Goal: Task Accomplishment & Management: Manage account settings

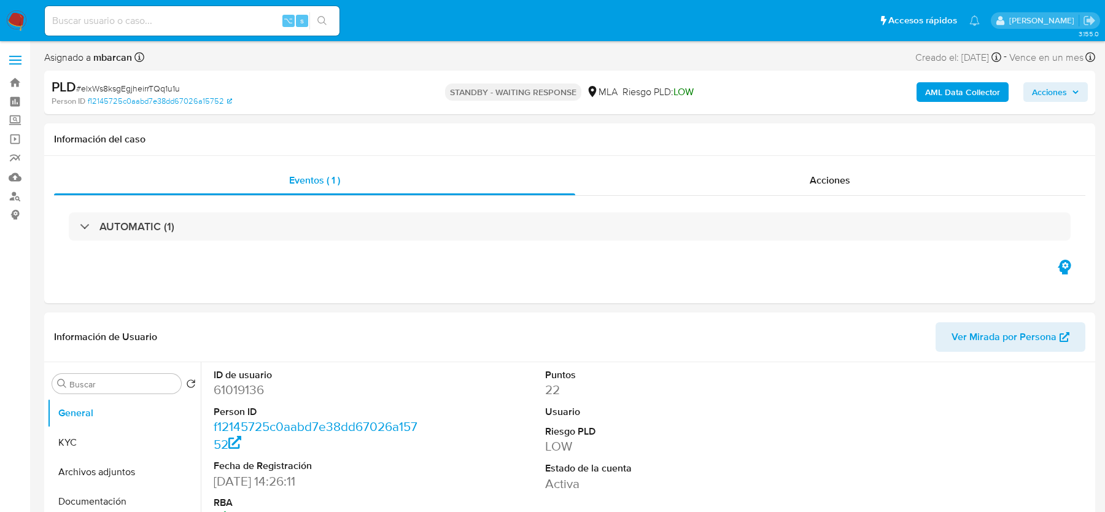
select select "10"
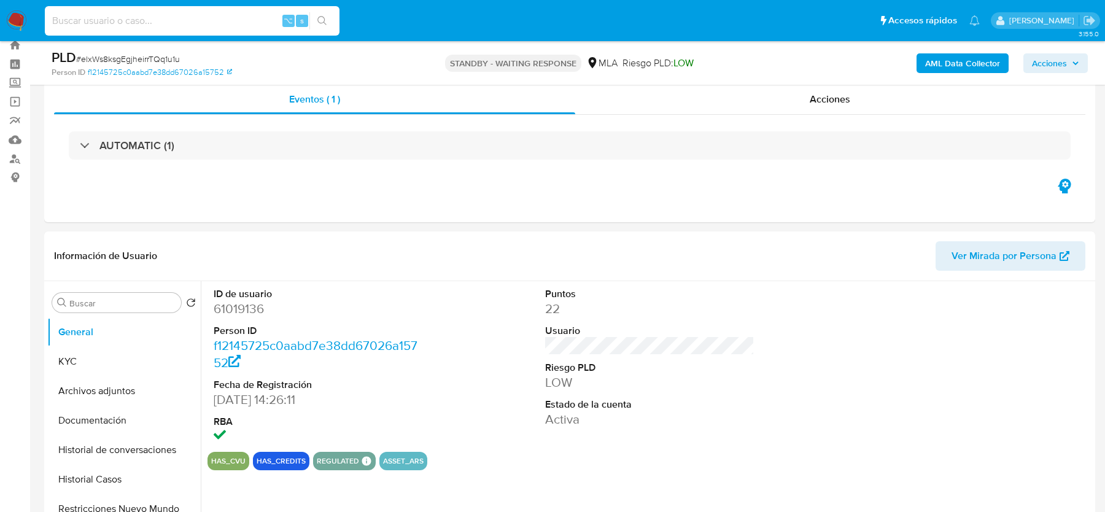
click at [139, 28] on input at bounding box center [192, 21] width 295 height 16
paste input "U5jRYWsYpD9QhkbsiqOxmXuq"
type input "U5jRYWsYpD9QhkbsiqOxmXuq"
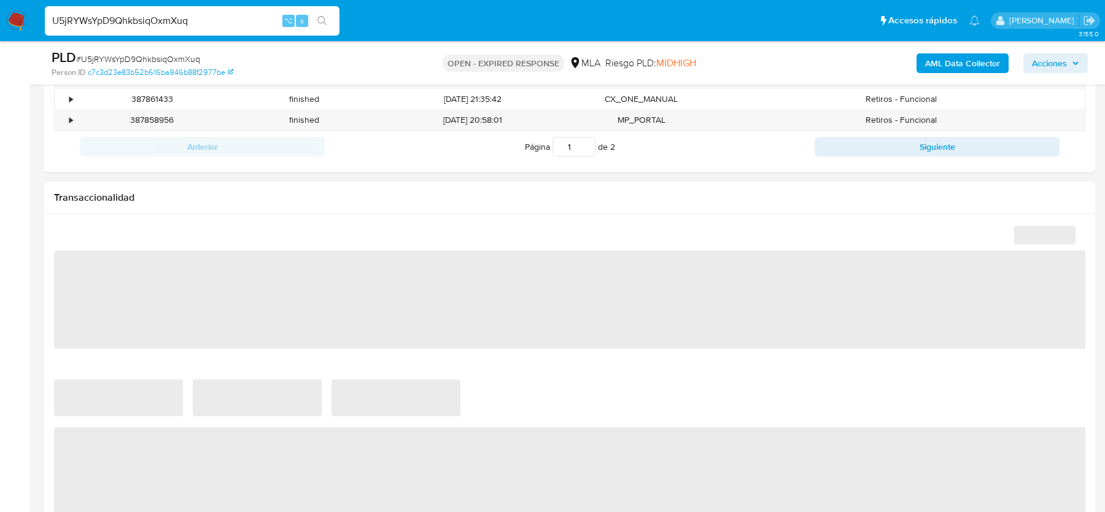
select select "10"
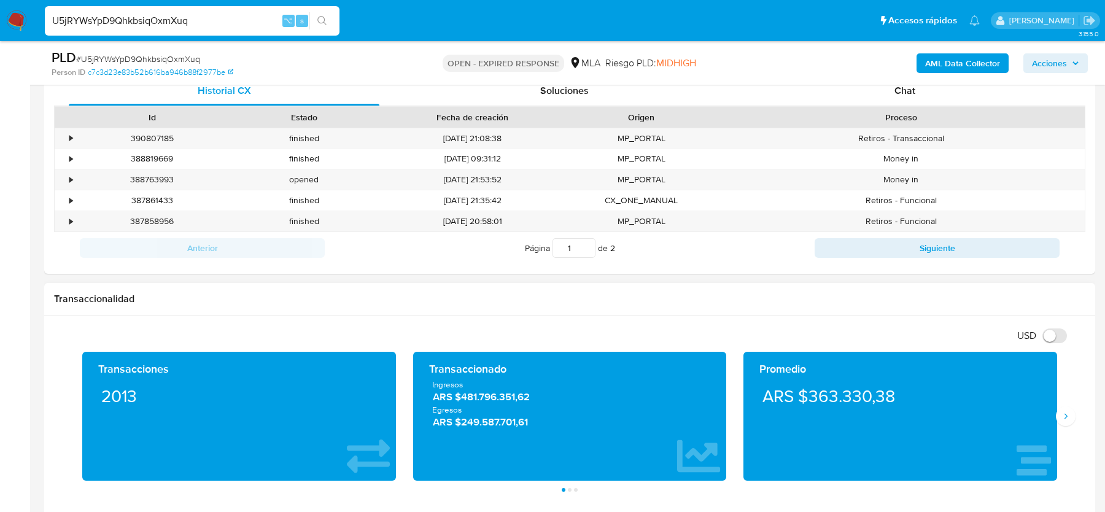
scroll to position [557, 0]
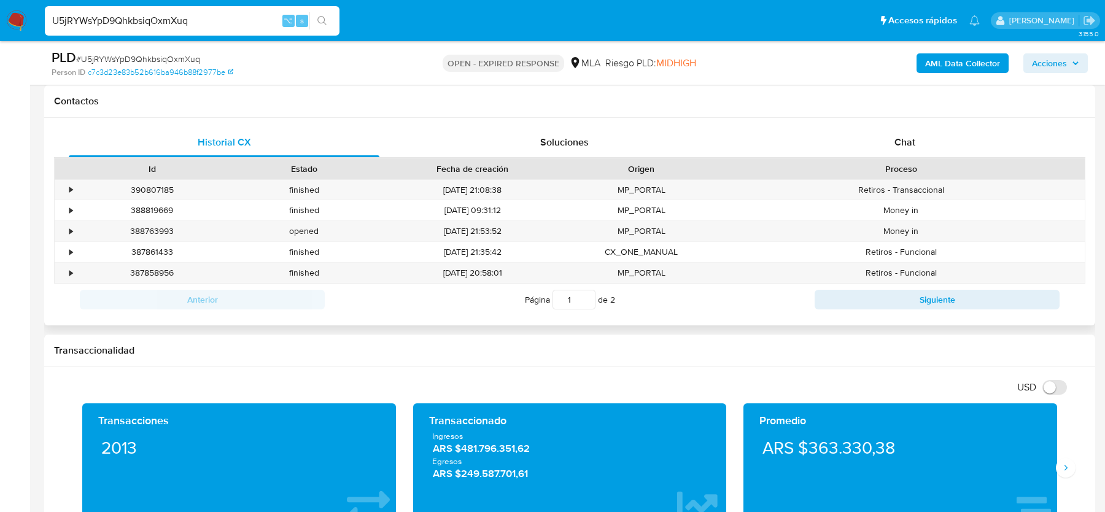
click at [893, 159] on div "Proceso" at bounding box center [901, 168] width 368 height 21
click at [917, 136] on div "Chat" at bounding box center [905, 142] width 311 height 29
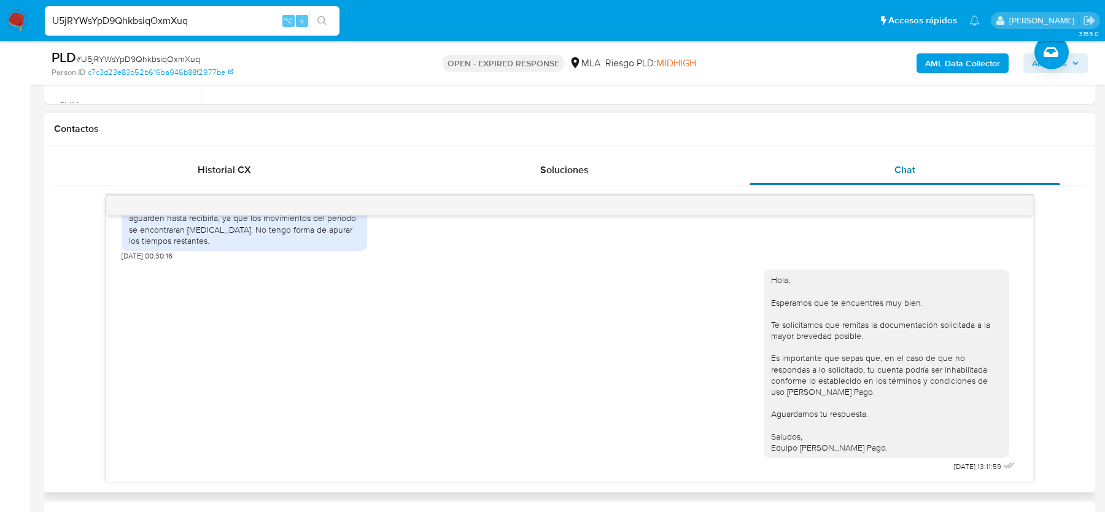
scroll to position [532, 0]
click at [12, 21] on img at bounding box center [16, 20] width 21 height 21
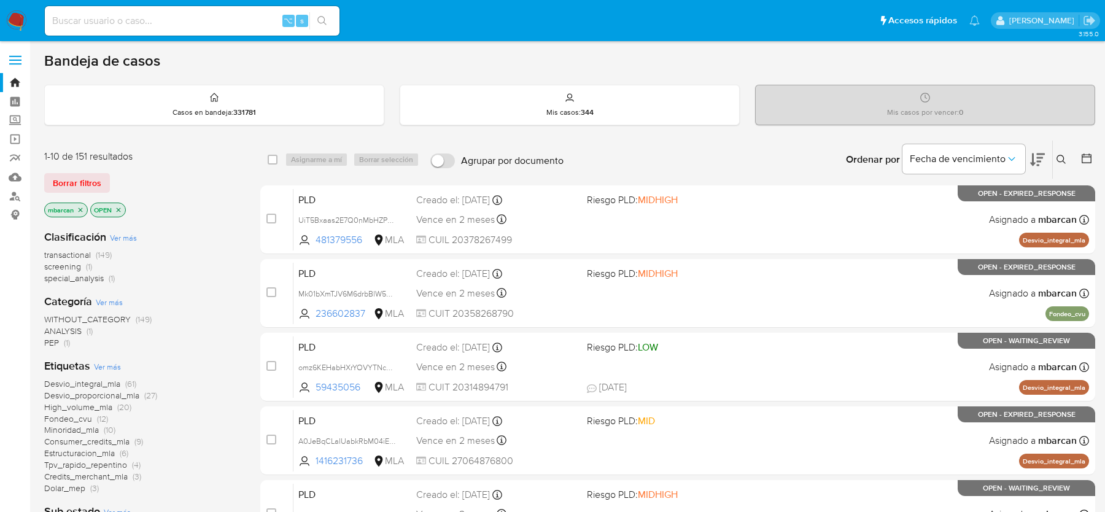
click at [1058, 155] on icon at bounding box center [1061, 159] width 9 height 9
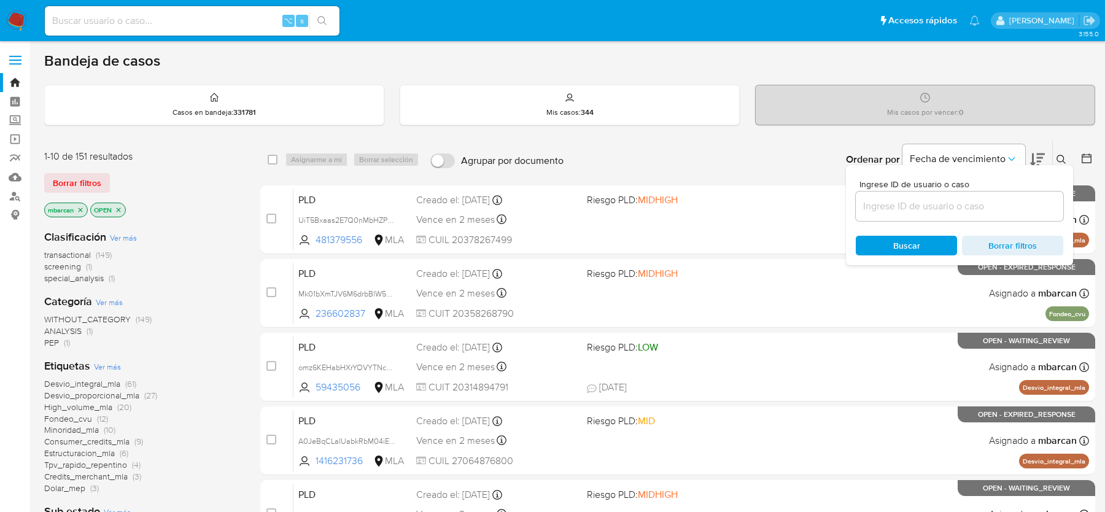
click at [972, 206] on input at bounding box center [960, 206] width 208 height 16
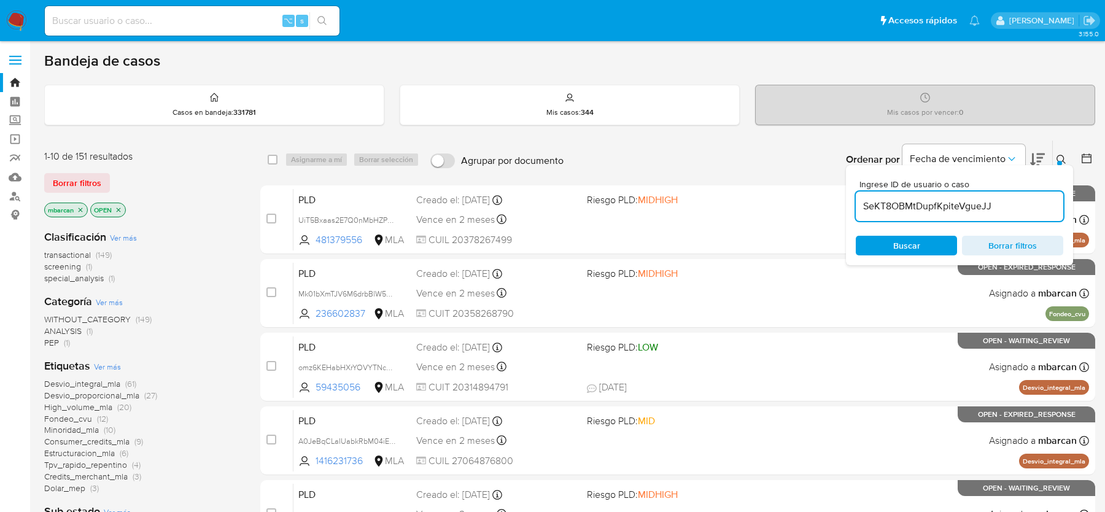
type input "SeKT8OBMtDupfKpiteVgueJJ"
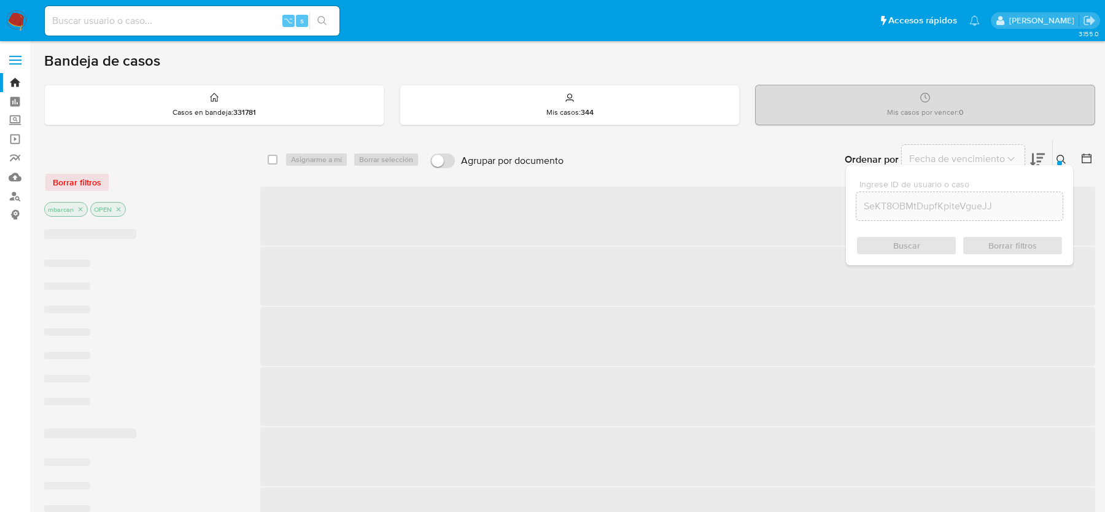
click at [1057, 161] on div at bounding box center [1059, 163] width 5 height 5
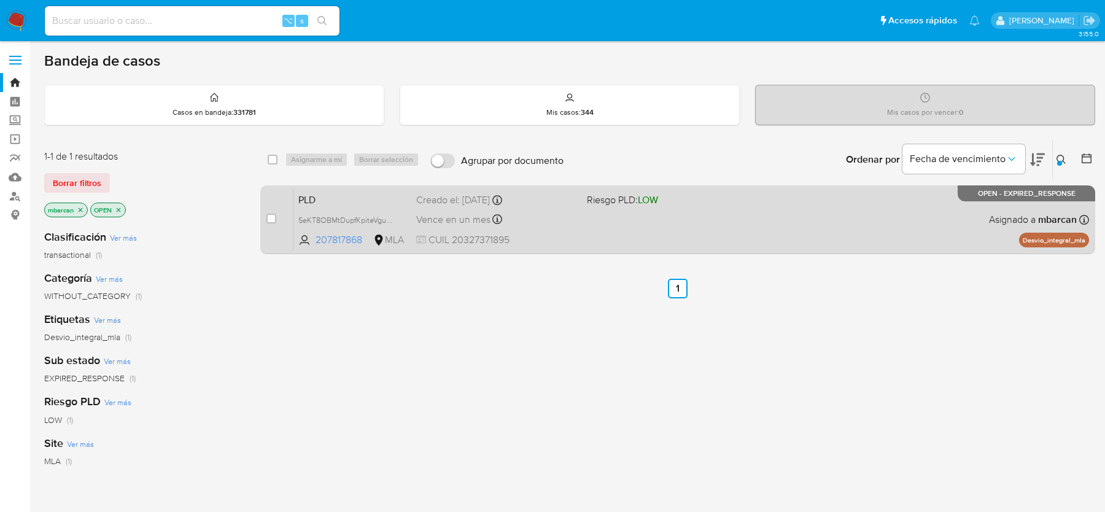
click at [266, 210] on div "case-item-checkbox No es posible asignar el caso PLD SeKT8OBMtDupfKpiteVgueJJ 2…" at bounding box center [677, 219] width 835 height 69
click at [271, 212] on div "case-item-checkbox" at bounding box center [271, 218] width 10 height 12
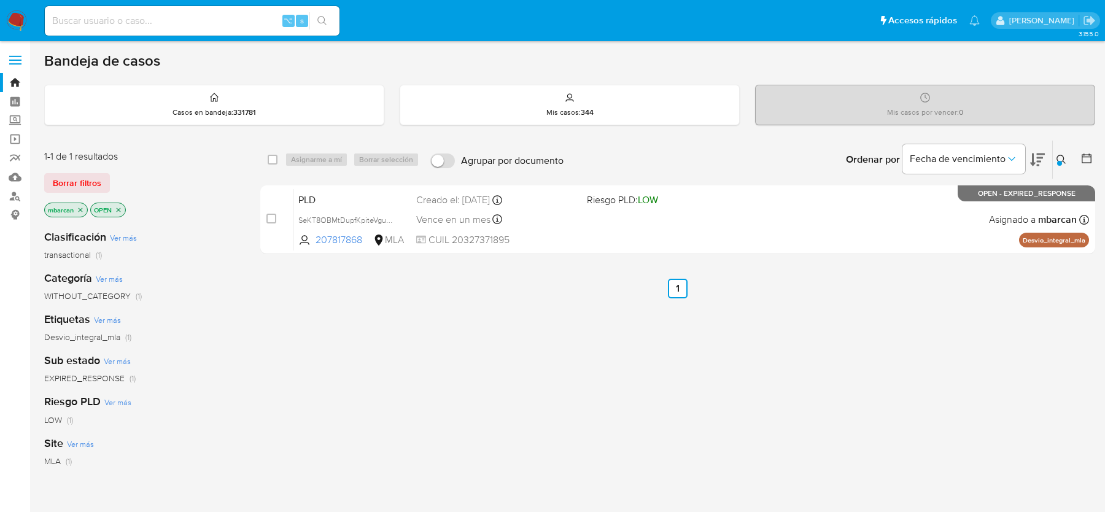
click at [298, 153] on div "Asignarme a mí Borrar selección" at bounding box center [354, 159] width 139 height 15
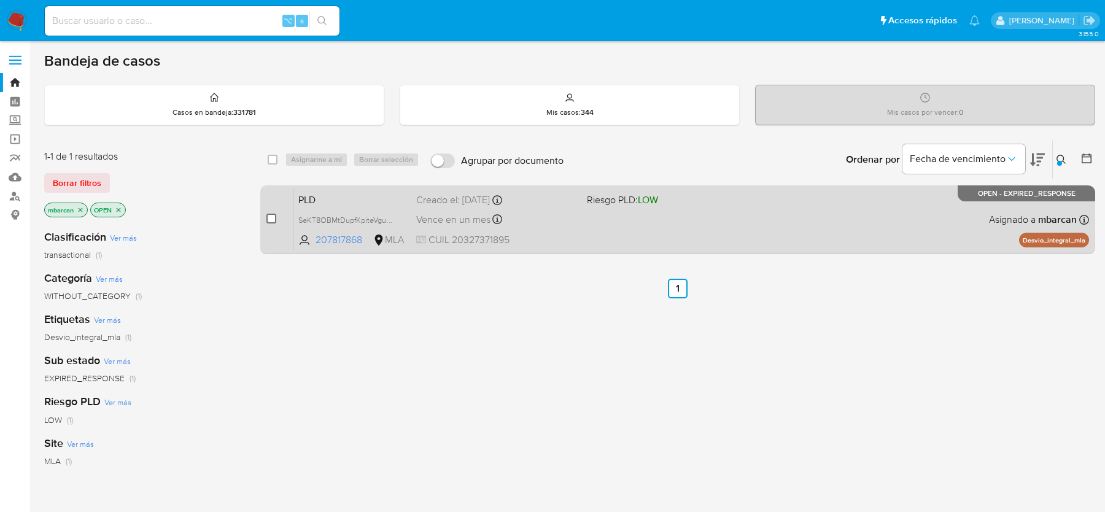
click at [271, 220] on input "checkbox" at bounding box center [271, 219] width 10 height 10
checkbox input "true"
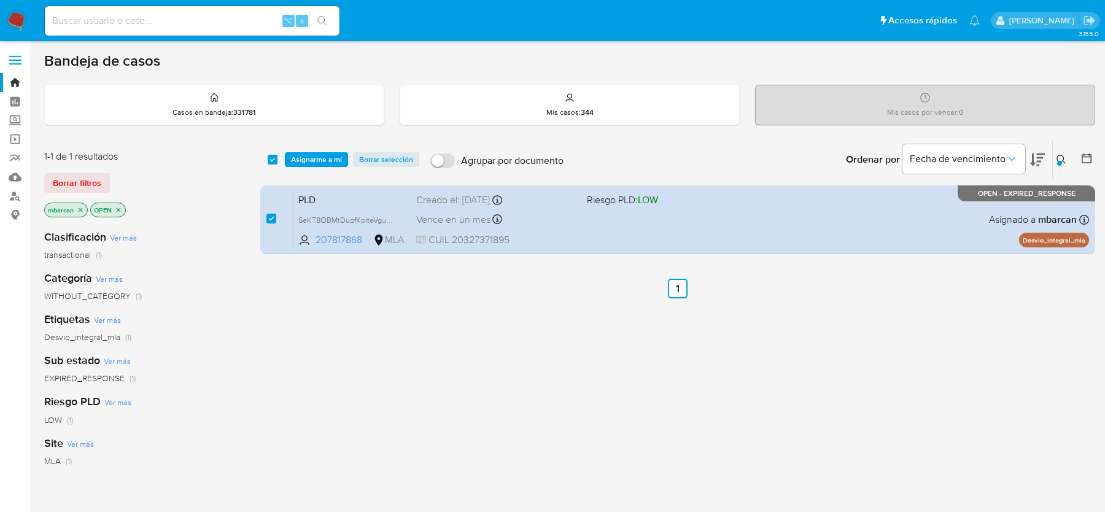
click at [309, 169] on div "select-all-cases-checkbox Asignarme a mí Borrar selección Agrupar por documento…" at bounding box center [677, 160] width 835 height 38
click at [312, 162] on span "Asignarme a mí" at bounding box center [316, 160] width 51 height 12
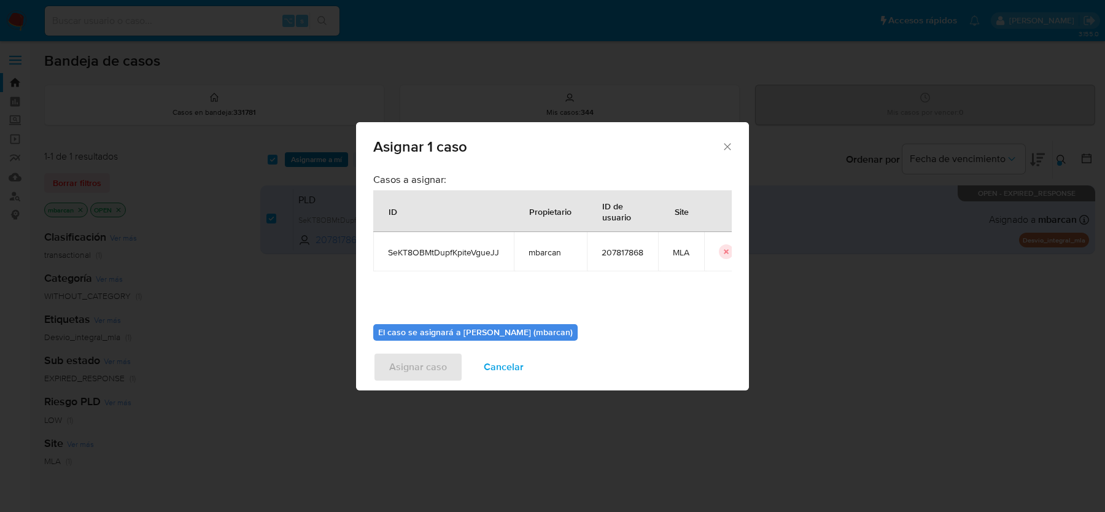
scroll to position [63, 0]
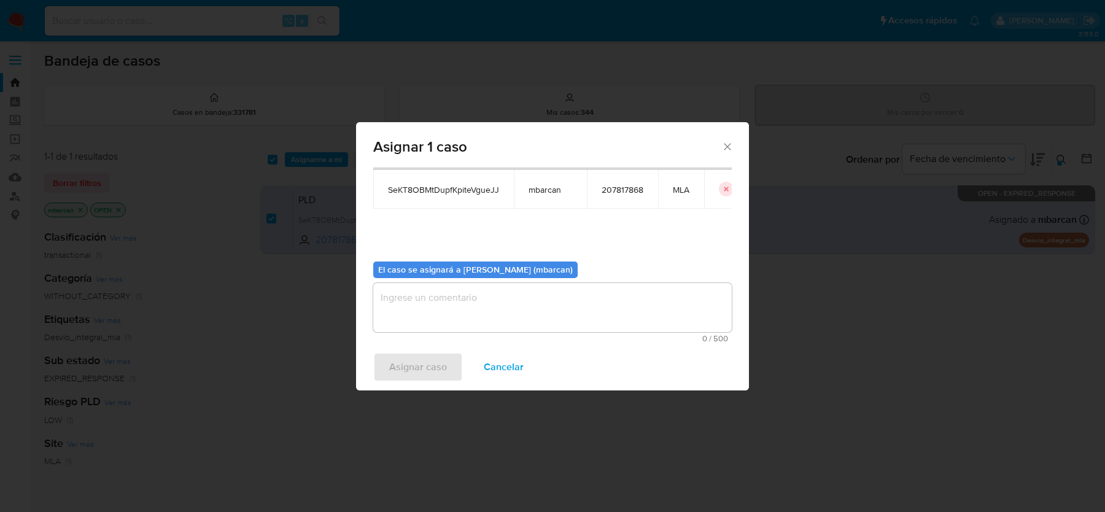
click at [396, 301] on textarea "assign-modal" at bounding box center [552, 307] width 359 height 49
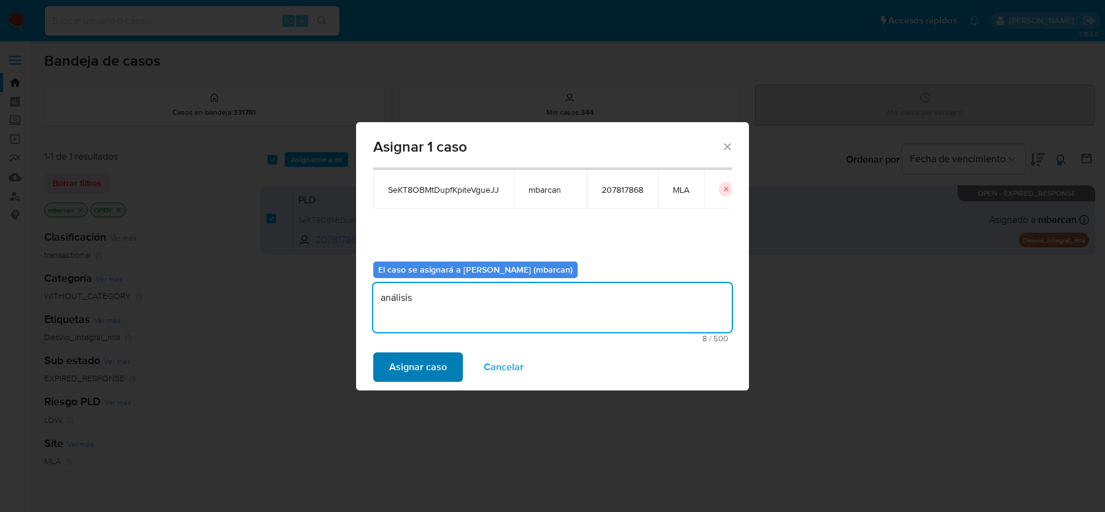
type textarea "análisis"
click at [395, 371] on span "Asignar caso" at bounding box center [418, 367] width 58 height 27
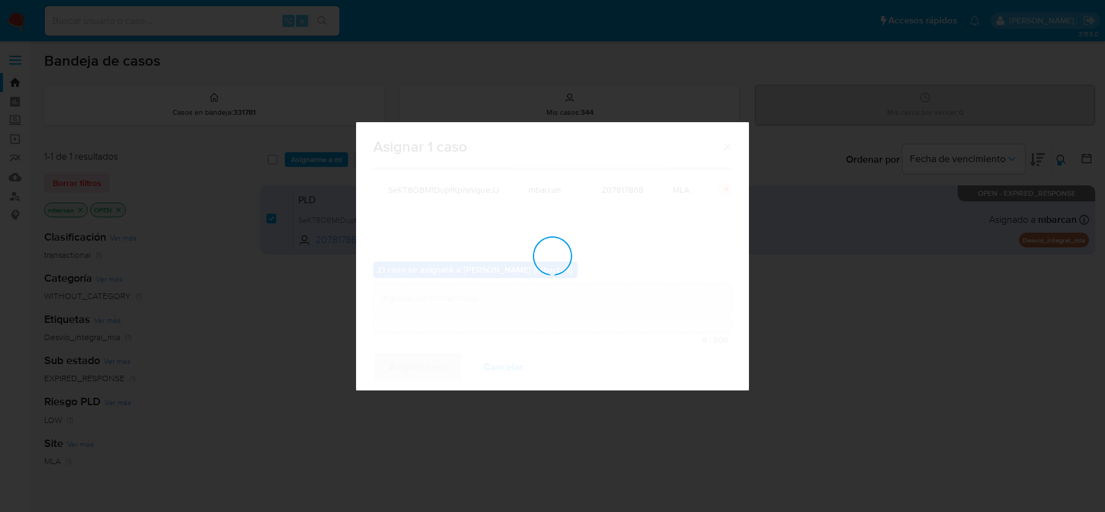
checkbox input "false"
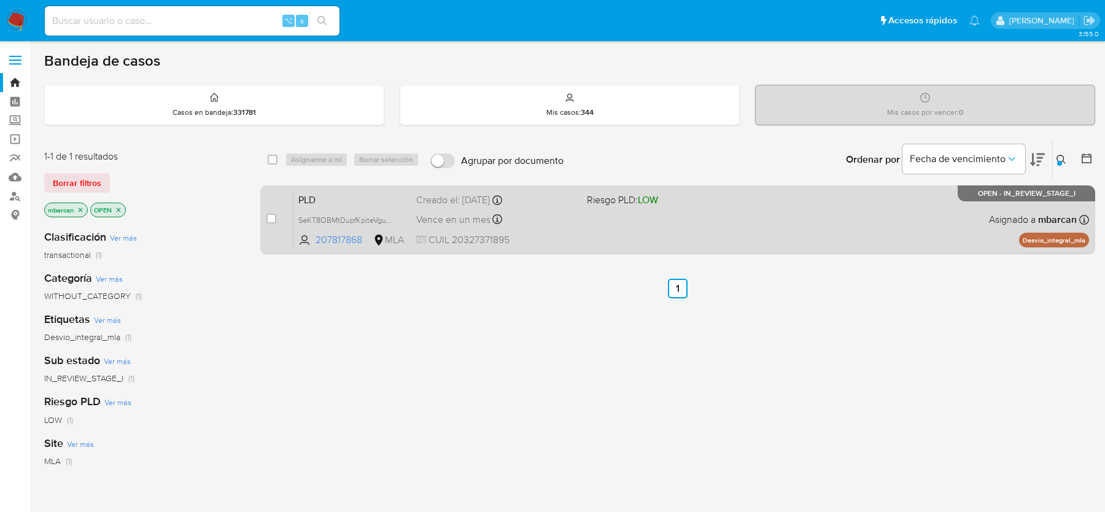
click at [357, 205] on span "PLD" at bounding box center [352, 199] width 108 height 16
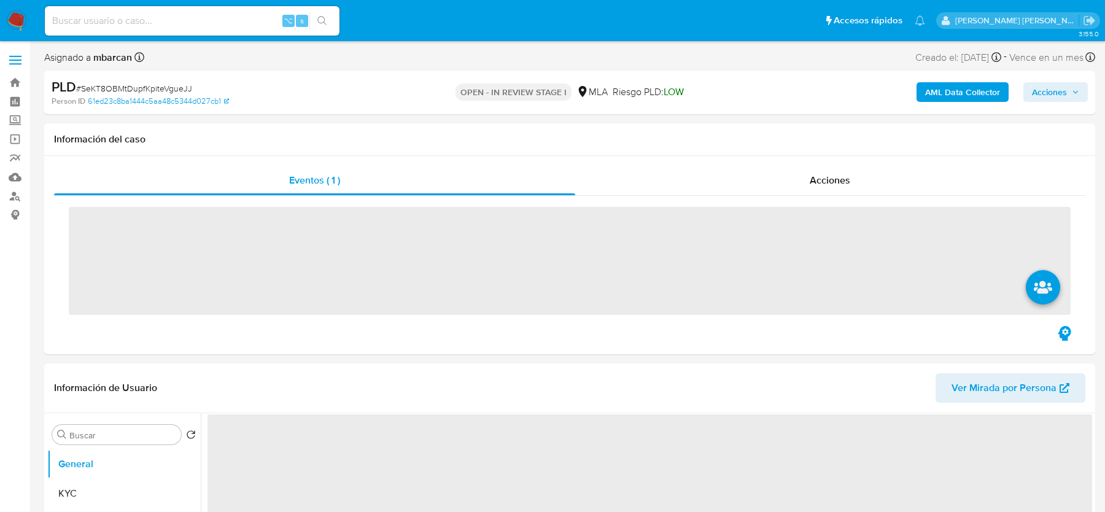
click at [139, 80] on div "PLD # SeKT8OBMtDupfKpiteVgueJJ" at bounding box center [222, 87] width 341 height 18
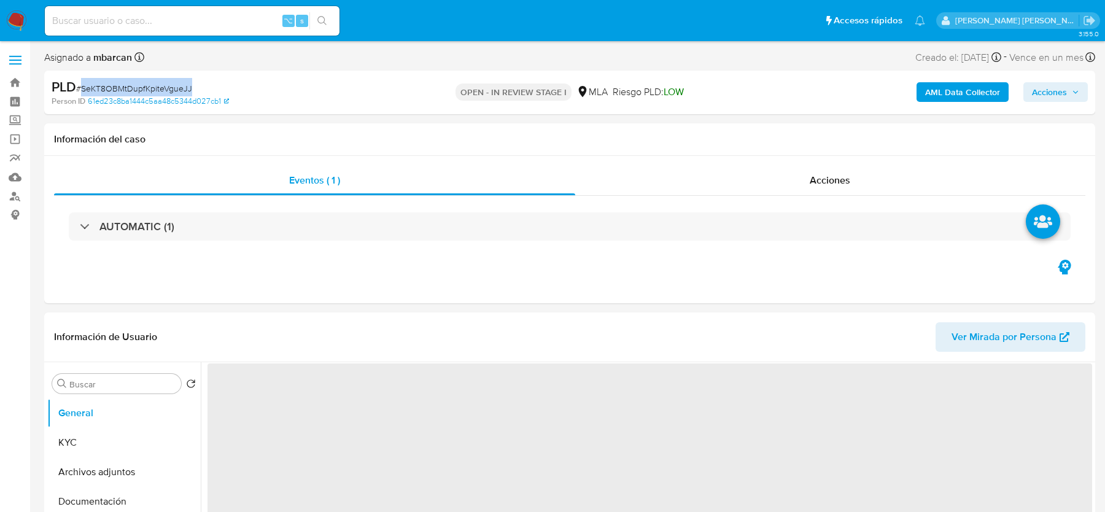
copy span "SeKT8OBMtDupfKpiteVgueJJ"
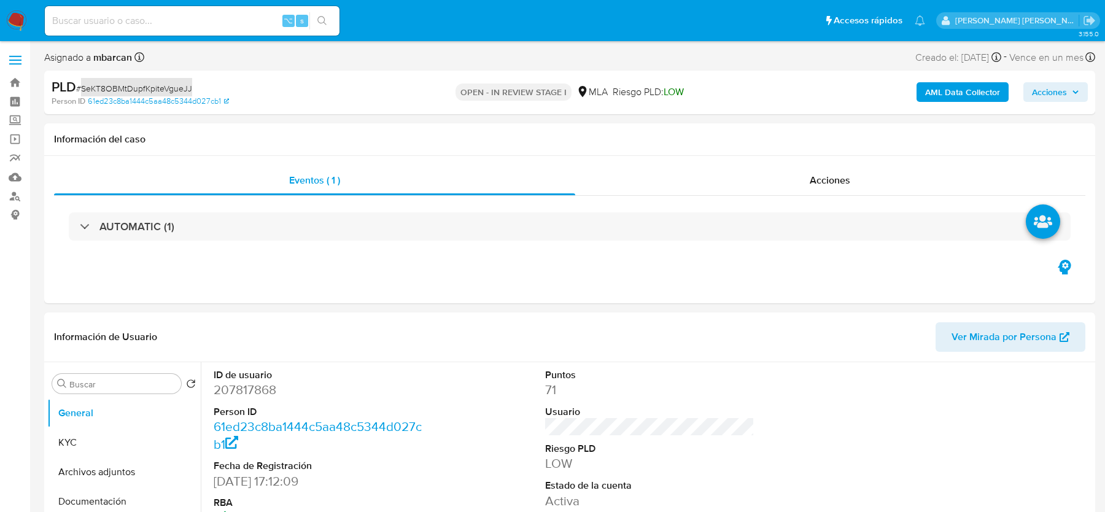
select select "10"
copy span "SeKT8OBMtDupfKpiteVgueJJ"
click at [241, 405] on dt "Person ID" at bounding box center [318, 412] width 209 height 14
click at [241, 390] on dd "207817868" at bounding box center [318, 389] width 209 height 17
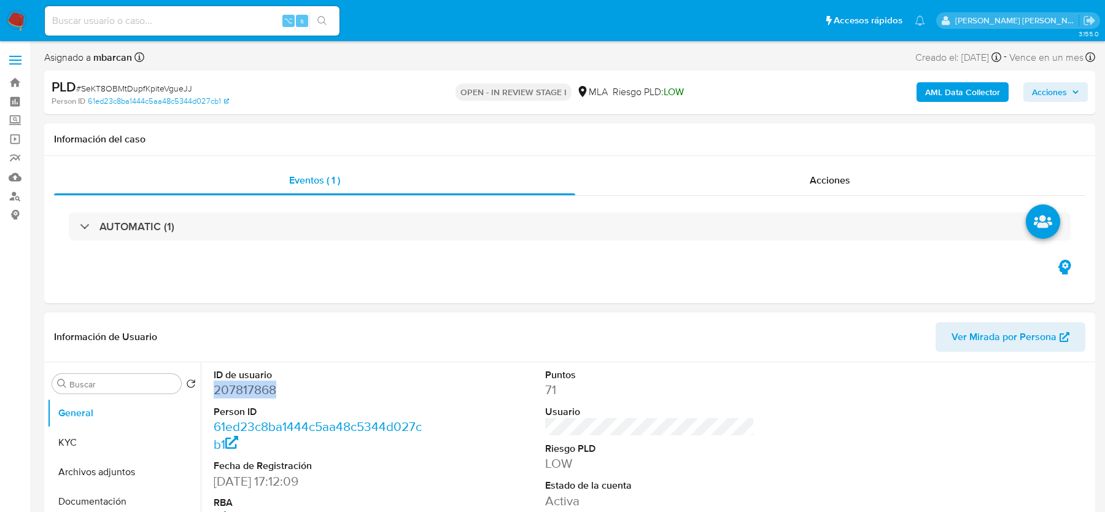
copy dd "207817868"
click at [418, 265] on div "Eventos ( 1 ) Acciones AUTOMATIC (1)" at bounding box center [569, 229] width 1051 height 147
click at [72, 433] on button "KYC" at bounding box center [119, 442] width 144 height 29
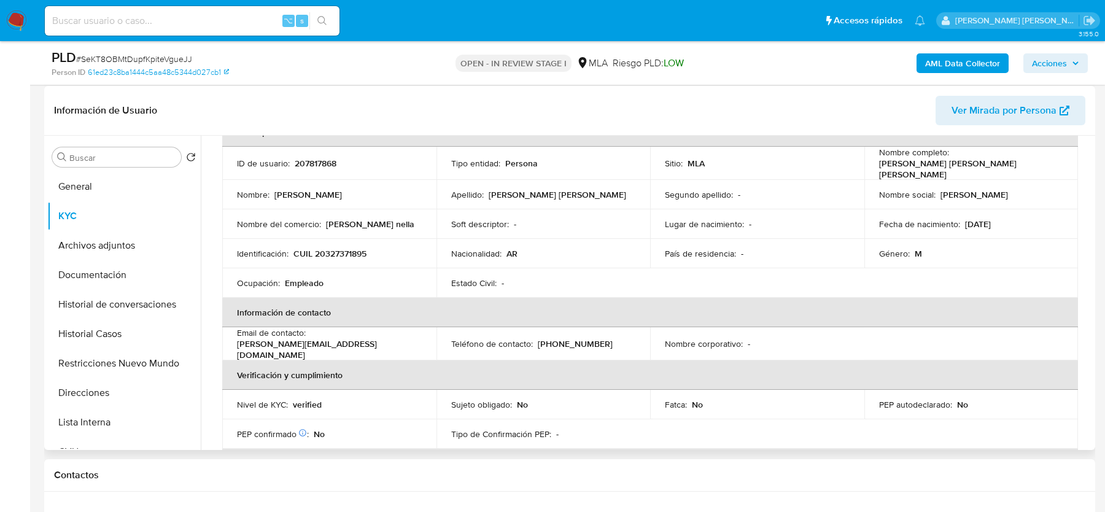
scroll to position [85, 0]
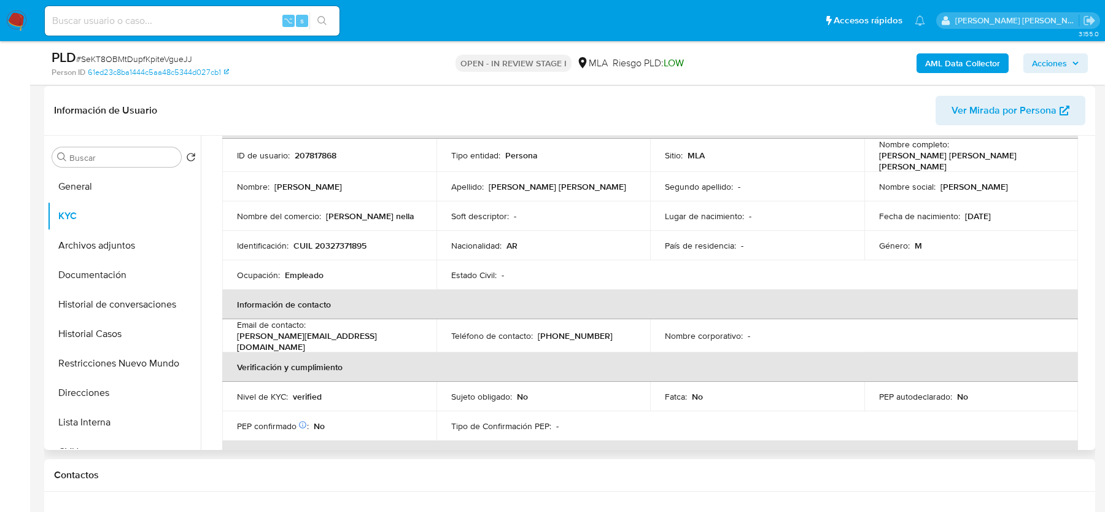
click at [340, 260] on td "Ocupación : Empleado" at bounding box center [329, 274] width 214 height 29
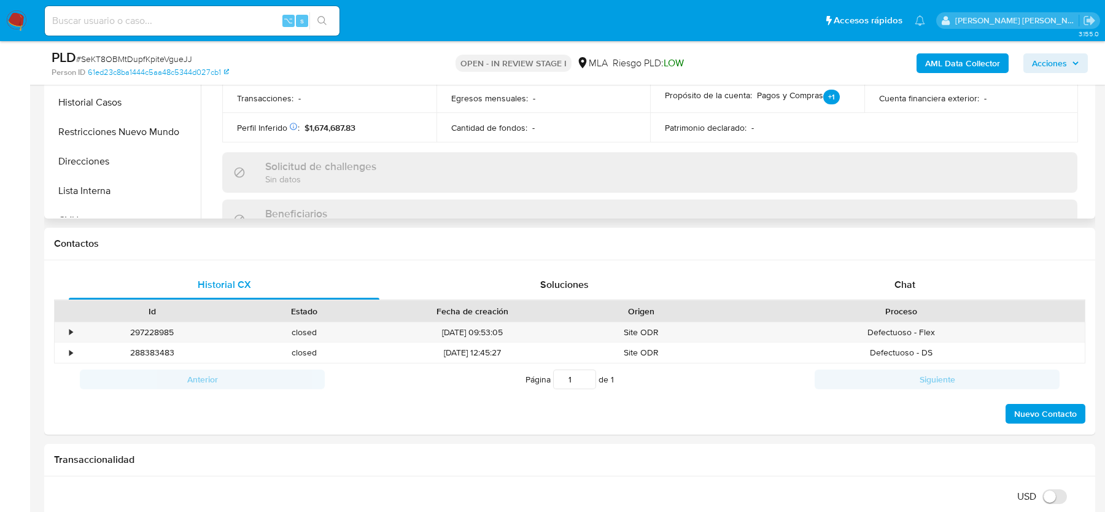
scroll to position [453, 0]
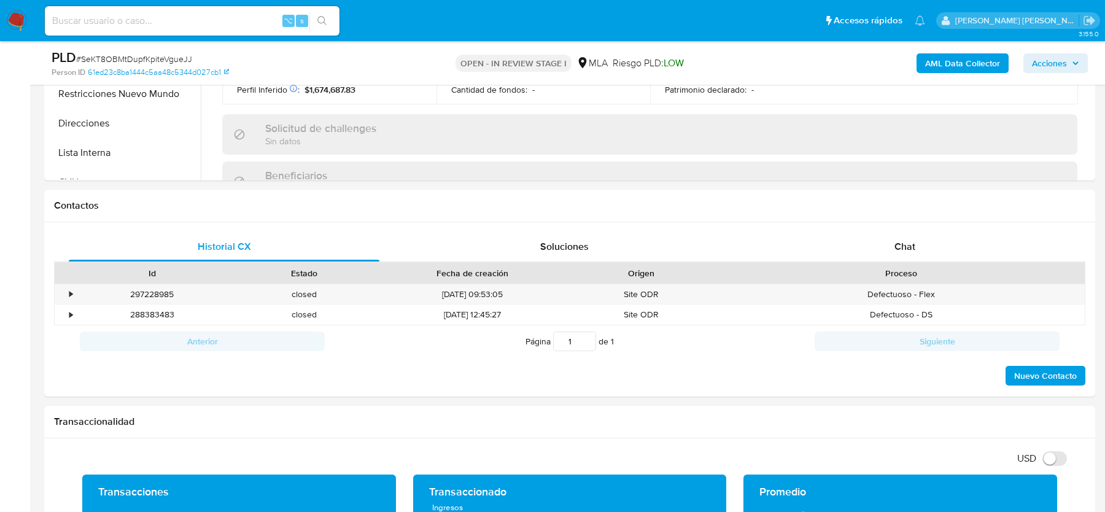
click at [935, 60] on b "AML Data Collector" at bounding box center [962, 63] width 75 height 20
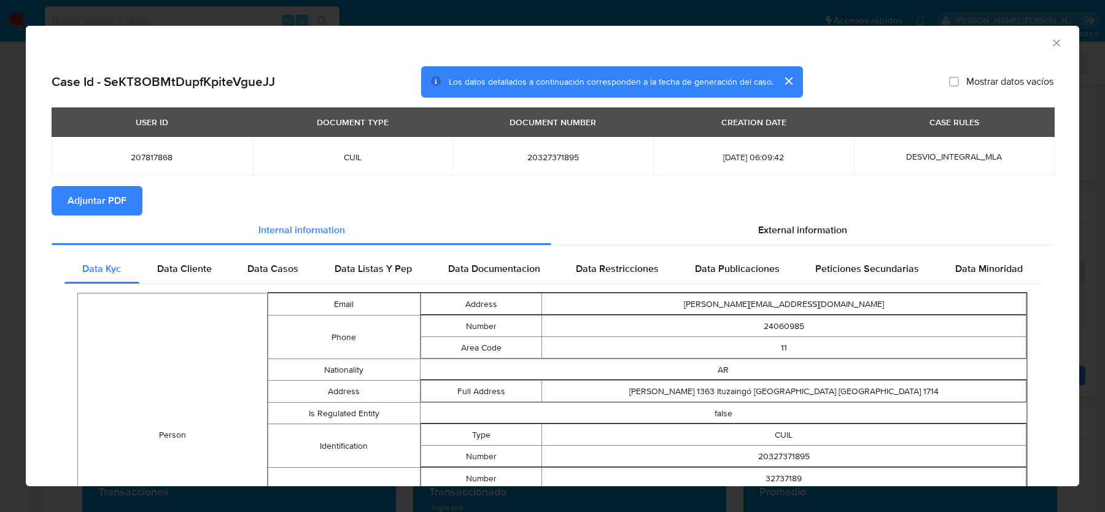
click at [116, 198] on span "Adjuntar PDF" at bounding box center [97, 200] width 59 height 27
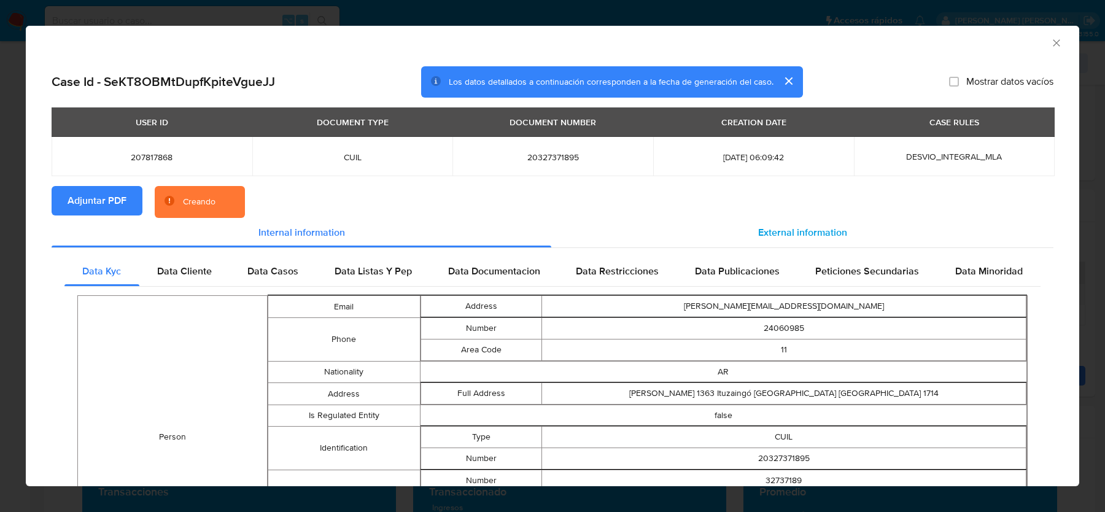
click at [737, 228] on div "External information" at bounding box center [802, 232] width 502 height 29
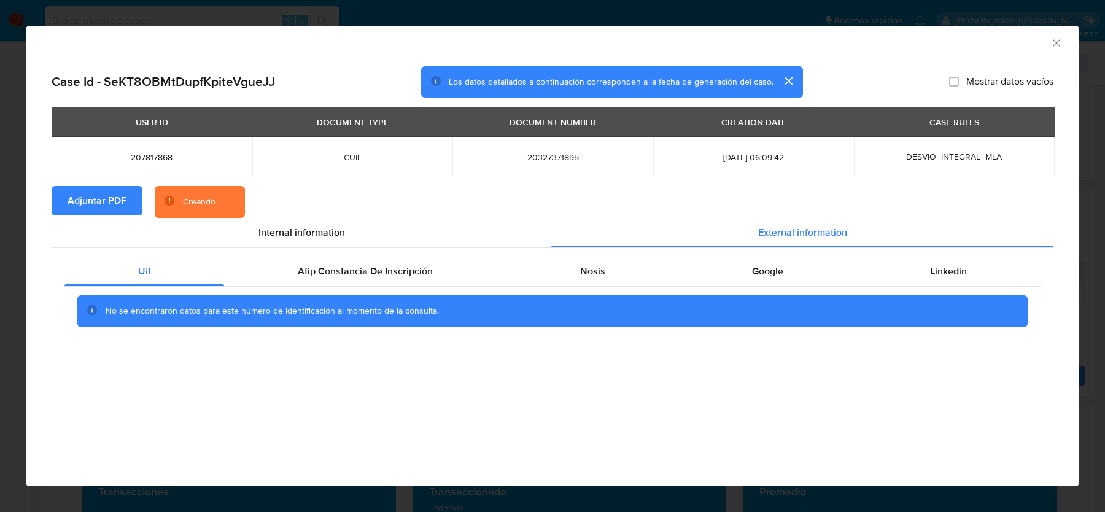
click at [382, 249] on div "Uif Afip Constancia De Inscripción Nosis Google Linkedin No se encontraron dato…" at bounding box center [553, 296] width 1002 height 96
drag, startPoint x: 414, startPoint y: 274, endPoint x: 515, endPoint y: 270, distance: 100.8
click at [415, 275] on span "Afip Constancia De Inscripción" at bounding box center [365, 271] width 135 height 14
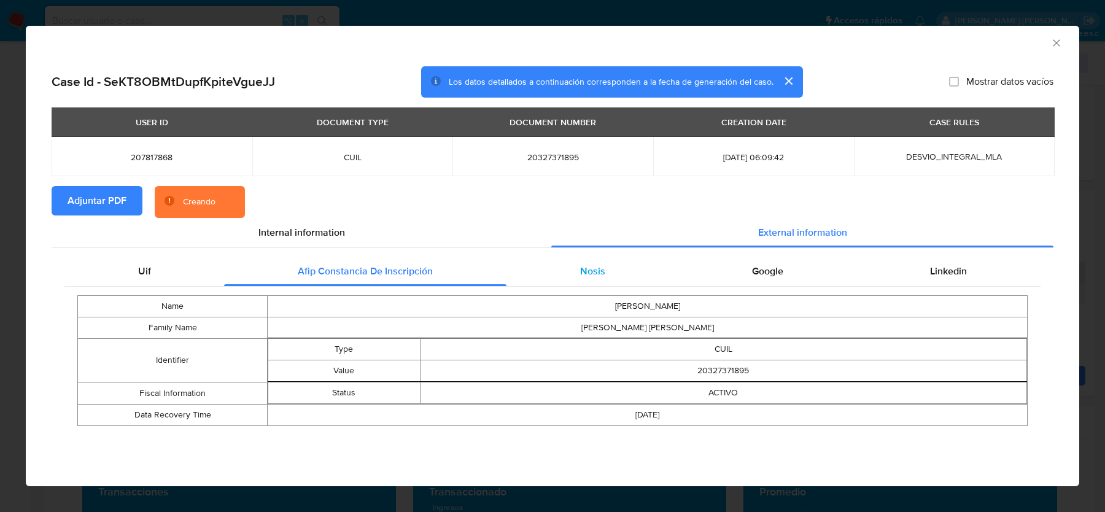
click at [630, 270] on div "Nosis" at bounding box center [593, 271] width 172 height 29
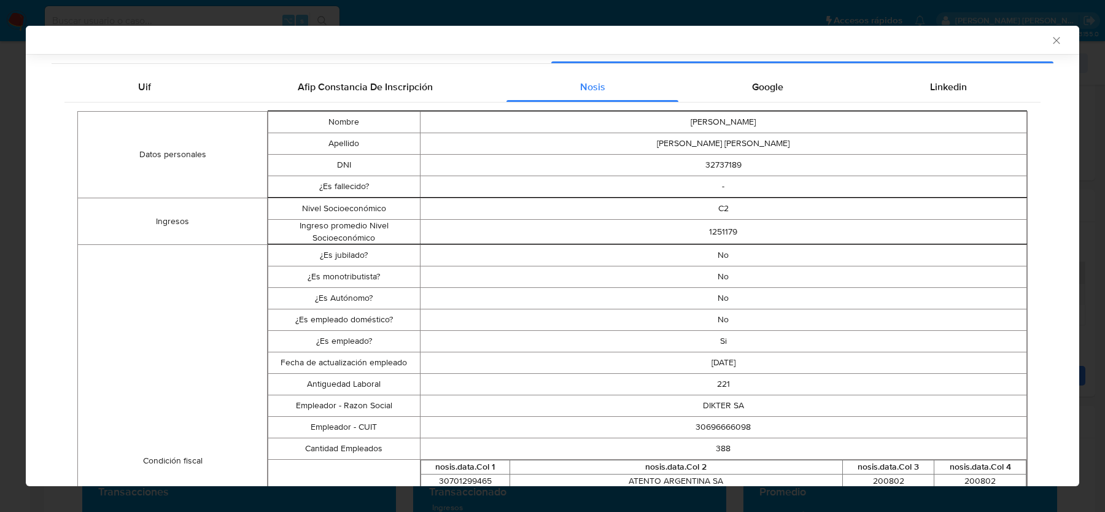
scroll to position [206, 0]
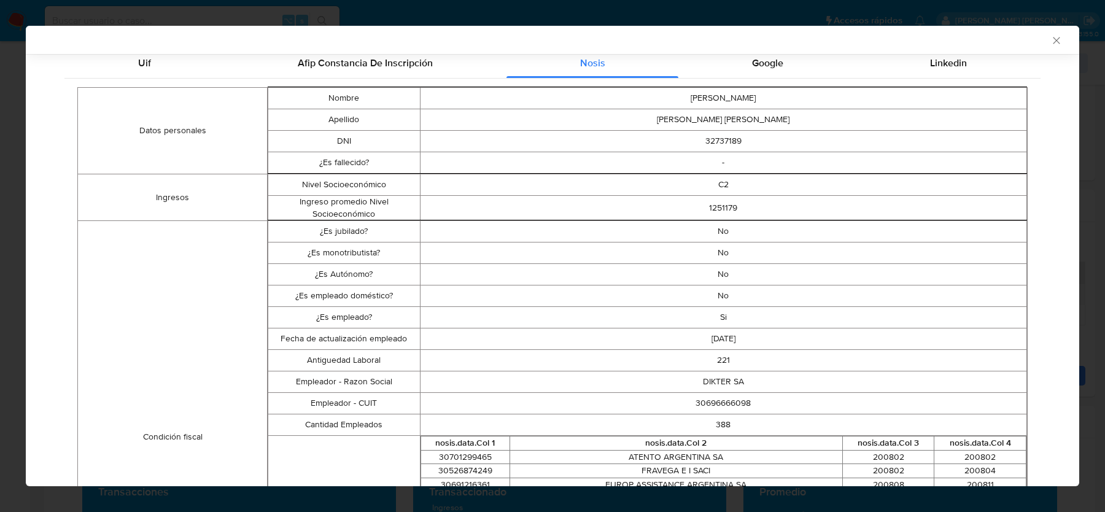
click at [728, 411] on td "30696666098" at bounding box center [723, 403] width 607 height 21
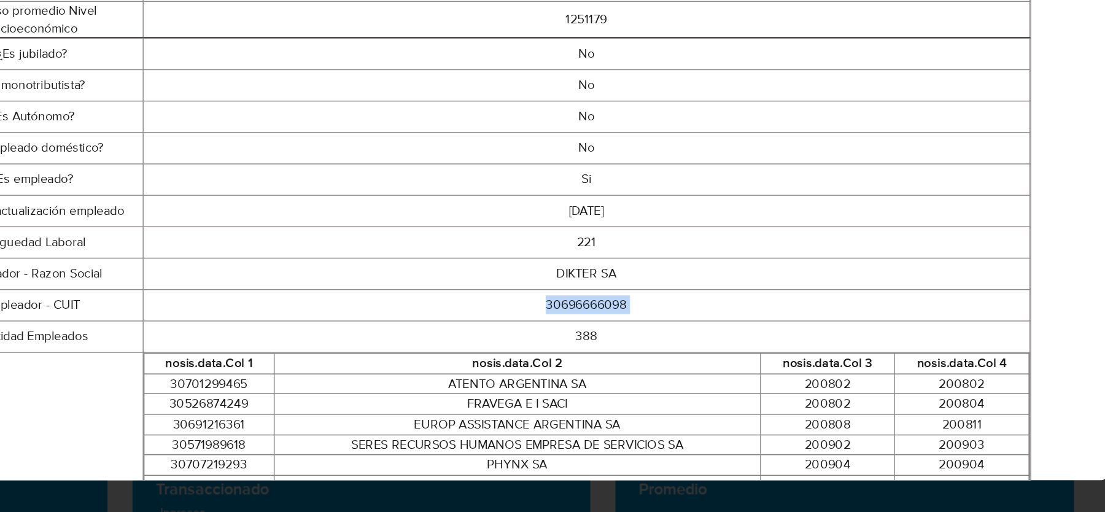
scroll to position [452, 0]
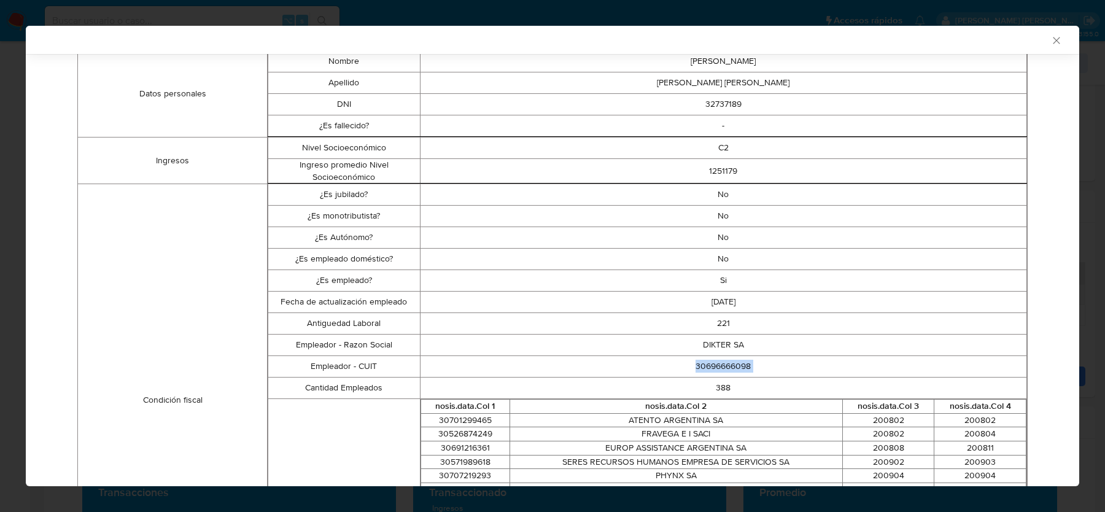
copy td "30696666098"
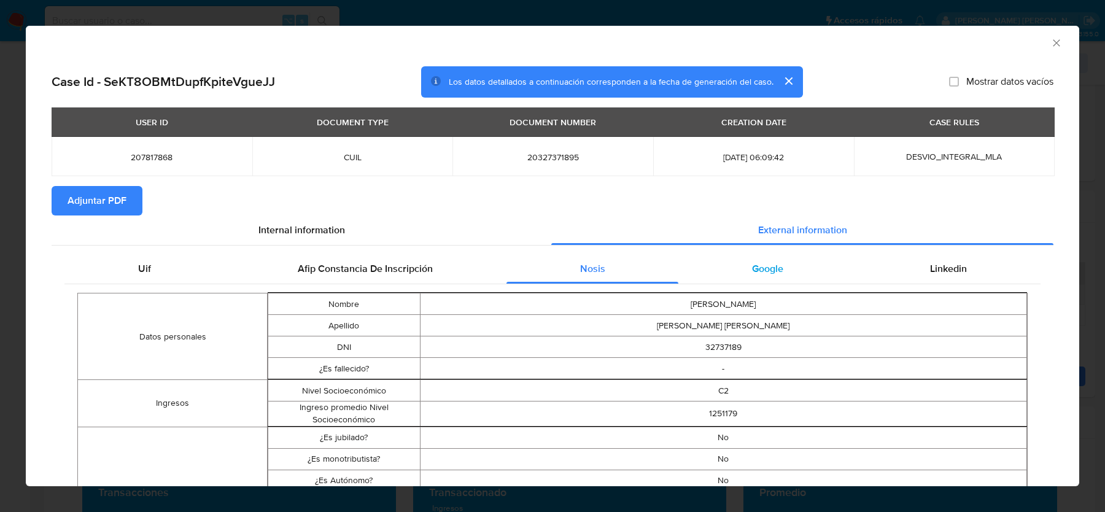
click at [768, 271] on span "Google" at bounding box center [767, 269] width 31 height 14
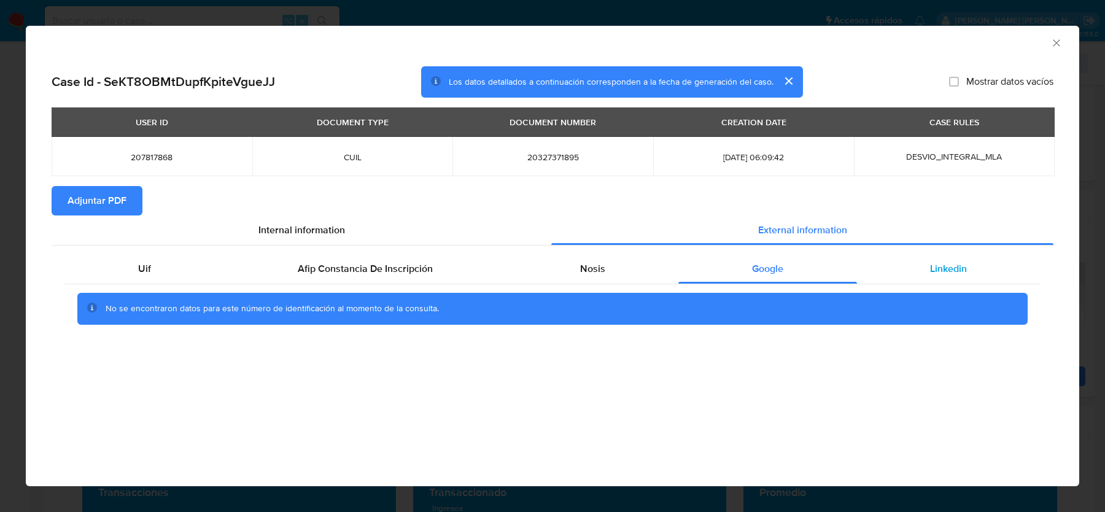
click at [898, 271] on div "Linkedin" at bounding box center [949, 268] width 184 height 29
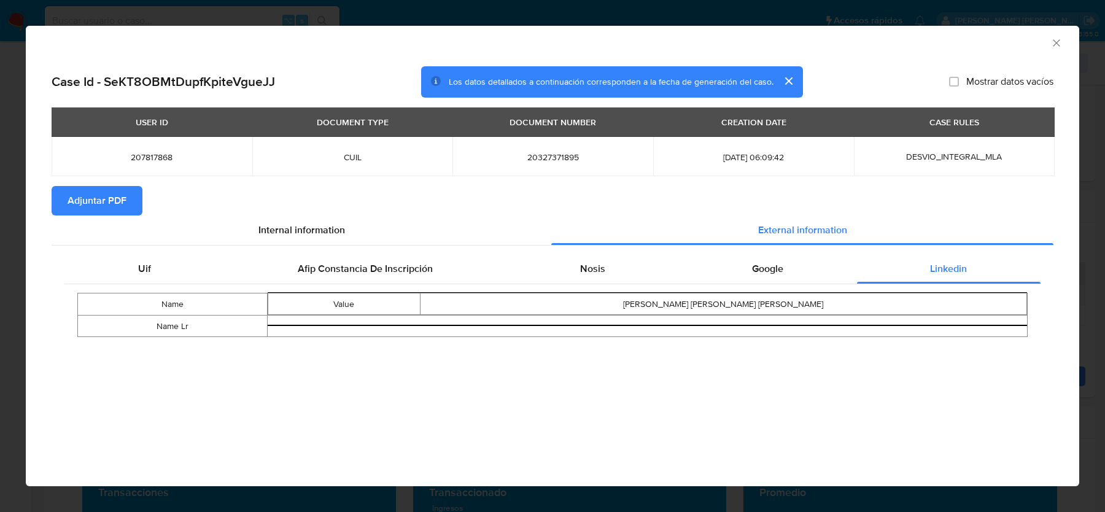
click at [1054, 41] on icon "Cerrar ventana" at bounding box center [1056, 42] width 7 height 7
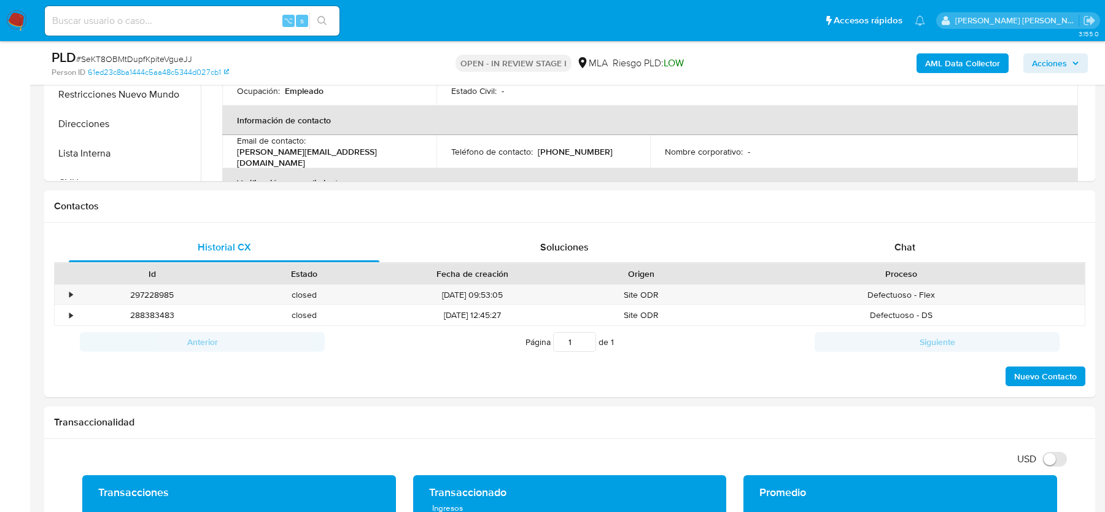
scroll to position [88, 0]
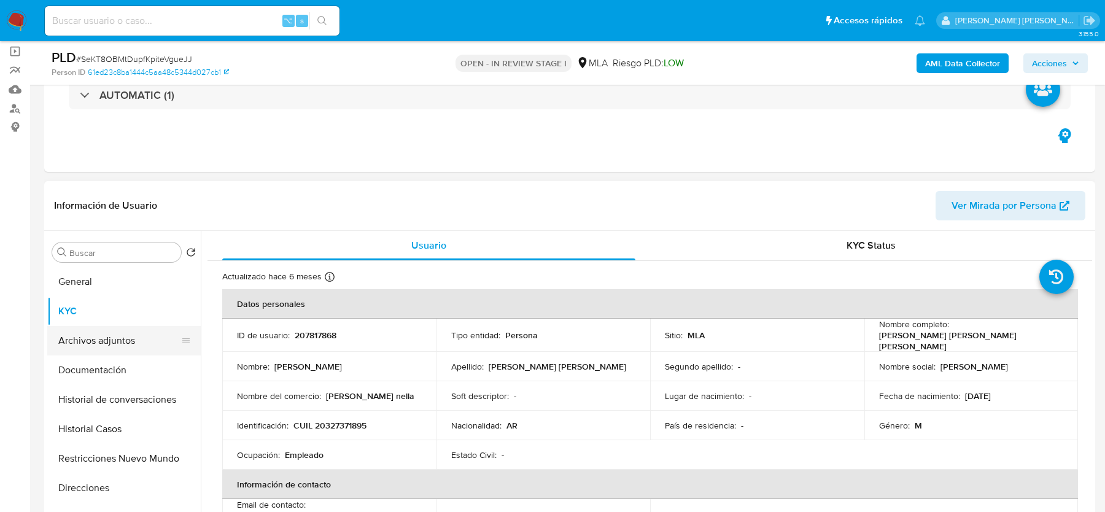
click at [96, 341] on button "Archivos adjuntos" at bounding box center [119, 340] width 144 height 29
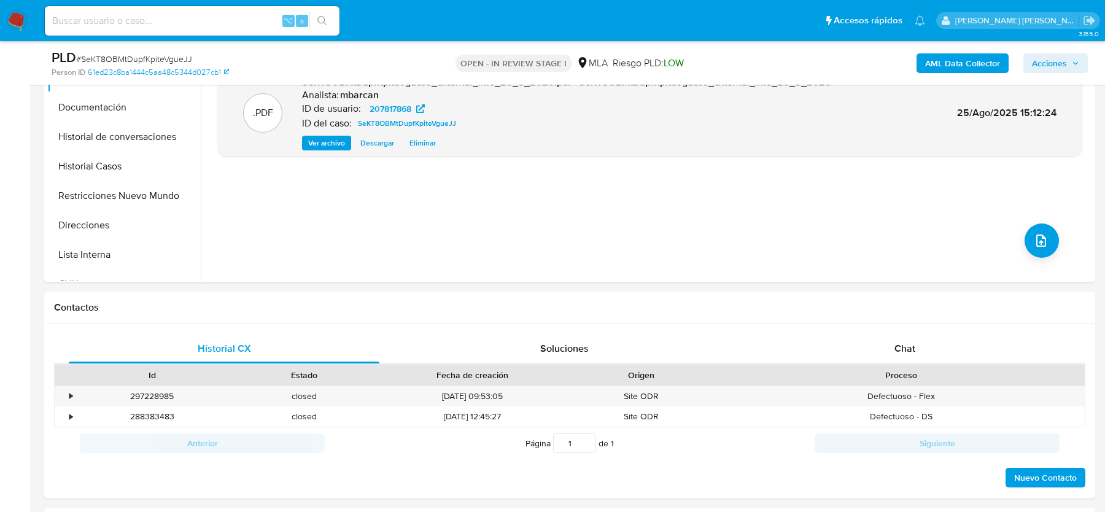
scroll to position [418, 0]
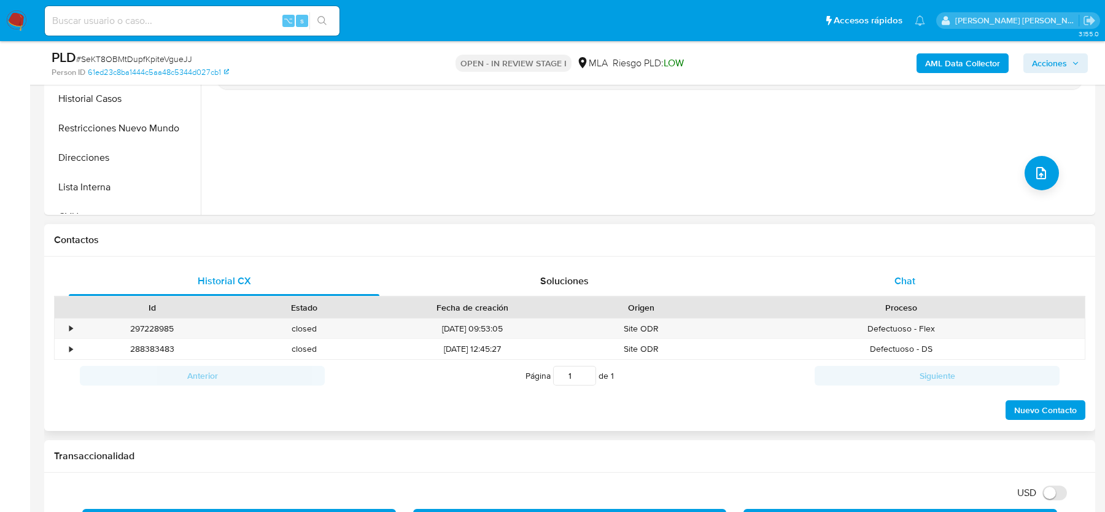
click at [911, 278] on span "Chat" at bounding box center [905, 281] width 21 height 14
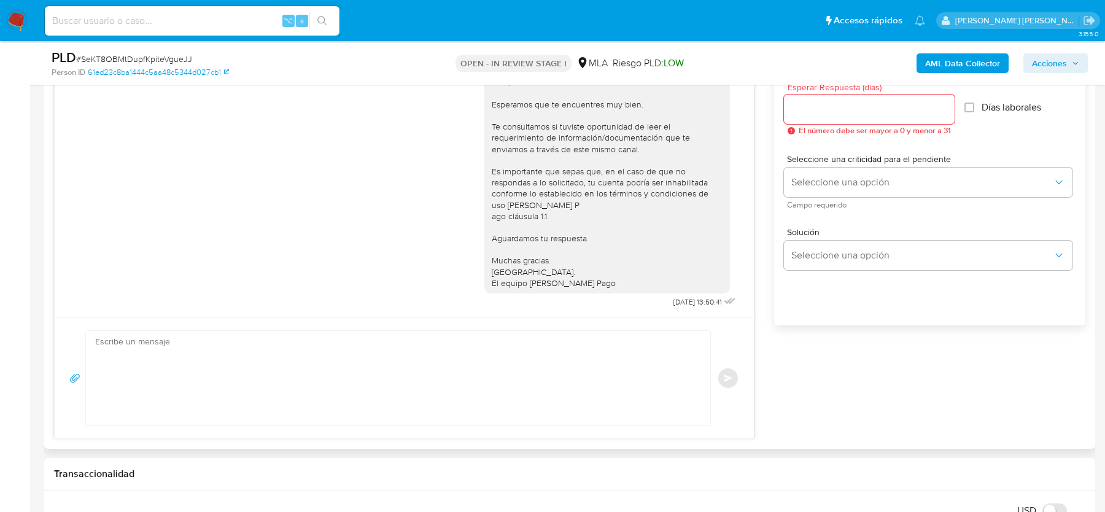
scroll to position [839, 0]
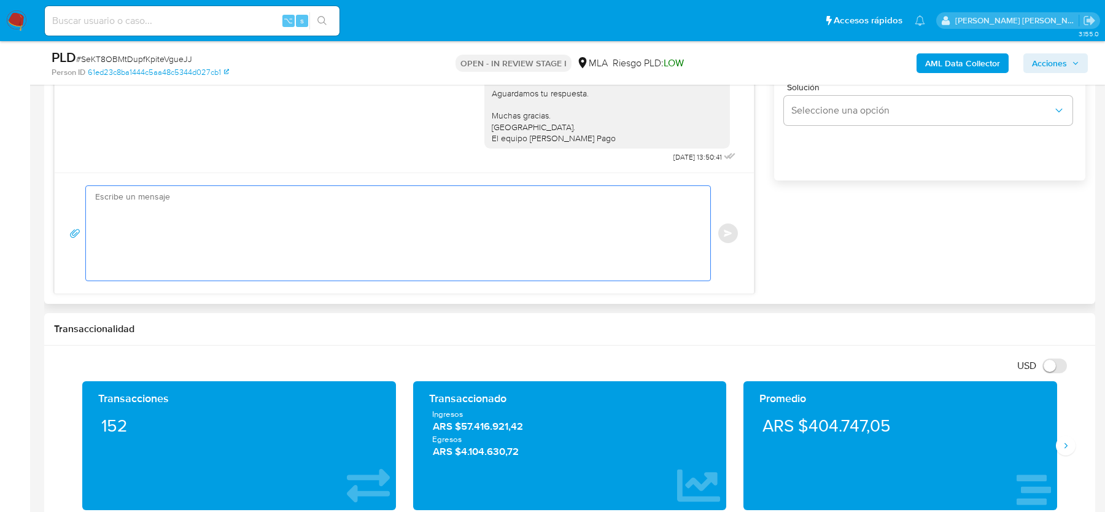
click at [338, 238] on textarea at bounding box center [395, 233] width 600 height 95
paste textarea "Hola, Esperamos que te encuentres bien. Te consultamos si tuviste oportunidad d…"
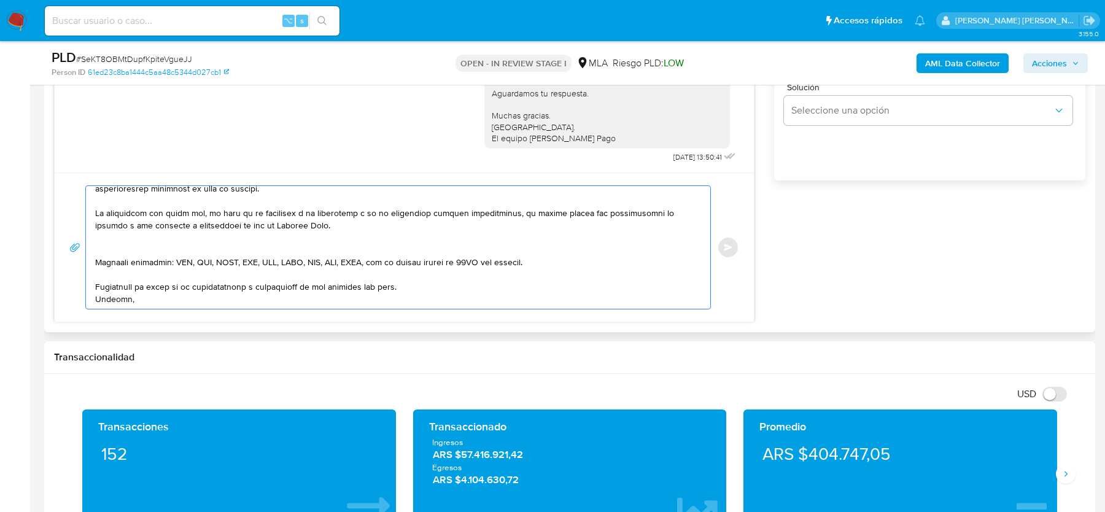
click at [241, 225] on textarea at bounding box center [395, 247] width 600 height 123
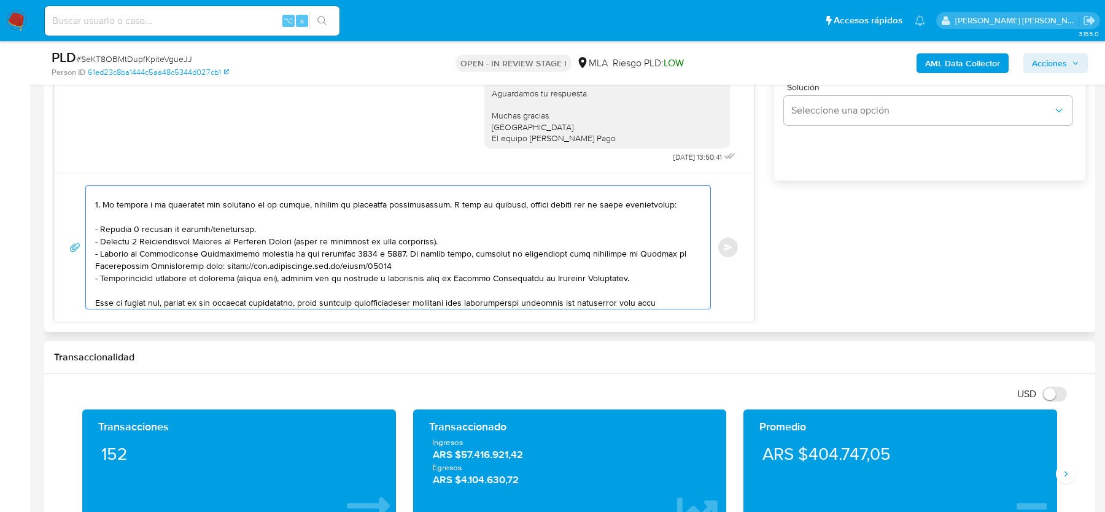
scroll to position [106, 0]
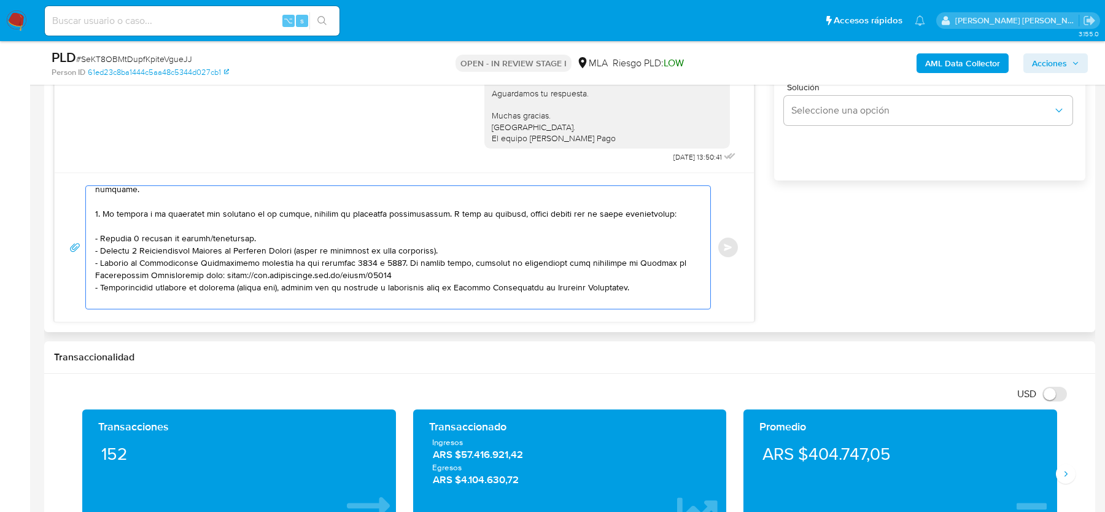
drag, startPoint x: 617, startPoint y: 276, endPoint x: 90, endPoint y: 232, distance: 528.6
click at [90, 232] on div at bounding box center [395, 247] width 618 height 123
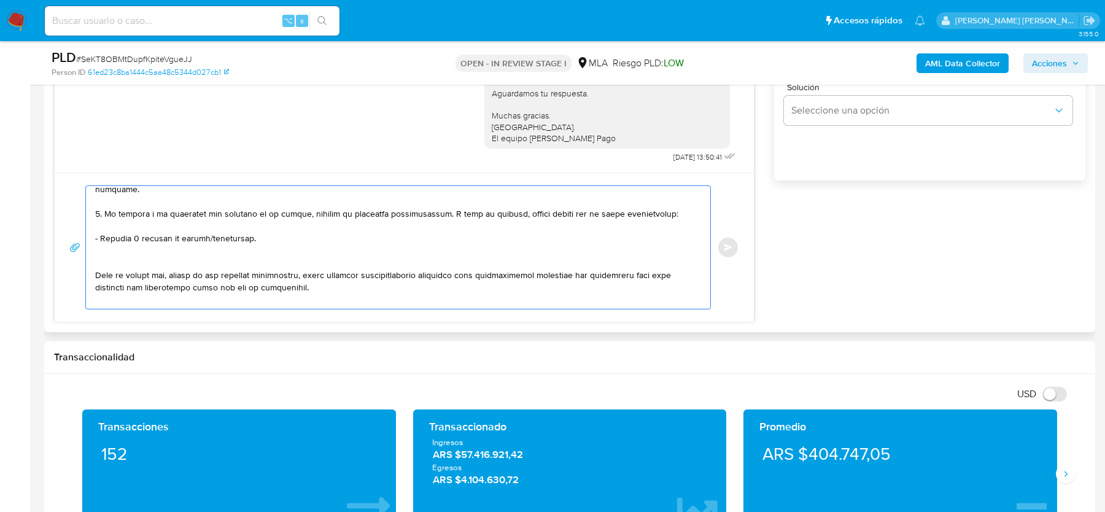
click at [228, 222] on textarea at bounding box center [395, 247] width 600 height 123
click at [165, 241] on textarea at bounding box center [395, 247] width 600 height 123
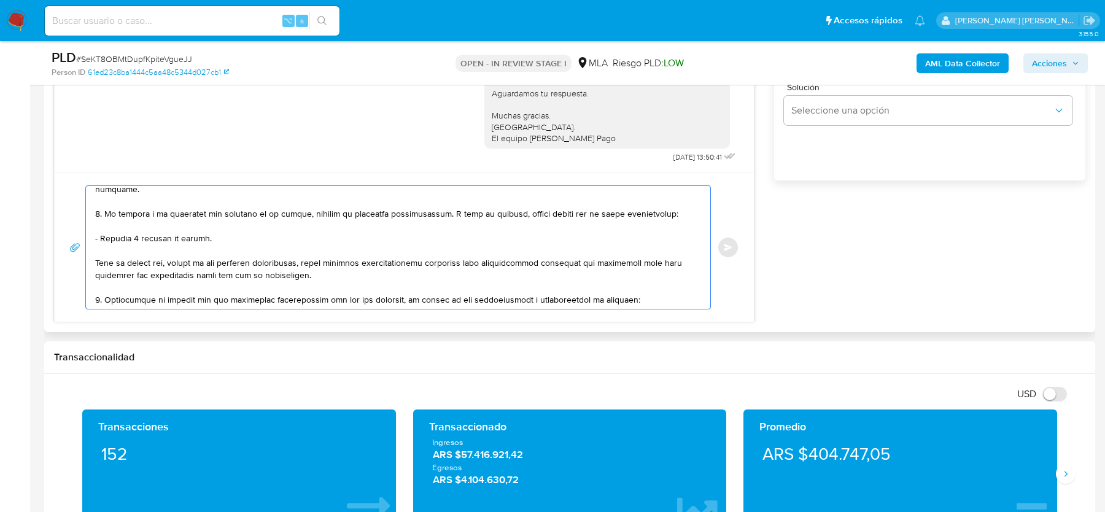
drag, startPoint x: 219, startPoint y: 227, endPoint x: 63, endPoint y: 227, distance: 155.3
click at [63, 227] on div "Enviar" at bounding box center [404, 247] width 699 height 149
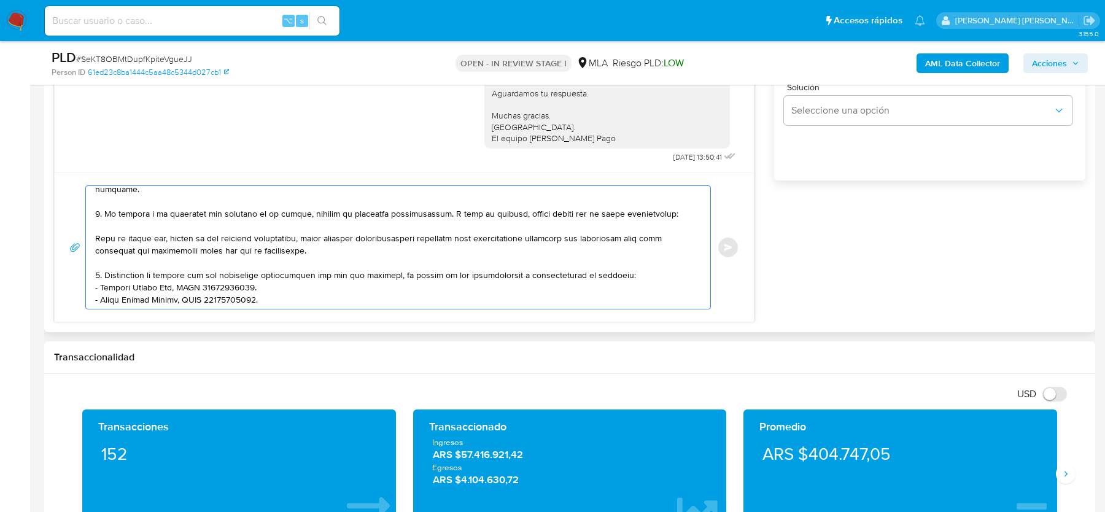
scroll to position [93, 0]
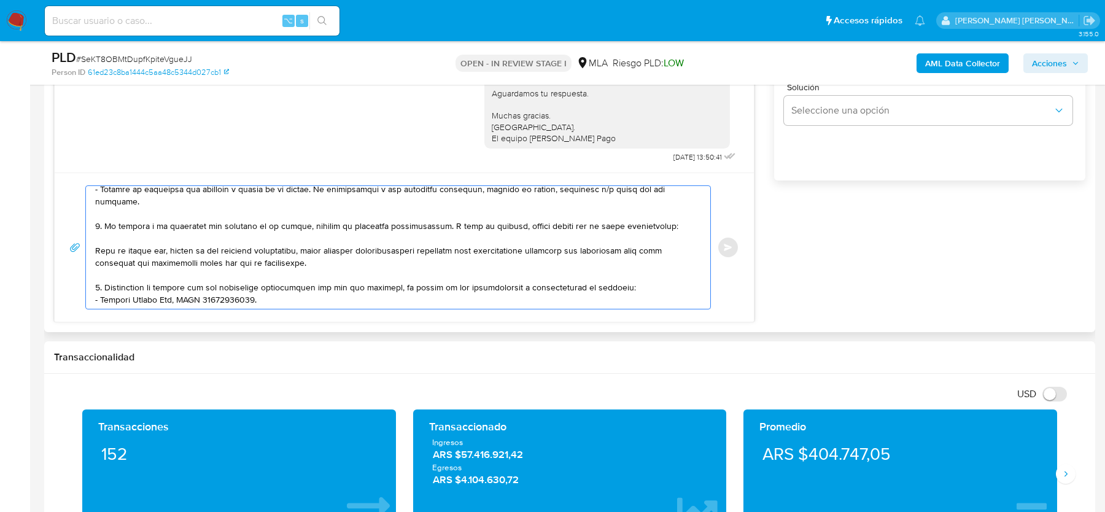
drag, startPoint x: 518, startPoint y: 212, endPoint x: 678, endPoint y: 214, distance: 160.9
click at [678, 214] on textarea at bounding box center [395, 247] width 600 height 123
paste textarea "- Últimos 3 recibos de sueldo."
click at [528, 210] on textarea at bounding box center [395, 247] width 600 height 123
click at [636, 216] on textarea at bounding box center [395, 247] width 600 height 123
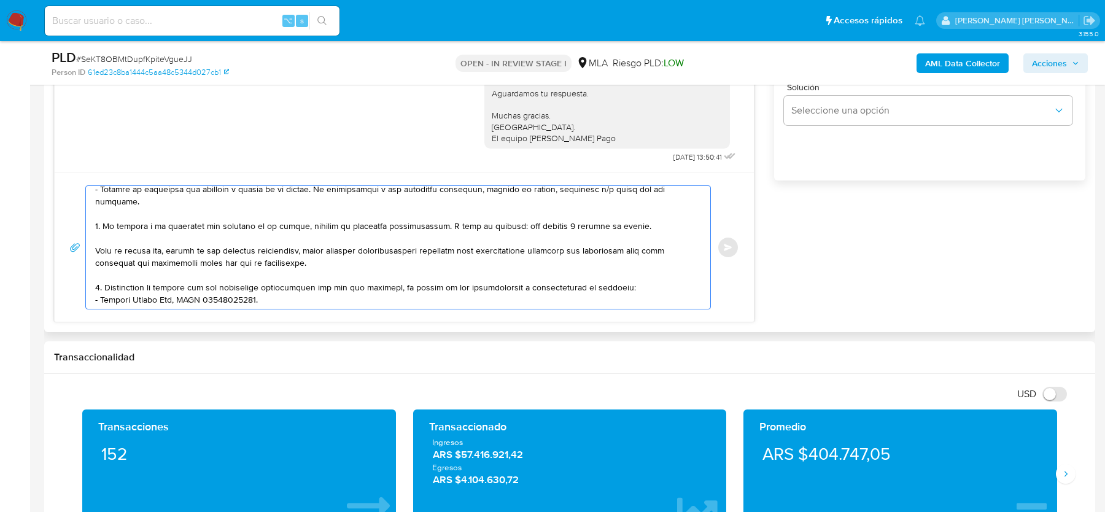
click at [606, 260] on textarea at bounding box center [395, 247] width 600 height 123
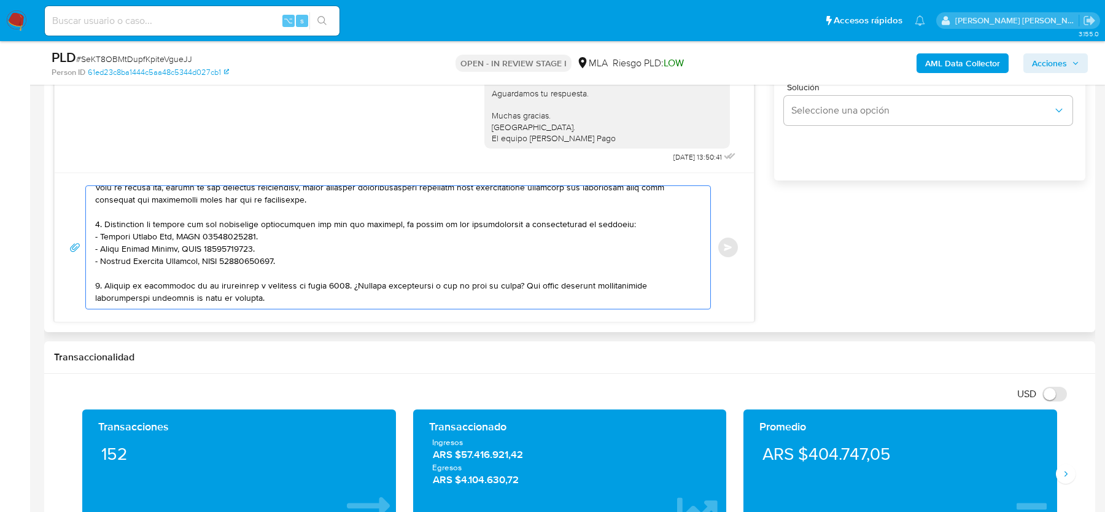
scroll to position [160, 0]
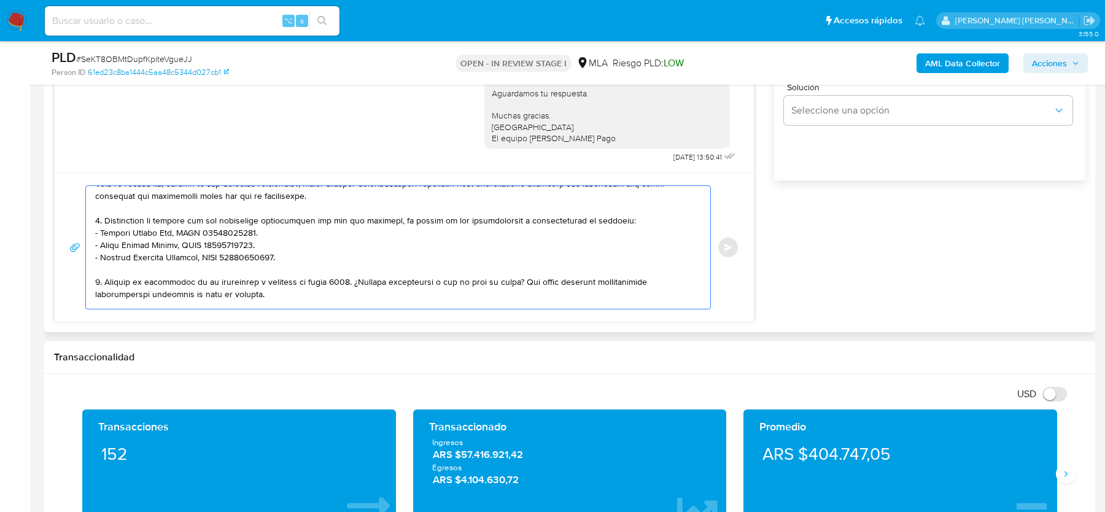
click at [618, 203] on textarea at bounding box center [395, 247] width 600 height 123
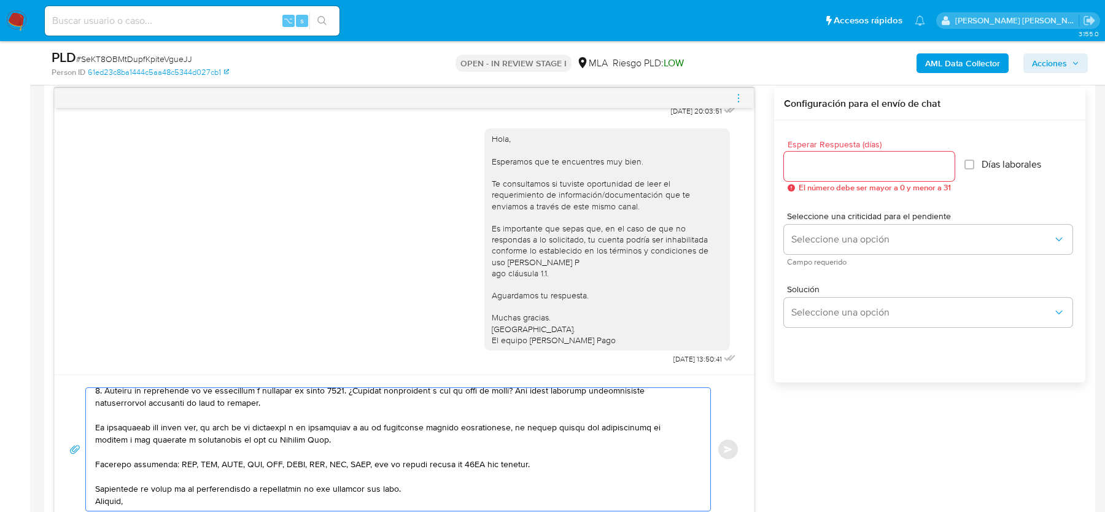
scroll to position [624, 0]
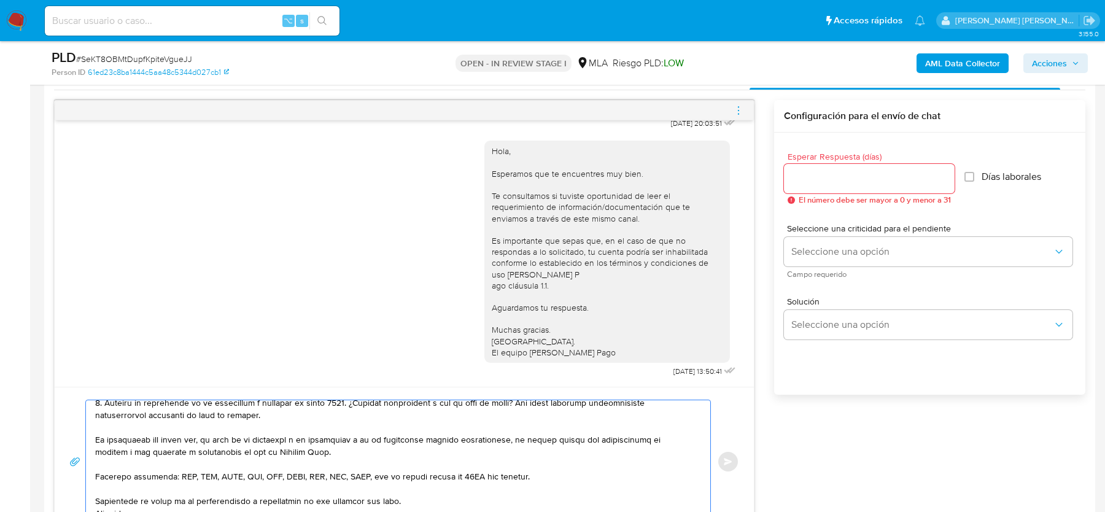
type textarea "Hola, Esperamos que te encuentres bien. Te consultamos si tuviste oportunidad d…"
click at [803, 182] on input "Esperar Respuesta (días)" at bounding box center [869, 179] width 171 height 16
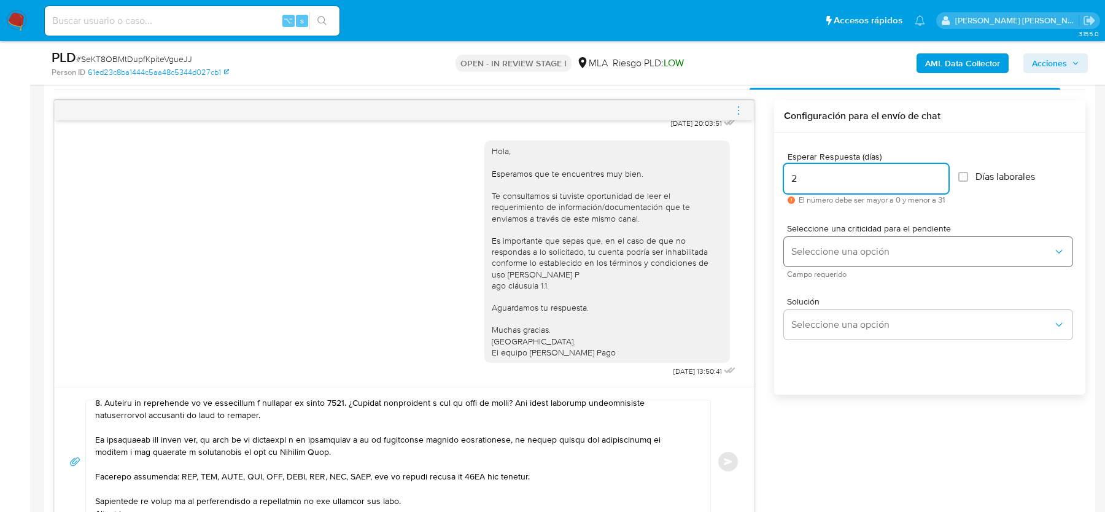
type input "2"
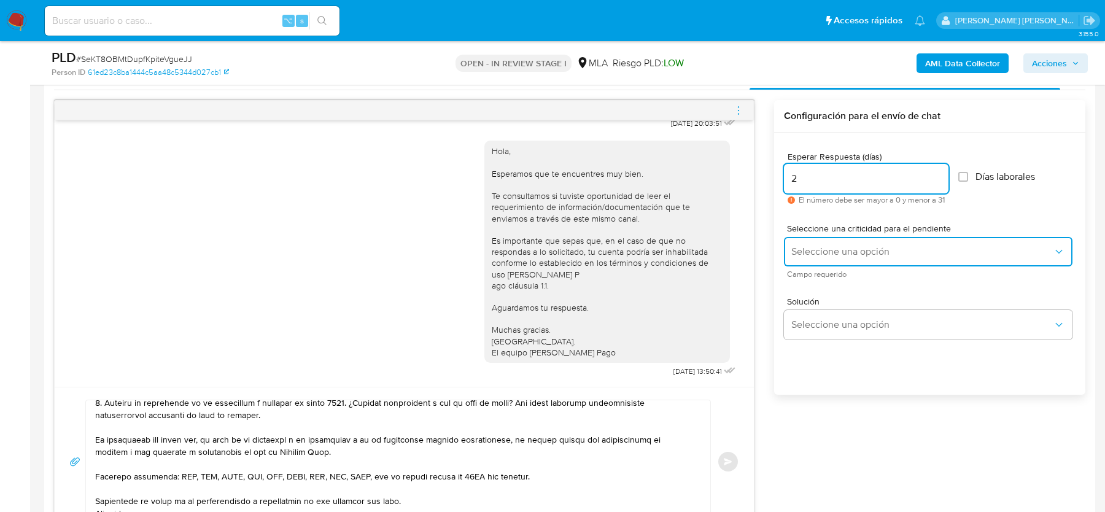
click at [810, 240] on button "Seleccione una opción" at bounding box center [928, 251] width 289 height 29
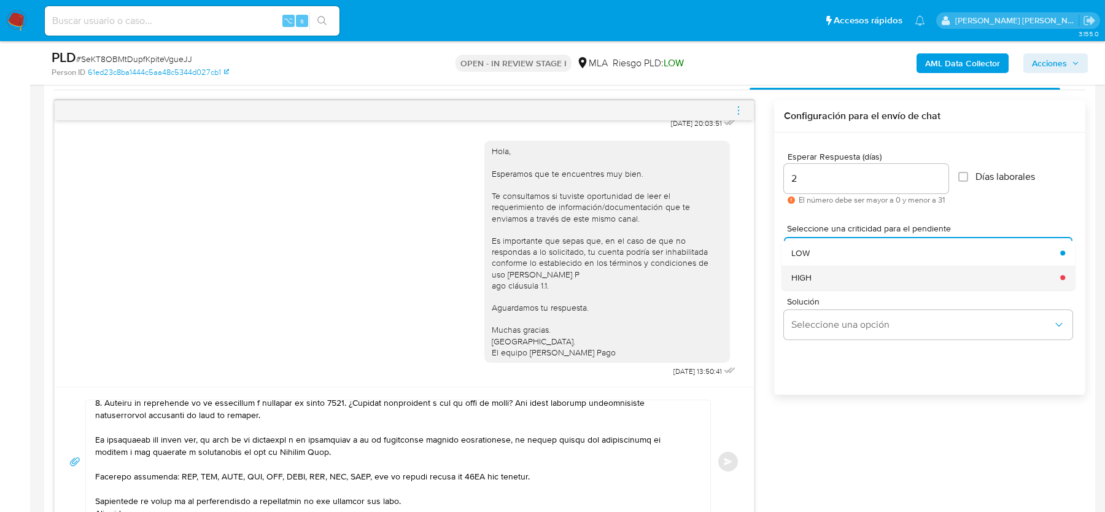
click at [802, 279] on span "HIGH" at bounding box center [801, 277] width 20 height 11
click at [723, 460] on button "Enviar" at bounding box center [728, 462] width 22 height 22
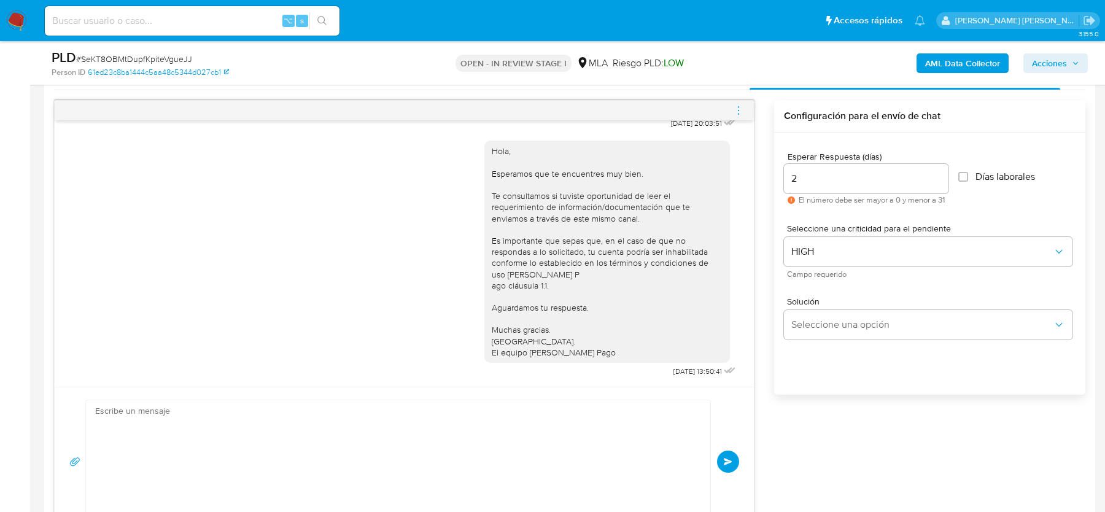
scroll to position [1273, 0]
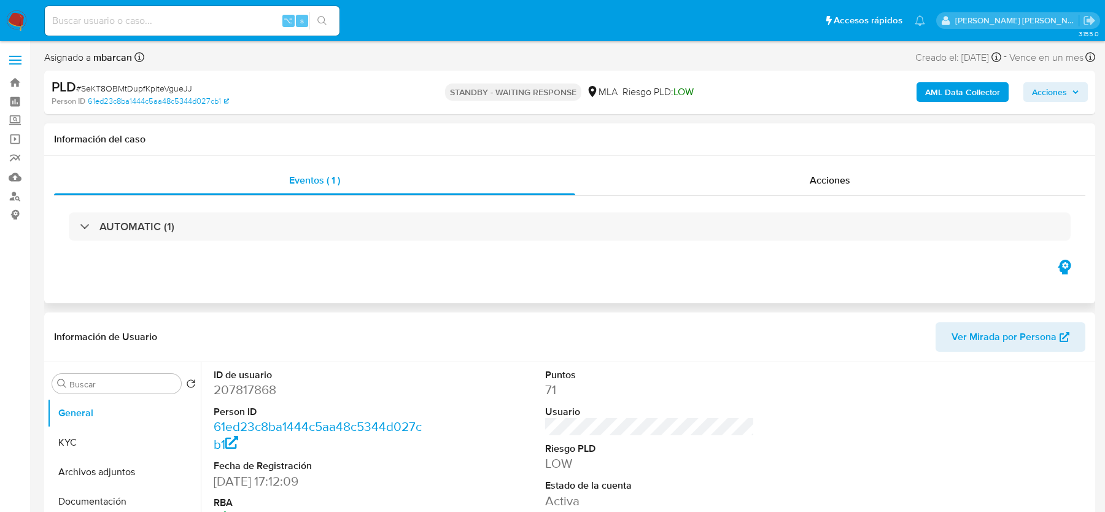
select select "10"
click at [20, 27] on img at bounding box center [16, 20] width 21 height 21
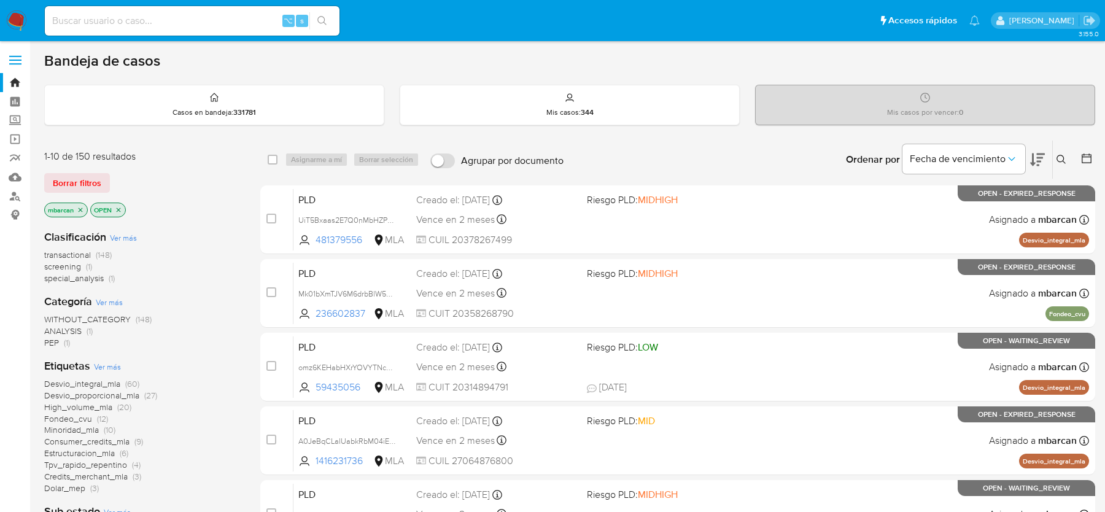
click at [1065, 159] on icon at bounding box center [1062, 160] width 10 height 10
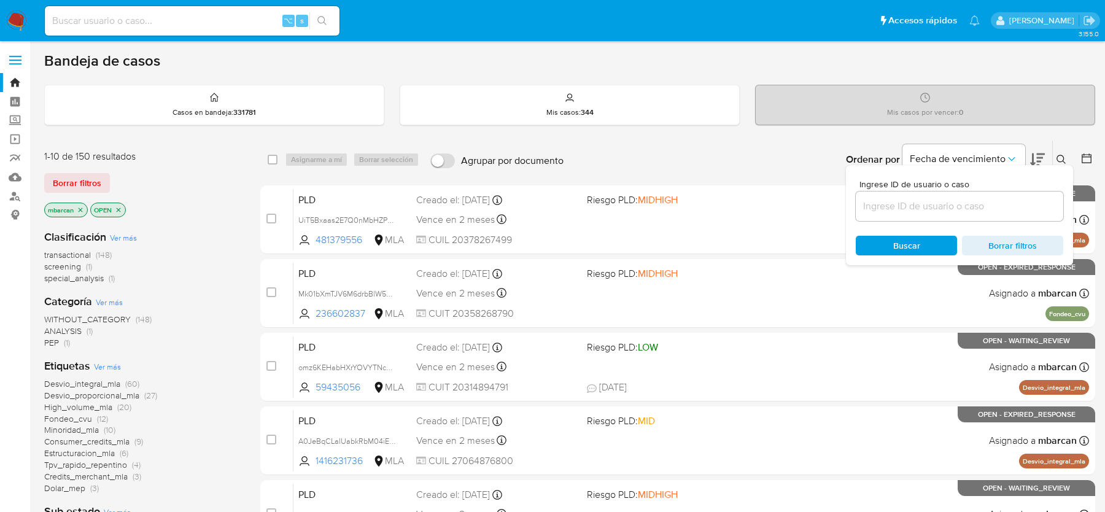
click at [973, 207] on input at bounding box center [960, 206] width 208 height 16
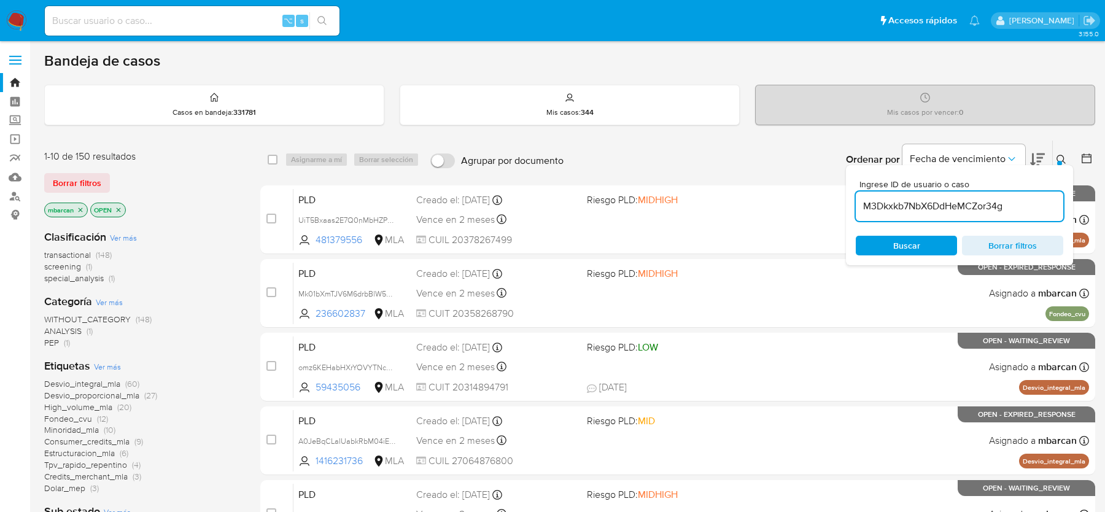
type input "M3Dkxkb7NbX6DdHeMCZor34g"
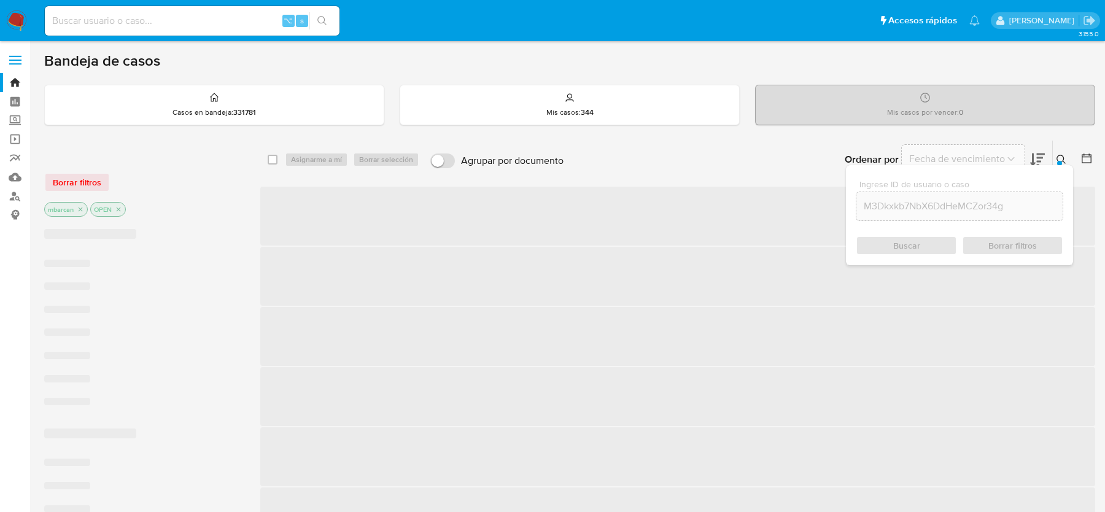
click at [1062, 163] on button at bounding box center [1063, 159] width 20 height 15
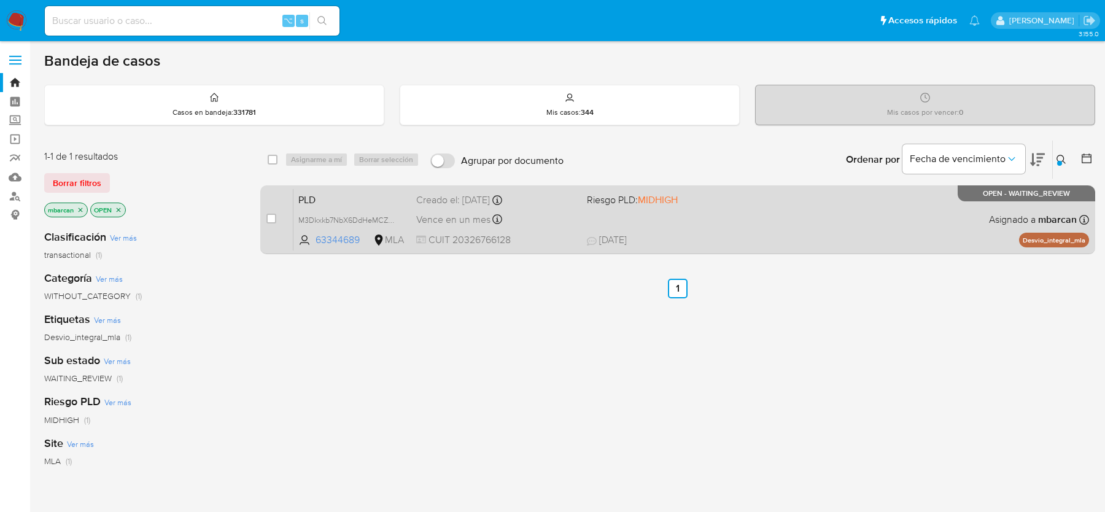
click at [270, 212] on div "case-item-checkbox" at bounding box center [271, 218] width 10 height 12
click at [270, 219] on input "checkbox" at bounding box center [271, 219] width 10 height 10
checkbox input "true"
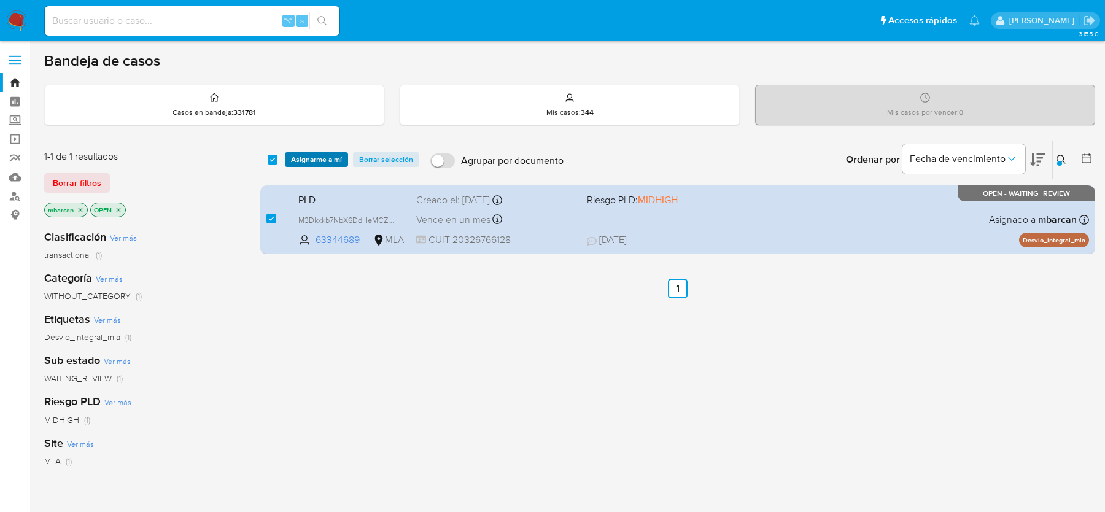
click at [306, 158] on span "Asignarme a mí" at bounding box center [316, 160] width 51 height 12
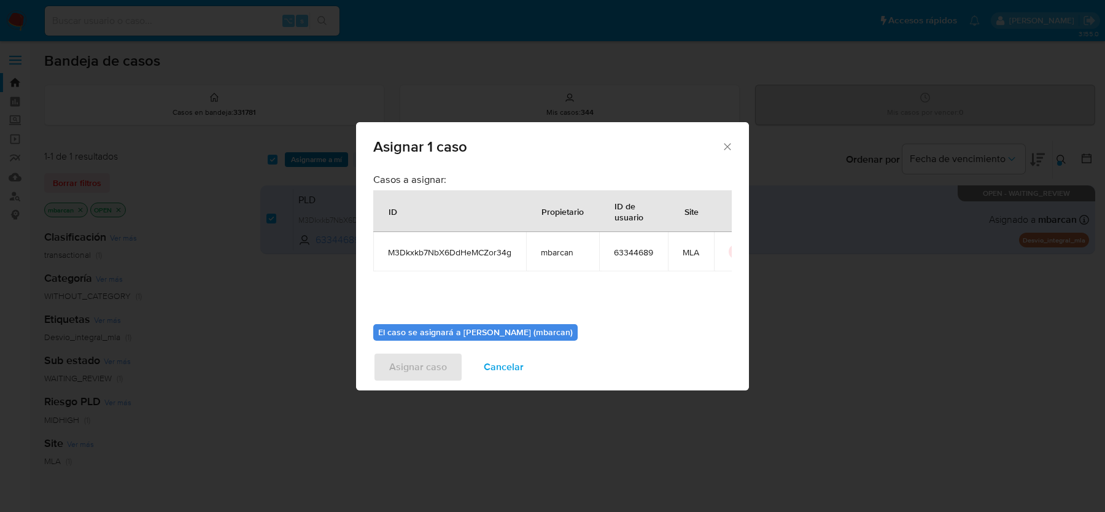
scroll to position [63, 0]
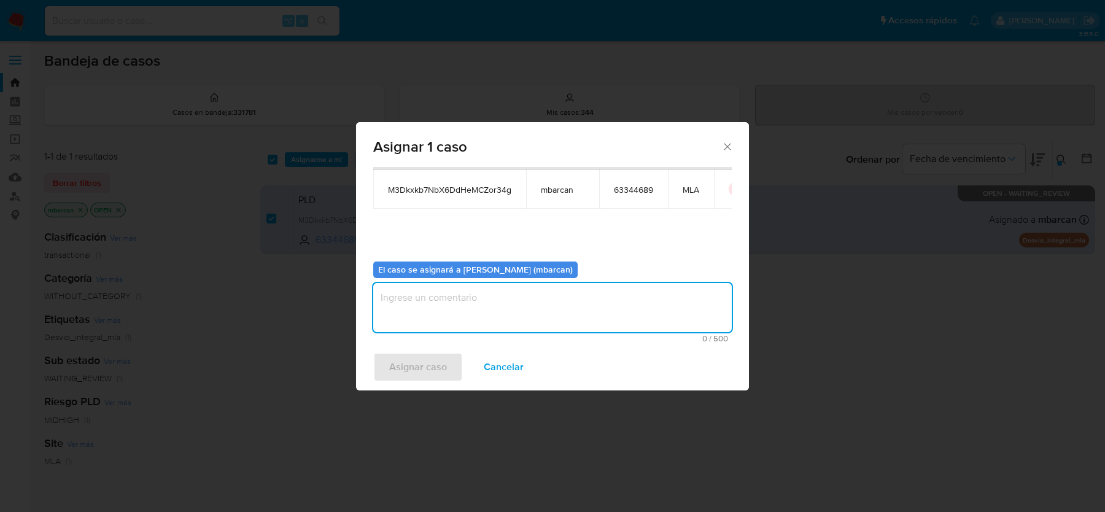
click at [418, 292] on textarea "assign-modal" at bounding box center [552, 307] width 359 height 49
type textarea "análisis"
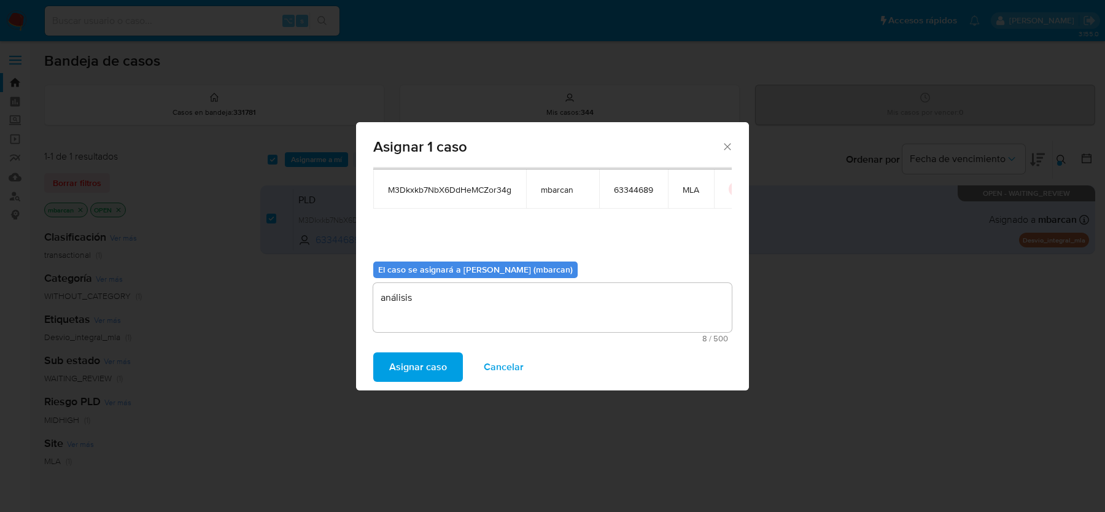
click at [419, 361] on span "Asignar caso" at bounding box center [418, 367] width 58 height 27
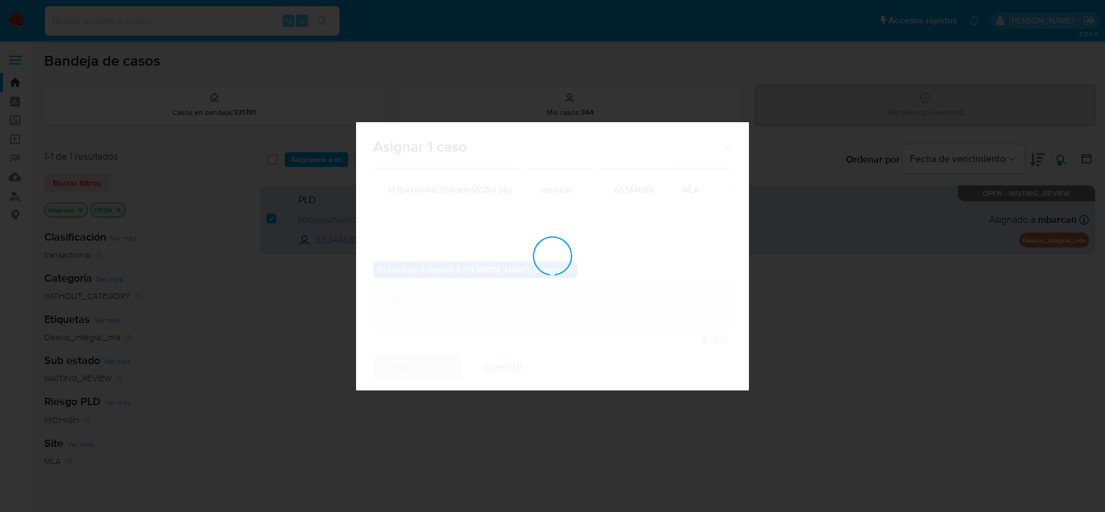
checkbox input "false"
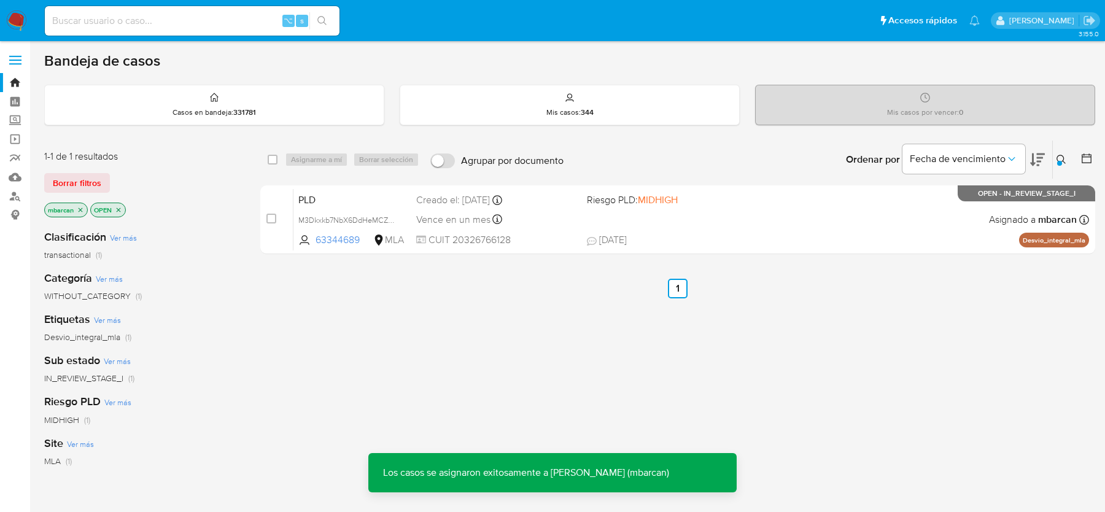
click at [320, 214] on span "M3Dkxkb7NbX6DdHeMCZor34g" at bounding box center [352, 219] width 109 height 14
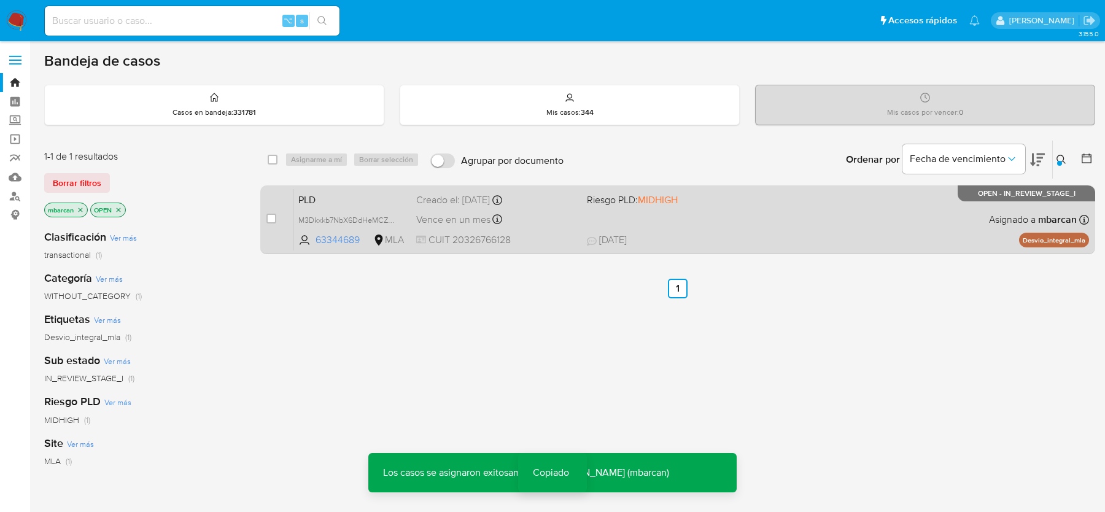
click at [320, 191] on span "PLD" at bounding box center [352, 199] width 108 height 16
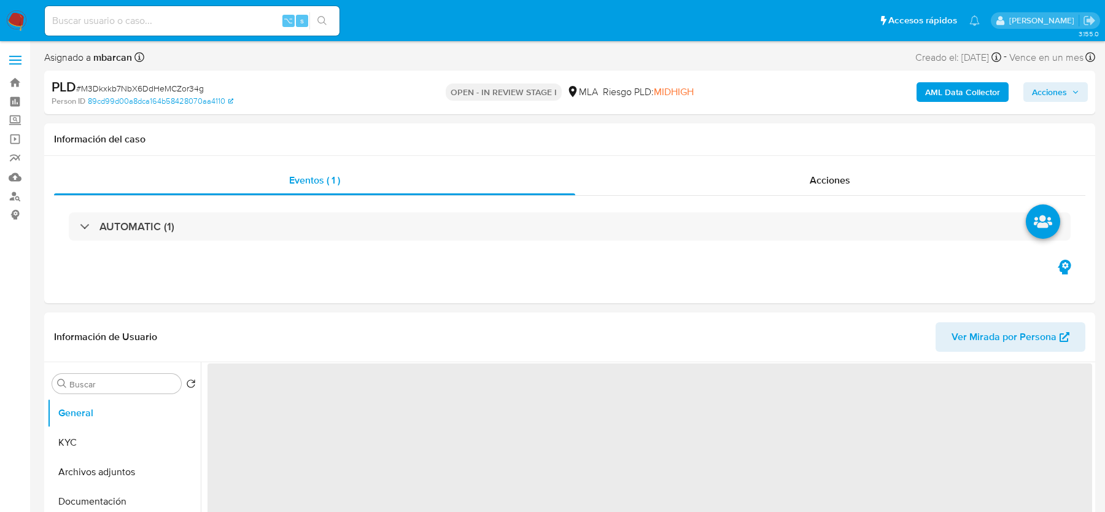
click at [144, 88] on span "# M3Dkxkb7NbX6DdHeMCZor34g" at bounding box center [140, 88] width 128 height 12
copy span "M3Dkxkb7NbX6DdHeMCZor34g"
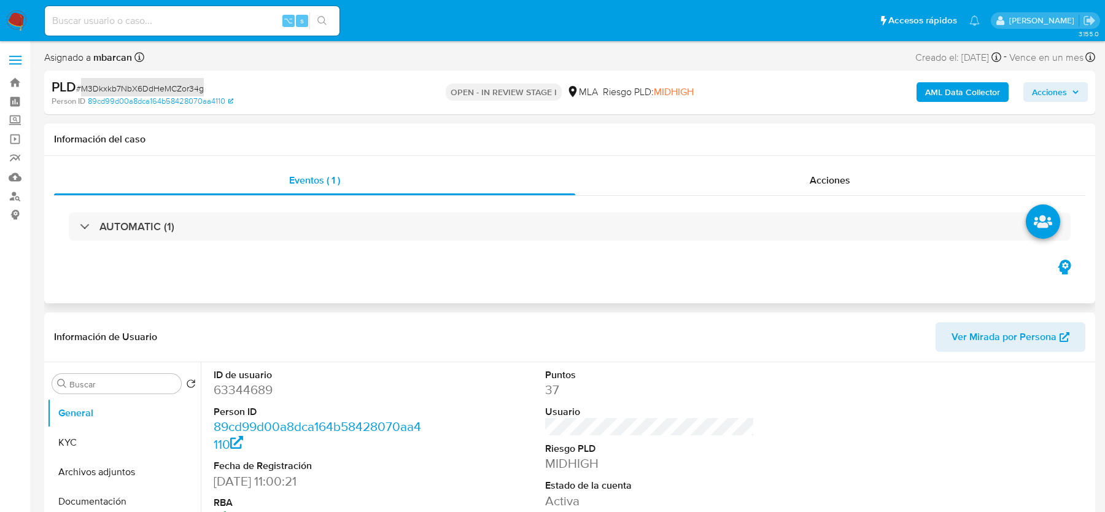
select select "10"
copy span "M3Dkxkb7NbX6DdHeMCZor34g"
click at [253, 387] on dd "63344689" at bounding box center [318, 389] width 209 height 17
copy dd "63344689"
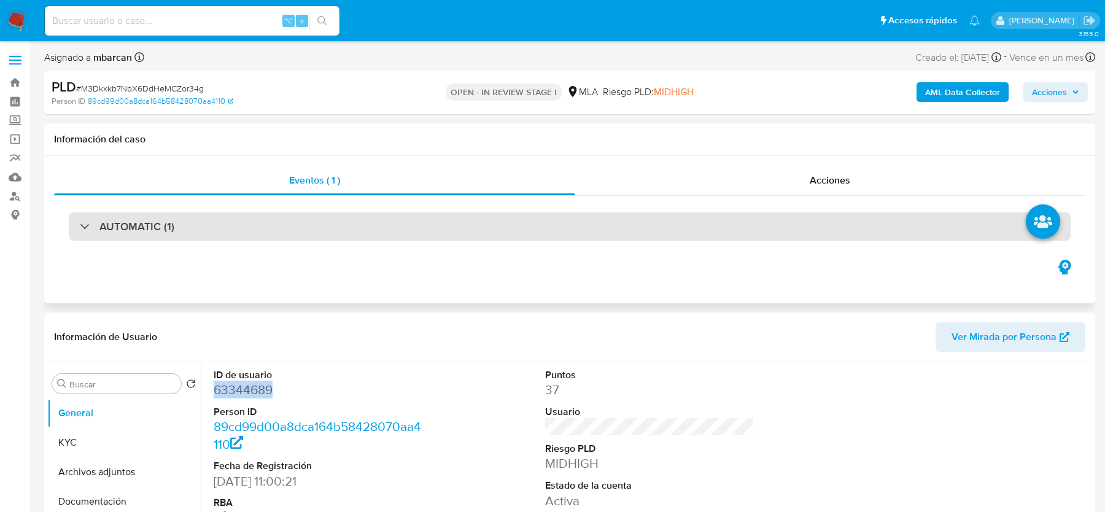
scroll to position [157, 0]
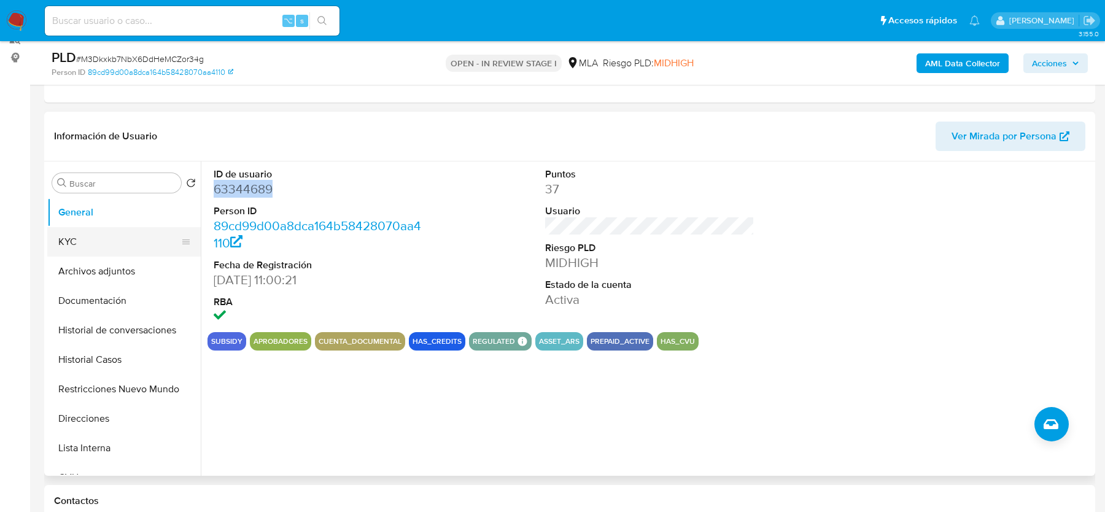
click at [120, 233] on button "KYC" at bounding box center [119, 241] width 144 height 29
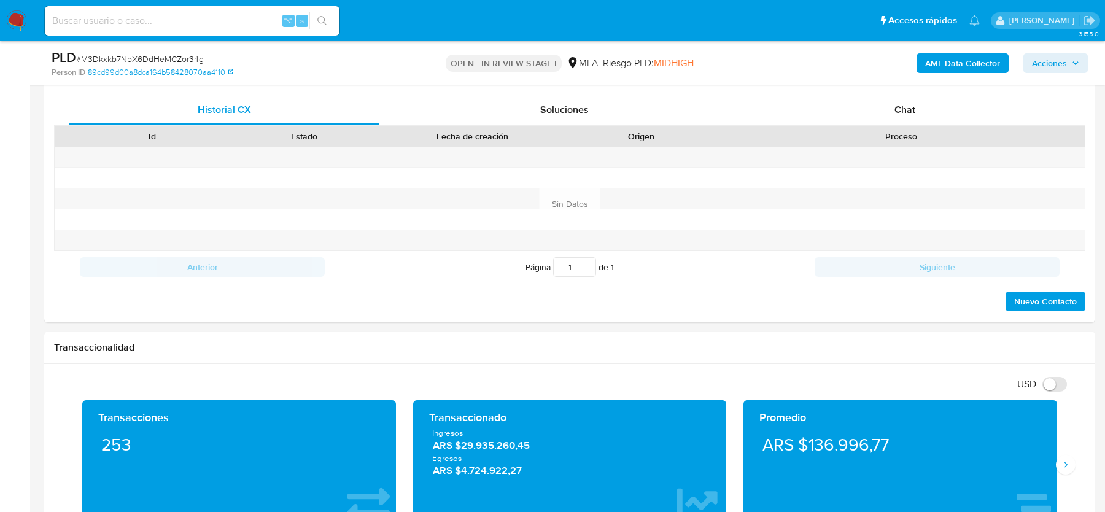
scroll to position [567, 0]
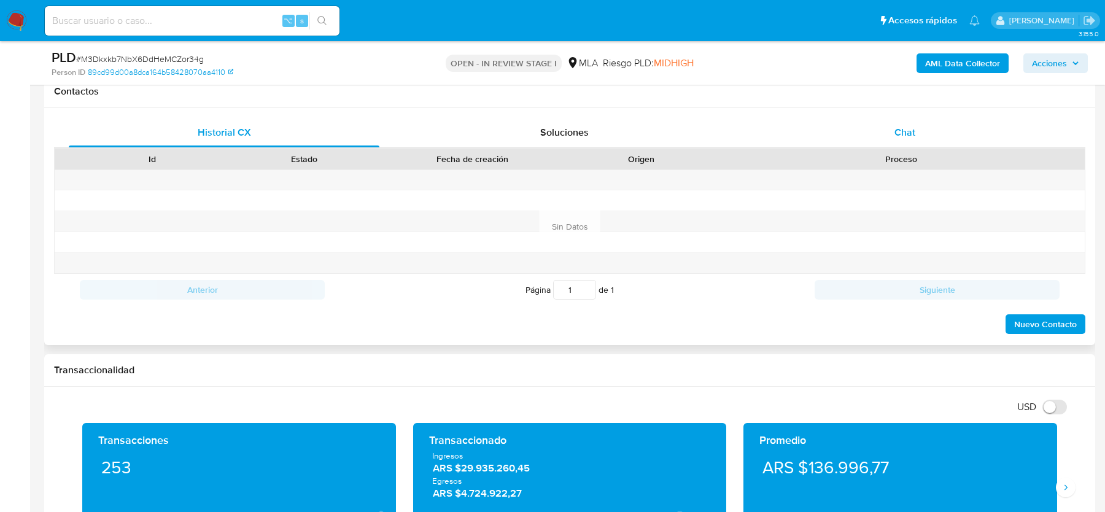
click at [902, 131] on span "Chat" at bounding box center [905, 132] width 21 height 14
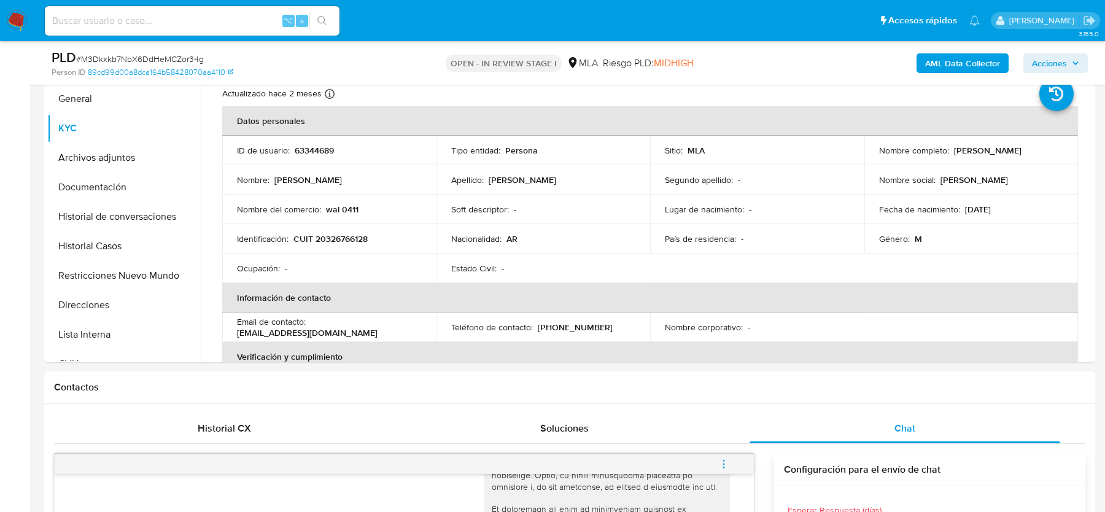
scroll to position [241, 0]
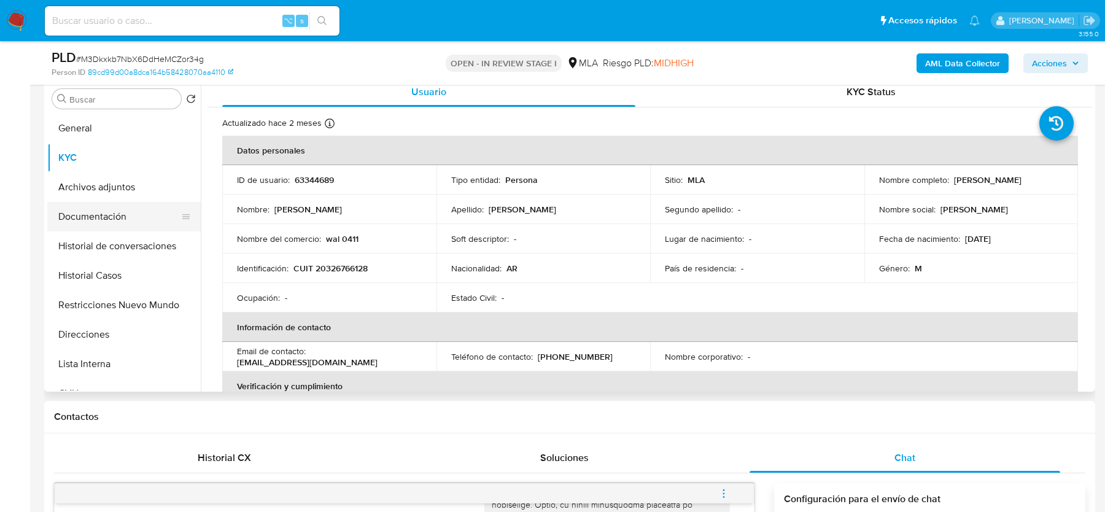
click at [125, 214] on button "Documentación" at bounding box center [119, 216] width 144 height 29
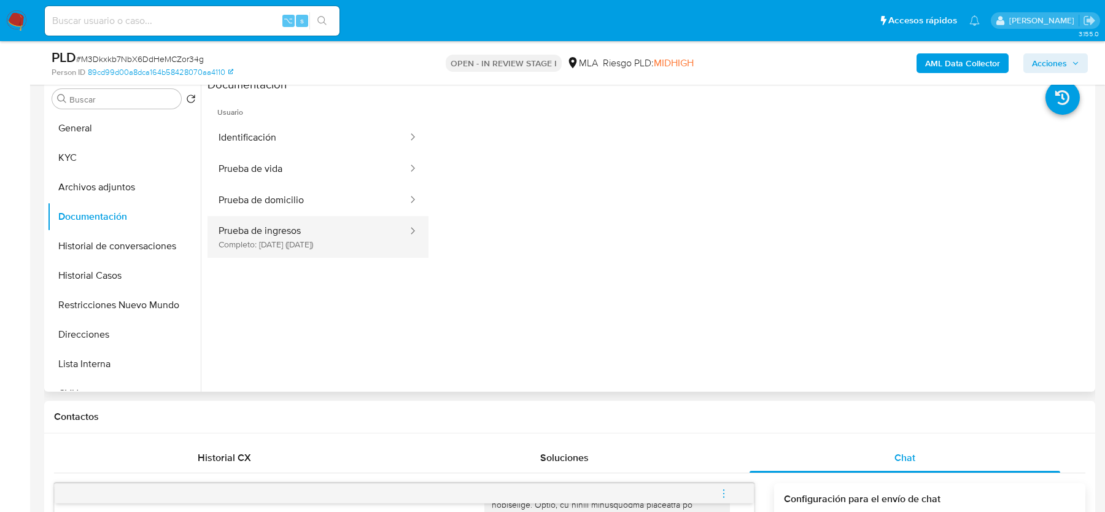
scroll to position [222, 0]
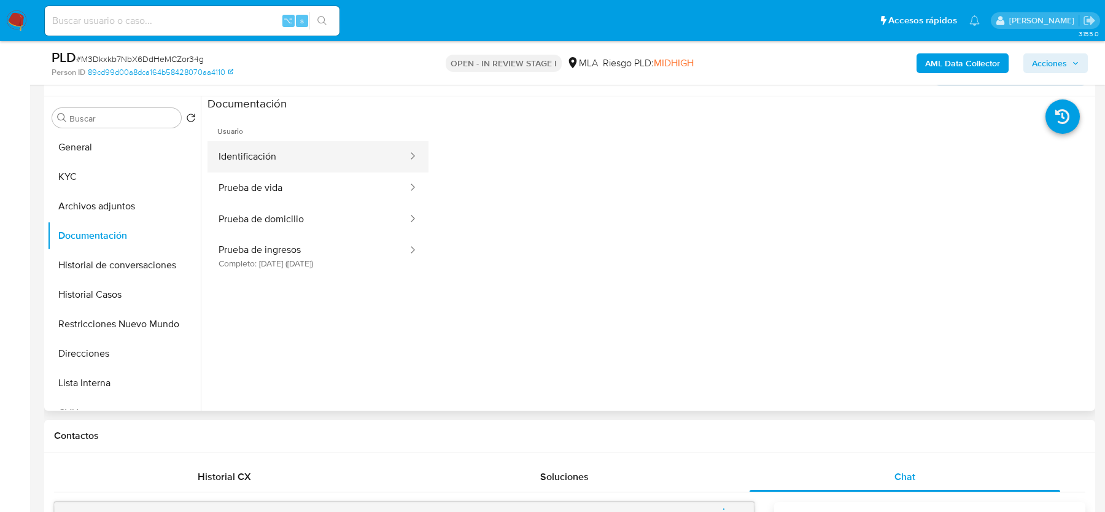
click at [280, 151] on button "Identificación" at bounding box center [308, 156] width 201 height 31
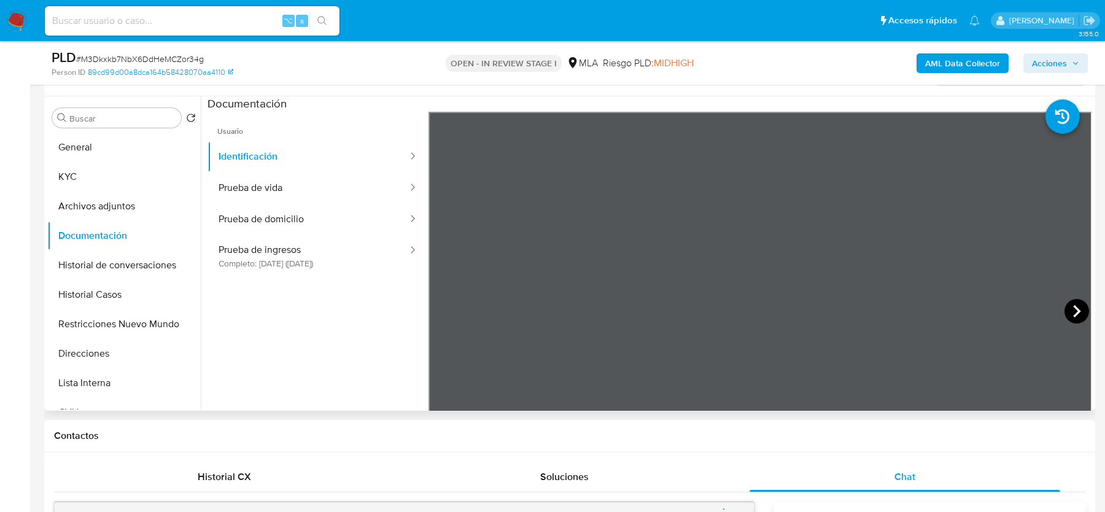
click at [1081, 310] on icon at bounding box center [1077, 311] width 25 height 25
click at [257, 187] on button "Prueba de vida" at bounding box center [308, 188] width 201 height 31
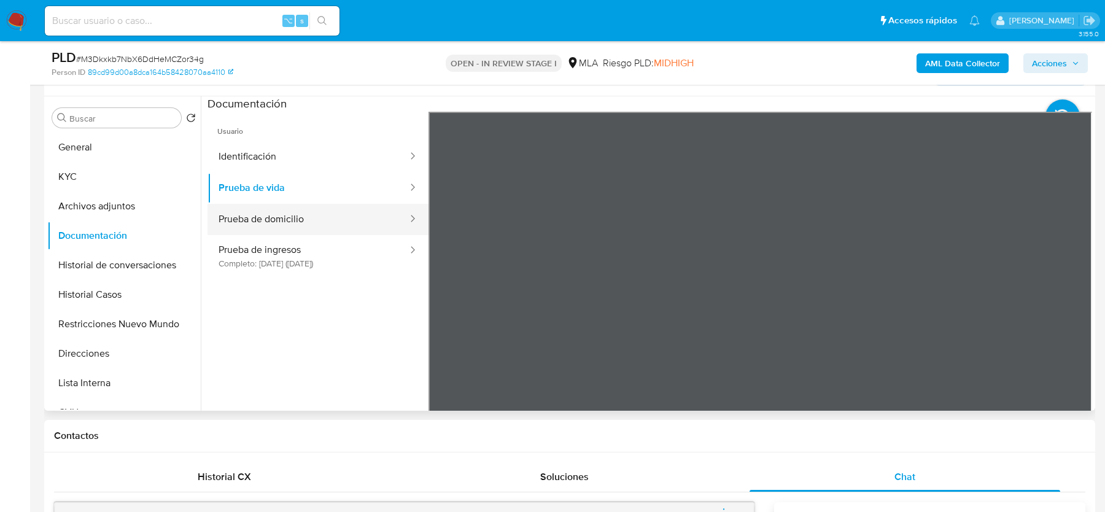
click at [284, 213] on button "Prueba de domicilio" at bounding box center [308, 219] width 201 height 31
click at [294, 296] on ul "Usuario Identificación Prueba de vida Prueba de domicilio Prueba de ingresos Co…" at bounding box center [318, 289] width 221 height 354
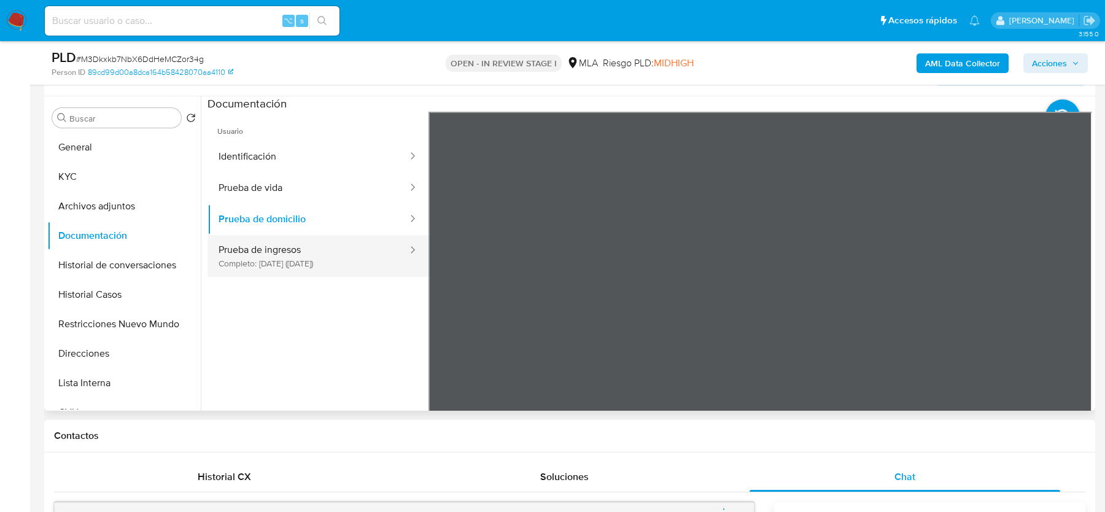
click at [308, 270] on button "Prueba de ingresos Completo: [DATE] ([DATE])" at bounding box center [308, 256] width 201 height 42
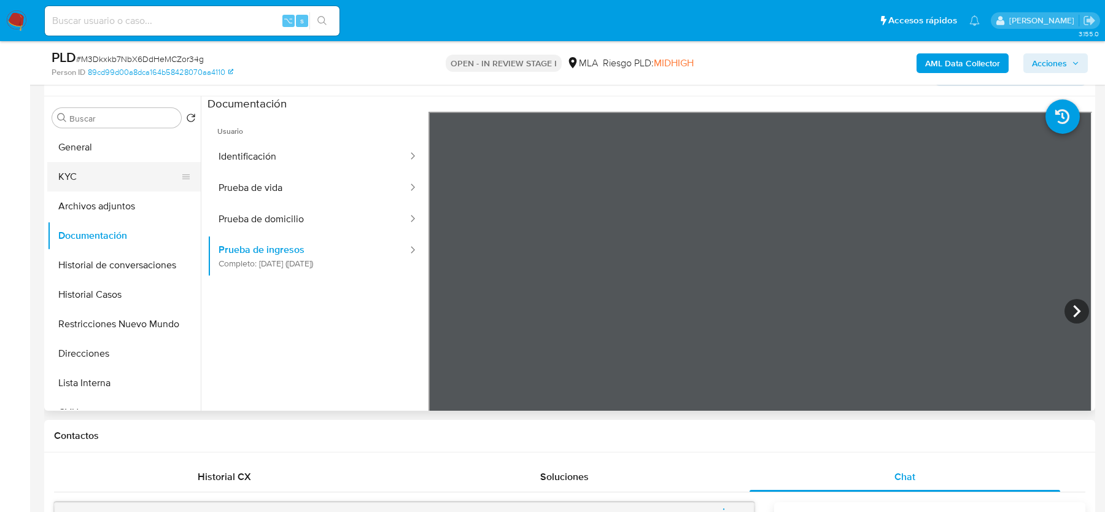
click at [112, 175] on button "KYC" at bounding box center [119, 176] width 144 height 29
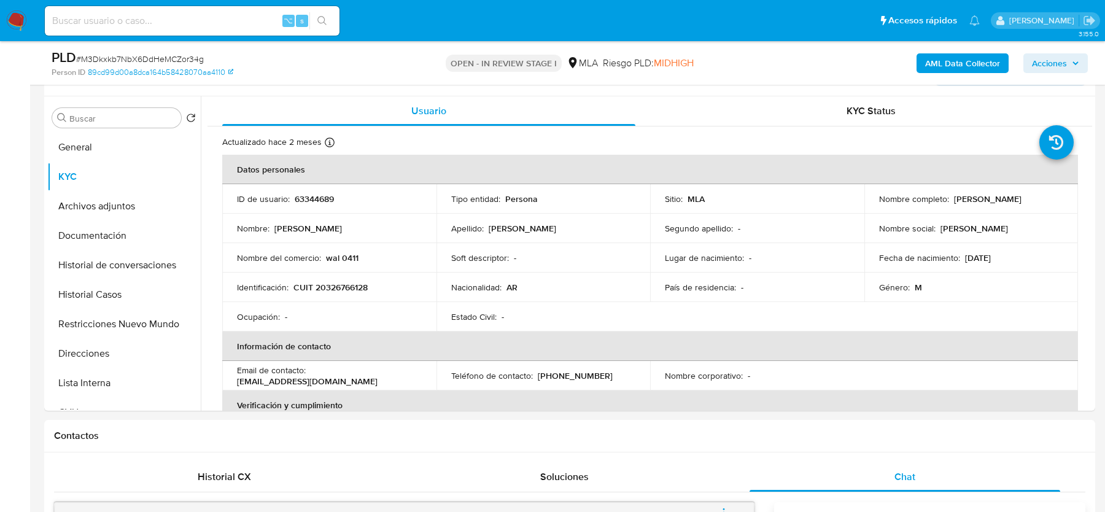
click at [982, 65] on b "AML Data Collector" at bounding box center [962, 63] width 75 height 20
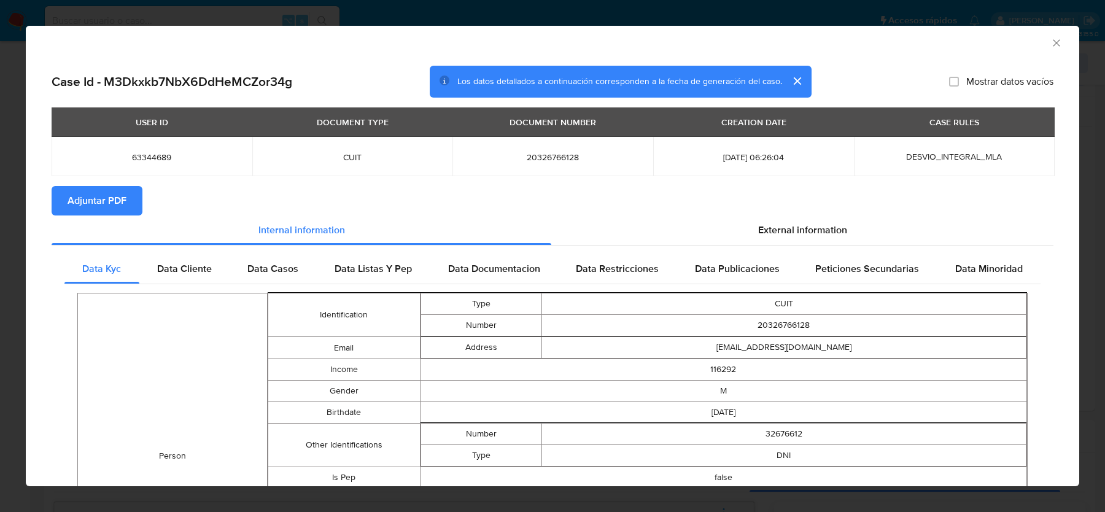
click at [82, 184] on div "USER ID DOCUMENT TYPE DOCUMENT NUMBER CREATION DATE CASE RULES 63344689 CUIT 20…" at bounding box center [553, 146] width 1002 height 79
click at [91, 206] on span "Adjuntar PDF" at bounding box center [97, 200] width 59 height 27
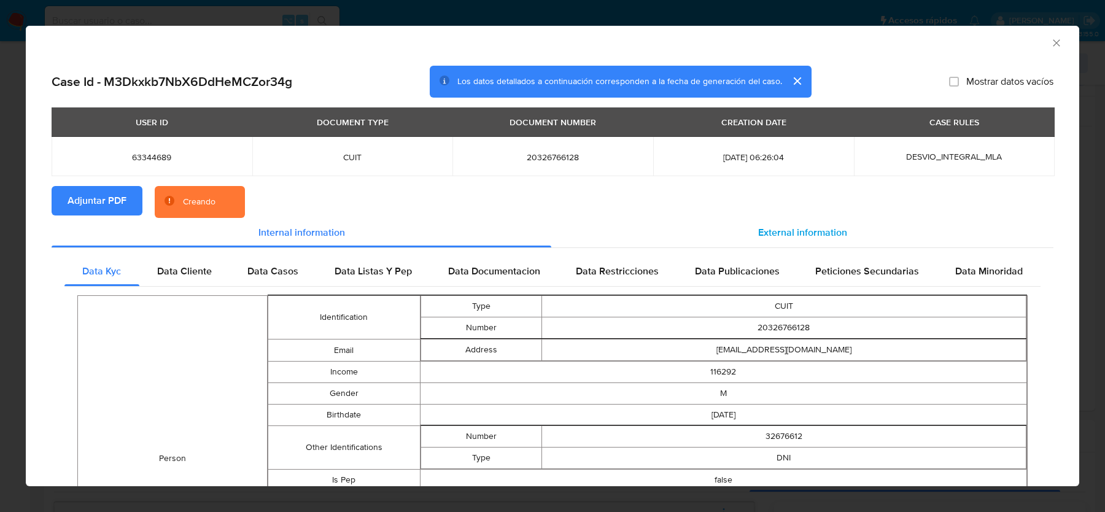
click at [809, 245] on div "External information" at bounding box center [802, 232] width 502 height 29
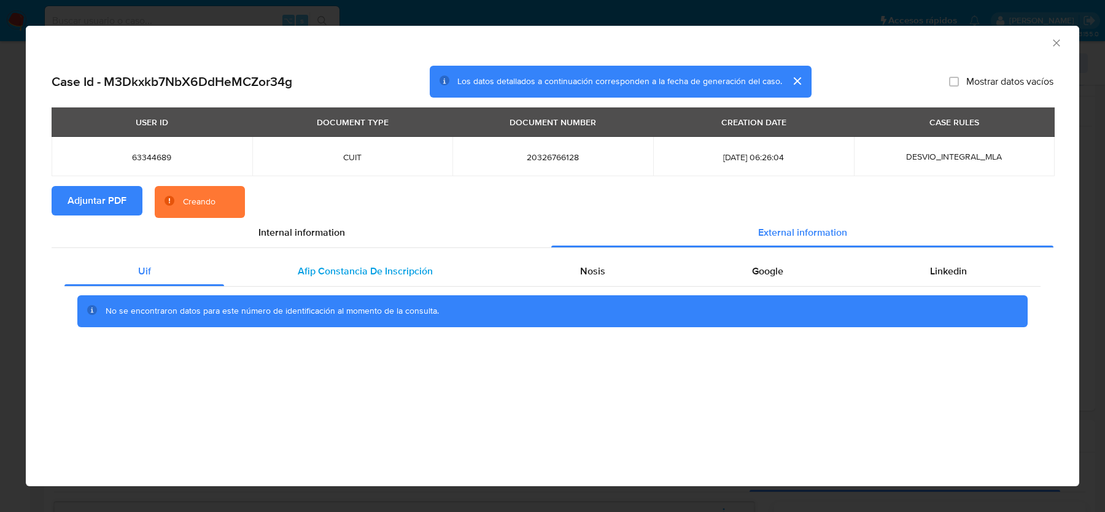
click at [348, 265] on span "Afip Constancia De Inscripción" at bounding box center [365, 271] width 135 height 14
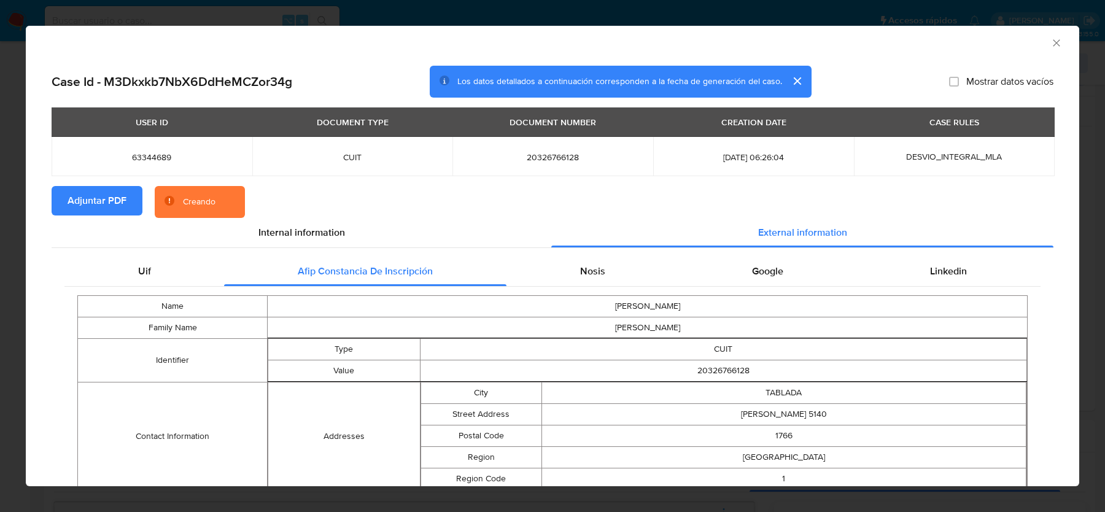
scroll to position [88, 0]
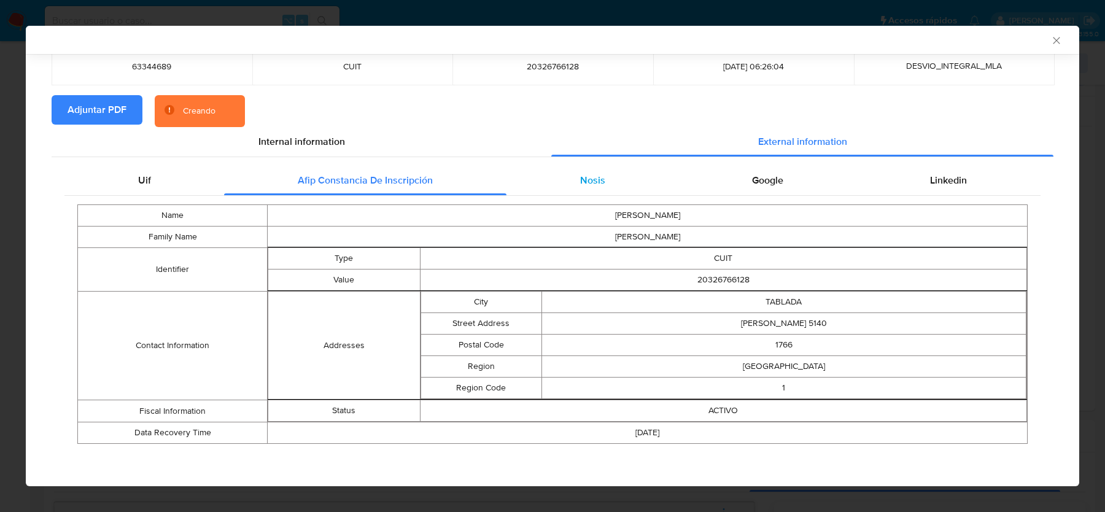
click at [564, 184] on div "Nosis" at bounding box center [593, 180] width 172 height 29
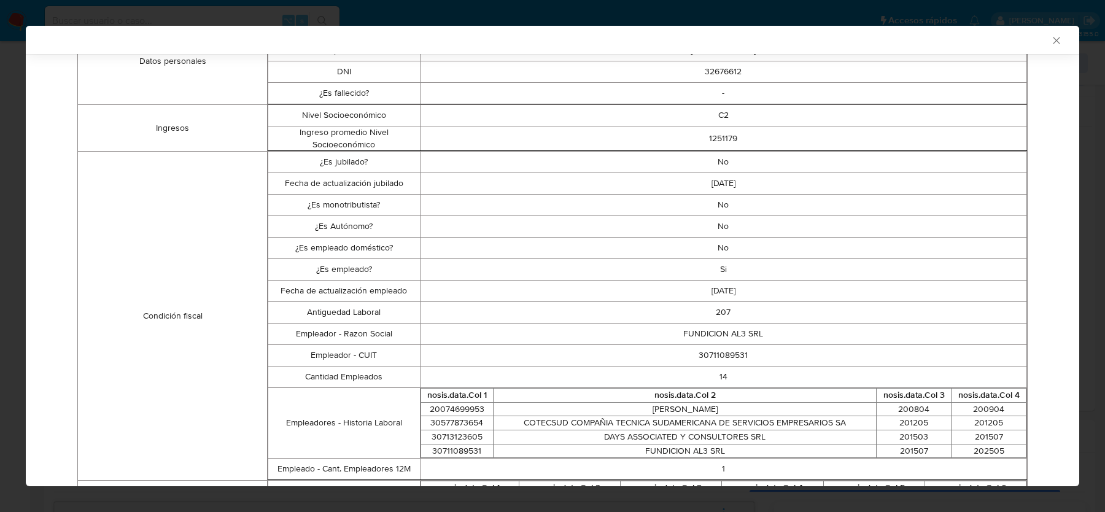
scroll to position [304, 0]
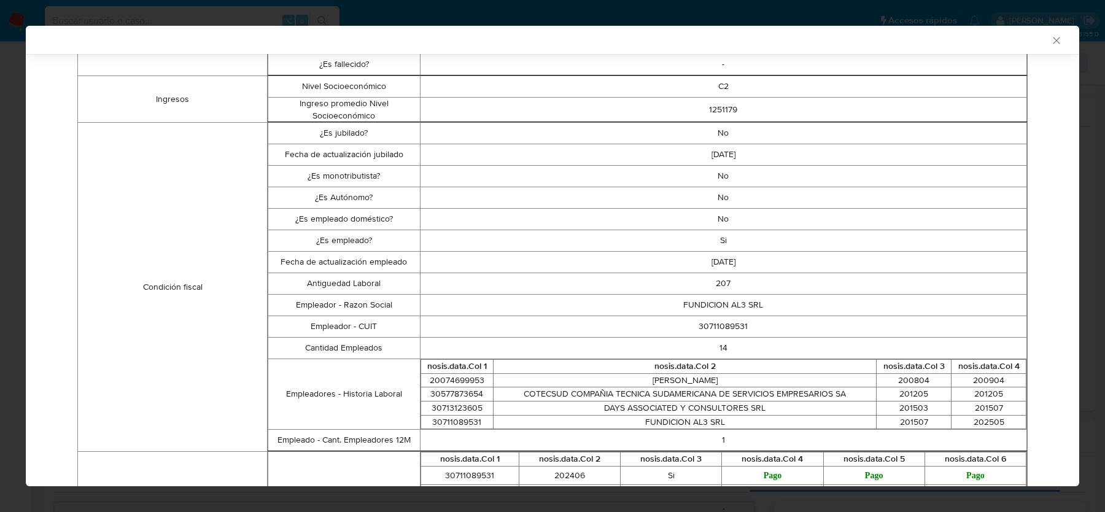
click at [719, 322] on td "30711089531" at bounding box center [723, 326] width 607 height 21
copy td "30711089531"
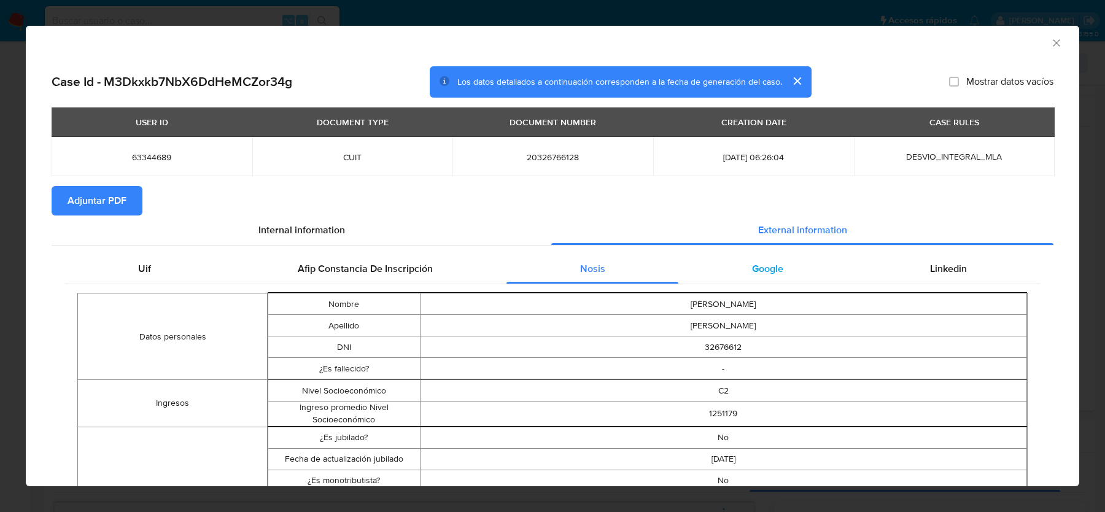
click at [749, 268] on div "Google" at bounding box center [767, 268] width 178 height 29
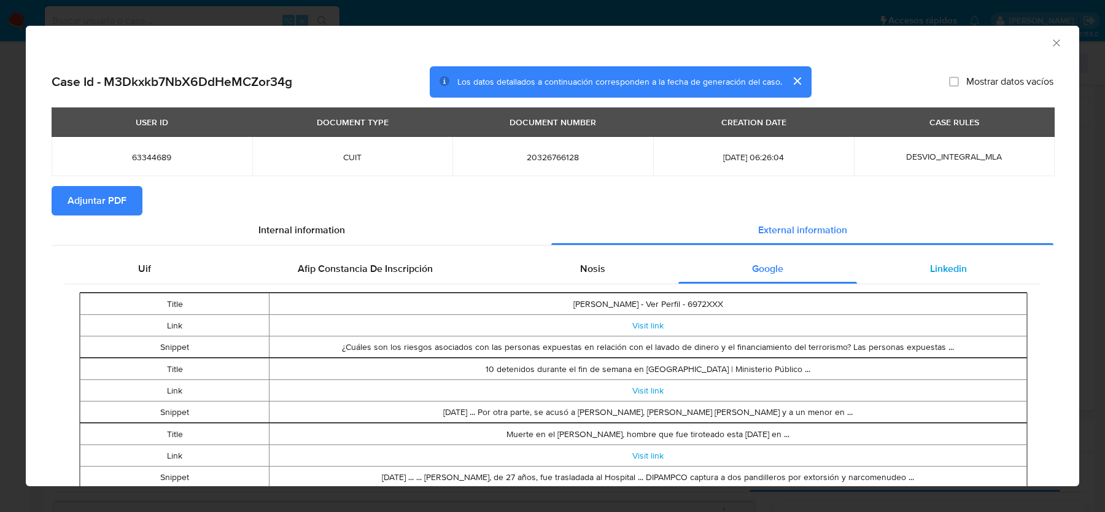
click at [896, 268] on div "Linkedin" at bounding box center [949, 268] width 184 height 29
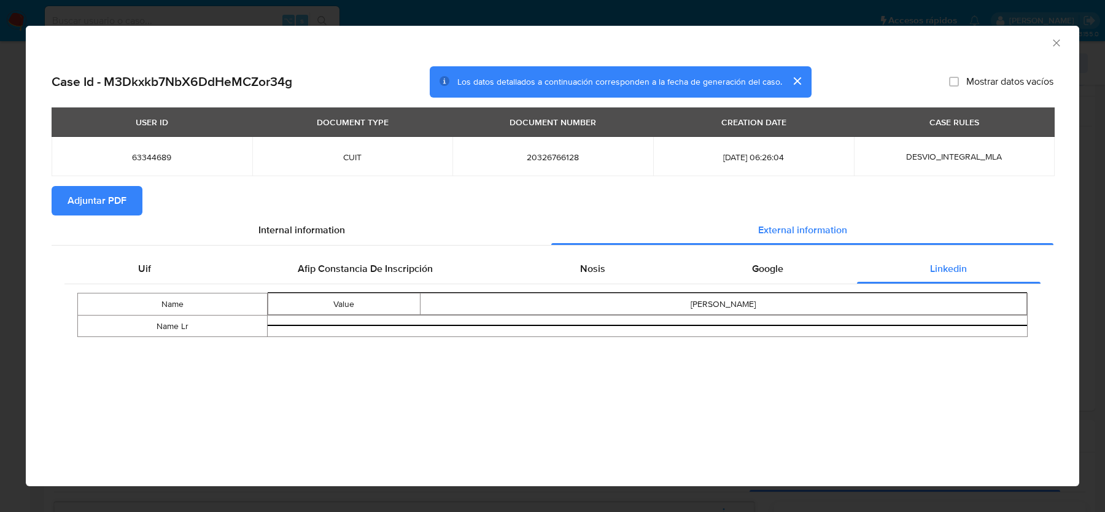
click at [1051, 44] on icon "Cerrar ventana" at bounding box center [1057, 43] width 12 height 12
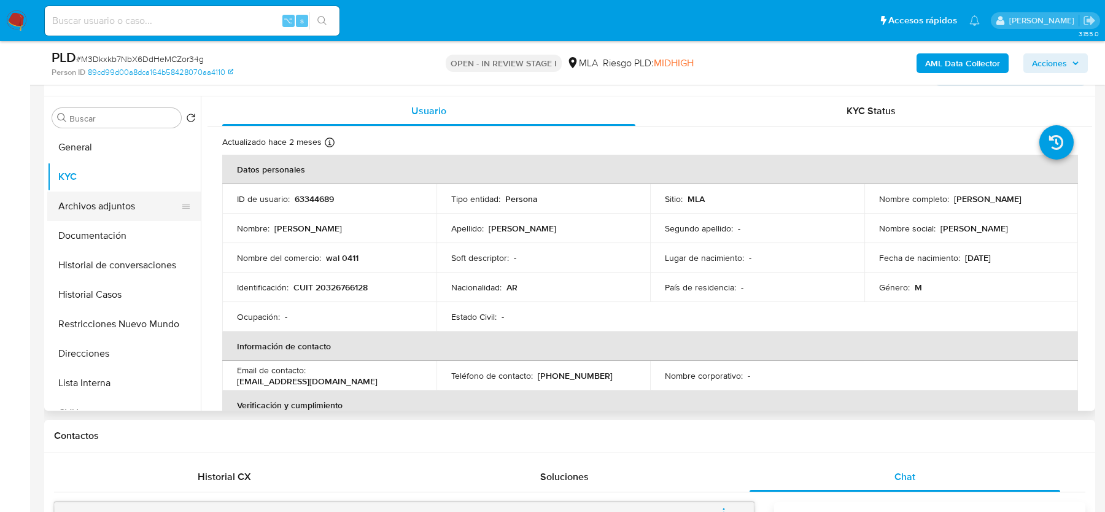
click at [98, 197] on button "Archivos adjuntos" at bounding box center [119, 206] width 144 height 29
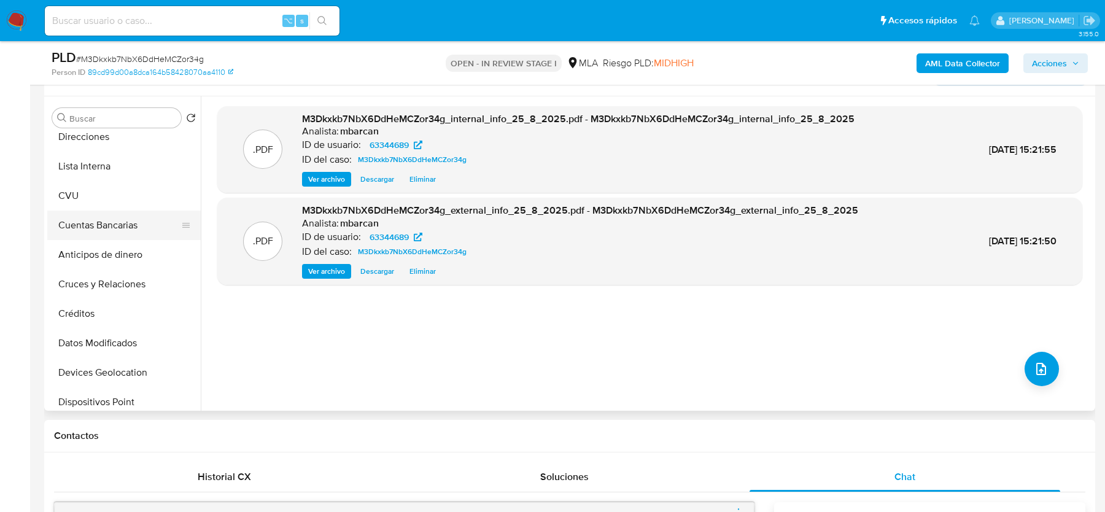
click at [106, 325] on button "Créditos" at bounding box center [124, 313] width 154 height 29
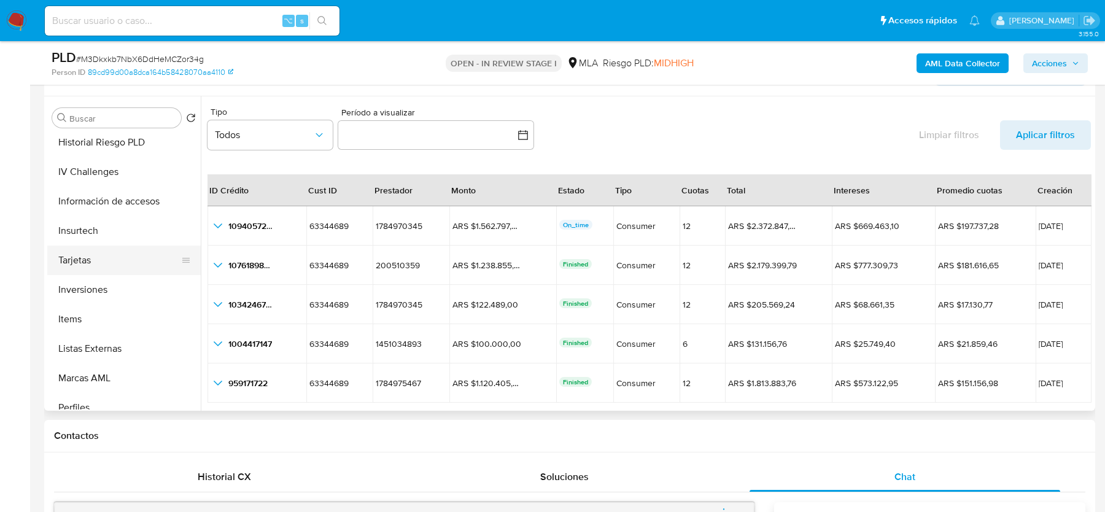
scroll to position [537, 0]
click at [103, 309] on button "Items" at bounding box center [119, 317] width 144 height 29
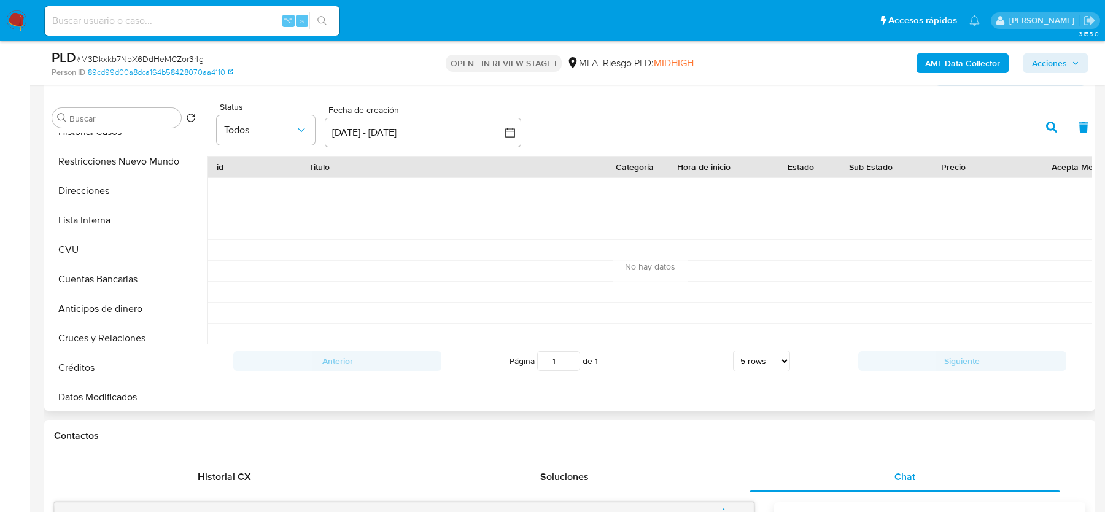
scroll to position [0, 0]
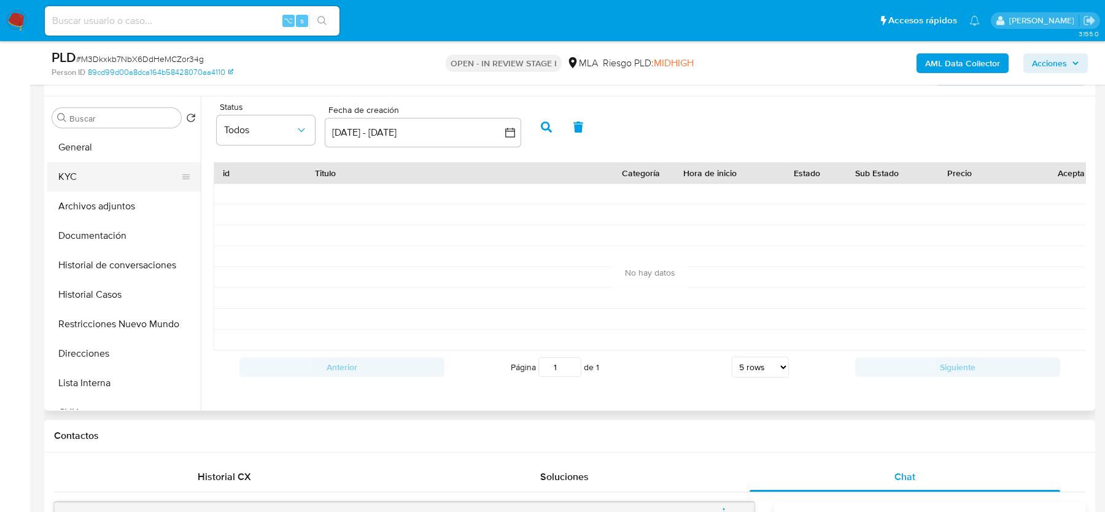
click at [108, 186] on button "KYC" at bounding box center [119, 176] width 144 height 29
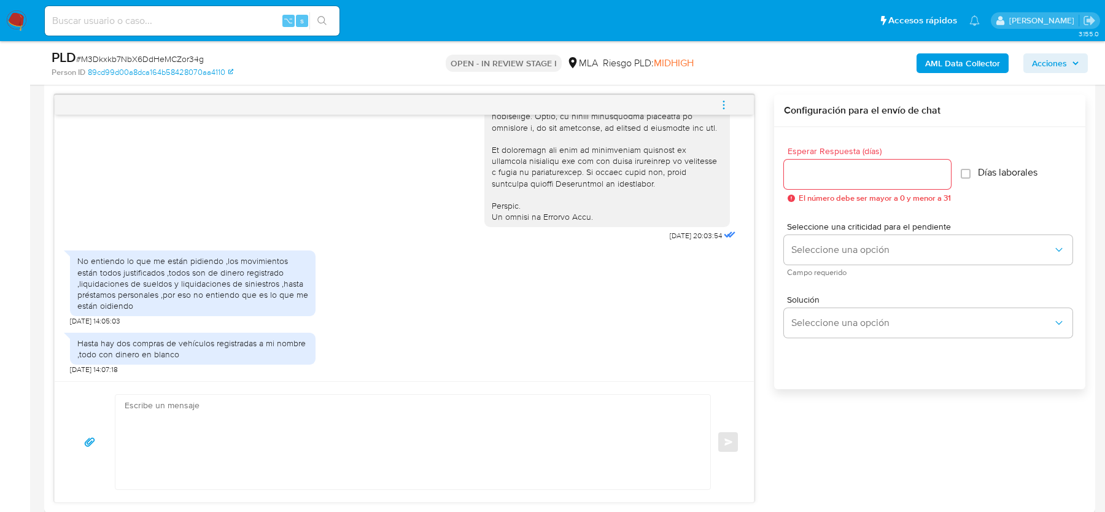
scroll to position [751, 0]
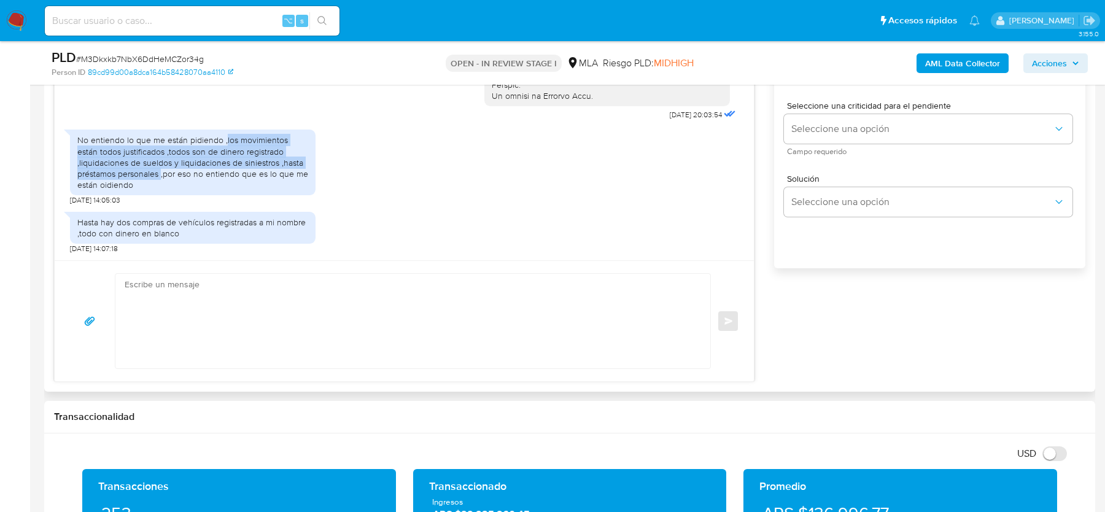
drag, startPoint x: 224, startPoint y: 140, endPoint x: 161, endPoint y: 177, distance: 72.7
click at [161, 177] on div "No entiendo lo que me están pidiendo ,los movimientos están todos justificados …" at bounding box center [192, 162] width 231 height 56
copy div "los movimientos están todos justificados ,todos son de dinero registrado ,liqui…"
click at [165, 224] on div "Hasta hay dos compras de vehículos registradas a mi nombre ,todo con dinero en …" at bounding box center [192, 228] width 231 height 22
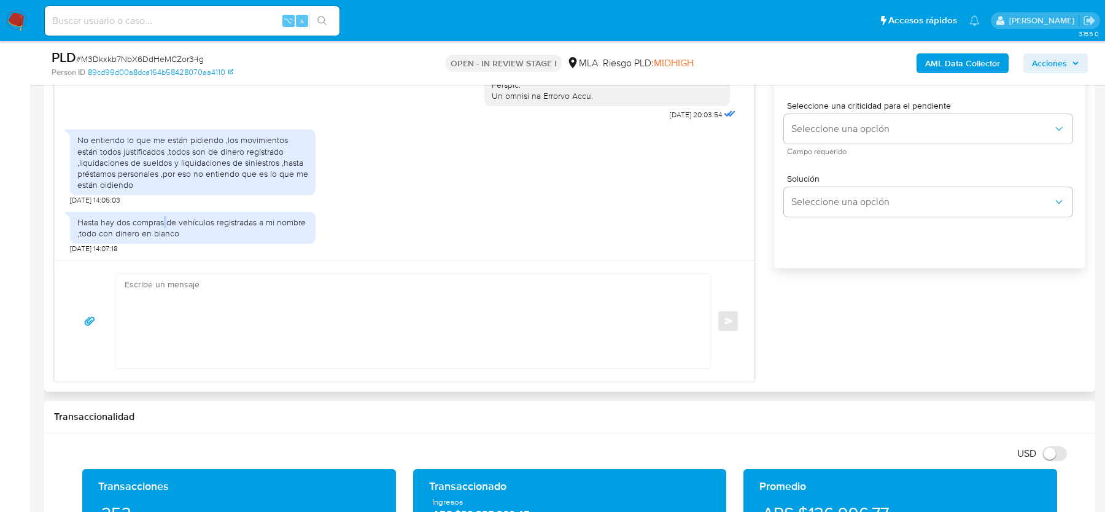
click at [165, 224] on div "Hasta hay dos compras de vehículos registradas a mi nombre ,todo con dinero en …" at bounding box center [192, 228] width 231 height 22
copy div "Hasta hay dos compras de vehículos registradas a mi nombre ,todo con dinero en …"
click at [287, 335] on textarea at bounding box center [410, 321] width 570 height 95
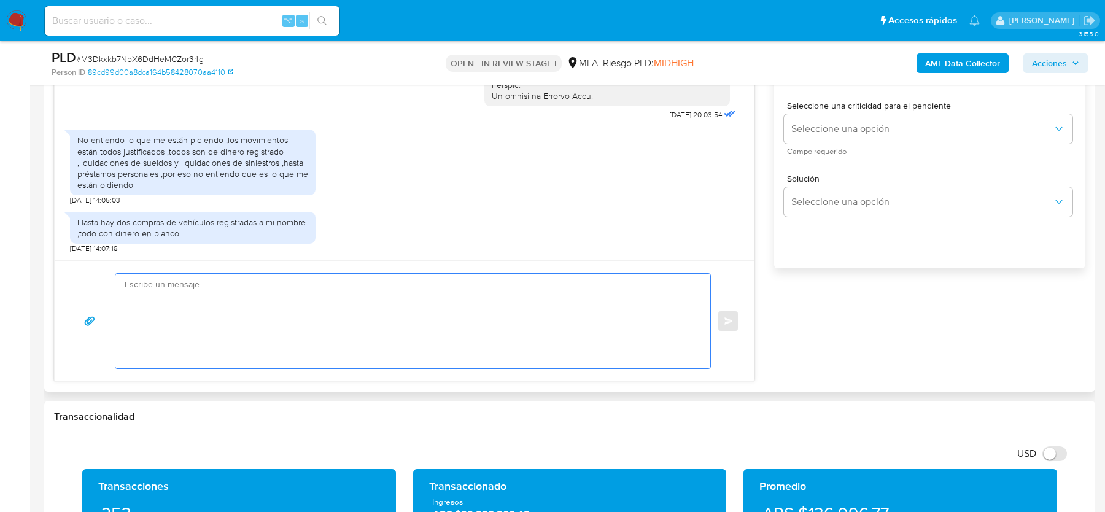
paste textarea "Hola, Muchas gracias por tu respuesta. Al respecto, ¿podrías enviarnos lo sigui…"
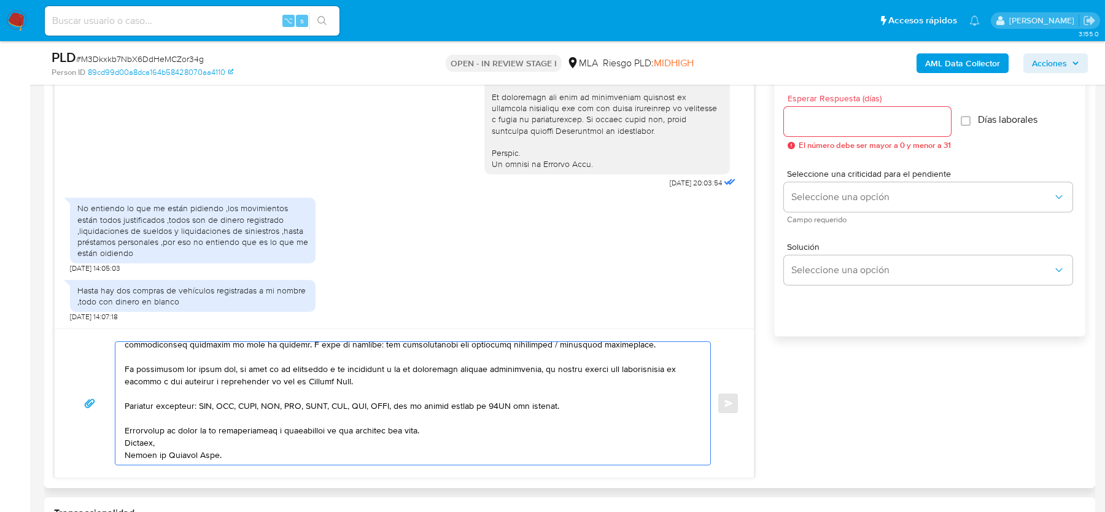
scroll to position [617, 0]
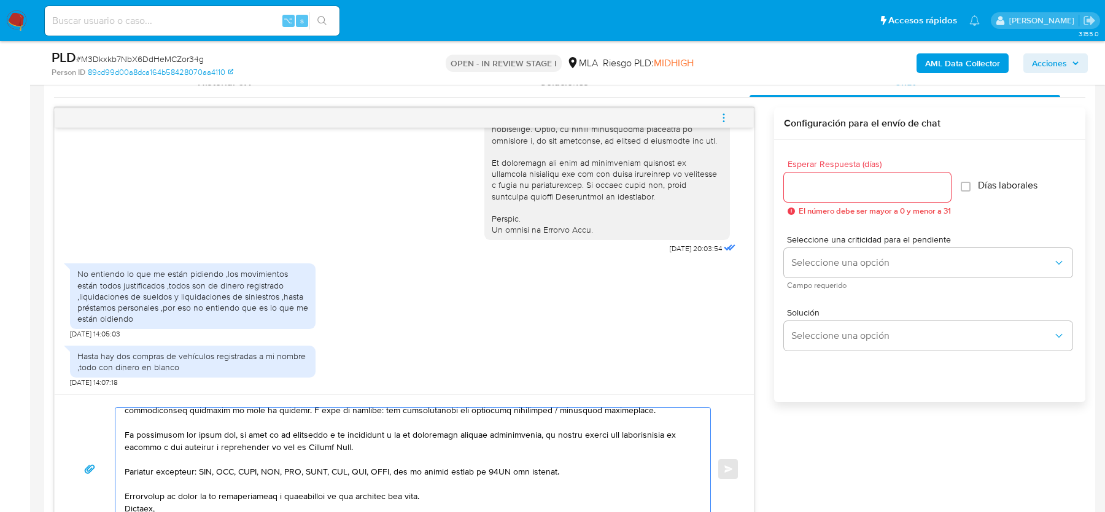
type textarea "Hola, Muchas gracias por tu respuesta. Al respecto, ¿podrías enviarnos lo sigui…"
click at [866, 193] on input "Esperar Respuesta (días)" at bounding box center [867, 187] width 167 height 16
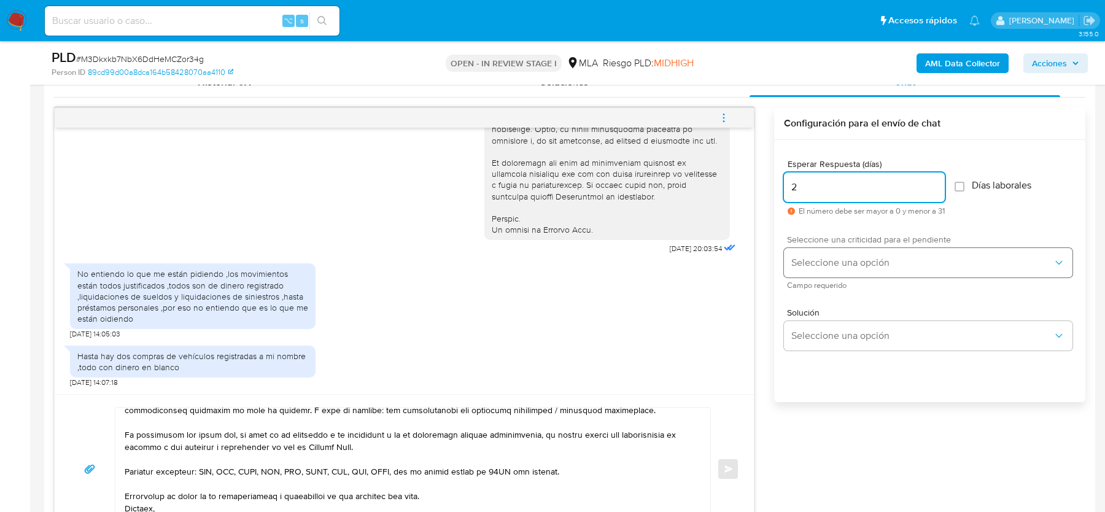
type input "2"
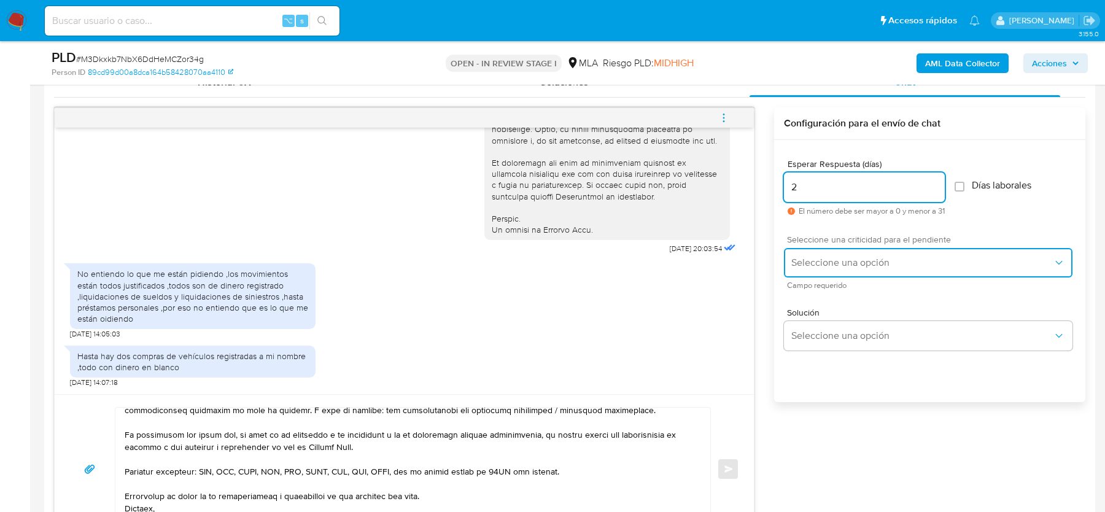
click at [821, 263] on span "Seleccione una opción" at bounding box center [922, 263] width 262 height 12
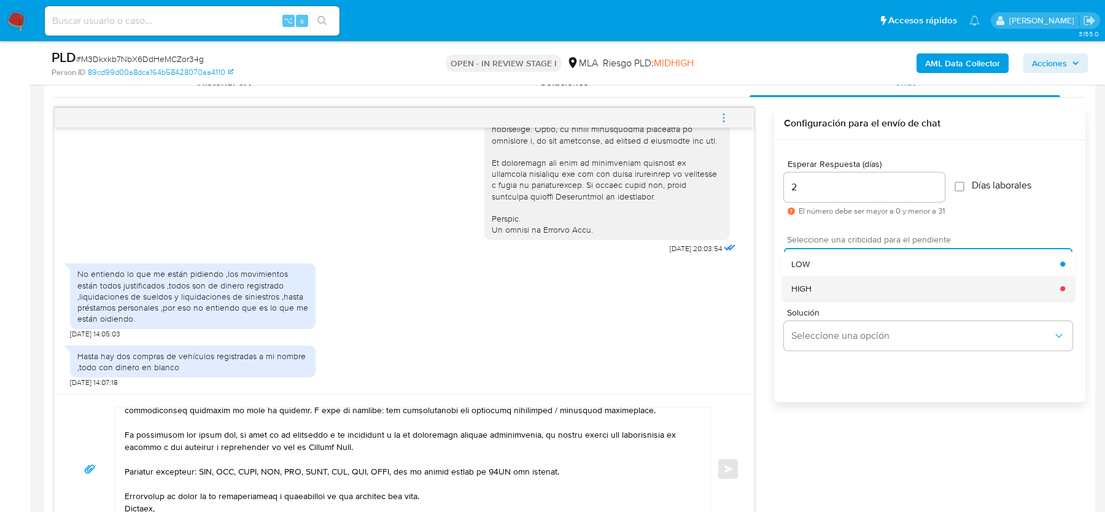
click at [805, 299] on div "HIGH" at bounding box center [925, 288] width 269 height 25
click at [725, 465] on span "Enviar" at bounding box center [729, 468] width 9 height 7
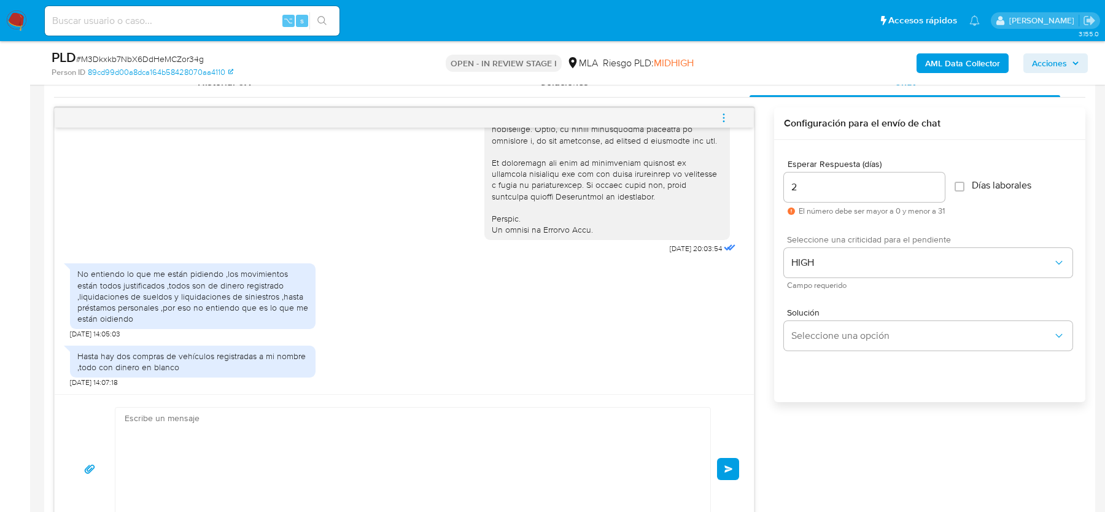
scroll to position [1032, 0]
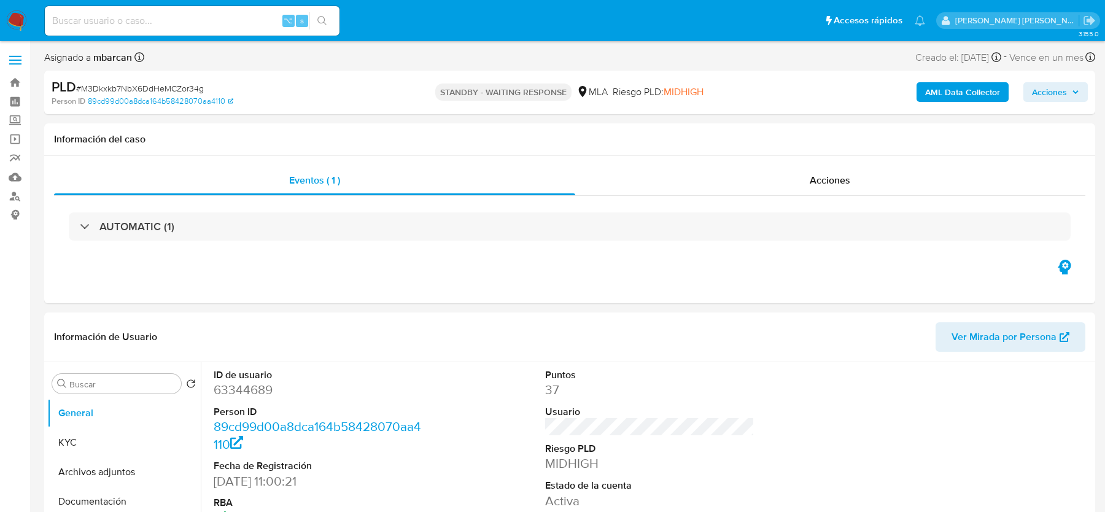
select select "10"
click at [74, 26] on input at bounding box center [192, 21] width 295 height 16
paste input "xy6HgHimlMiBlQUntv3RmoBm"
type input "xy6HgHimlMiBlQUntv3RmoBm"
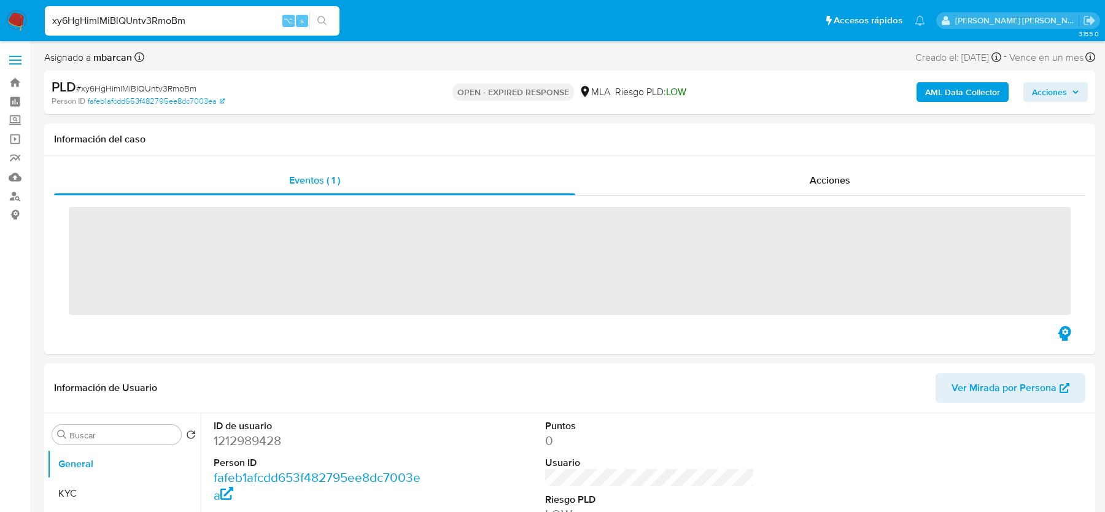
click at [13, 15] on img at bounding box center [16, 20] width 21 height 21
select select "10"
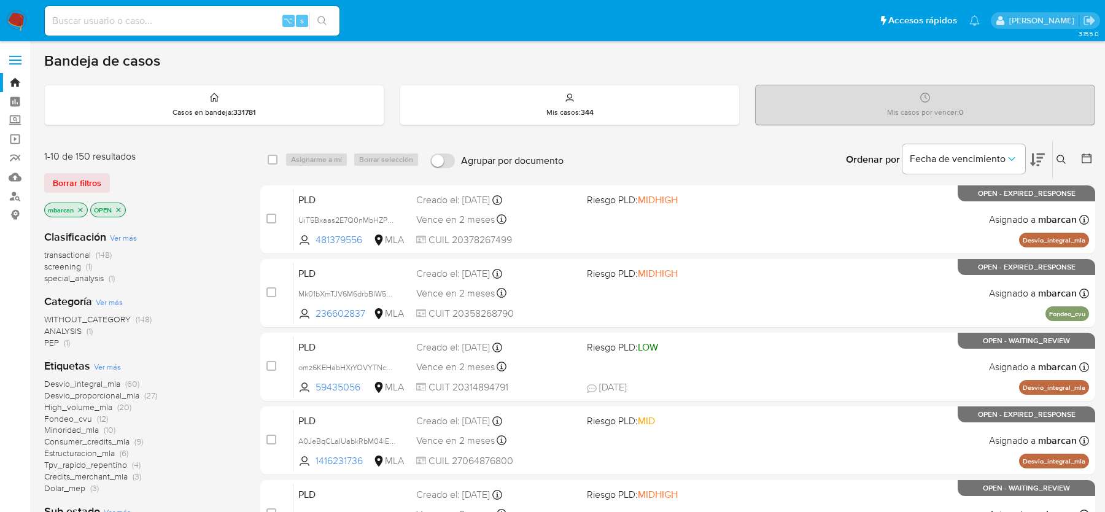
click at [1065, 158] on icon at bounding box center [1062, 160] width 10 height 10
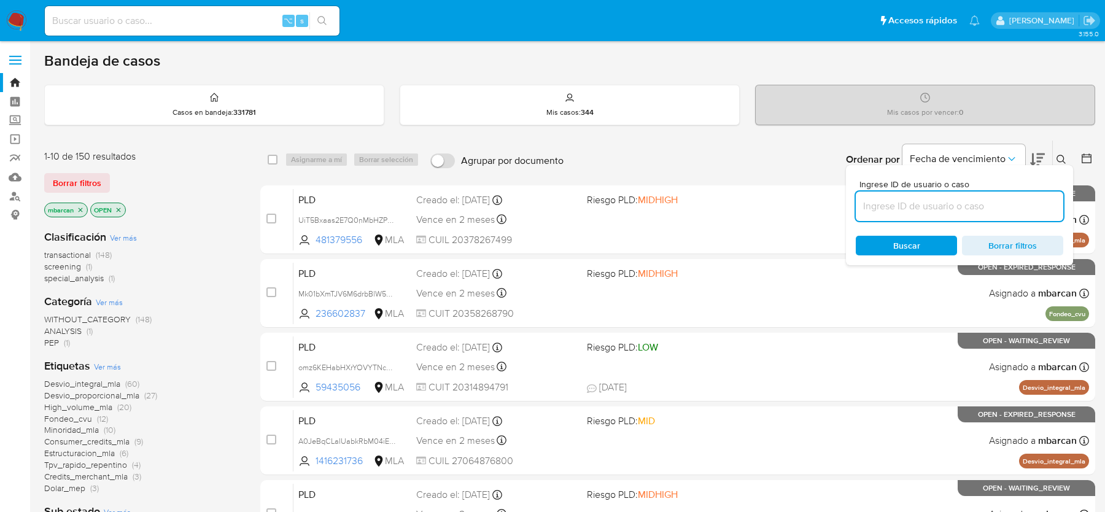
click at [951, 209] on input at bounding box center [960, 206] width 208 height 16
type input "xy6HgHimlMiBlQUntv3RmoBm"
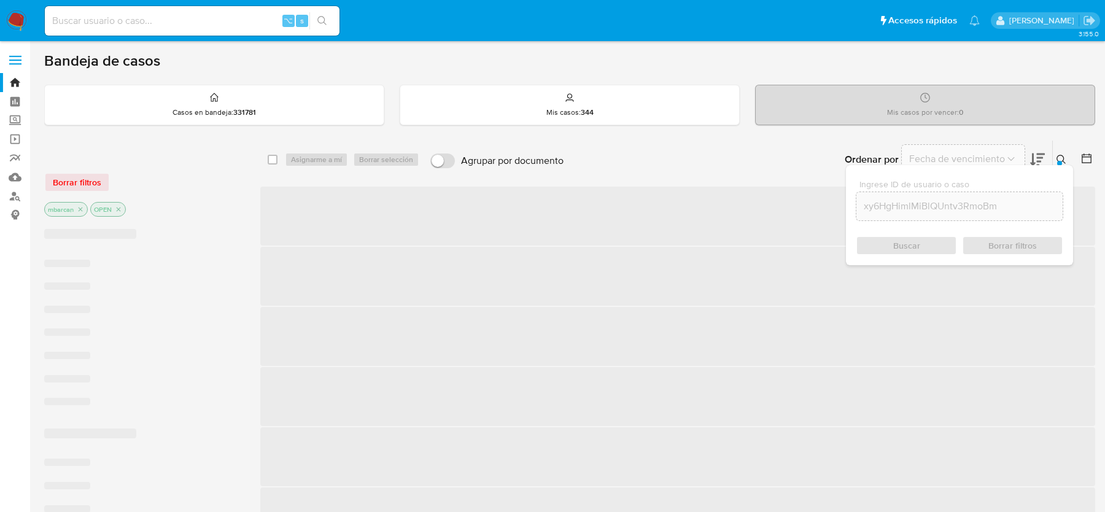
click at [1064, 155] on icon at bounding box center [1062, 160] width 10 height 10
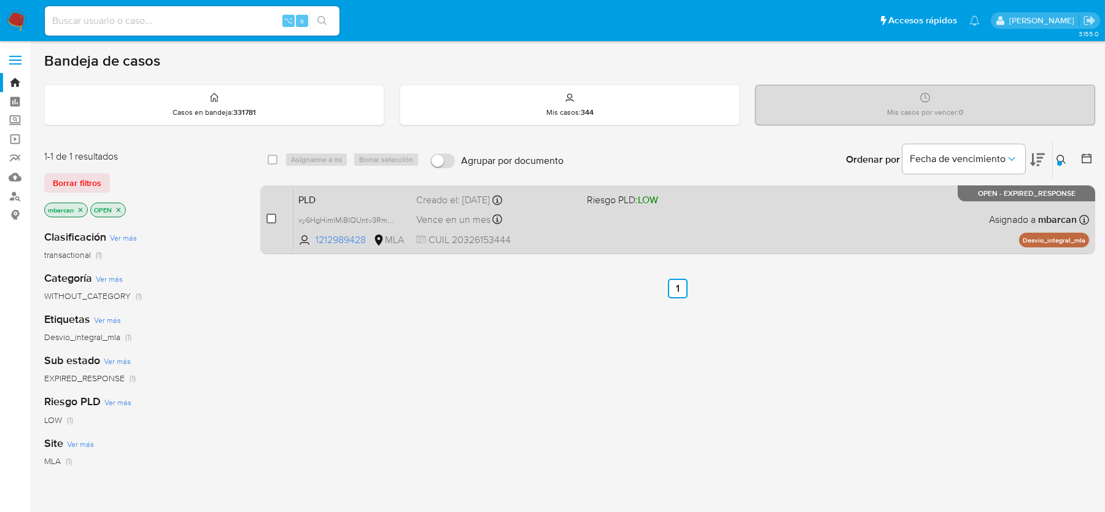
click at [272, 217] on input "checkbox" at bounding box center [271, 219] width 10 height 10
checkbox input "true"
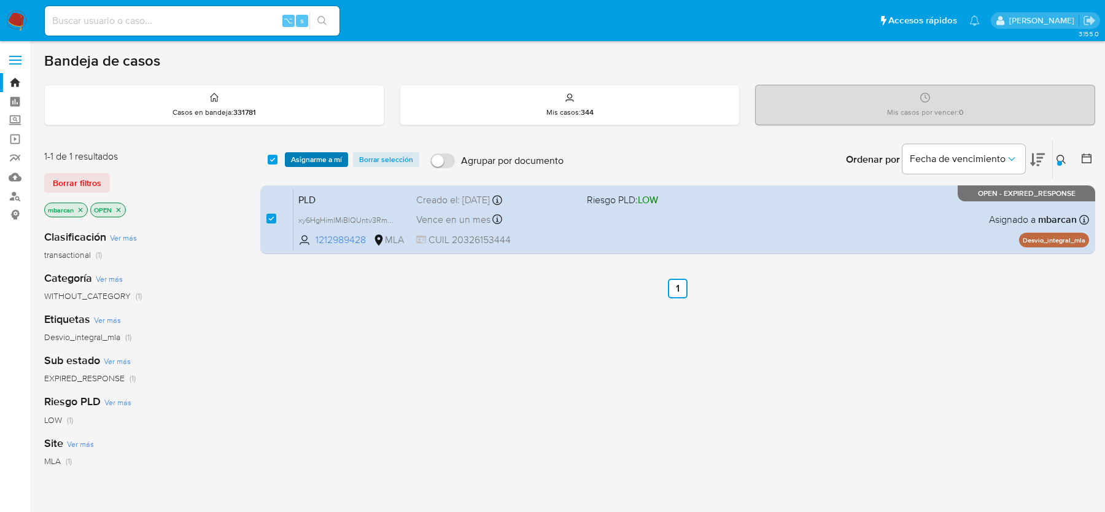
click at [316, 160] on span "Asignarme a mí" at bounding box center [316, 160] width 51 height 12
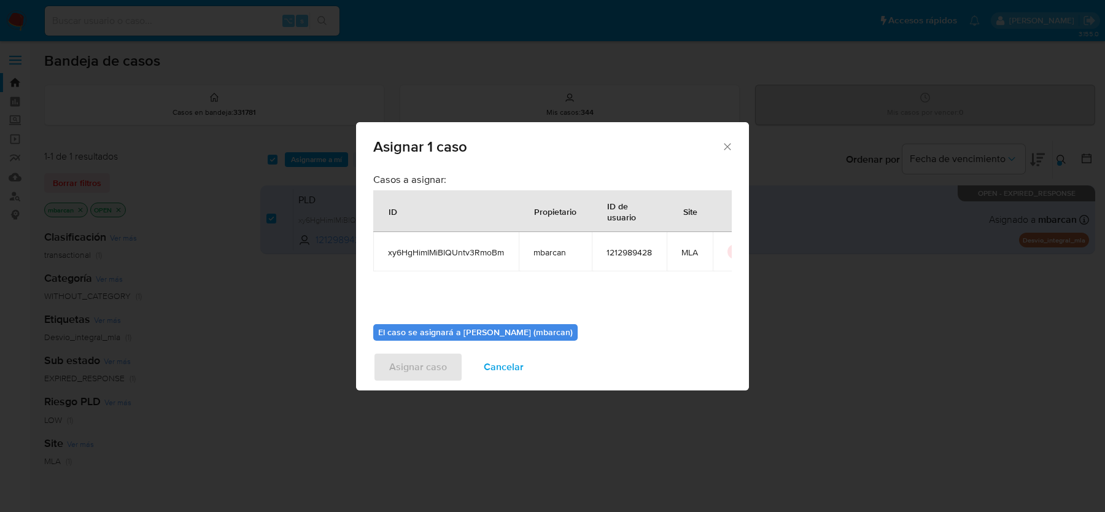
scroll to position [63, 0]
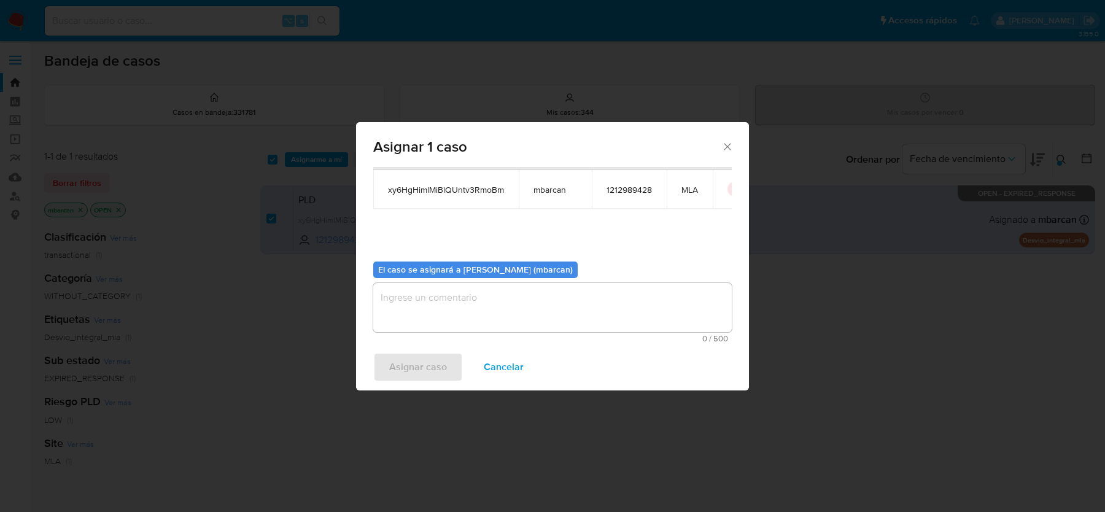
click at [562, 311] on textarea "assign-modal" at bounding box center [552, 307] width 359 height 49
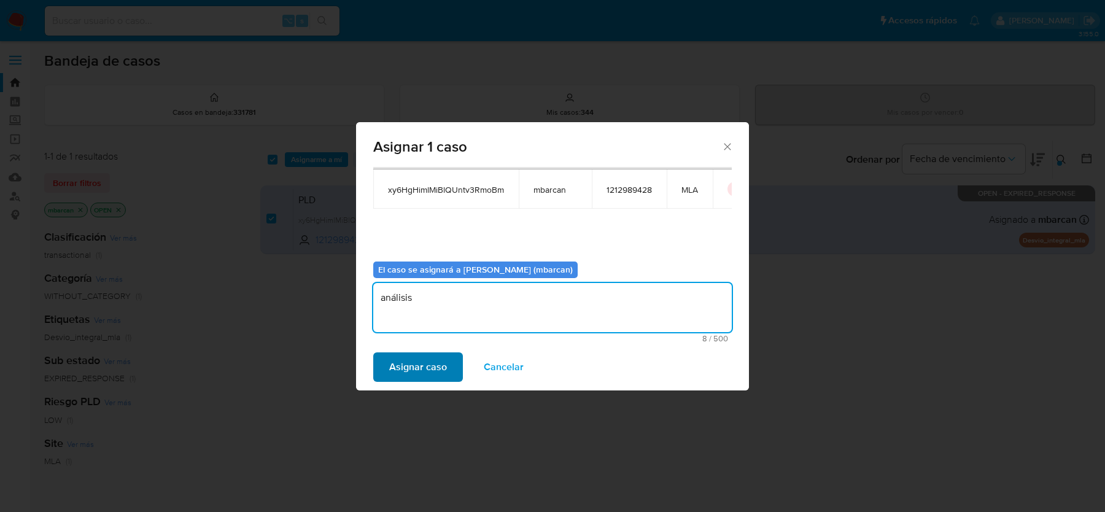
type textarea "análisis"
click at [430, 372] on span "Asignar caso" at bounding box center [418, 367] width 58 height 27
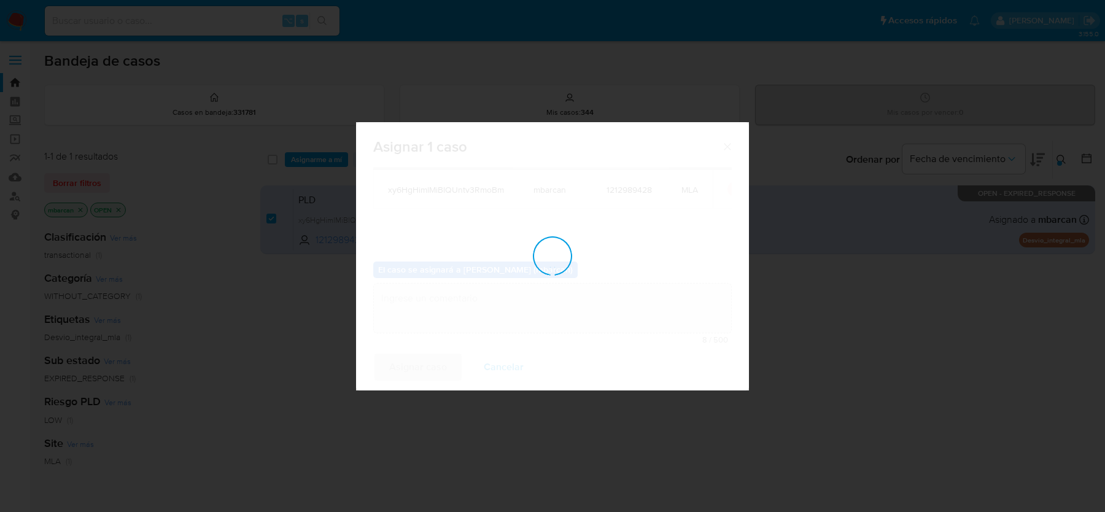
checkbox input "false"
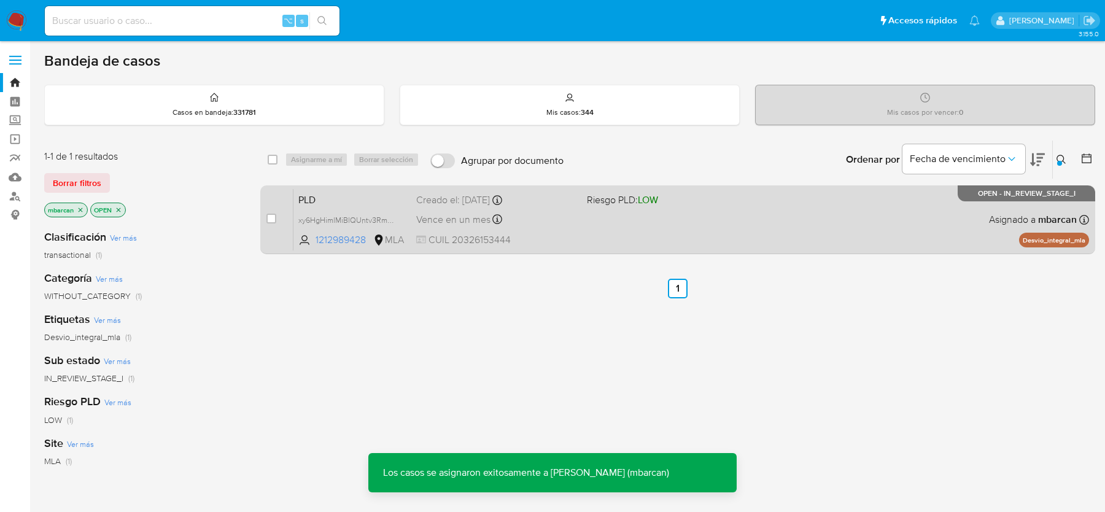
click at [345, 195] on span "PLD" at bounding box center [352, 199] width 108 height 16
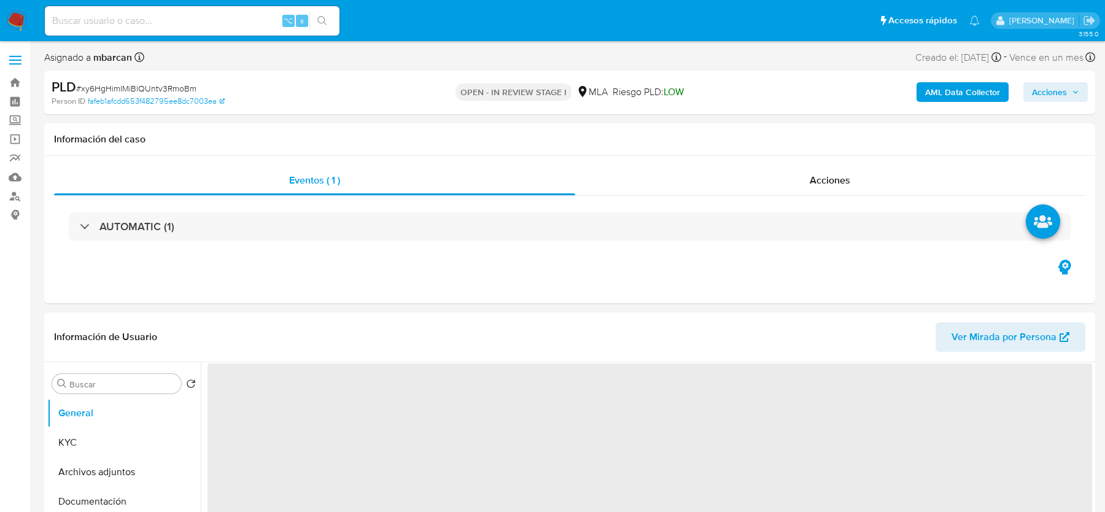
click at [180, 86] on span "# xy6HgHimlMiBlQUntv3RmoBm" at bounding box center [136, 88] width 120 height 12
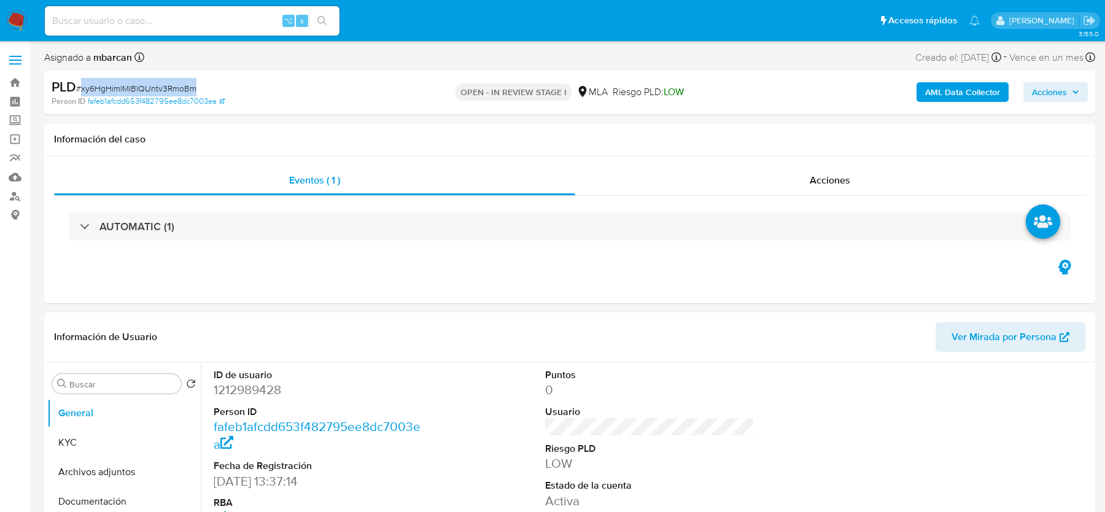
click at [180, 86] on span "# xy6HgHimlMiBlQUntv3RmoBm" at bounding box center [136, 88] width 120 height 12
select select "10"
copy span "xy6HgHimlMiBlQUntv3RmoBm"
click at [254, 381] on dd "1212989428" at bounding box center [318, 389] width 209 height 17
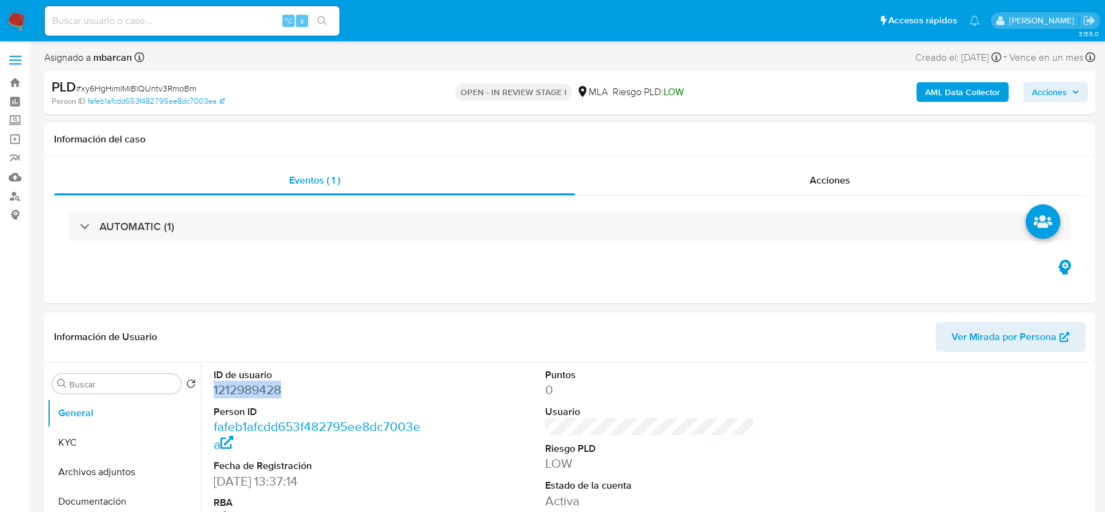
copy dd "1212989428"
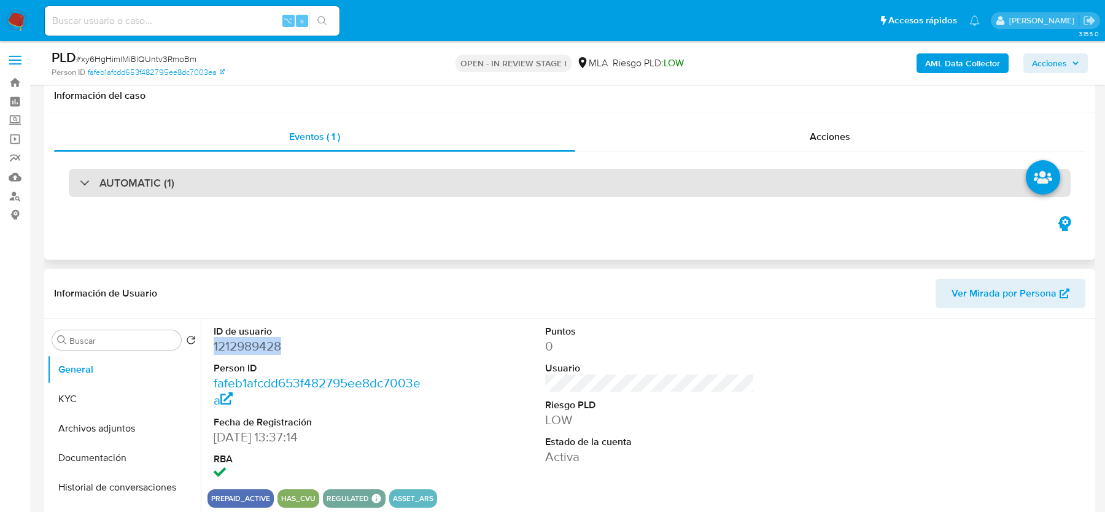
scroll to position [135, 0]
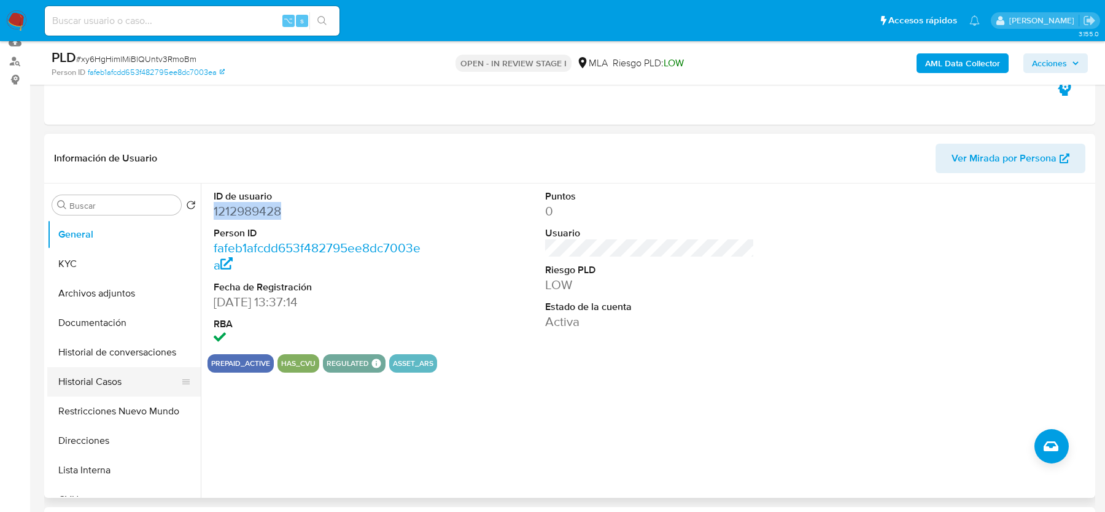
click at [95, 389] on button "Historial Casos" at bounding box center [119, 381] width 144 height 29
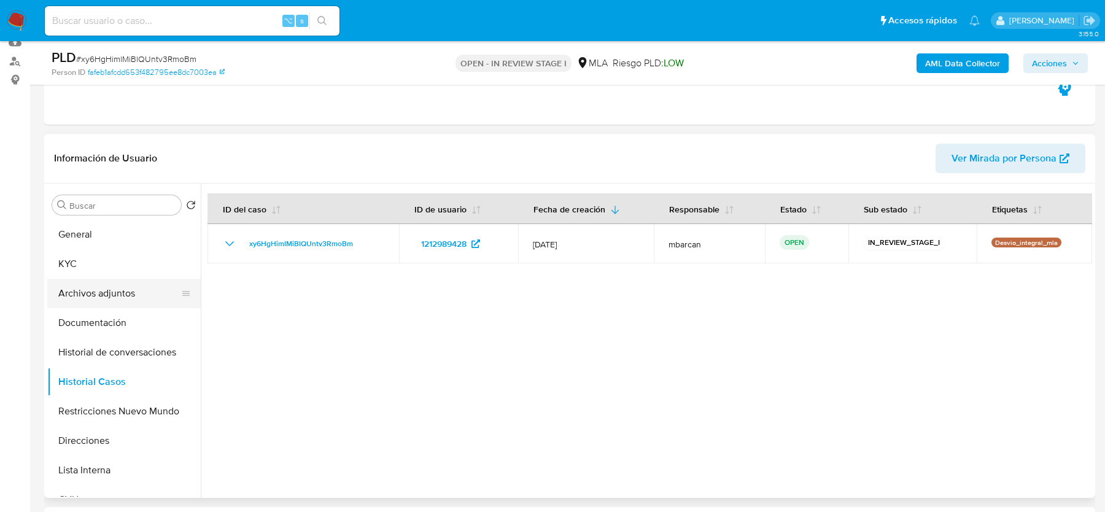
click at [132, 285] on button "Archivos adjuntos" at bounding box center [119, 293] width 144 height 29
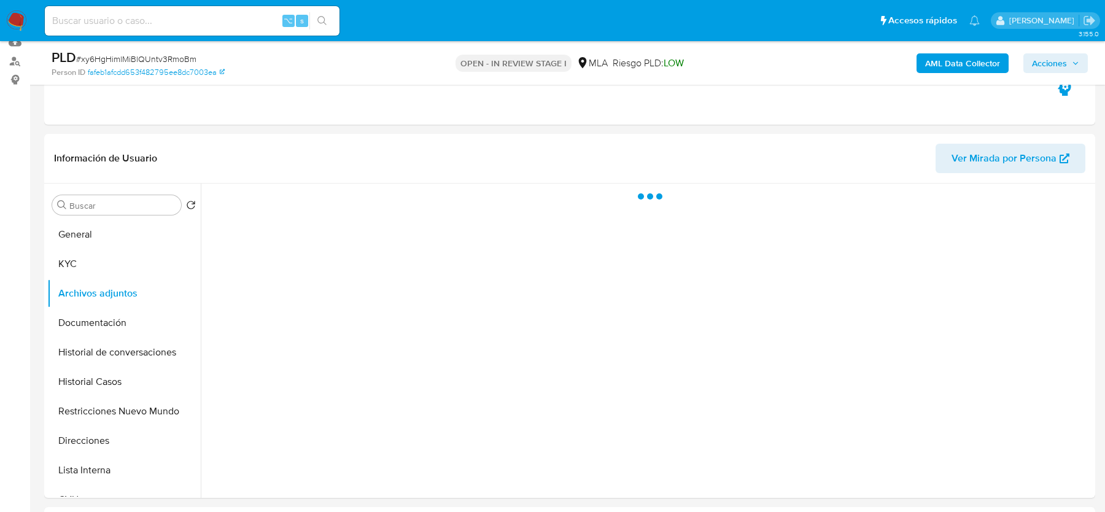
click at [930, 62] on b "AML Data Collector" at bounding box center [962, 63] width 75 height 20
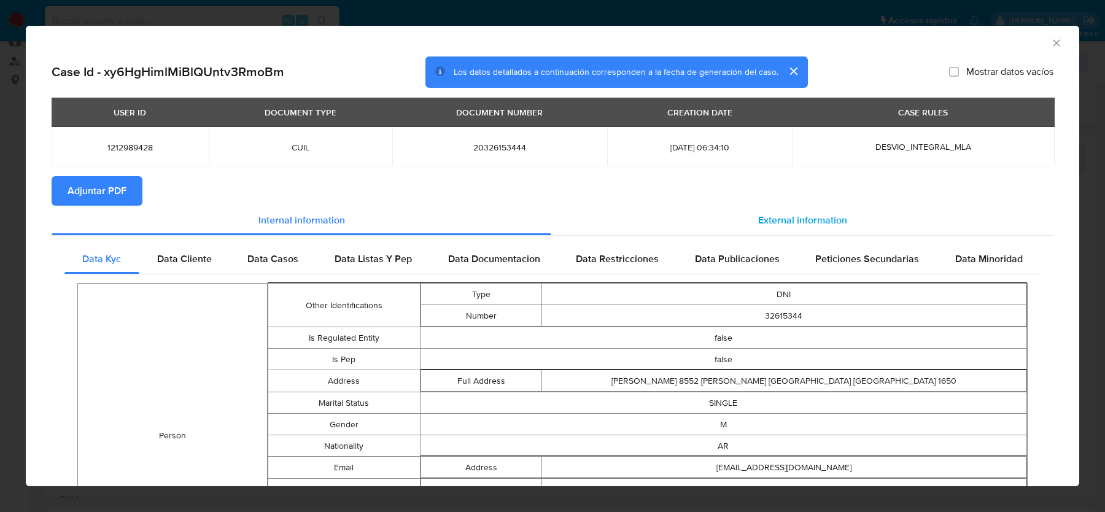
click at [792, 225] on span "External information" at bounding box center [802, 220] width 89 height 14
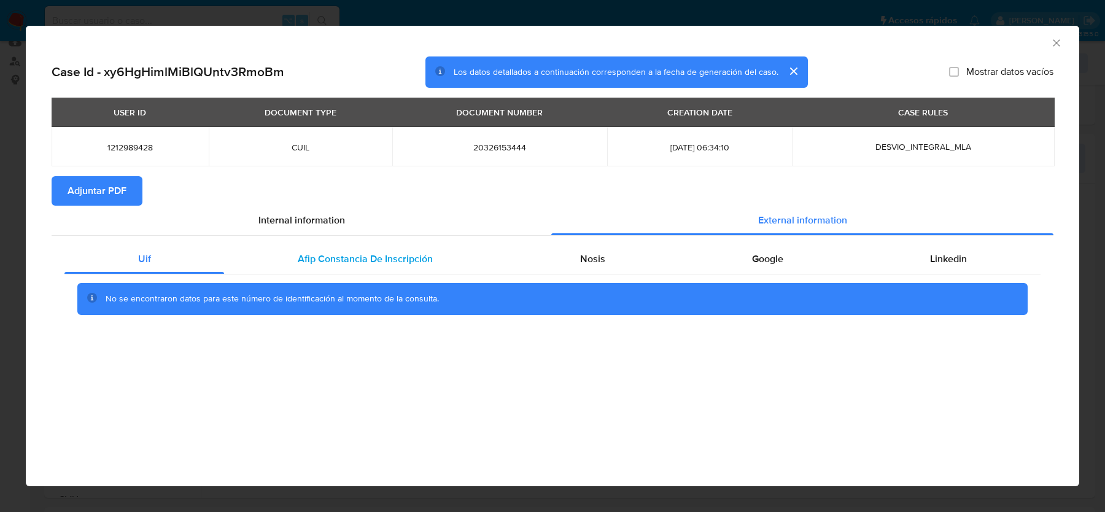
click at [367, 269] on div "Afip Constancia De Inscripción" at bounding box center [365, 258] width 282 height 29
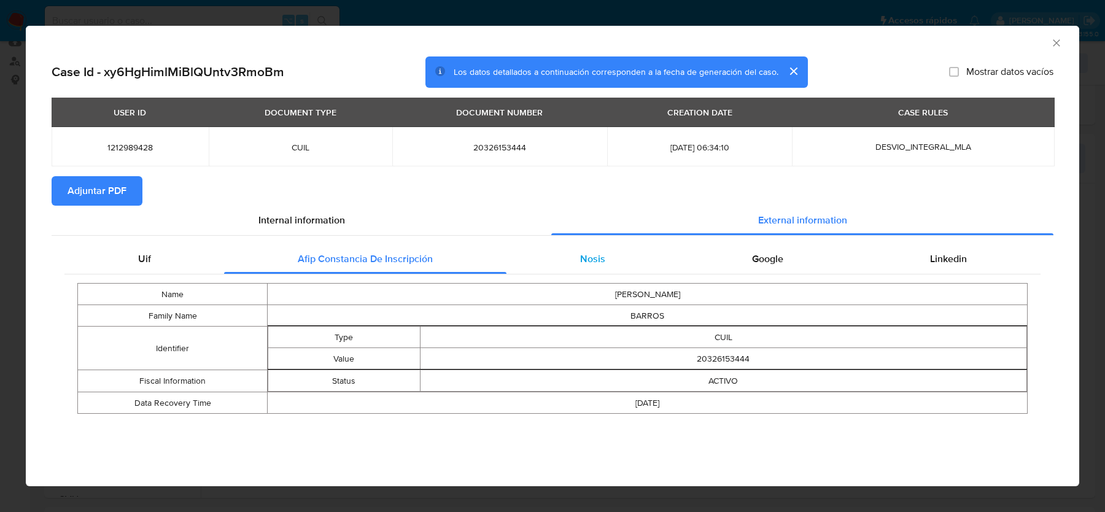
click at [606, 266] on div "Nosis" at bounding box center [593, 258] width 172 height 29
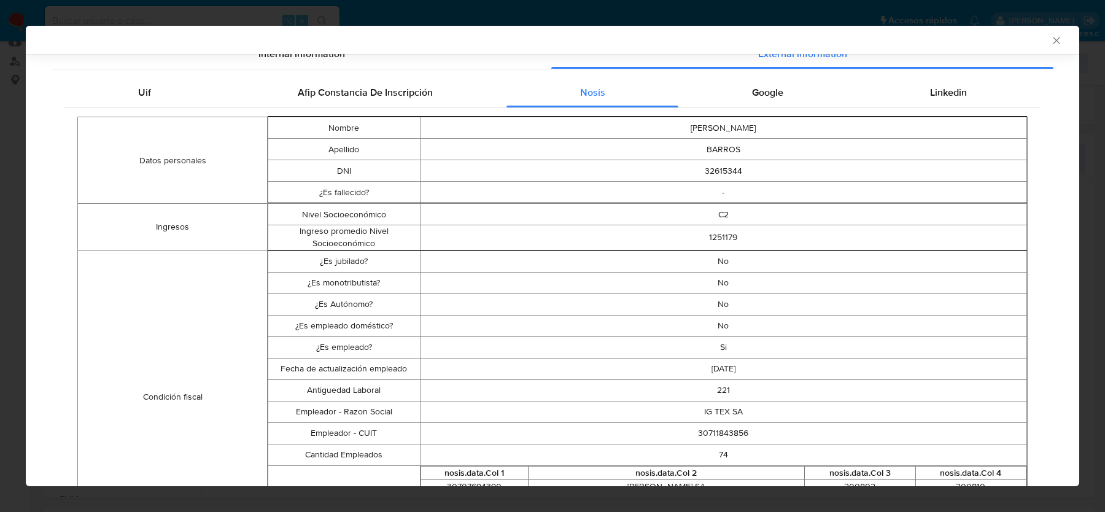
scroll to position [182, 0]
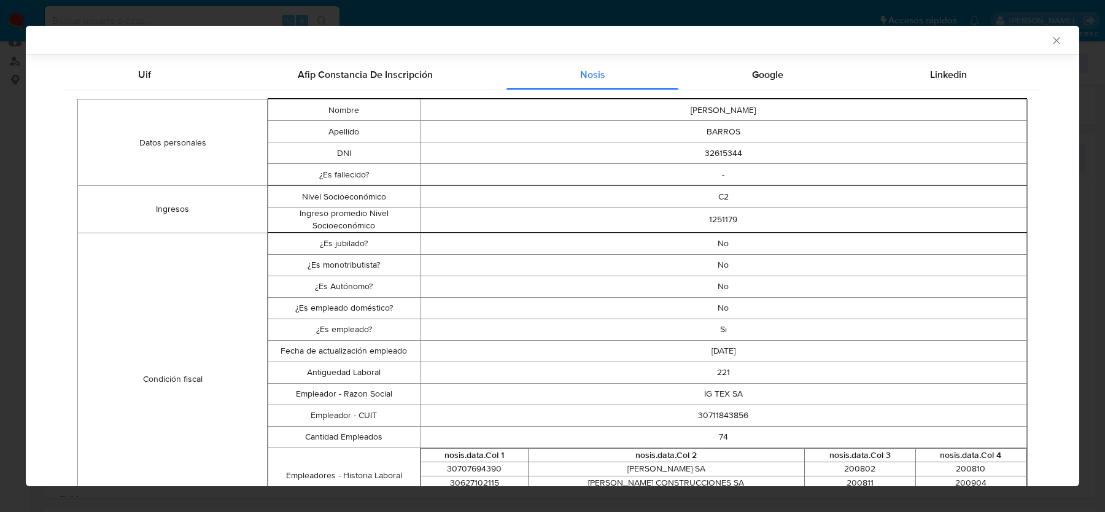
click at [710, 418] on td "30711843856" at bounding box center [723, 415] width 607 height 21
copy td "30711843856"
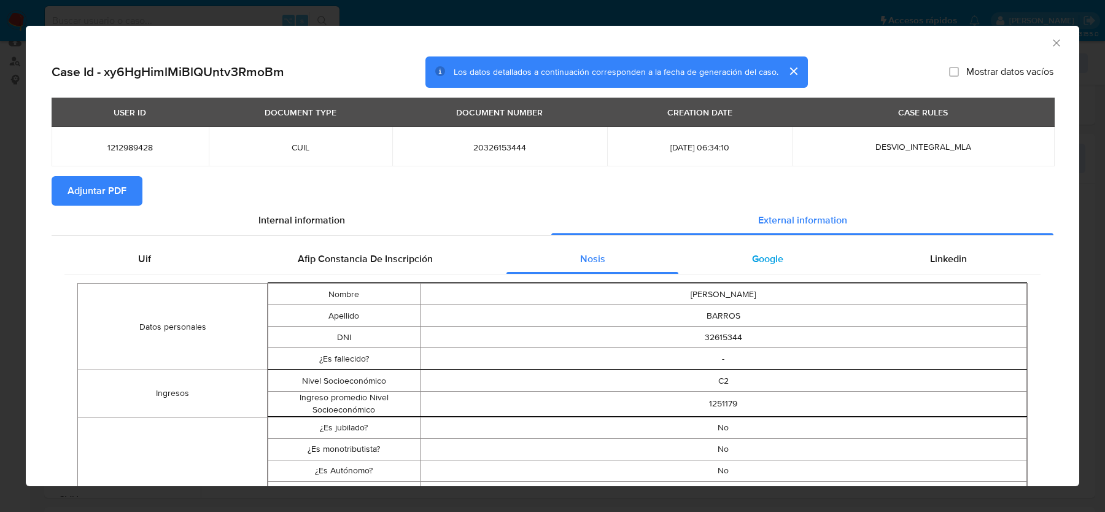
click at [789, 246] on div "Google" at bounding box center [767, 258] width 178 height 29
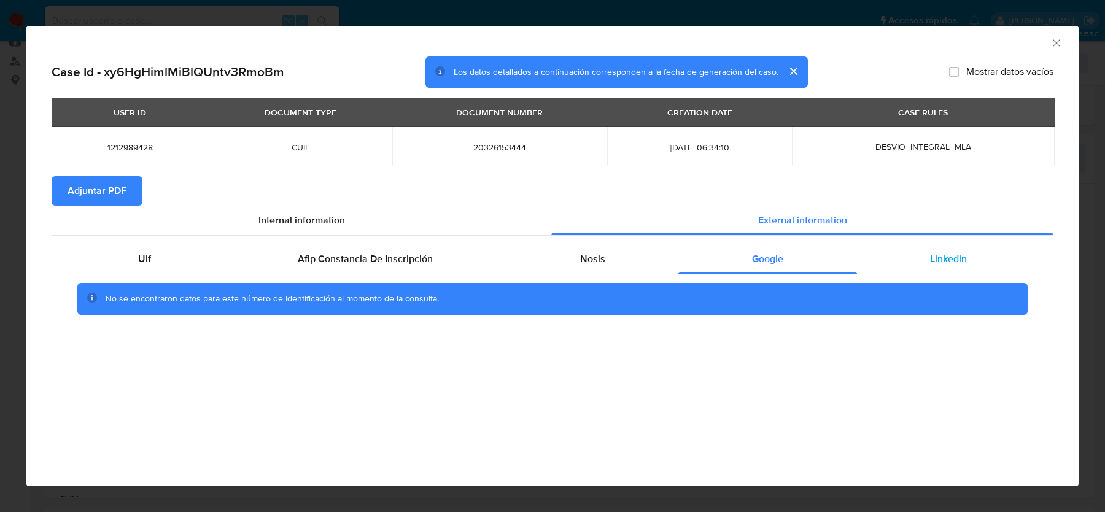
click at [919, 270] on div "Linkedin" at bounding box center [949, 258] width 184 height 29
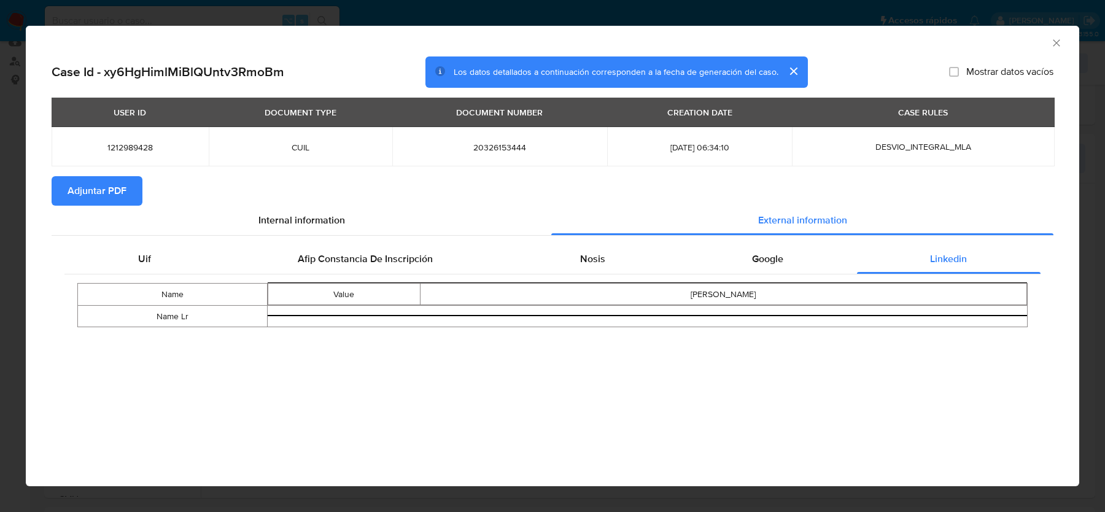
click at [1058, 42] on icon "Cerrar ventana" at bounding box center [1057, 43] width 12 height 12
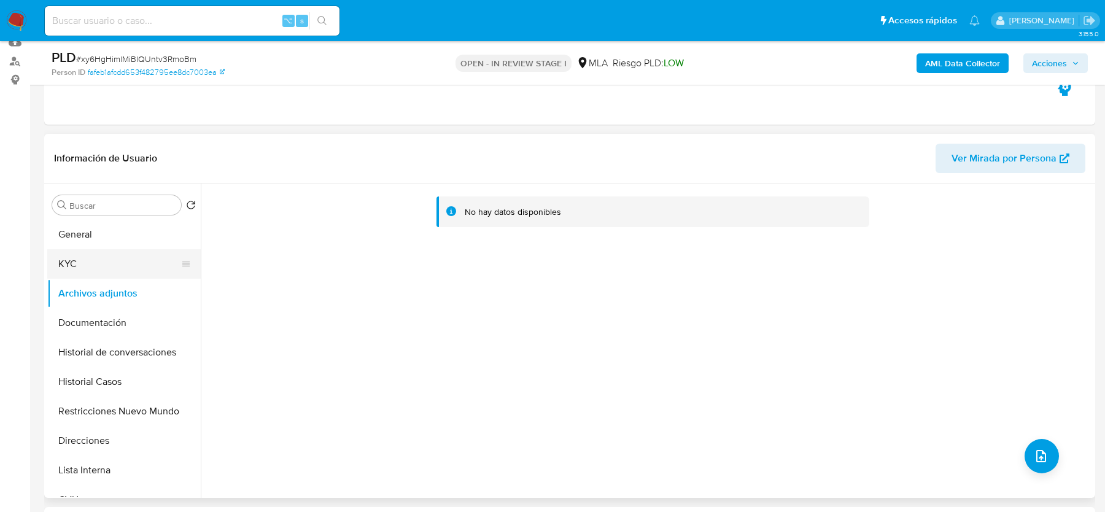
click at [95, 268] on button "KYC" at bounding box center [119, 263] width 144 height 29
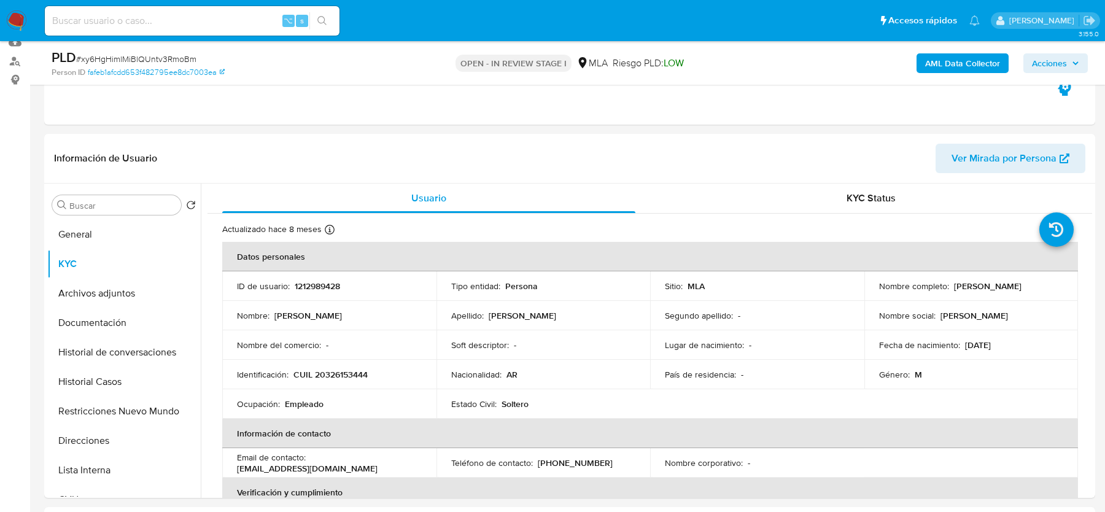
click at [179, 56] on span "# xy6HgHimlMiBlQUntv3RmoBm" at bounding box center [136, 59] width 120 height 12
click at [119, 53] on span "# xy6HgHimlMiBlQUntv3RmoBm" at bounding box center [136, 59] width 120 height 12
copy span "xy6HgHimlMiBlQUntv3RmoBm"
click at [112, 293] on button "Archivos adjuntos" at bounding box center [119, 293] width 144 height 29
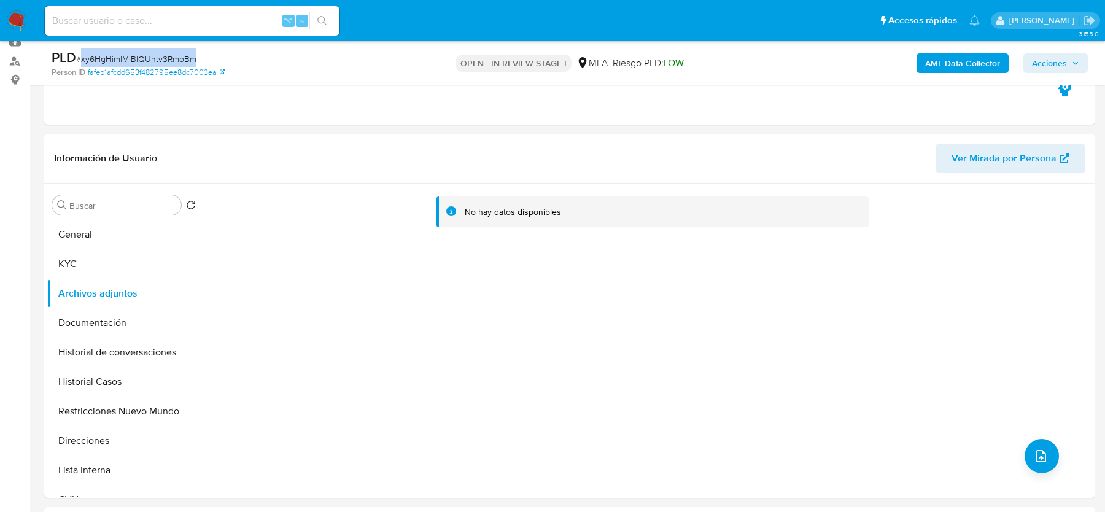
click at [943, 61] on b "AML Data Collector" at bounding box center [962, 63] width 75 height 20
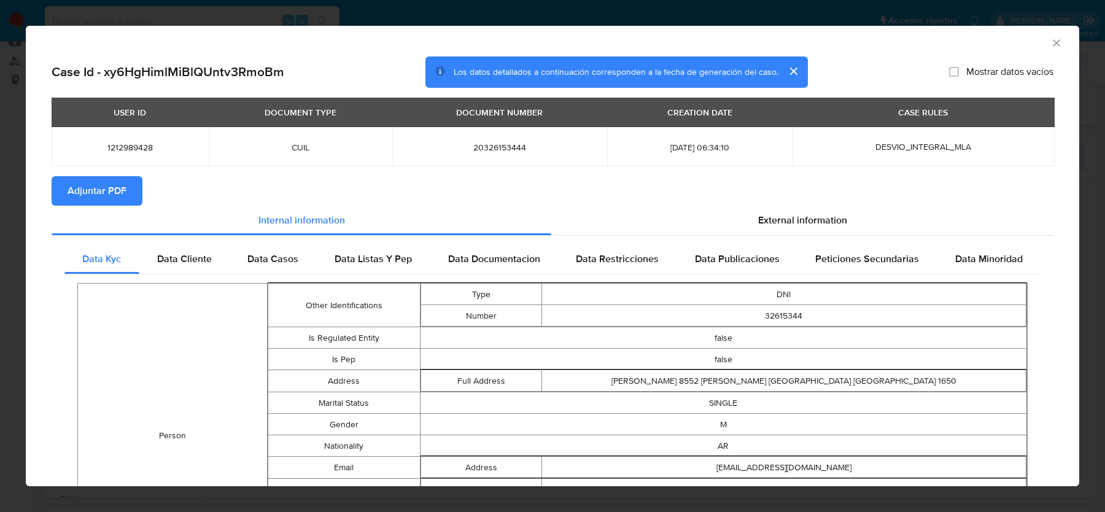
click at [115, 175] on div "USER ID DOCUMENT TYPE DOCUMENT NUMBER CREATION DATE CASE RULES 1212989428 CUIL …" at bounding box center [553, 137] width 1002 height 79
click at [115, 204] on span "Adjuntar PDF" at bounding box center [97, 190] width 59 height 27
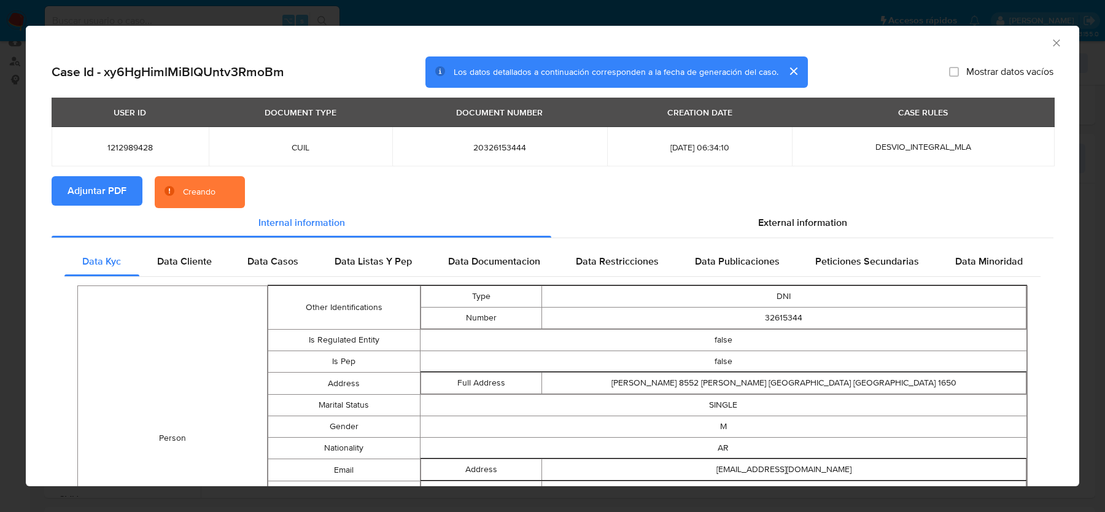
click at [752, 243] on div "Data Kyc Data Cliente Data Casos Data Listas Y Pep Data Documentacion Data Rest…" at bounding box center [553, 520] width 1002 height 565
click at [752, 228] on div "External information" at bounding box center [802, 222] width 502 height 29
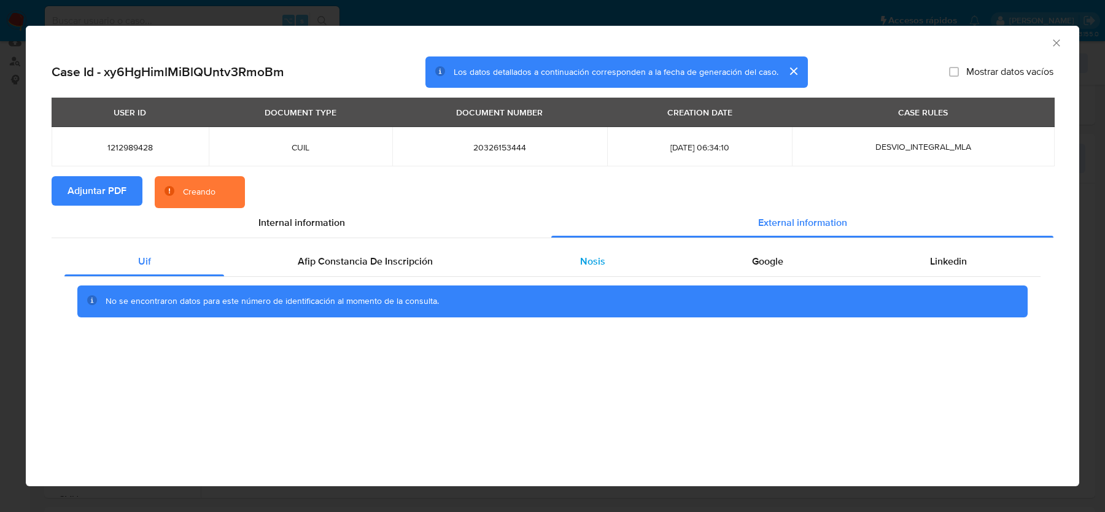
click at [605, 273] on div "Nosis" at bounding box center [593, 261] width 172 height 29
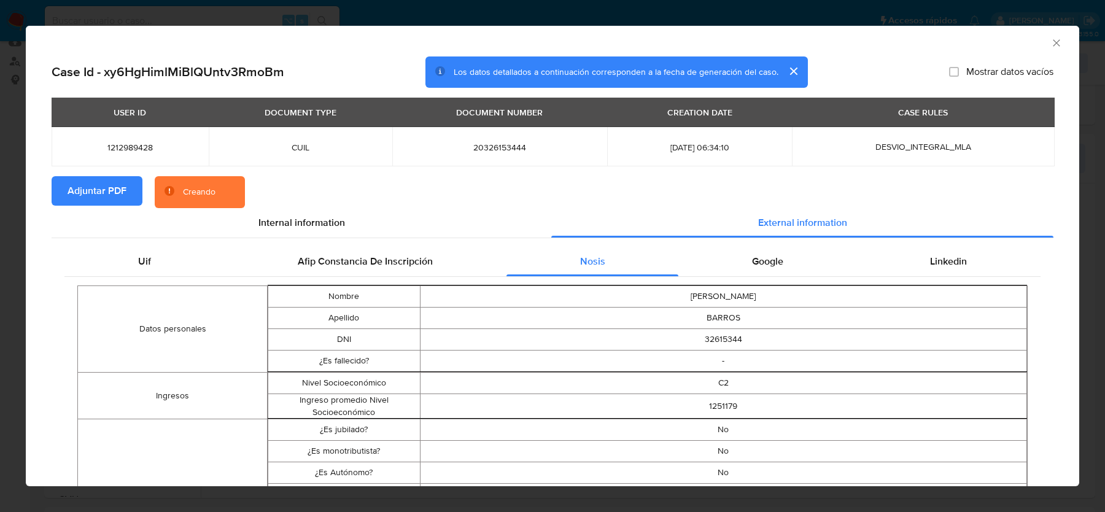
click at [793, 266] on div "Google" at bounding box center [767, 261] width 178 height 29
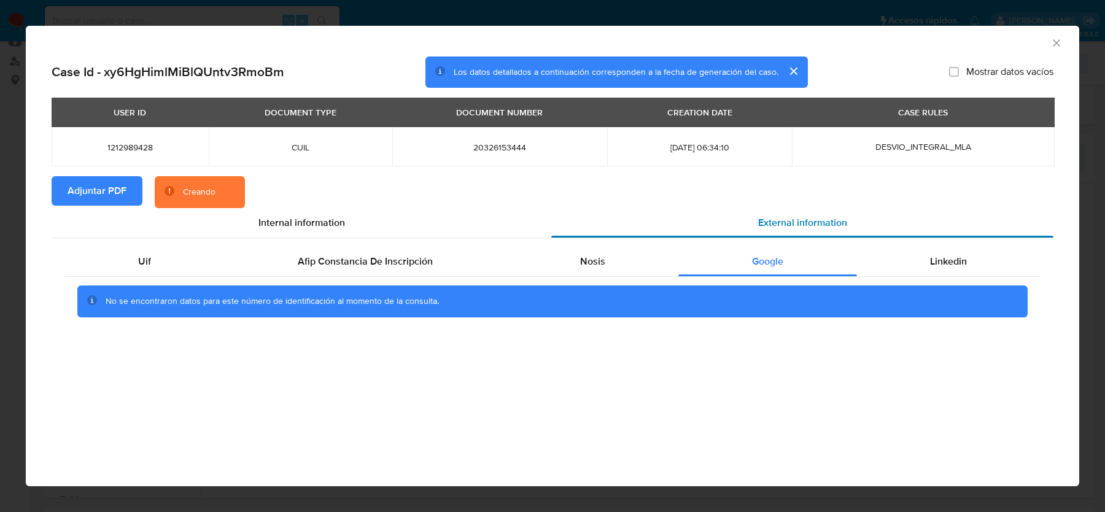
click at [950, 237] on div "External information" at bounding box center [802, 222] width 502 height 29
click at [942, 273] on div "Linkedin" at bounding box center [949, 261] width 184 height 29
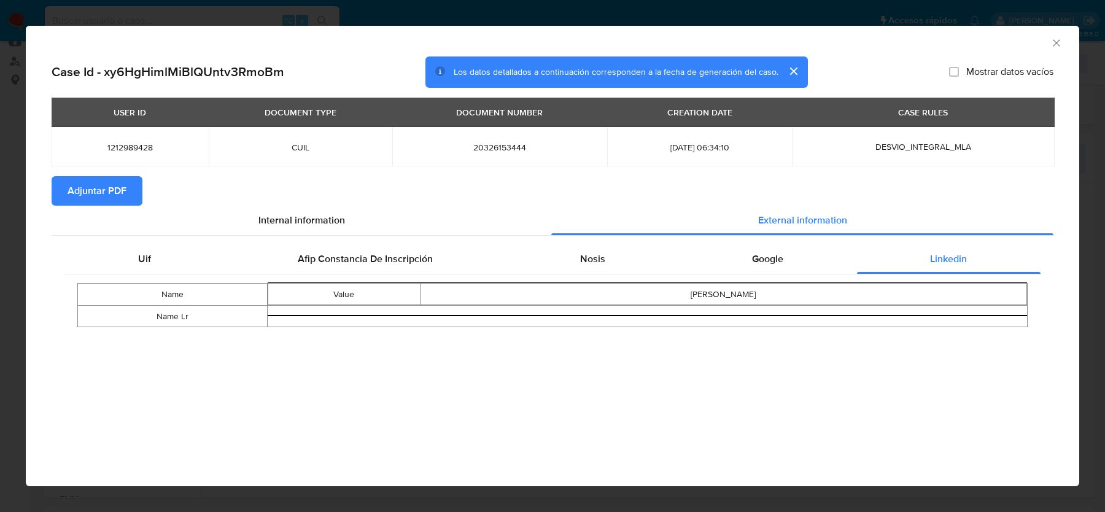
click at [1057, 42] on icon "Cerrar ventana" at bounding box center [1057, 43] width 12 height 12
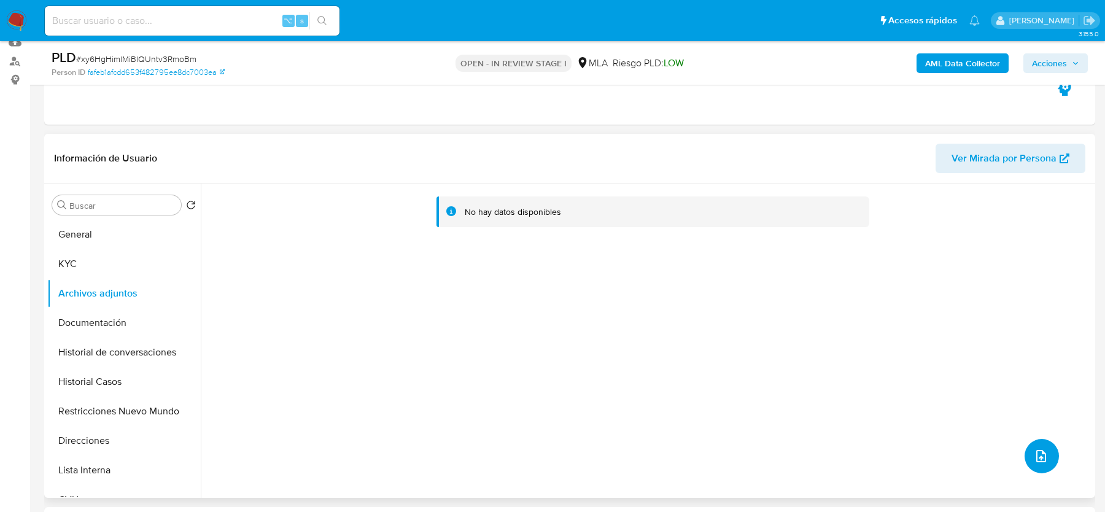
click at [1038, 446] on button "upload-file" at bounding box center [1042, 456] width 34 height 34
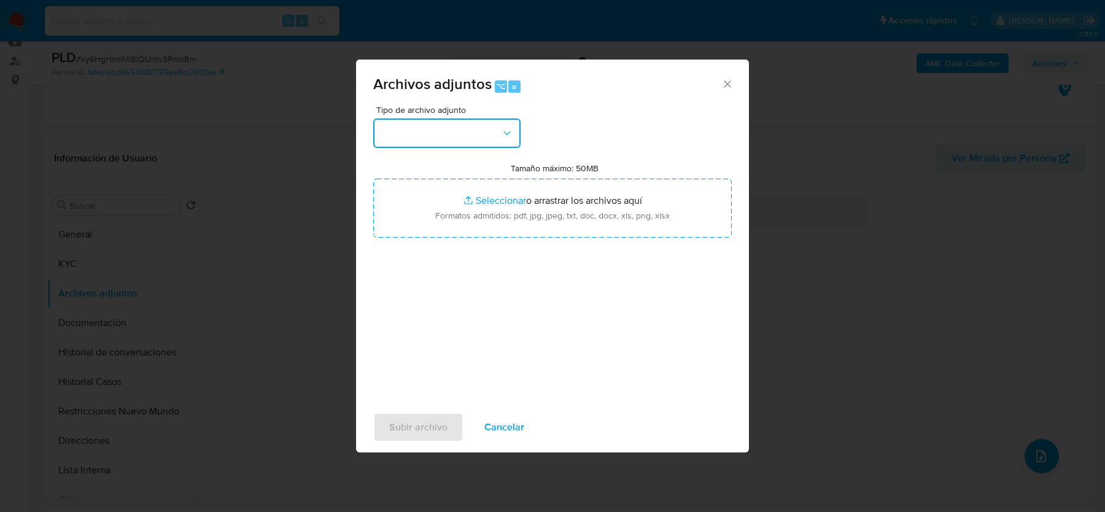
click at [492, 128] on button "button" at bounding box center [446, 133] width 147 height 29
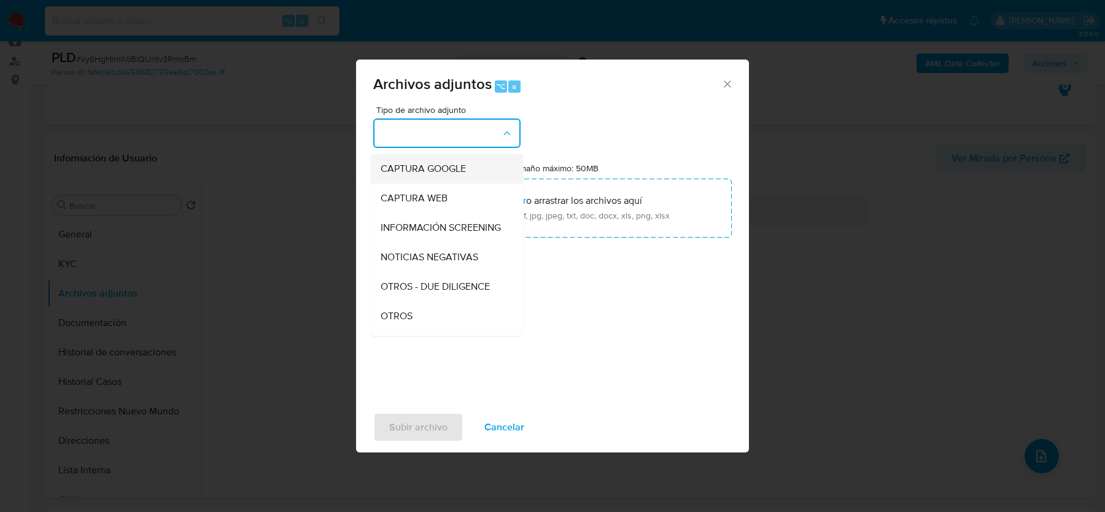
scroll to position [87, 0]
click at [409, 311] on span "OTROS" at bounding box center [397, 315] width 32 height 12
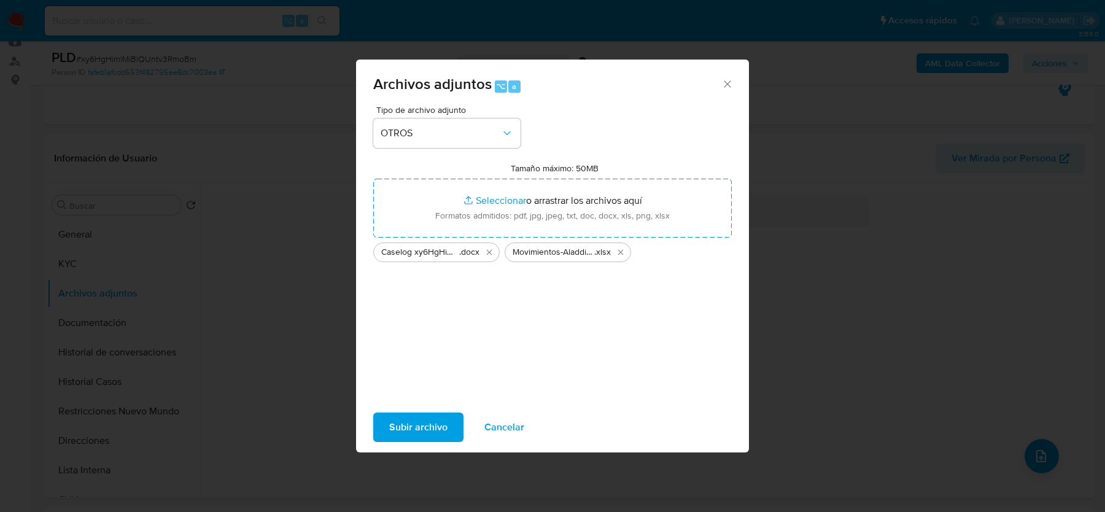
click at [402, 422] on span "Subir archivo" at bounding box center [418, 427] width 58 height 27
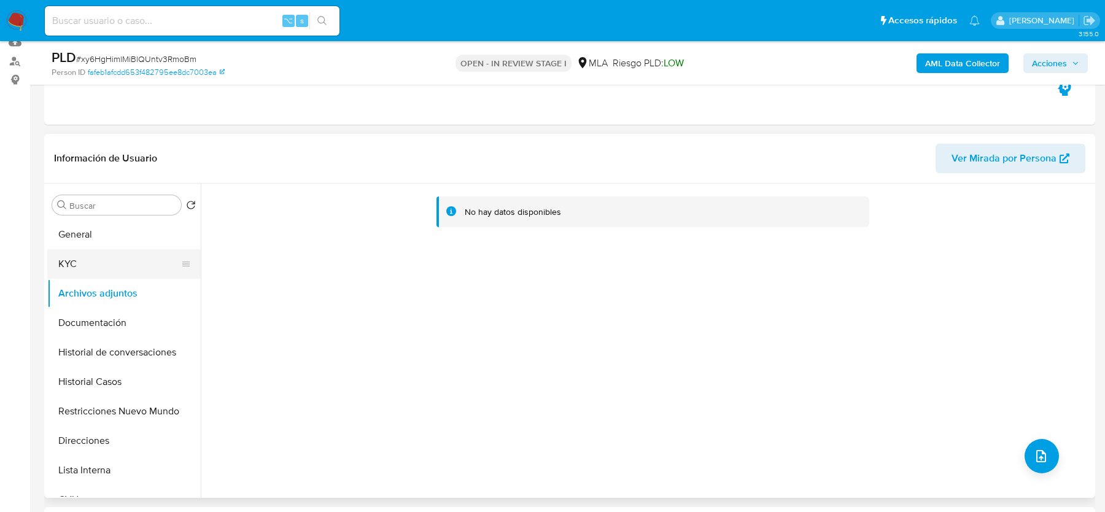
click at [120, 262] on button "KYC" at bounding box center [119, 263] width 144 height 29
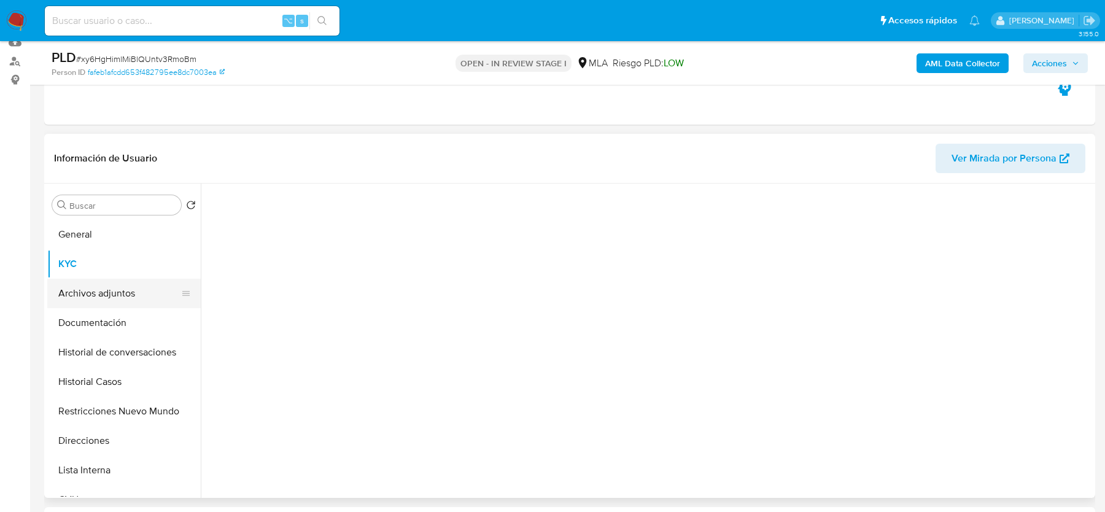
click at [120, 300] on button "Archivos adjuntos" at bounding box center [119, 293] width 144 height 29
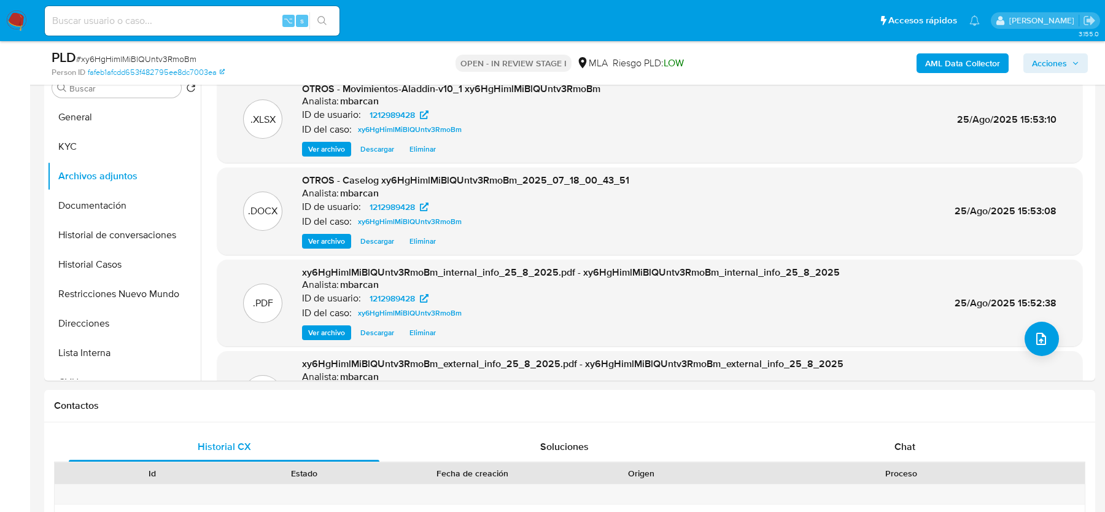
scroll to position [266, 0]
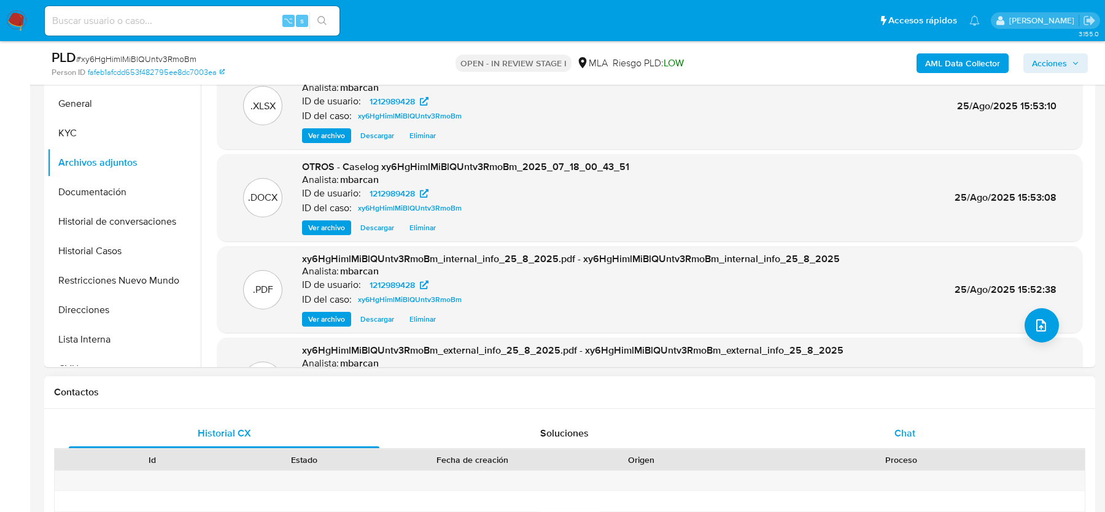
click at [901, 429] on span "Chat" at bounding box center [905, 433] width 21 height 14
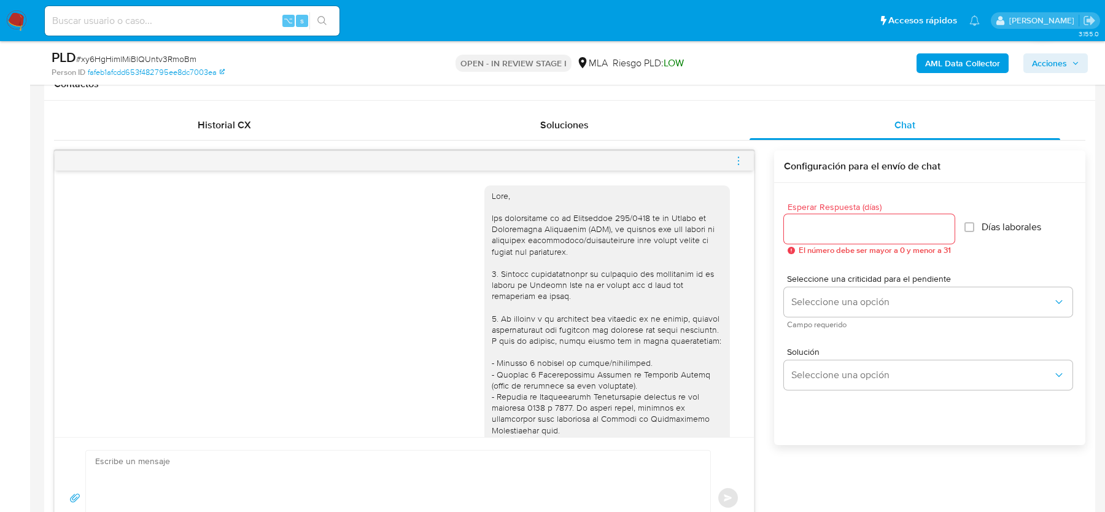
scroll to position [566, 0]
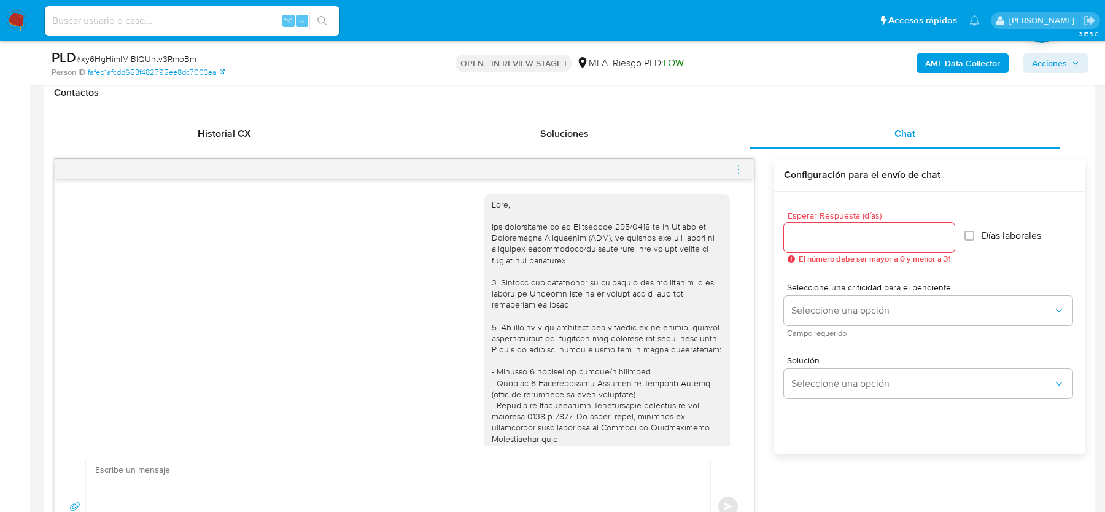
click at [731, 164] on div at bounding box center [404, 170] width 699 height 20
click at [739, 167] on icon "menu-action" at bounding box center [738, 169] width 11 height 11
click at [658, 140] on li "Cerrar conversación" at bounding box center [671, 144] width 126 height 22
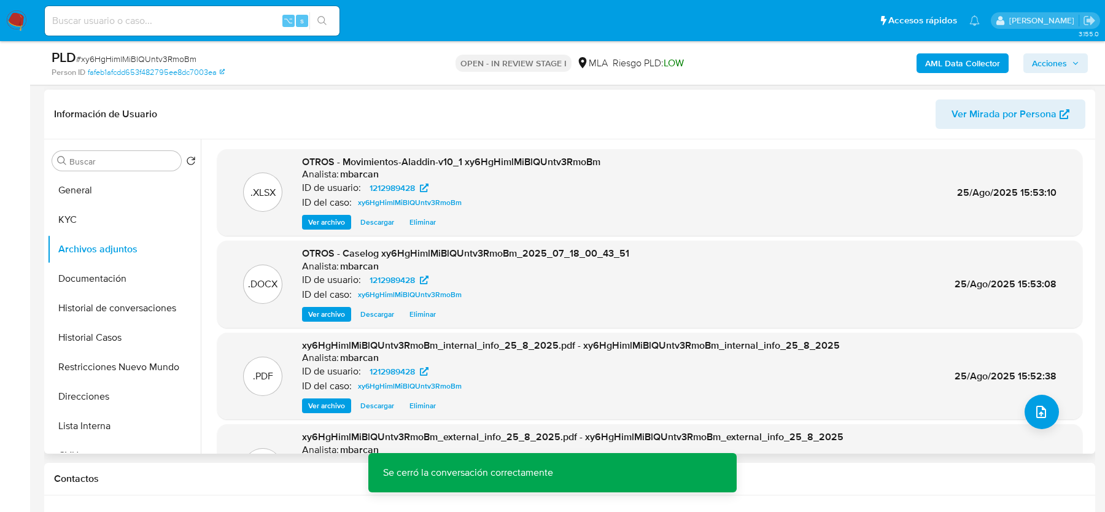
scroll to position [168, 0]
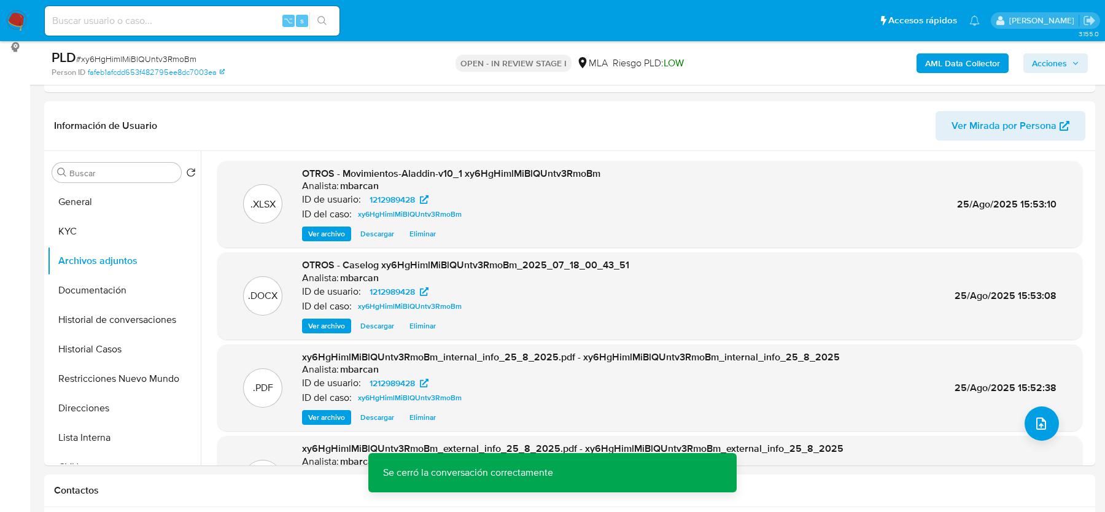
click at [1057, 63] on span "Acciones" at bounding box center [1049, 63] width 35 height 20
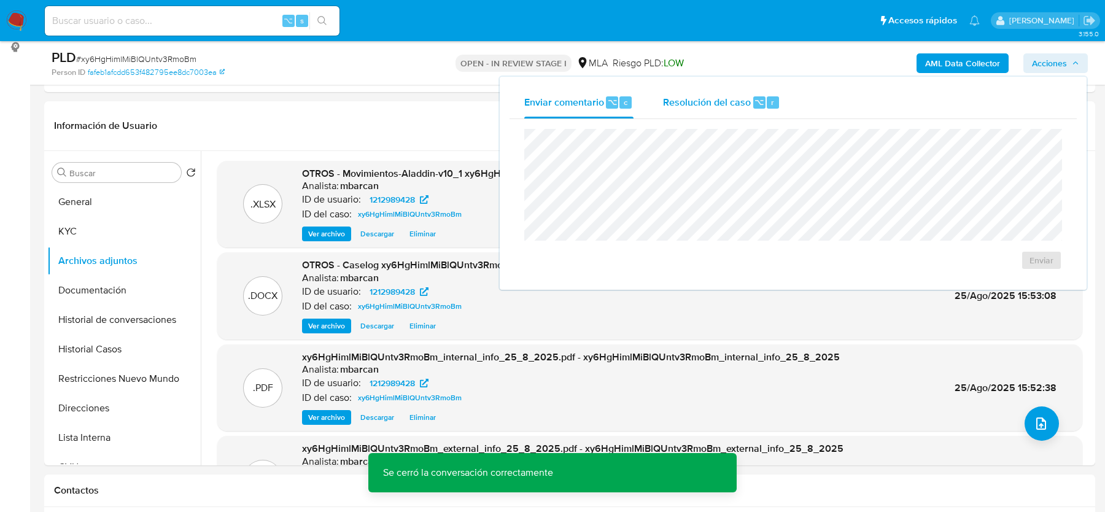
click at [748, 114] on div "Resolución del caso ⌥ r" at bounding box center [721, 103] width 117 height 32
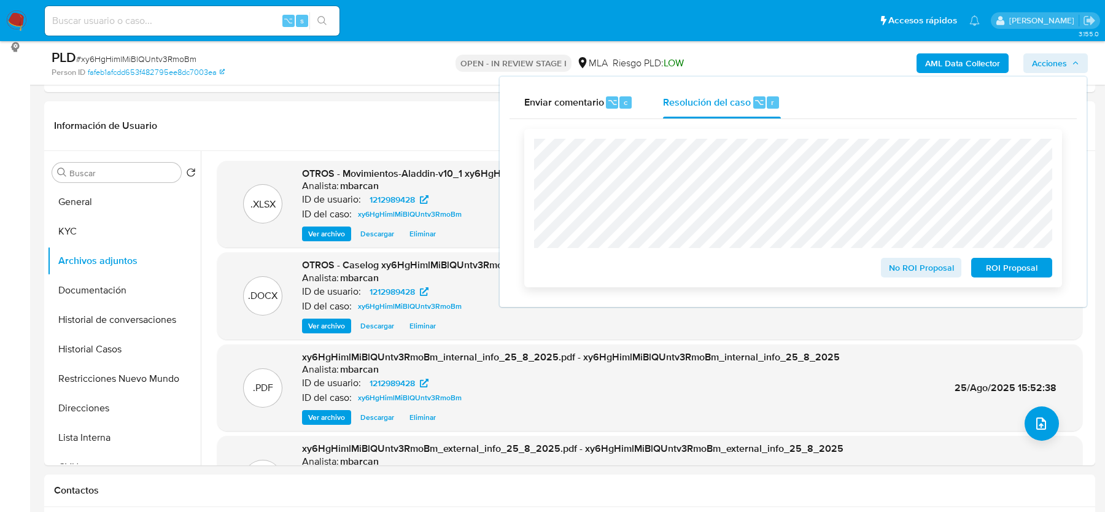
click at [925, 267] on span "No ROI Proposal" at bounding box center [922, 267] width 64 height 17
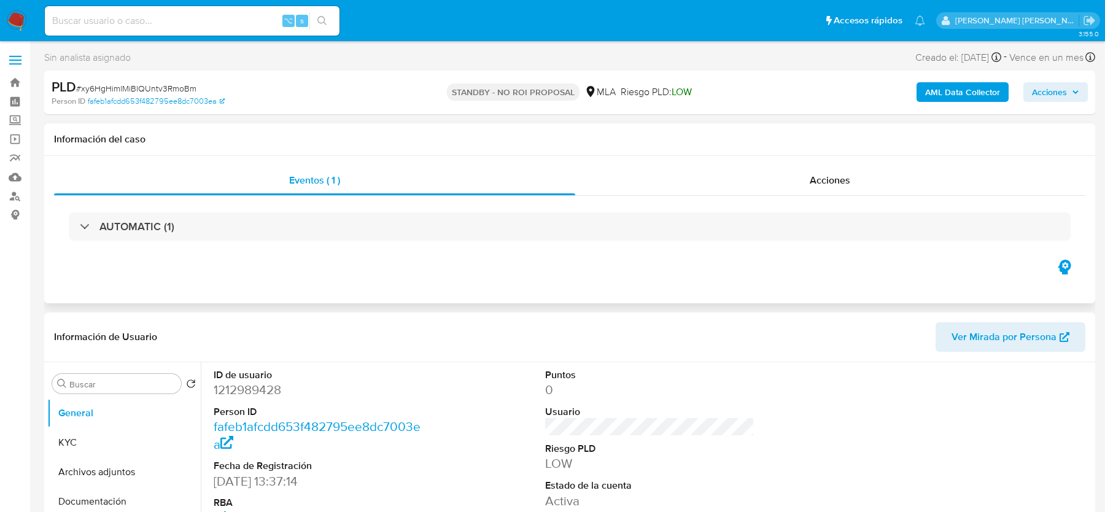
select select "10"
click at [12, 20] on img at bounding box center [16, 20] width 21 height 21
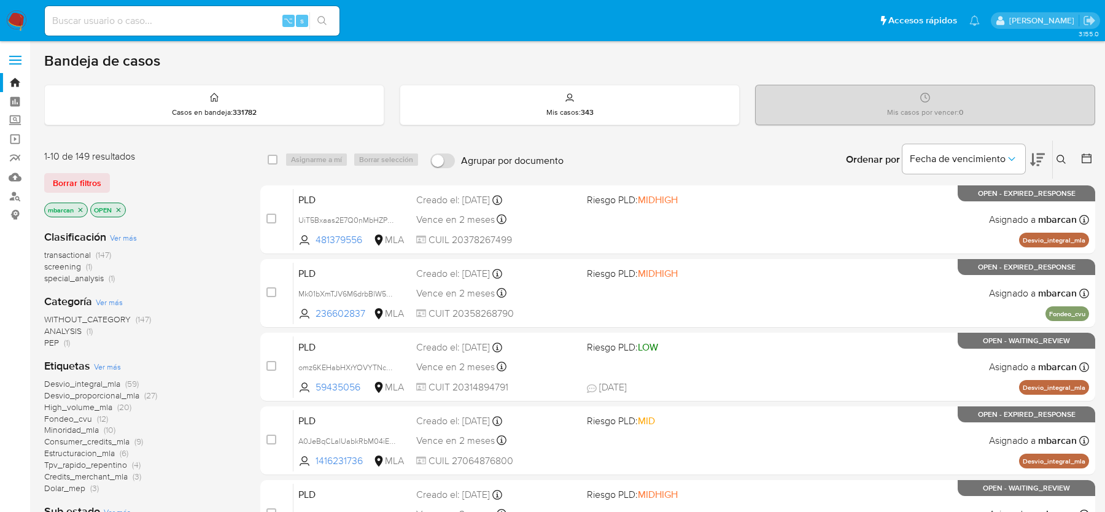
click at [1067, 157] on button at bounding box center [1063, 159] width 20 height 15
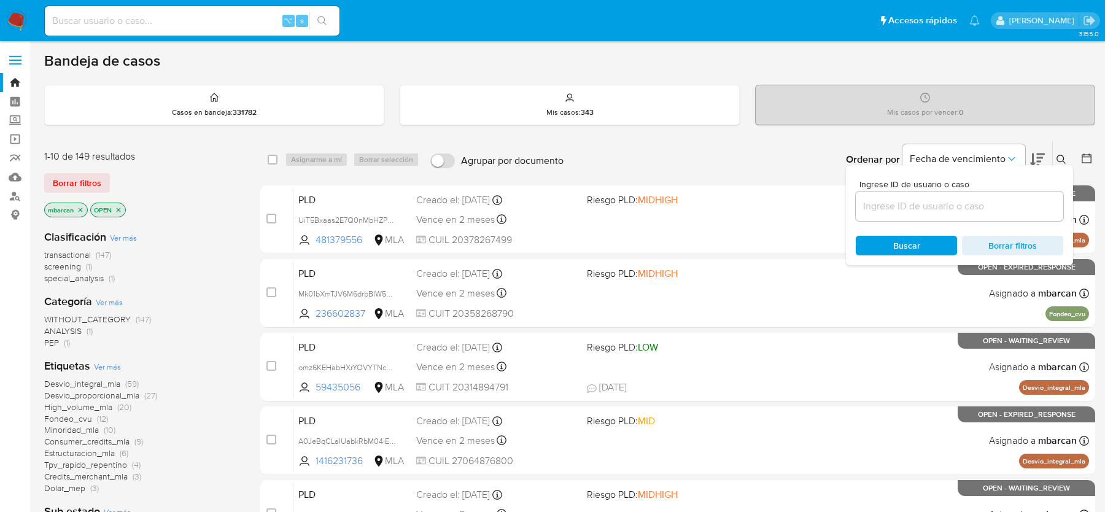
click at [986, 192] on div at bounding box center [960, 206] width 208 height 29
click at [983, 208] on input at bounding box center [960, 206] width 208 height 16
paste input "m0QTEMqSlRSdUjy0MEgfPvk0"
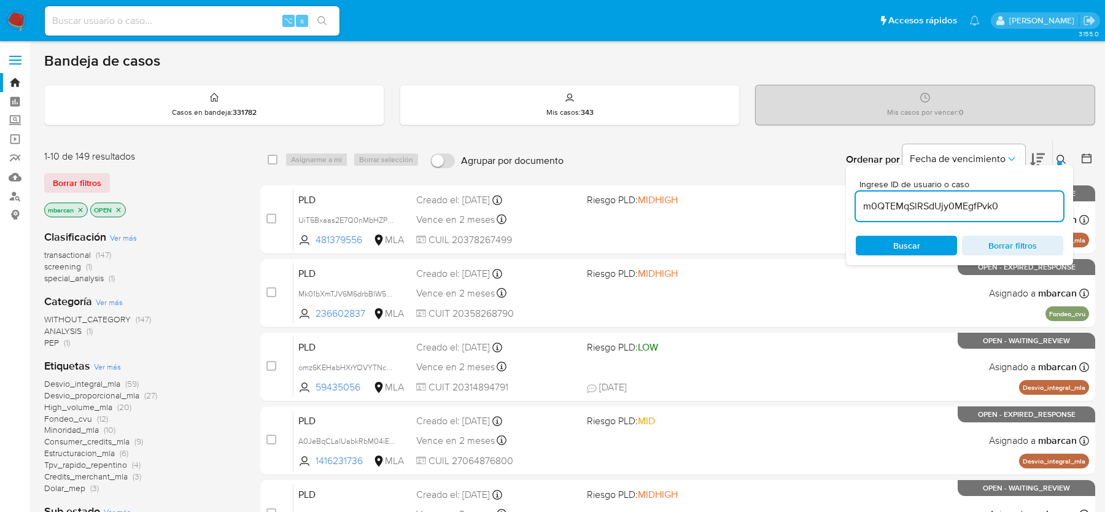
type input "m0QTEMqSlRSdUjy0MEgfPvk0"
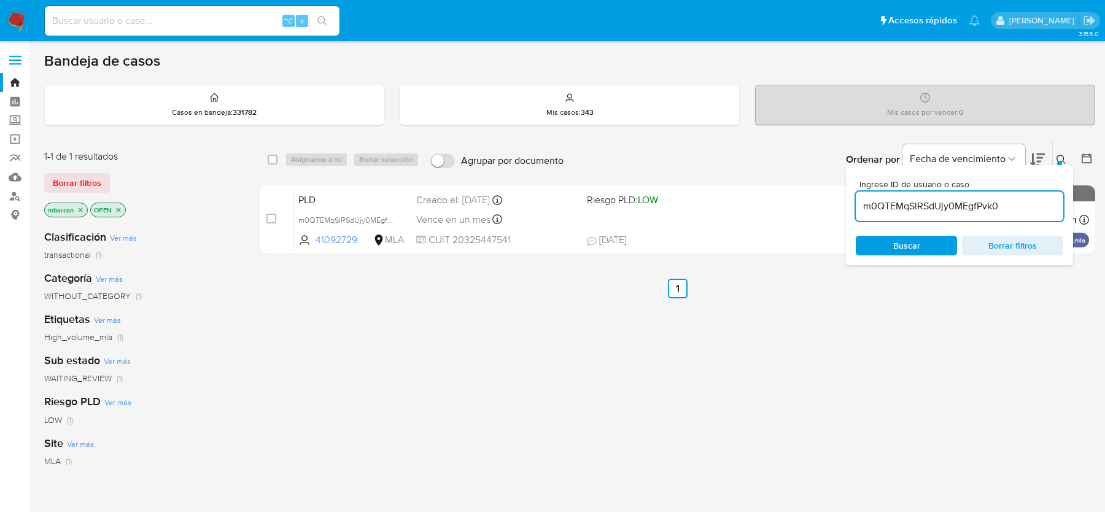
click at [1060, 155] on icon at bounding box center [1062, 160] width 10 height 10
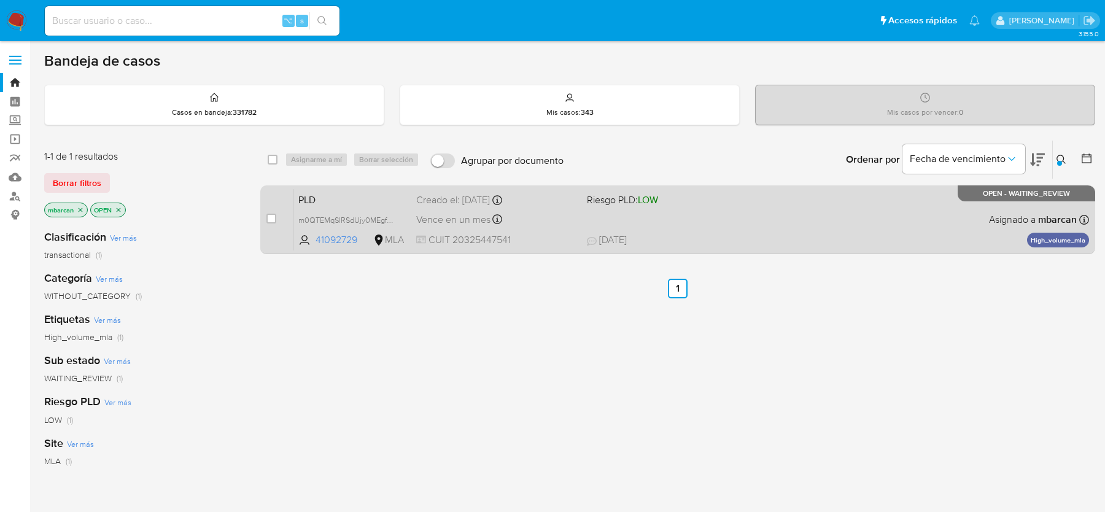
click at [273, 212] on div "case-item-checkbox" at bounding box center [271, 218] width 10 height 12
click at [268, 219] on input "checkbox" at bounding box center [271, 219] width 10 height 10
checkbox input "true"
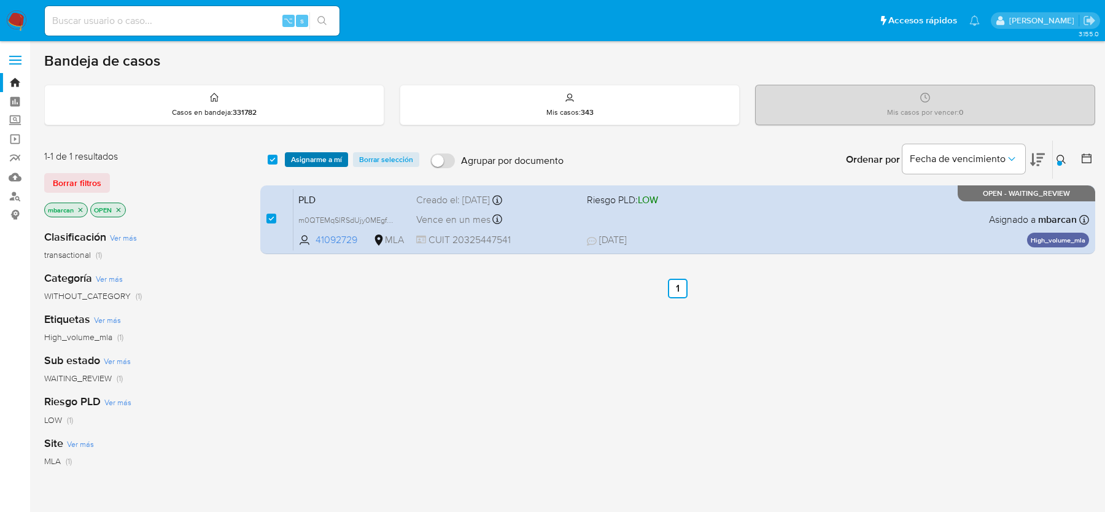
click at [316, 163] on span "Asignarme a mí" at bounding box center [316, 160] width 51 height 12
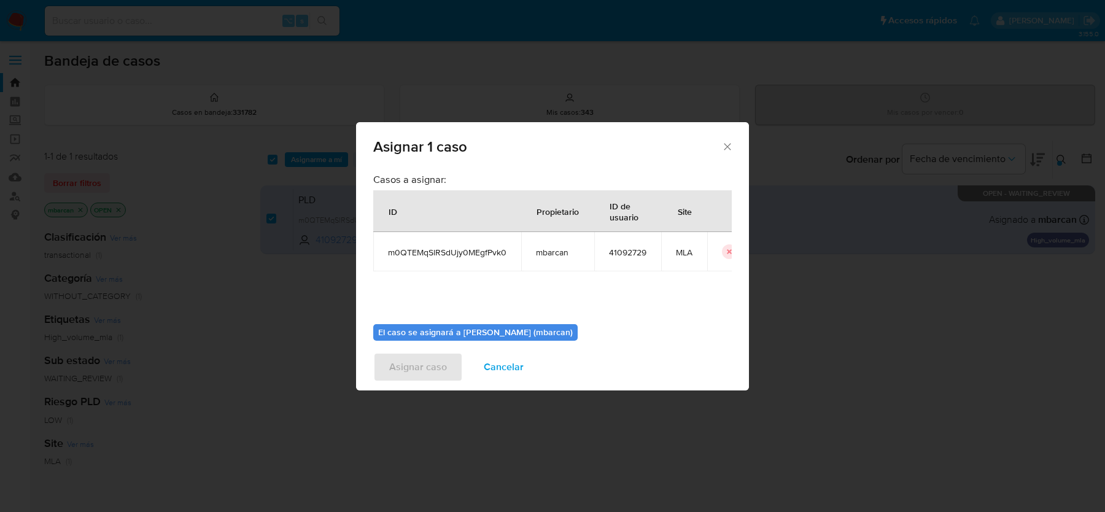
scroll to position [63, 0]
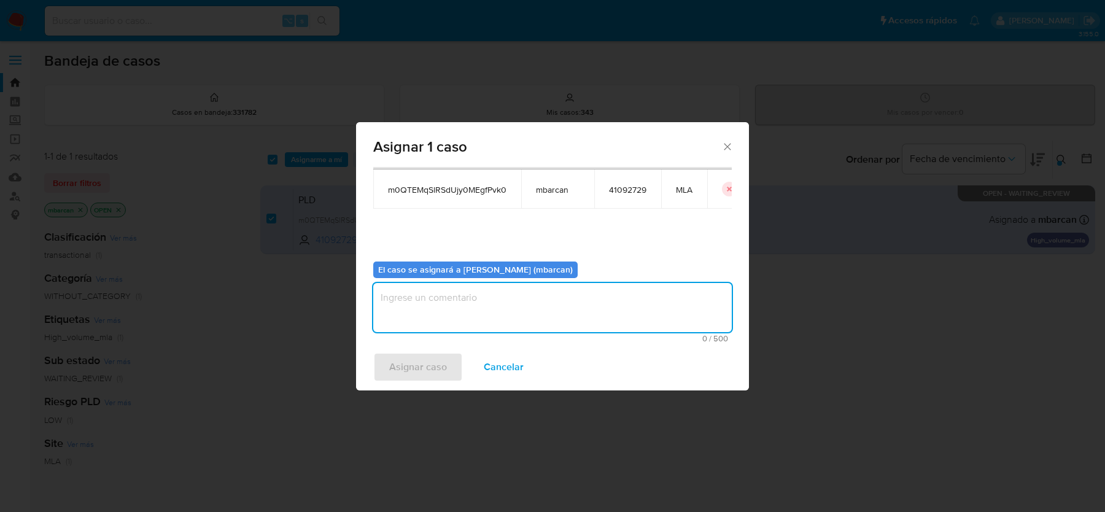
click at [548, 297] on textarea "assign-modal" at bounding box center [552, 307] width 359 height 49
type textarea "análisis"
click at [437, 359] on span "Asignar caso" at bounding box center [418, 367] width 58 height 27
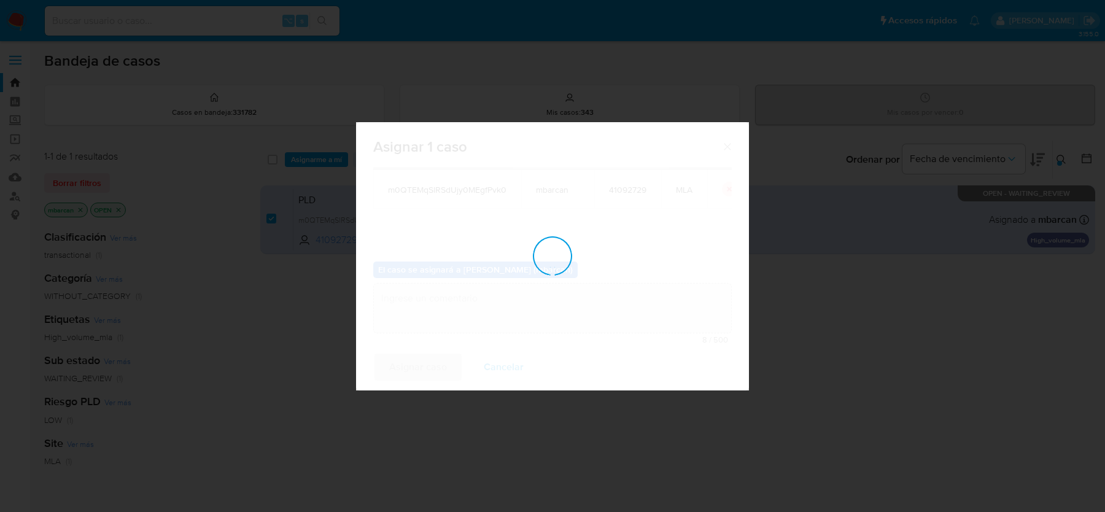
checkbox input "false"
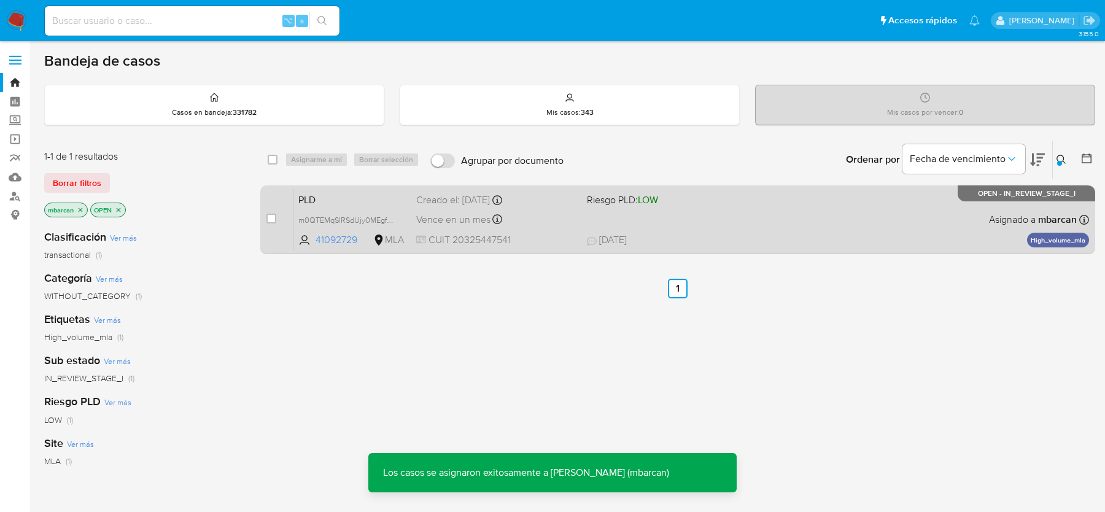
click at [367, 209] on div "PLD m0QTEMqSlRSdUjy0MEgfPvk0 41092729 MLA Riesgo PLD: LOW Creado el: 12/07/2025…" at bounding box center [692, 220] width 796 height 62
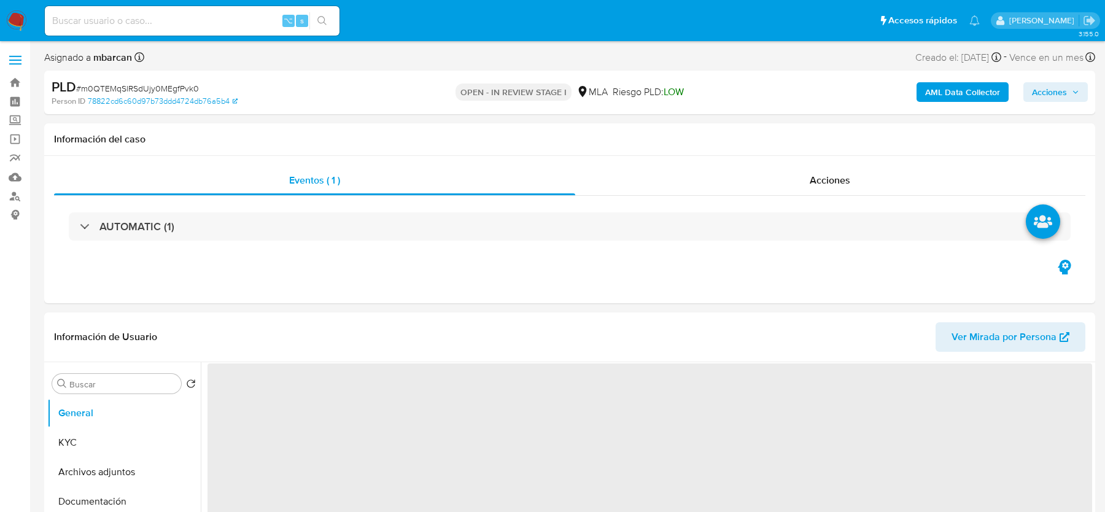
click at [161, 86] on span "# m0QTEMqSlRSdUjy0MEgfPvk0" at bounding box center [137, 88] width 123 height 12
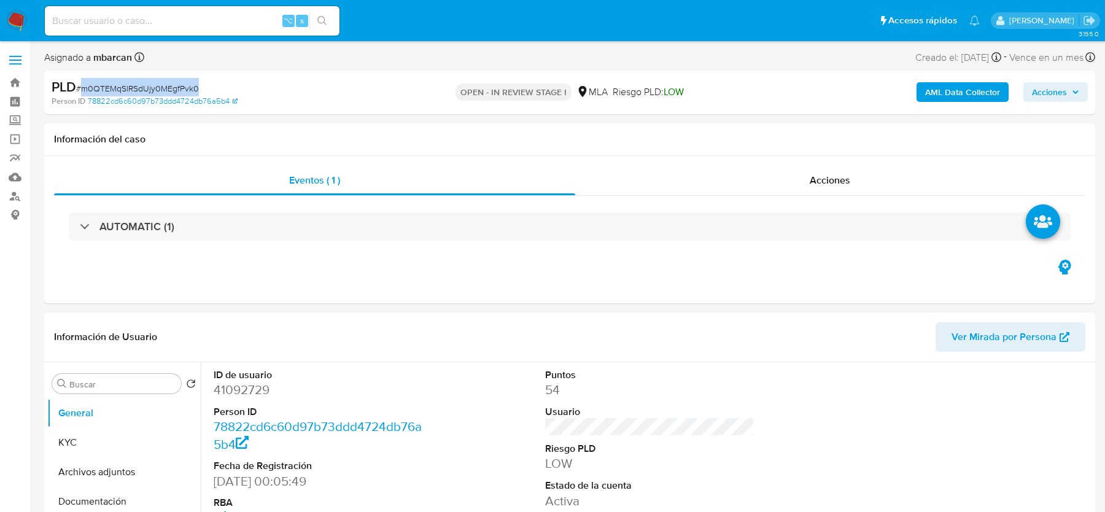
select select "10"
copy span "m0QTEMqSlRSdUjy0MEgfPvk0"
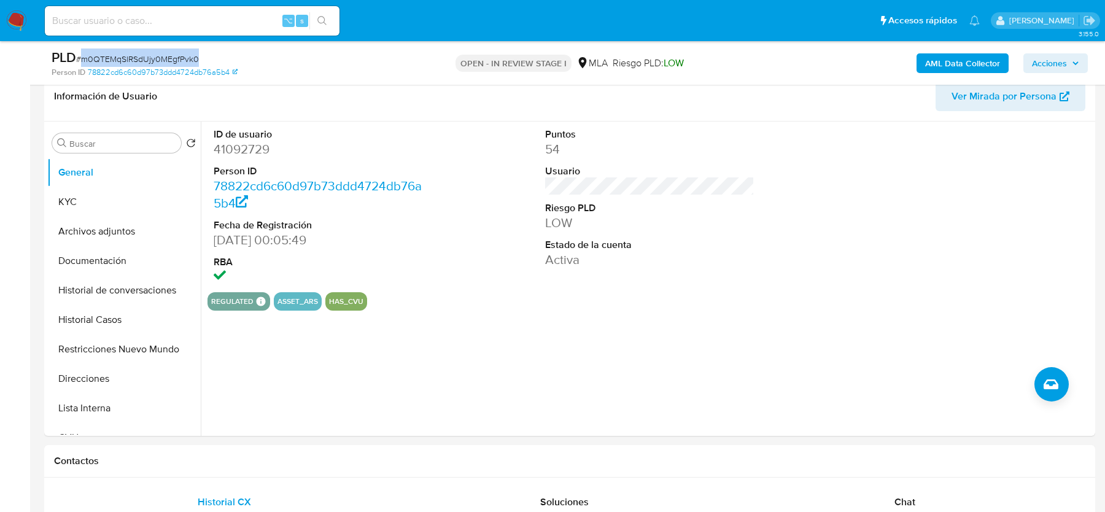
scroll to position [268, 0]
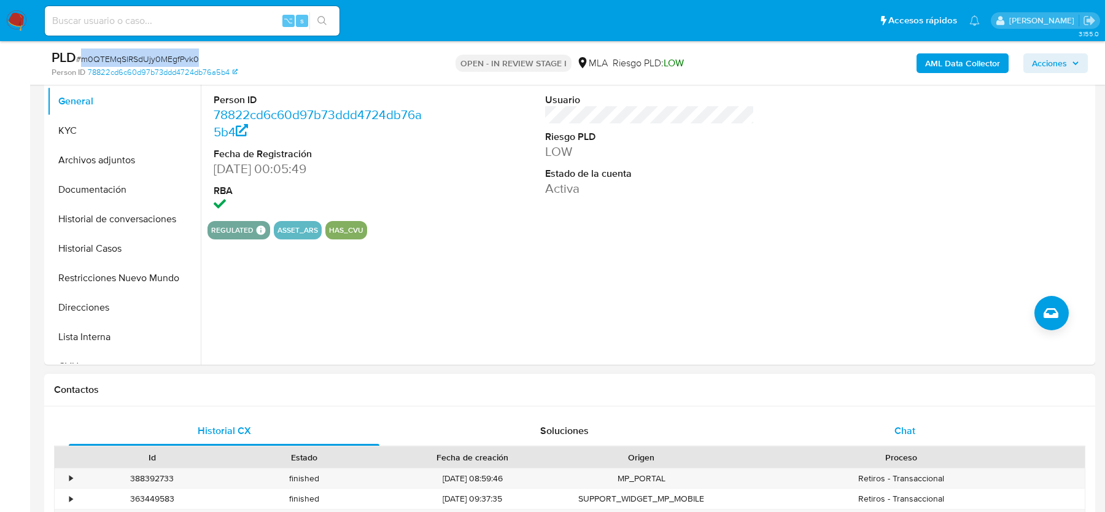
click at [901, 424] on span "Chat" at bounding box center [905, 431] width 21 height 14
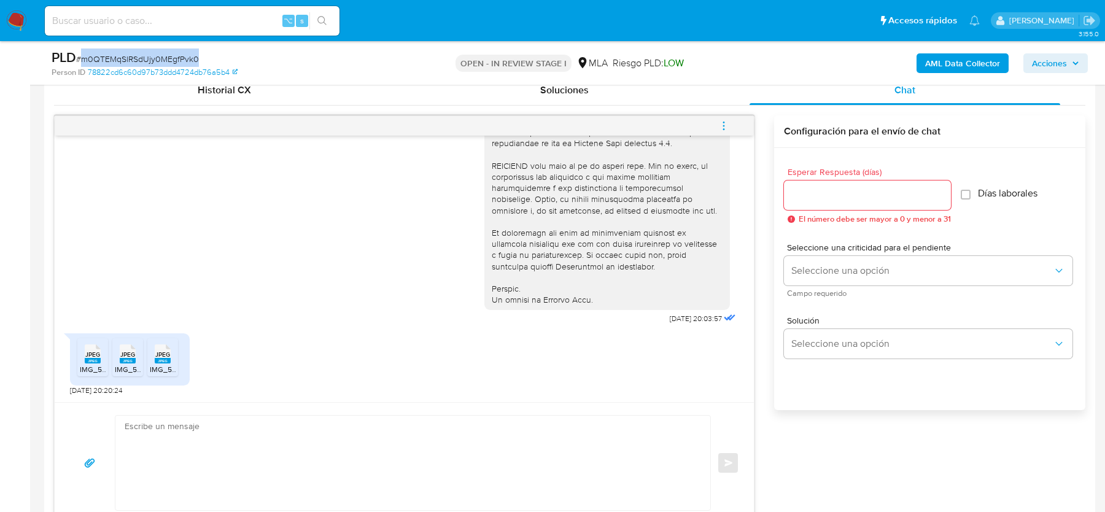
scroll to position [618, 0]
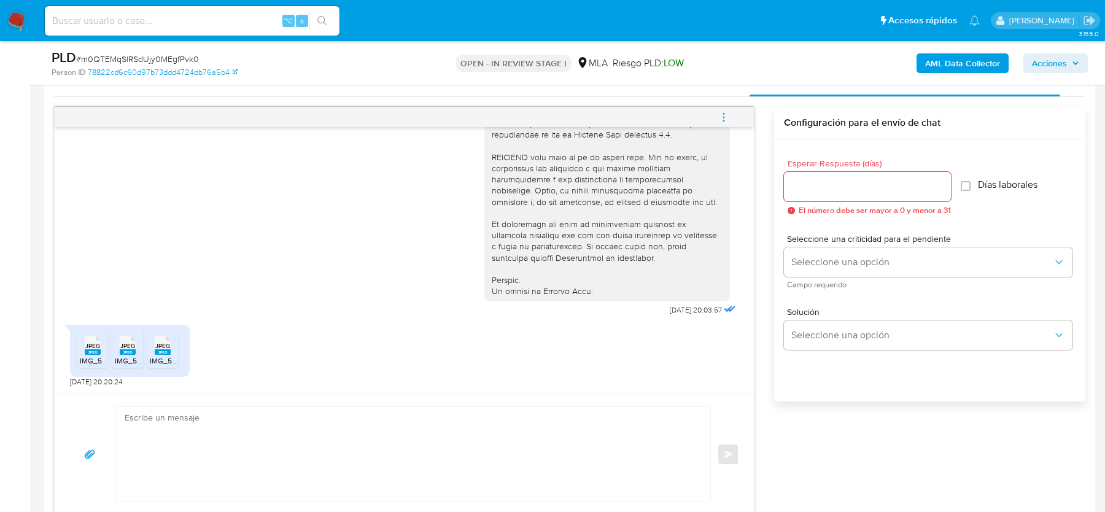
click at [80, 335] on div "JPEG JPEG" at bounding box center [93, 344] width 26 height 24
click at [125, 359] on span "IMG_5797.jpeg" at bounding box center [140, 361] width 50 height 10
click at [158, 351] on rect at bounding box center [163, 352] width 16 height 6
click at [148, 57] on span "# m0QTEMqSlRSdUjy0MEgfPvk0" at bounding box center [137, 59] width 123 height 12
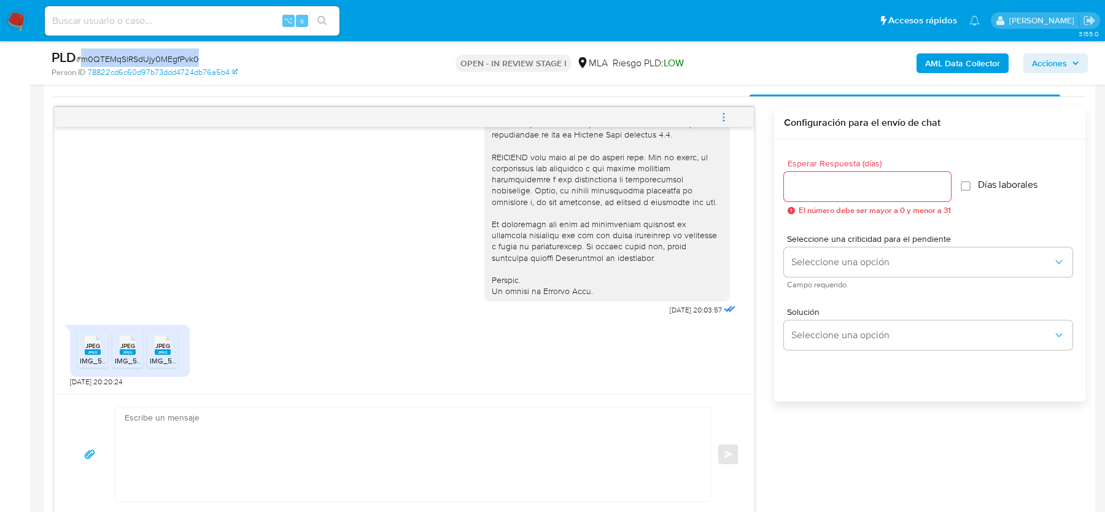
copy span "m0QTEMqSlRSdUjy0MEgfPvk0"
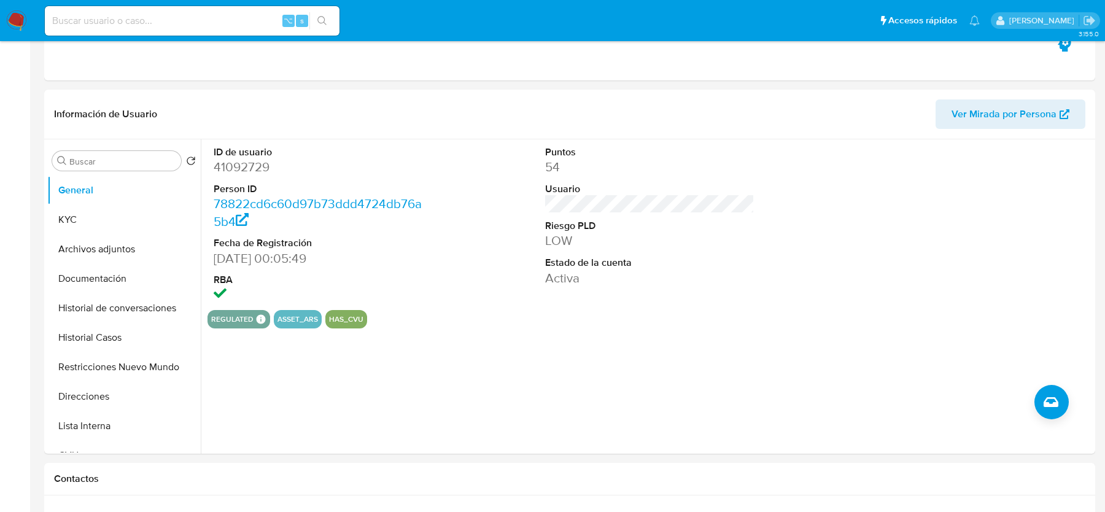
scroll to position [0, 0]
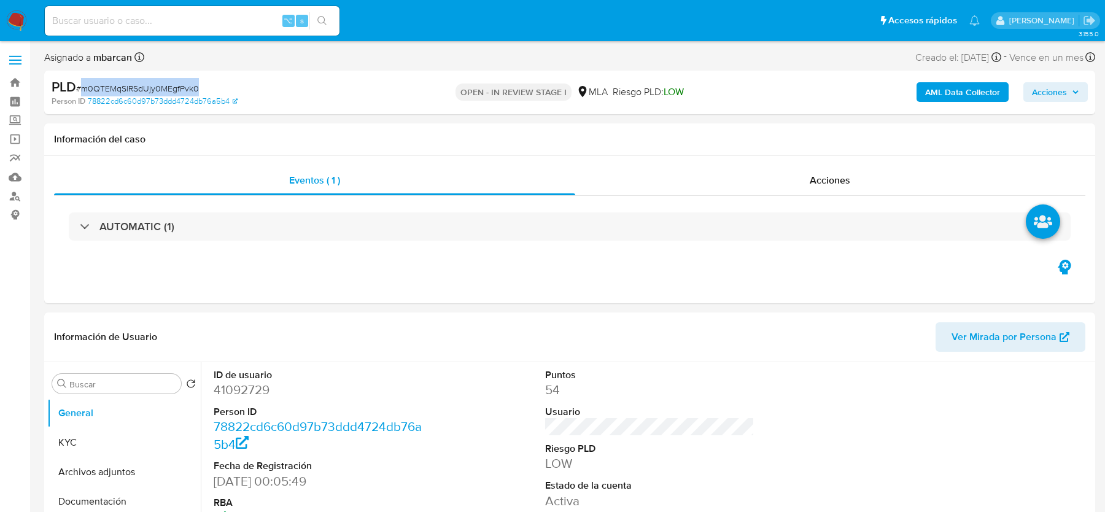
copy span "m0QTEMqSlRSdUjy0MEgfPvk0"
click at [243, 397] on dd "41092729" at bounding box center [318, 389] width 209 height 17
copy dd "41092729"
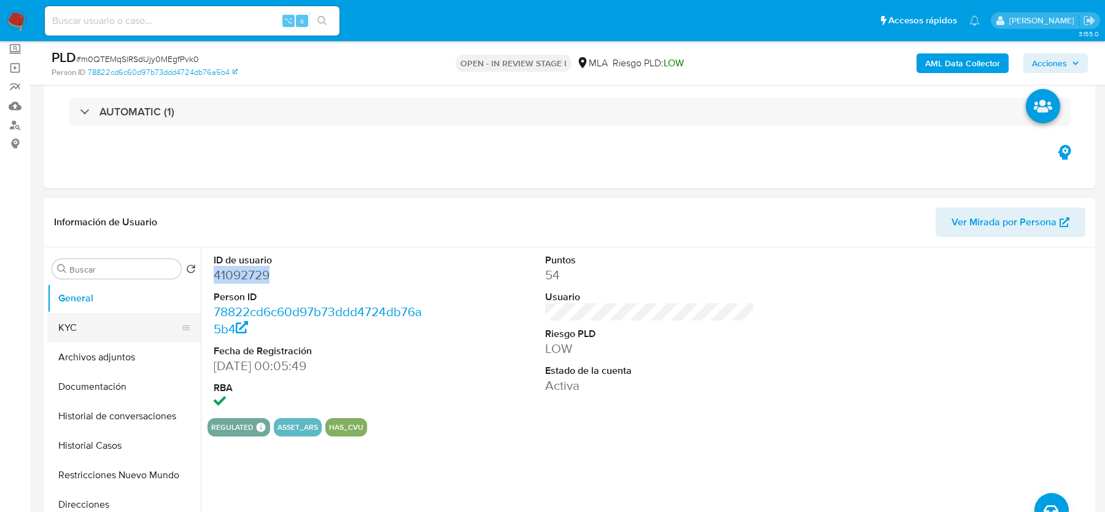
scroll to position [114, 0]
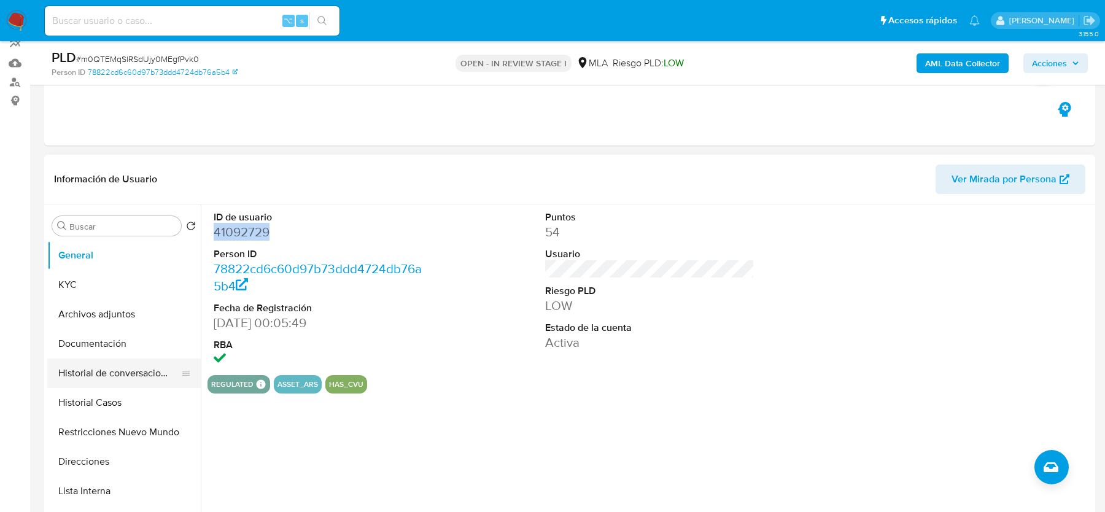
click at [105, 359] on button "Historial de conversaciones" at bounding box center [119, 373] width 144 height 29
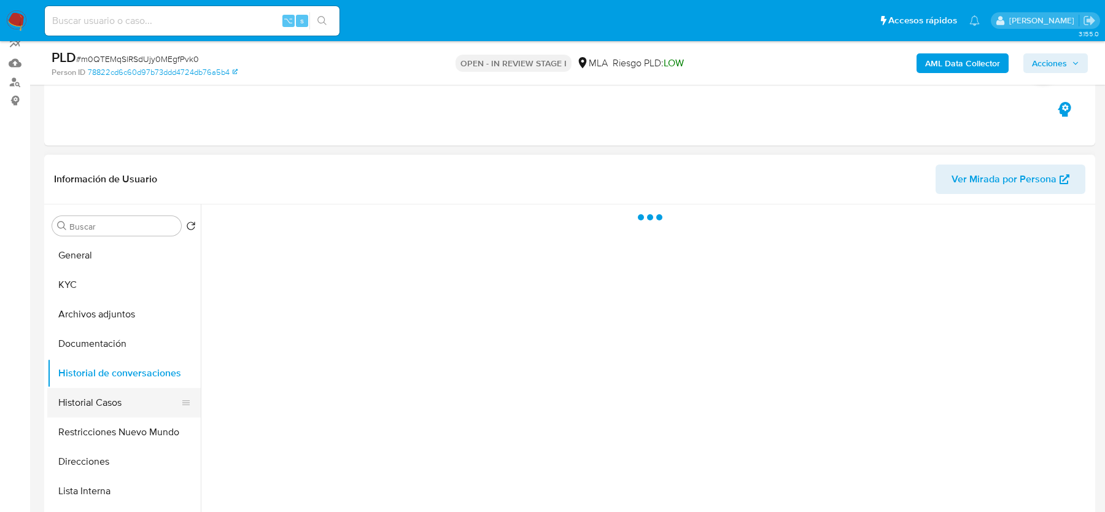
click at [99, 402] on button "Historial Casos" at bounding box center [119, 402] width 144 height 29
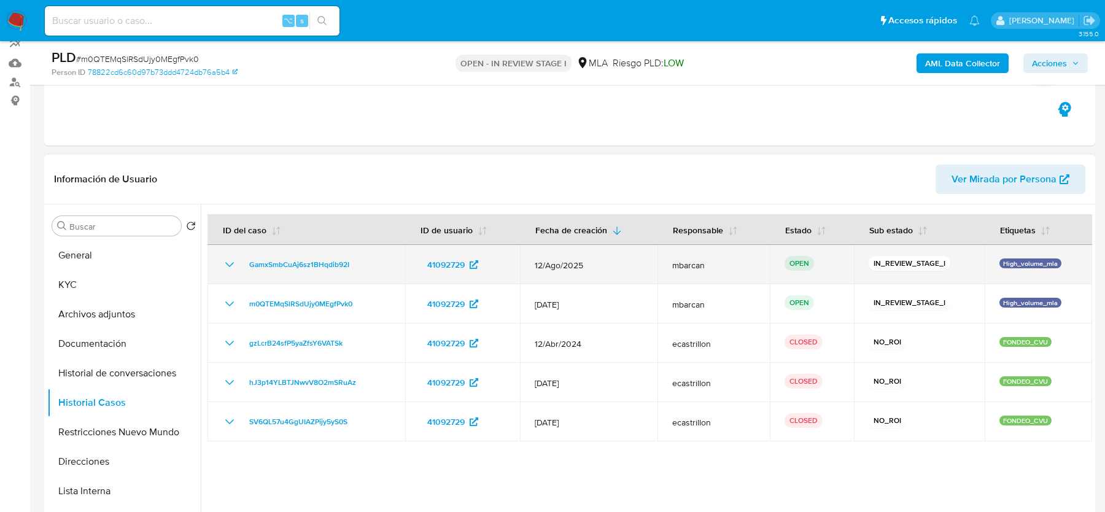
click at [366, 263] on div "GamxSmbCuAj6sz1BHqdib92I" at bounding box center [306, 264] width 168 height 15
click at [361, 261] on div "GamxSmbCuAj6sz1BHqdib92I" at bounding box center [306, 264] width 168 height 15
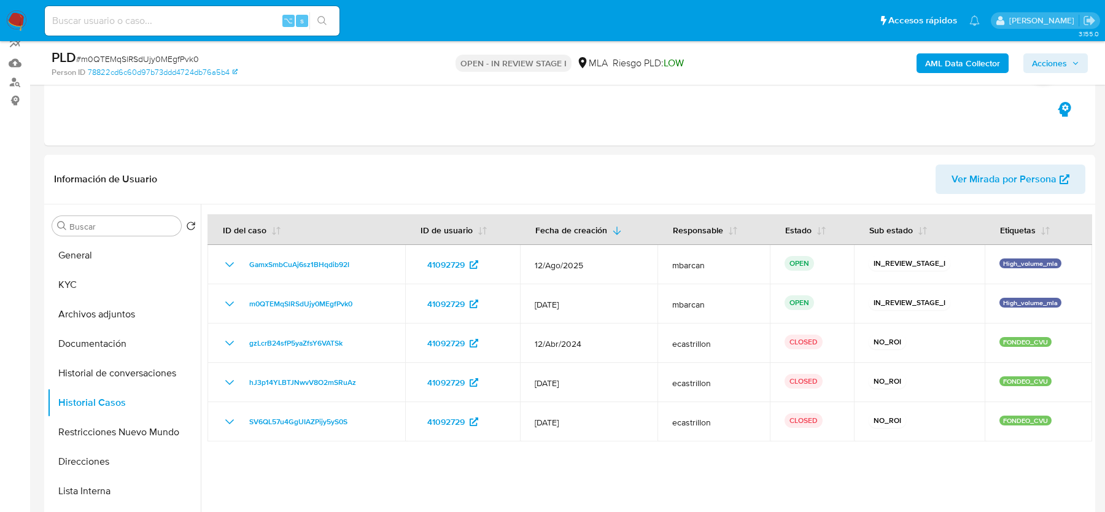
click at [106, 53] on span "# m0QTEMqSlRSdUjy0MEgfPvk0" at bounding box center [137, 59] width 123 height 12
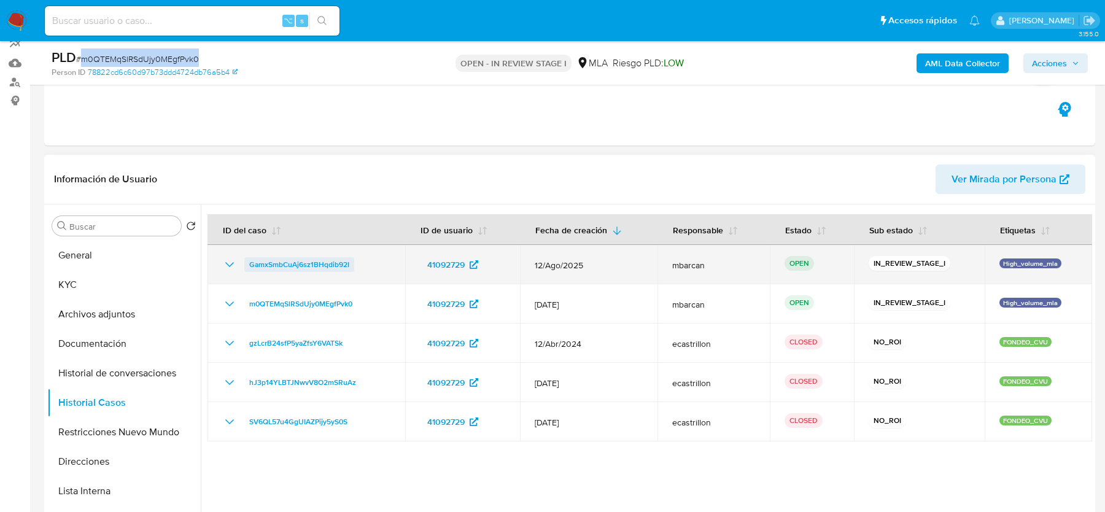
click at [278, 266] on span "GamxSmbCuAj6sz1BHqdib92I" at bounding box center [299, 264] width 100 height 15
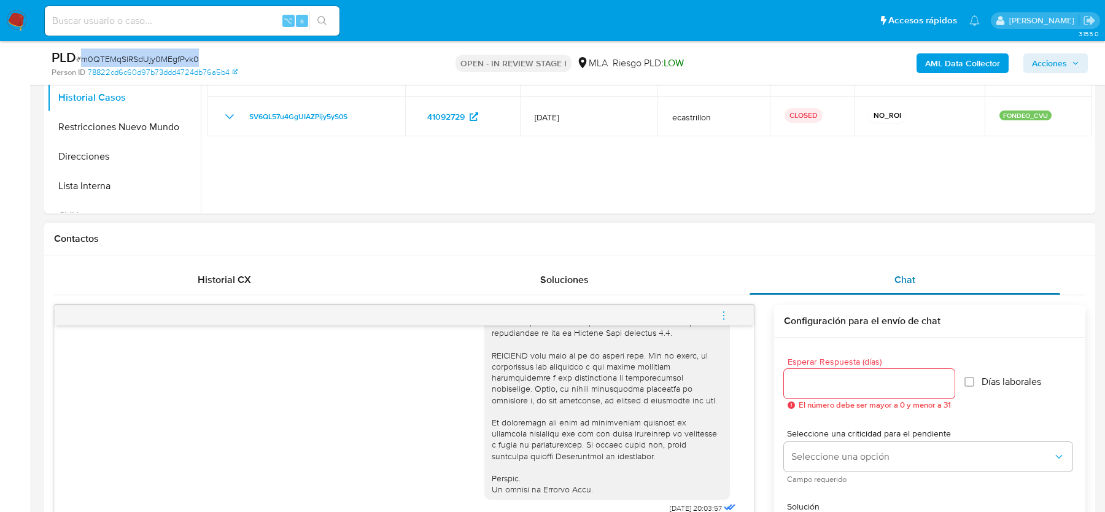
click at [913, 273] on span "Chat" at bounding box center [905, 280] width 21 height 14
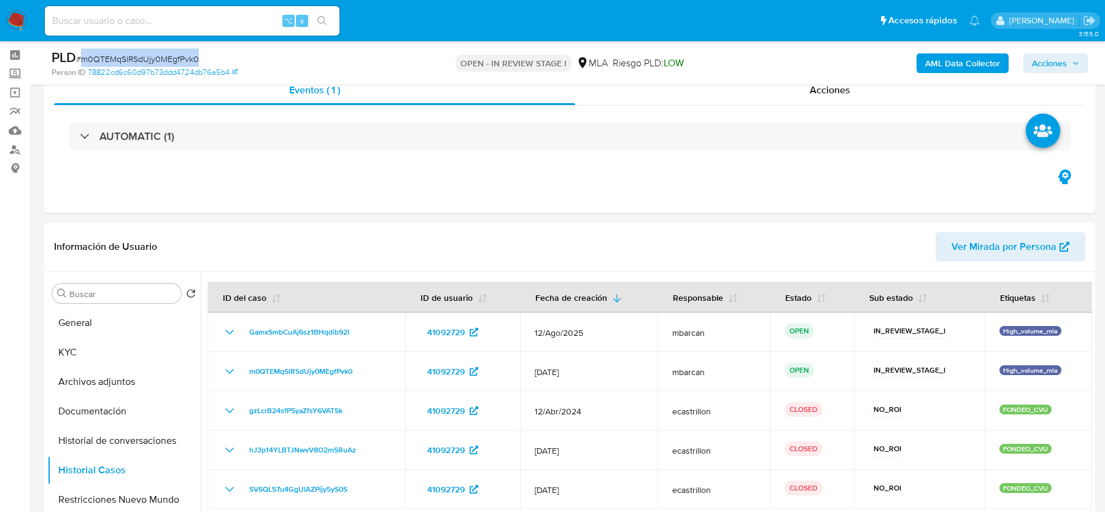
scroll to position [0, 0]
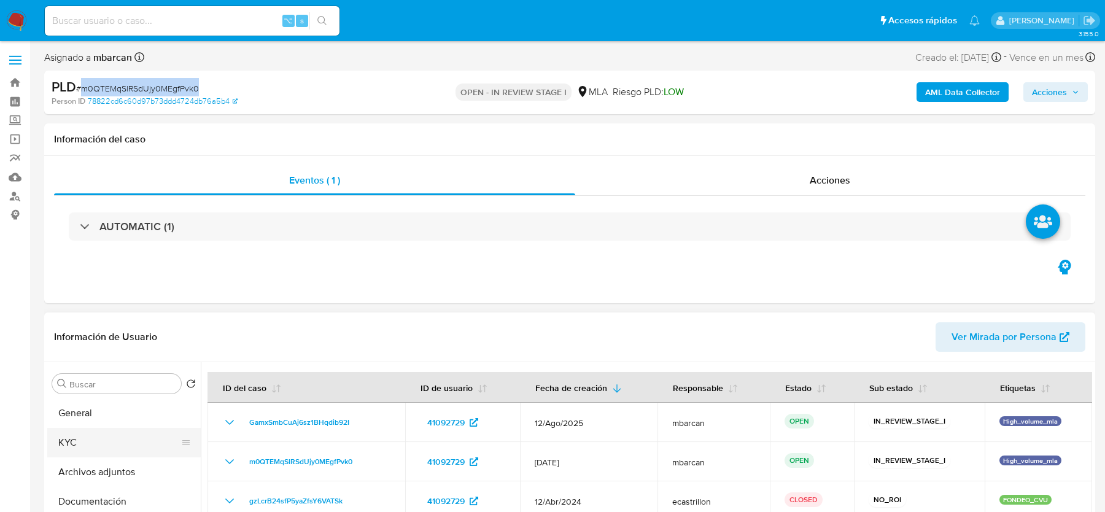
click at [91, 437] on button "KYC" at bounding box center [119, 442] width 144 height 29
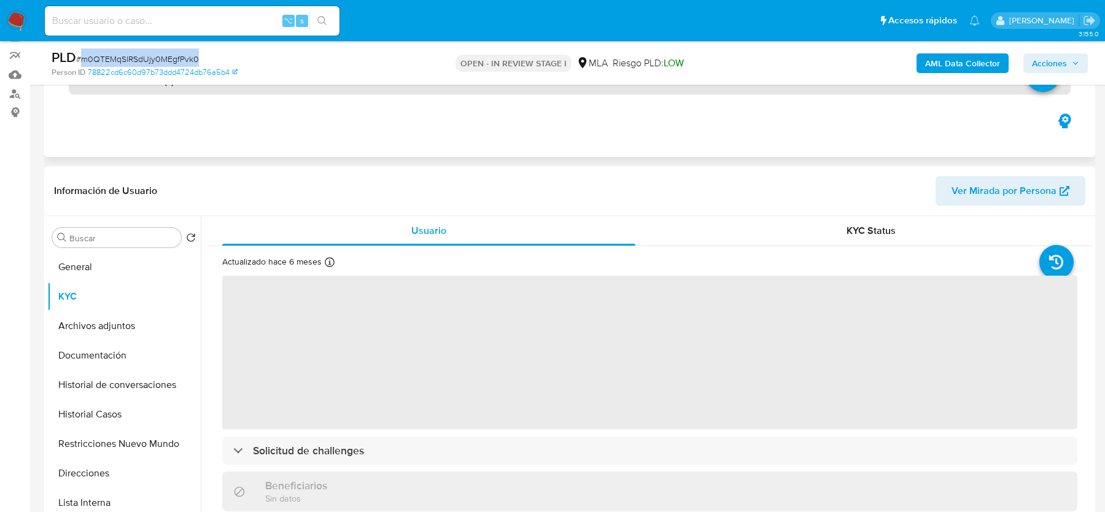
scroll to position [114, 0]
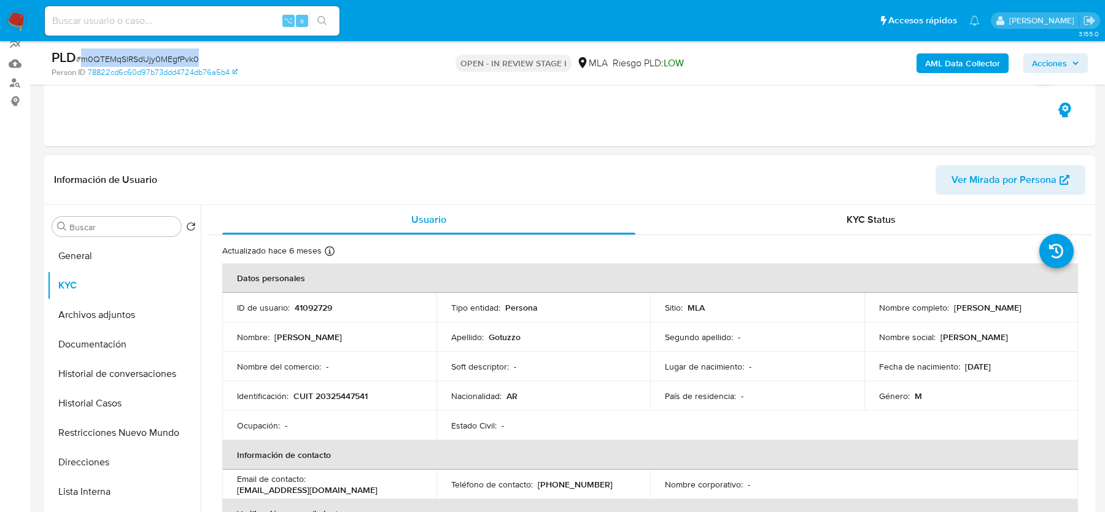
click at [339, 397] on p "CUIT 20325447541" at bounding box center [331, 396] width 74 height 11
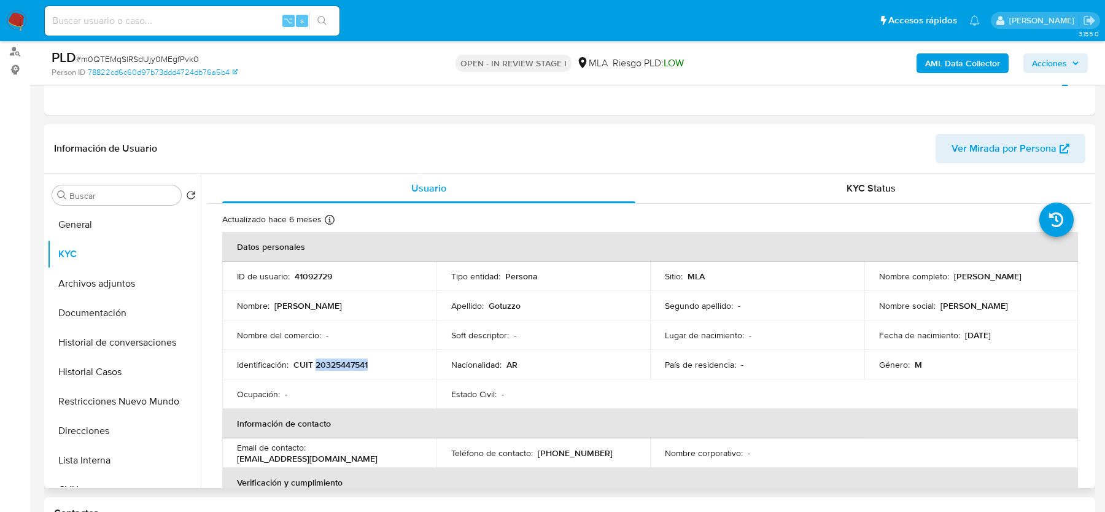
scroll to position [172, 0]
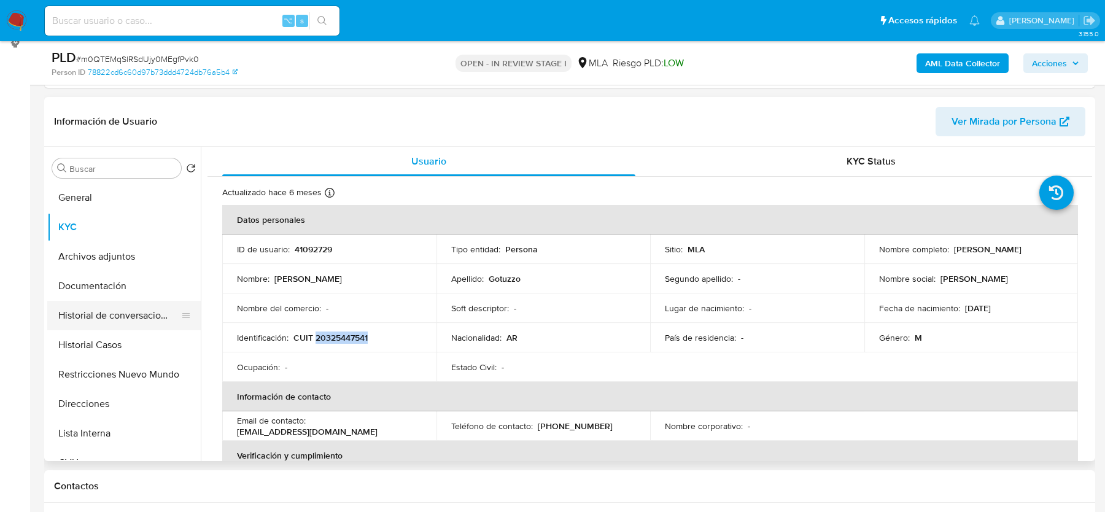
click at [125, 322] on button "Historial de conversaciones" at bounding box center [119, 315] width 144 height 29
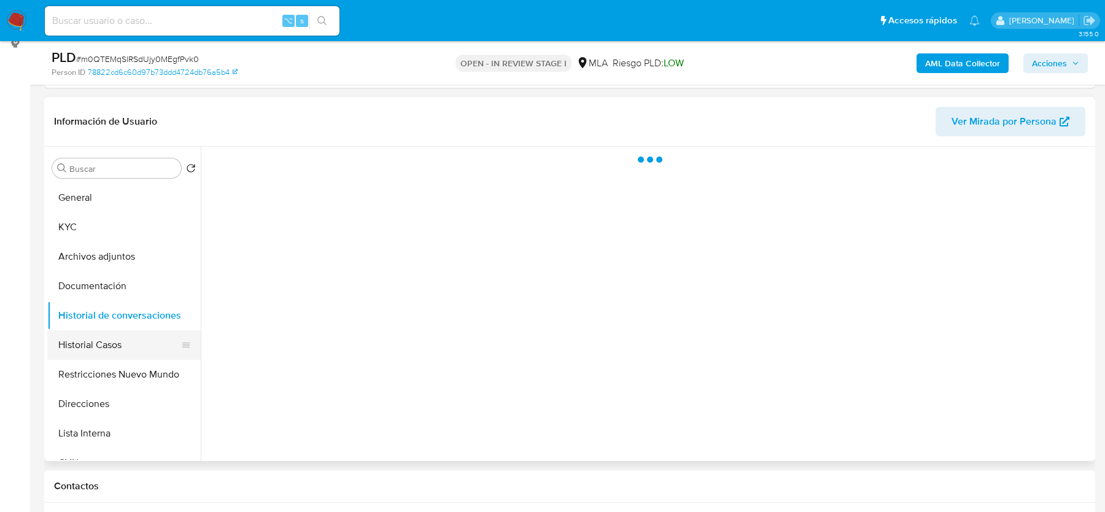
click at [123, 340] on button "Historial Casos" at bounding box center [119, 344] width 144 height 29
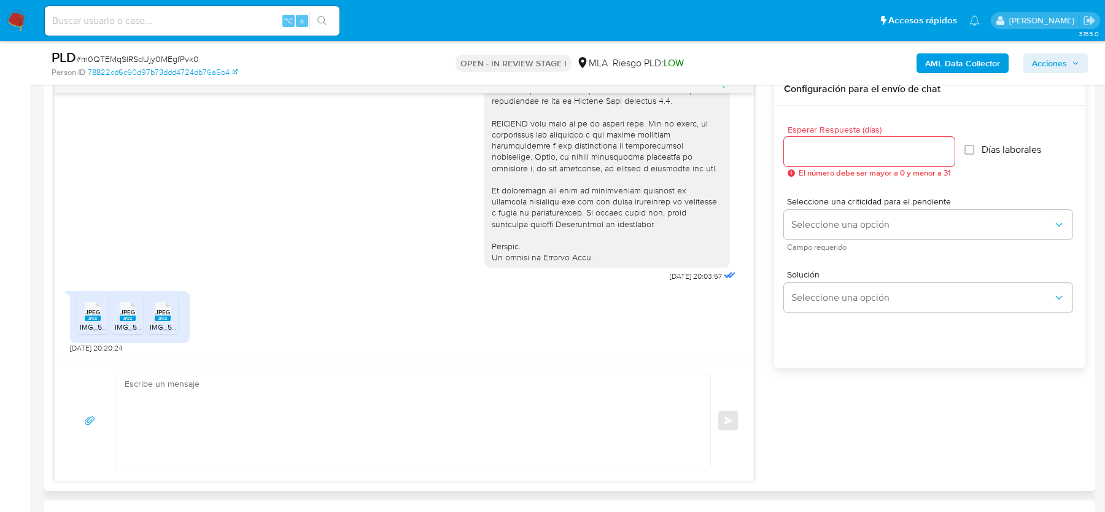
scroll to position [664, 0]
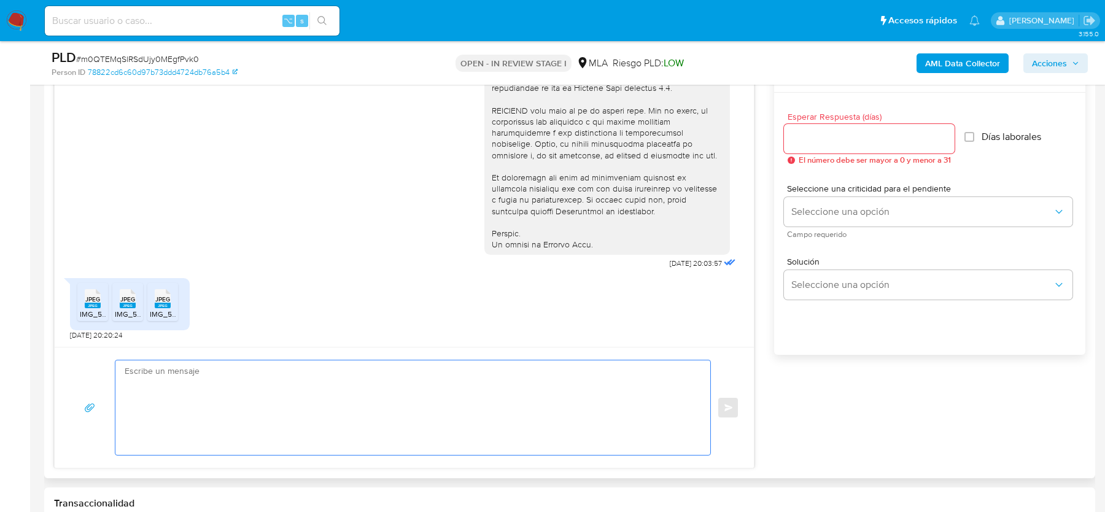
click at [355, 397] on textarea at bounding box center [410, 407] width 570 height 95
paste textarea "Hola, ¡Muchas gracias por tu respuesta! Confirmamos la recepción de la document…"
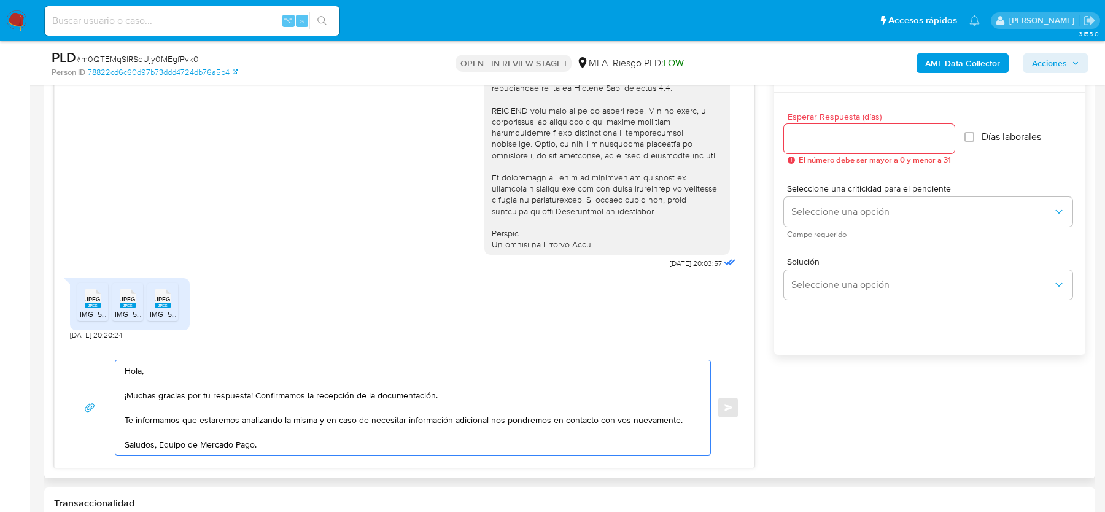
type textarea "Hola, ¡Muchas gracias por tu respuesta! Confirmamos la recepción de la document…"
click at [895, 137] on input "Esperar Respuesta (días)" at bounding box center [869, 139] width 171 height 16
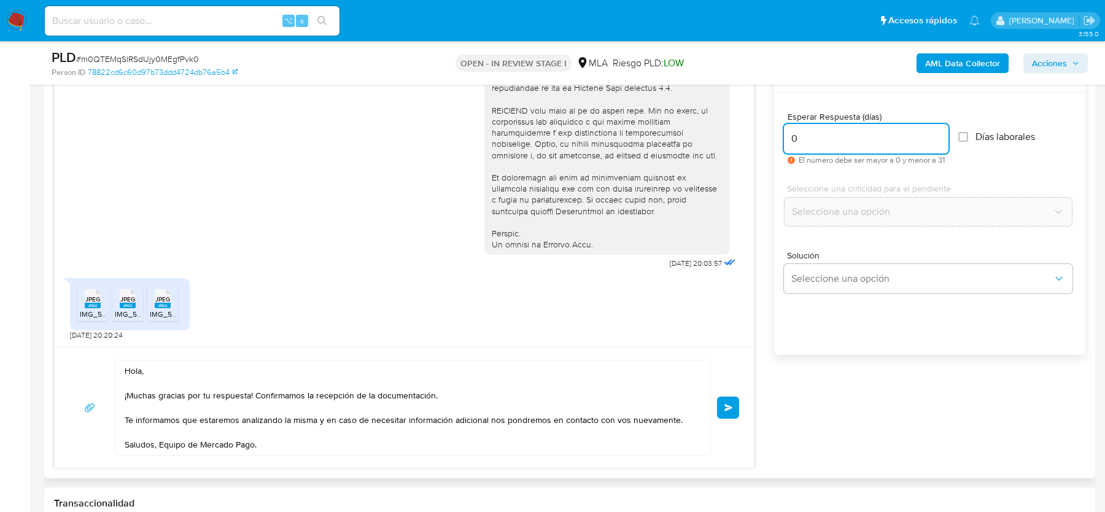
scroll to position [584, 0]
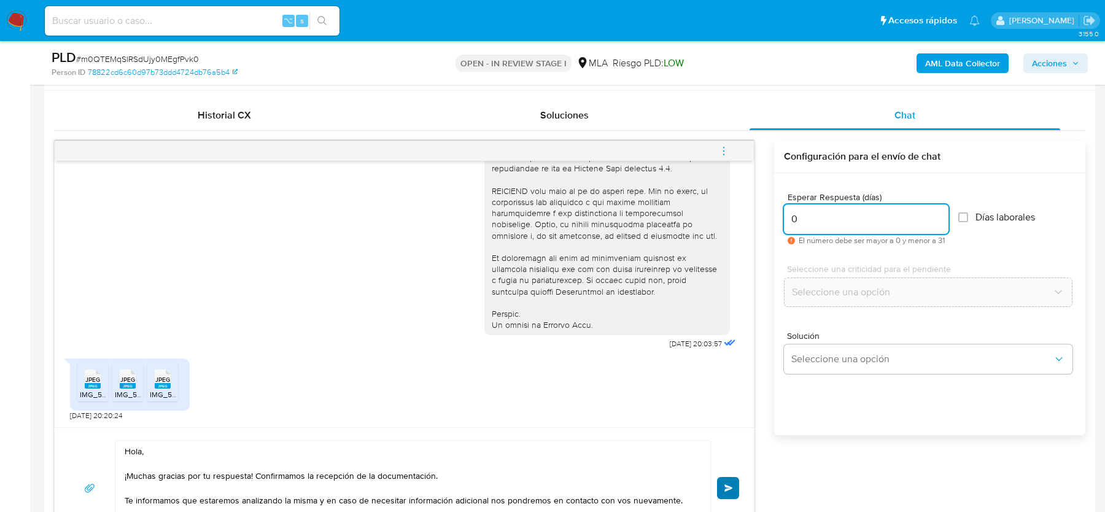
type input "0"
click at [725, 477] on button "Enviar" at bounding box center [728, 488] width 22 height 22
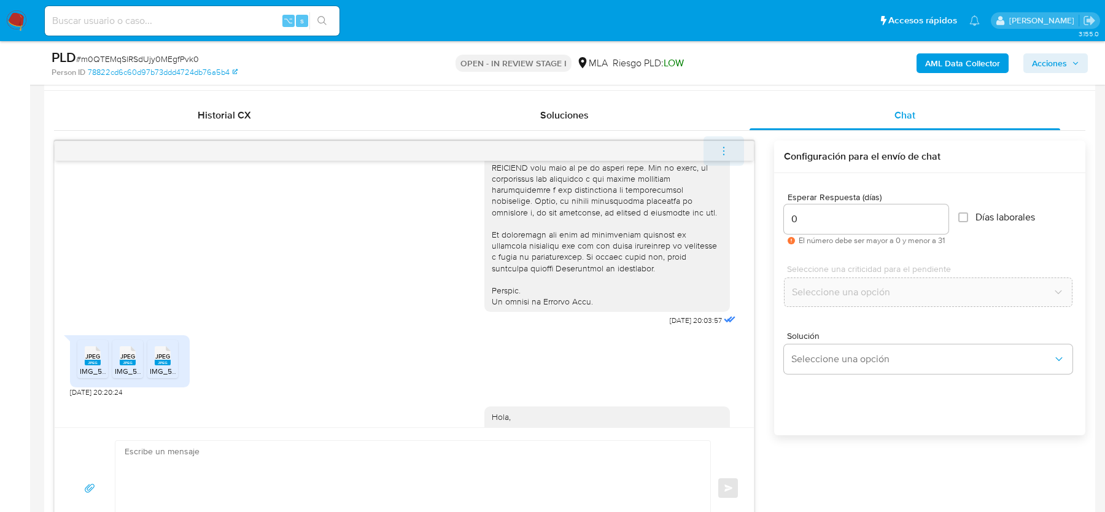
scroll to position [657, 0]
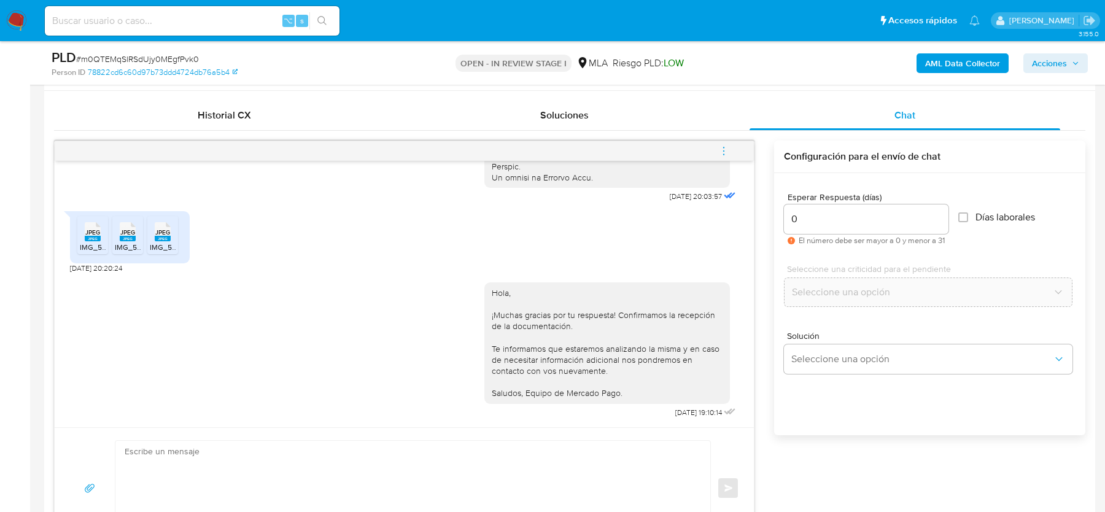
click at [724, 151] on icon "menu-action" at bounding box center [723, 151] width 11 height 11
click at [592, 129] on li "Cerrar conversación" at bounding box center [641, 126] width 126 height 22
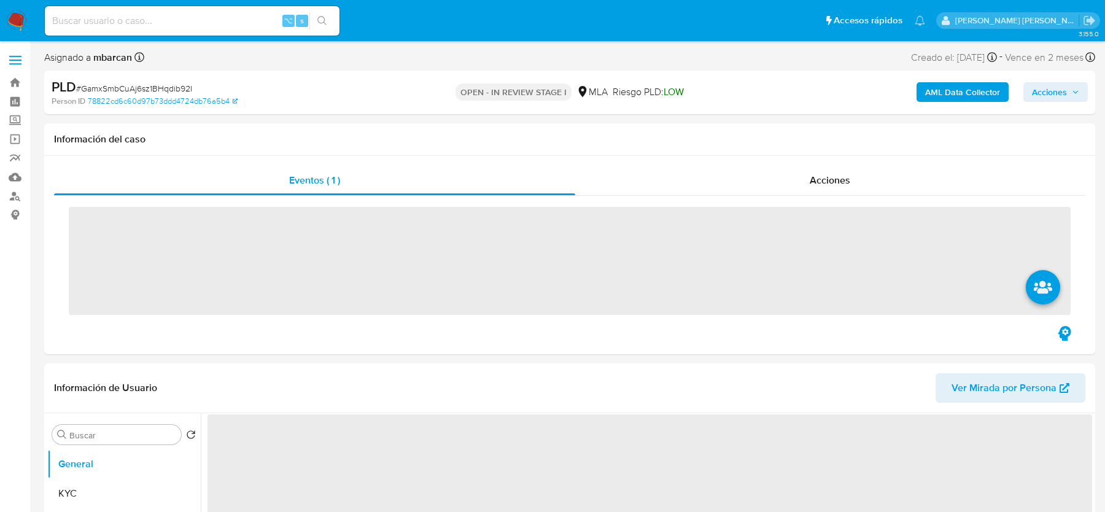
click at [160, 85] on span "# GamxSmbCuAj6sz1BHqdib92I" at bounding box center [134, 88] width 116 height 12
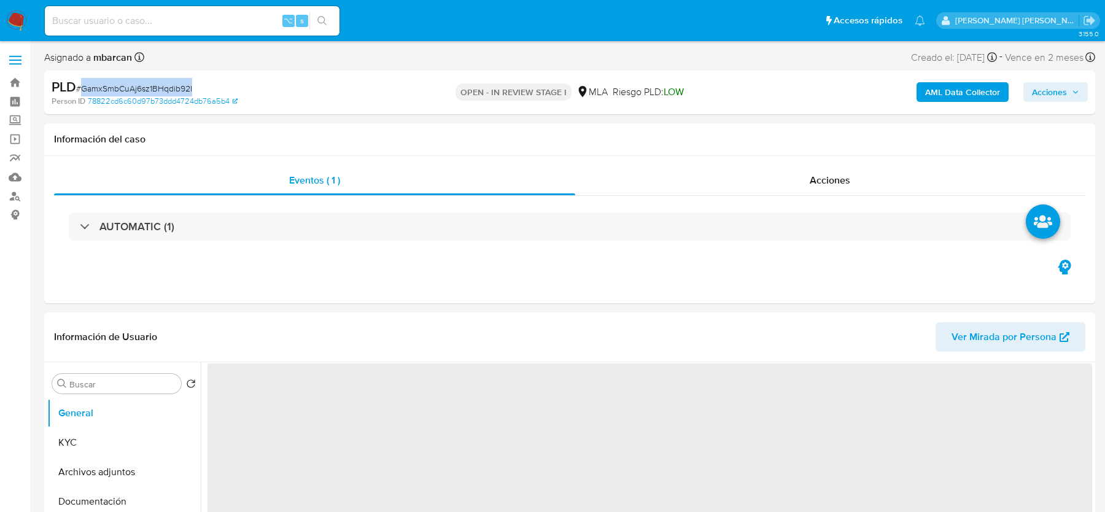
click at [160, 85] on span "# GamxSmbCuAj6sz1BHqdib92I" at bounding box center [134, 88] width 116 height 12
copy span "GamxSmbCuAj6sz1BHqdib92I"
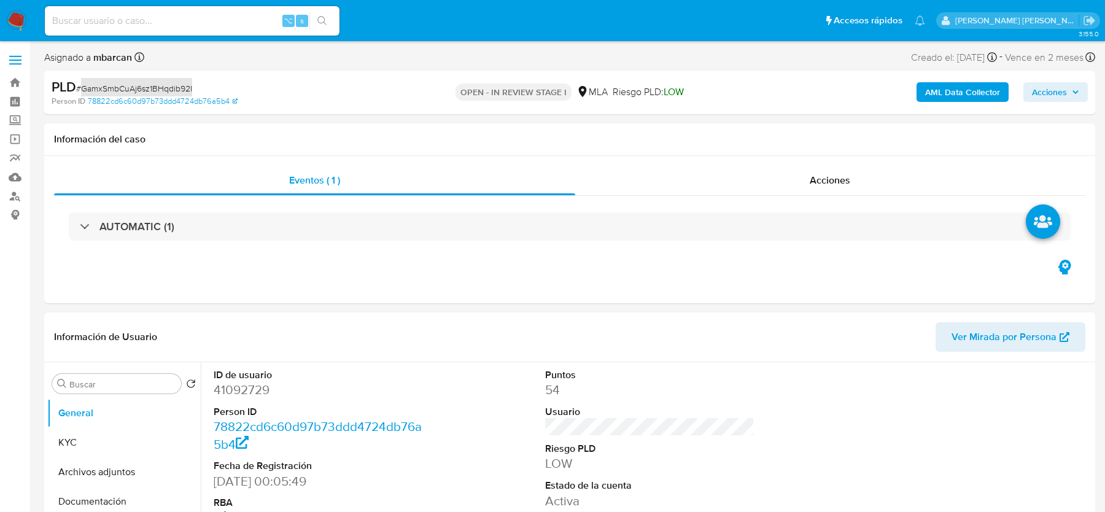
select select "10"
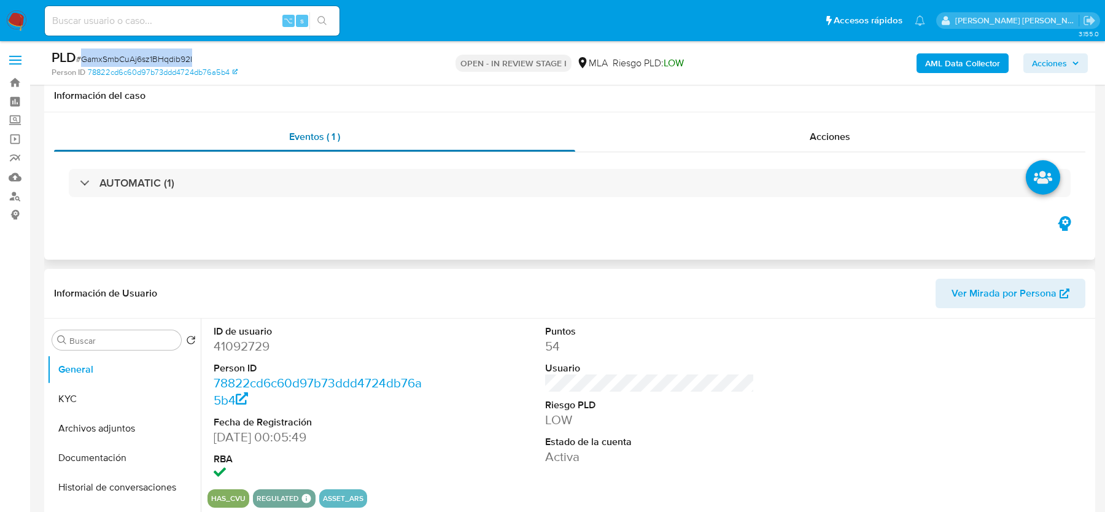
scroll to position [120, 0]
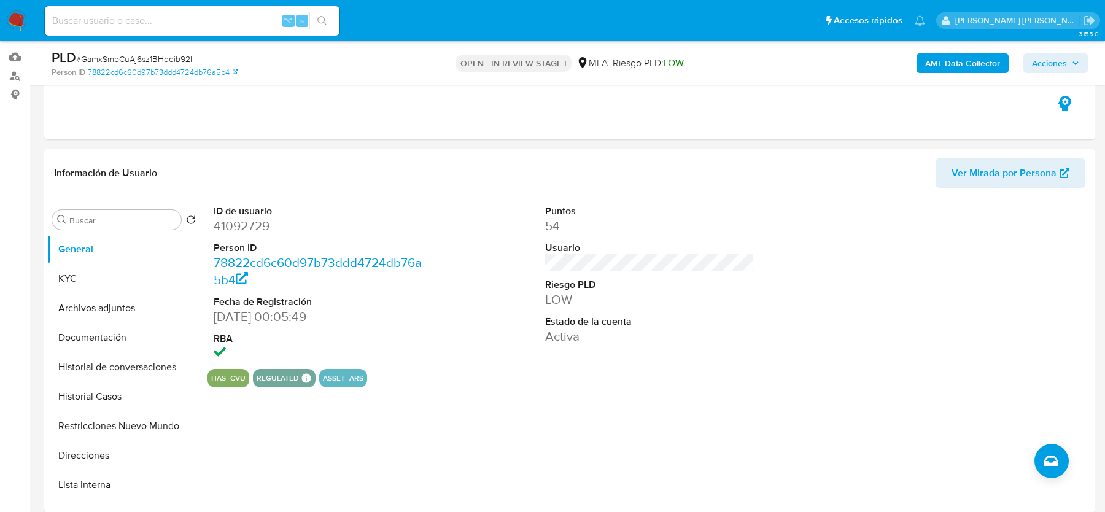
click at [927, 80] on div "PLD # GamxSmbCuAj6sz1BHqdib92I Person ID 78822cd6c60d97b73ddd4724db76a5b4 OPEN …" at bounding box center [569, 63] width 1051 height 44
click at [932, 64] on b "AML Data Collector" at bounding box center [962, 63] width 75 height 20
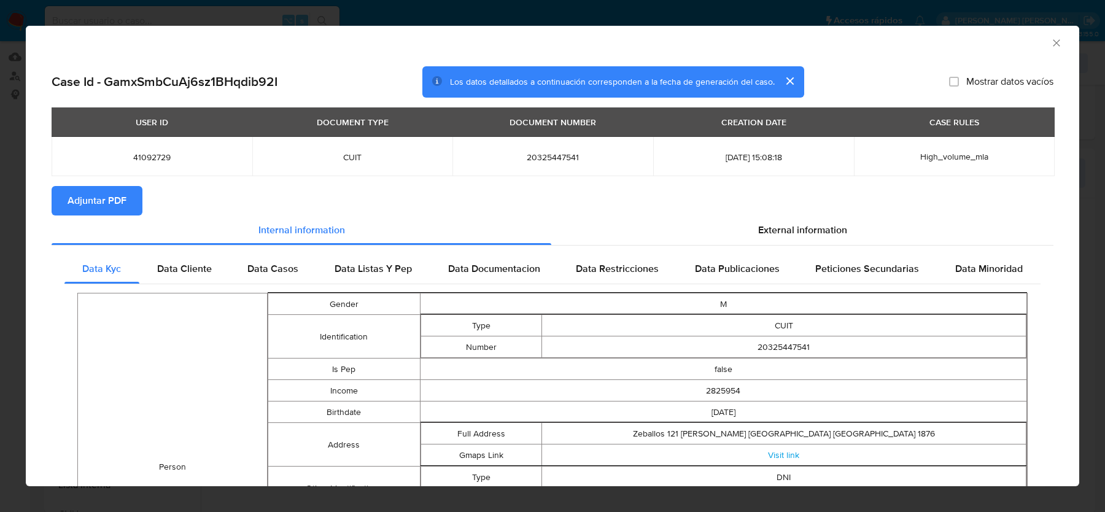
click at [126, 200] on button "Adjuntar PDF" at bounding box center [97, 200] width 91 height 29
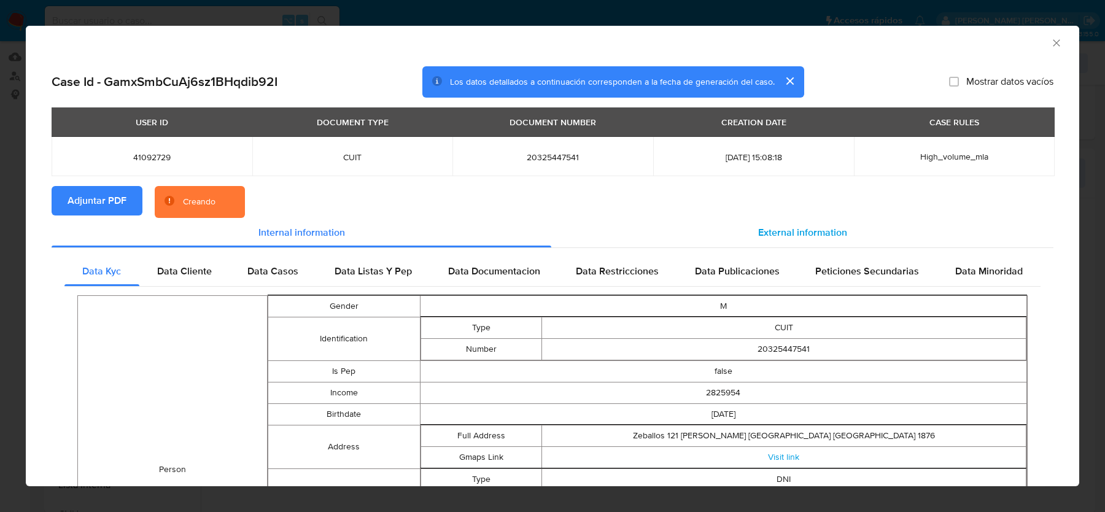
click at [833, 226] on span "External information" at bounding box center [802, 232] width 89 height 14
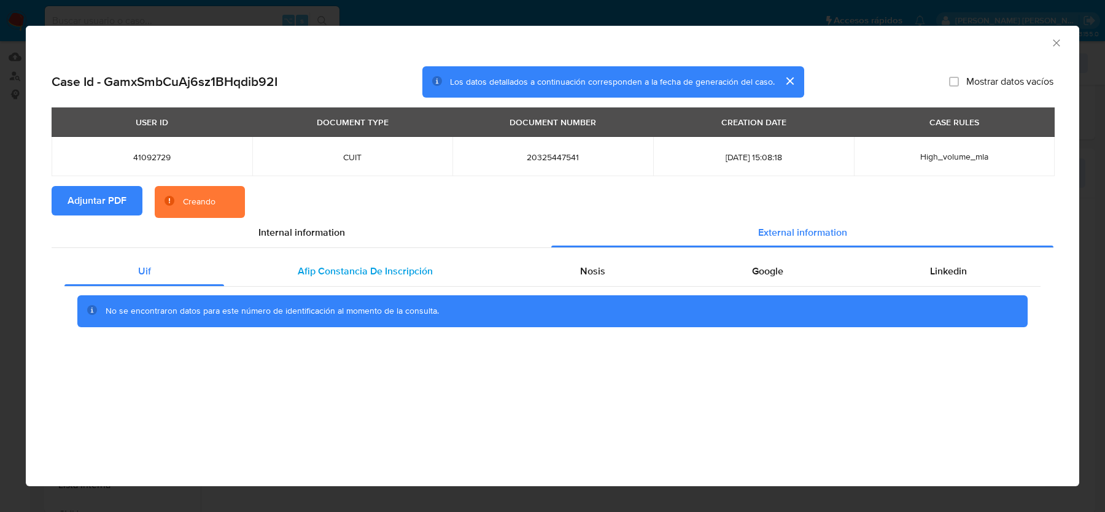
click at [421, 259] on div "Afip Constancia De Inscripción" at bounding box center [365, 271] width 282 height 29
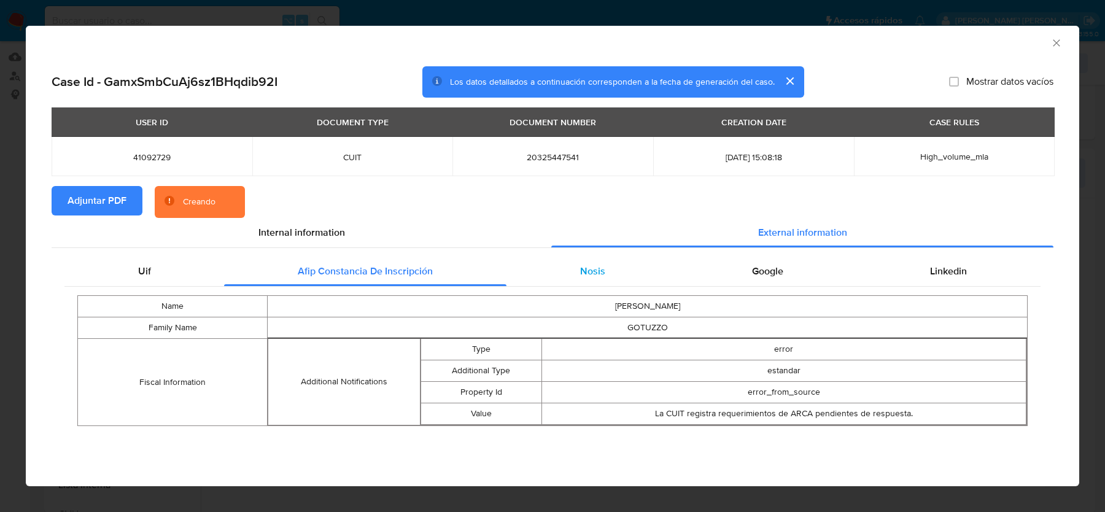
click at [599, 273] on span "Nosis" at bounding box center [592, 271] width 25 height 14
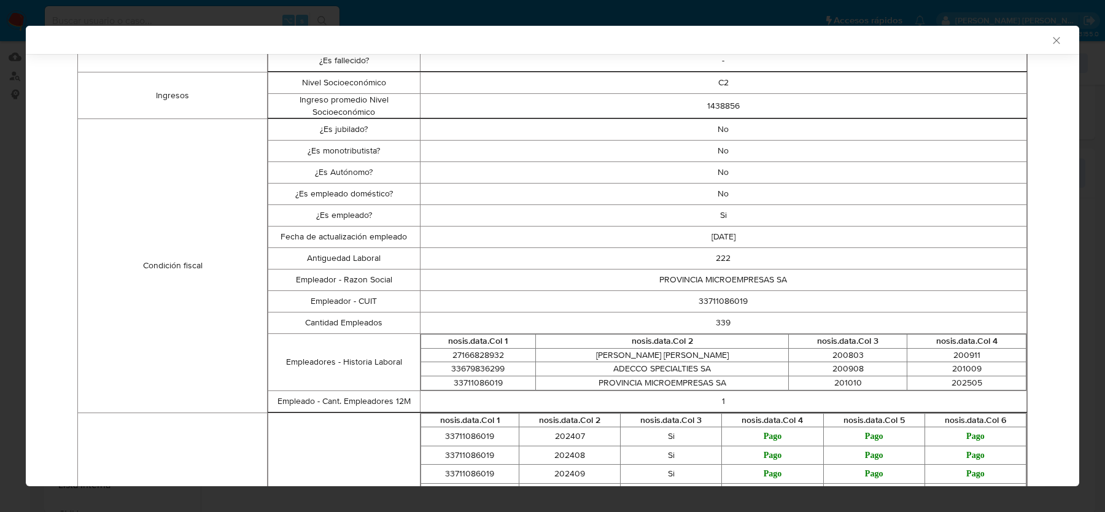
scroll to position [325, 0]
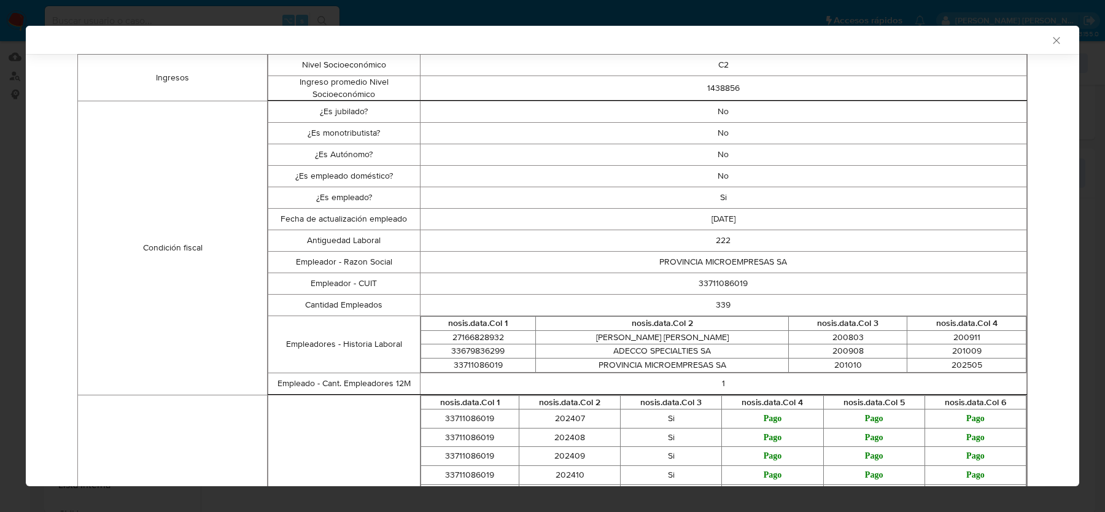
click at [715, 280] on td "33711086019" at bounding box center [723, 283] width 607 height 21
copy td "33711086019"
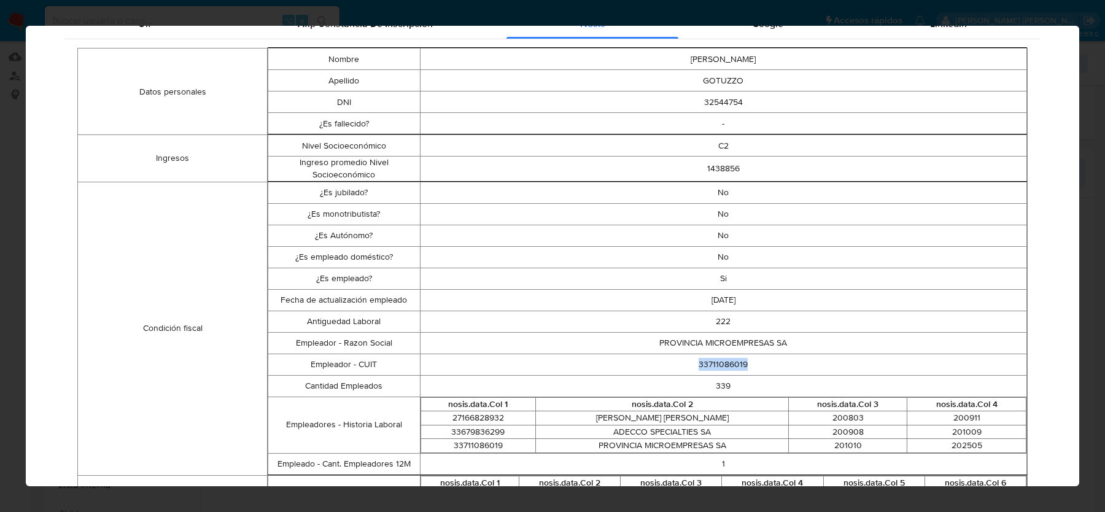
scroll to position [0, 0]
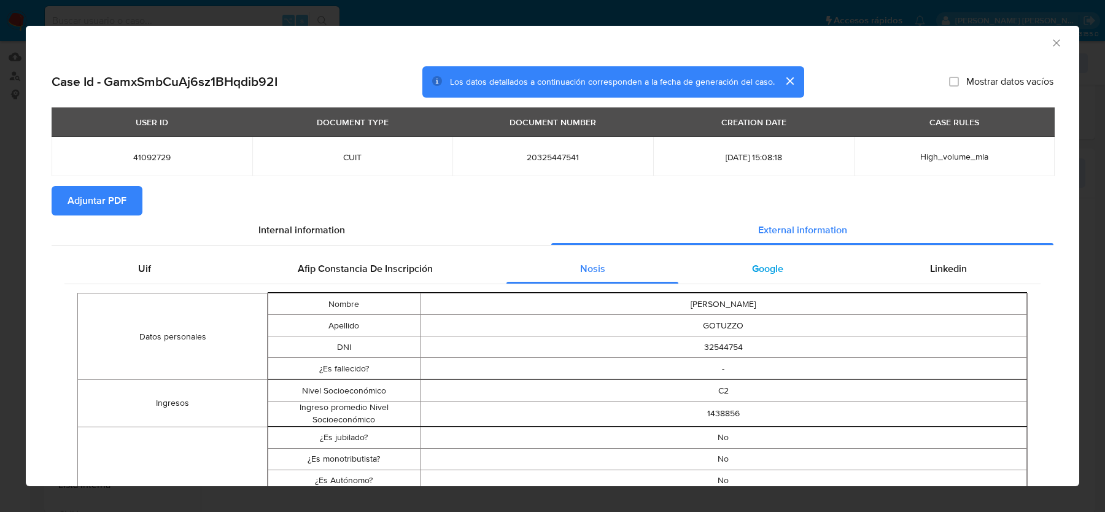
click at [760, 270] on span "Google" at bounding box center [767, 269] width 31 height 14
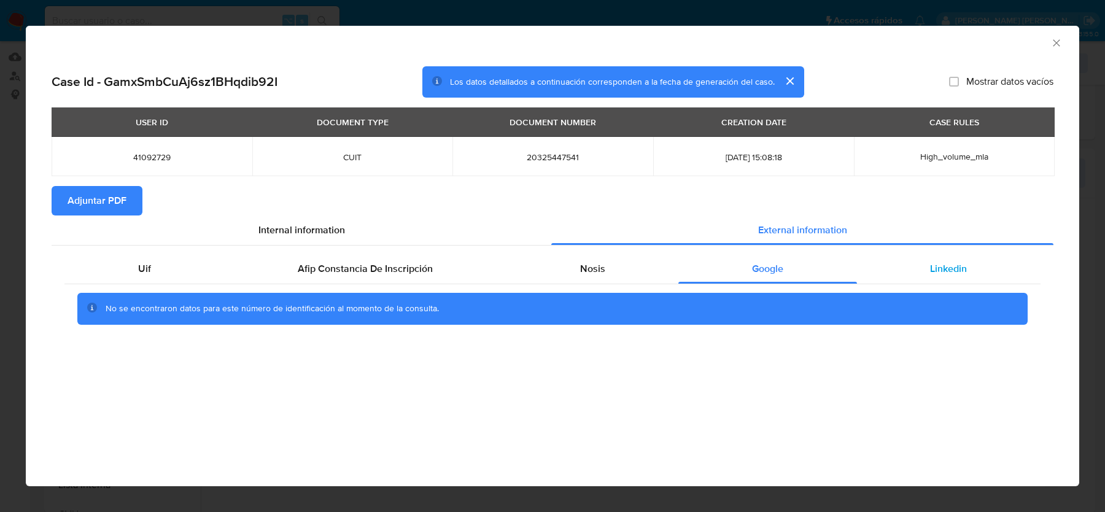
click at [908, 274] on div "Linkedin" at bounding box center [949, 268] width 184 height 29
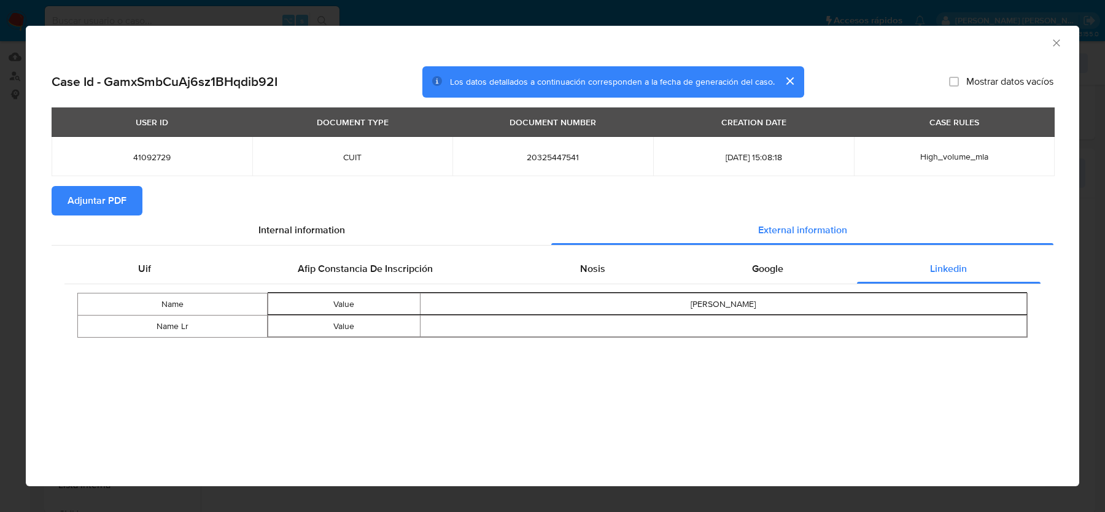
click at [1051, 45] on icon "Cerrar ventana" at bounding box center [1057, 43] width 12 height 12
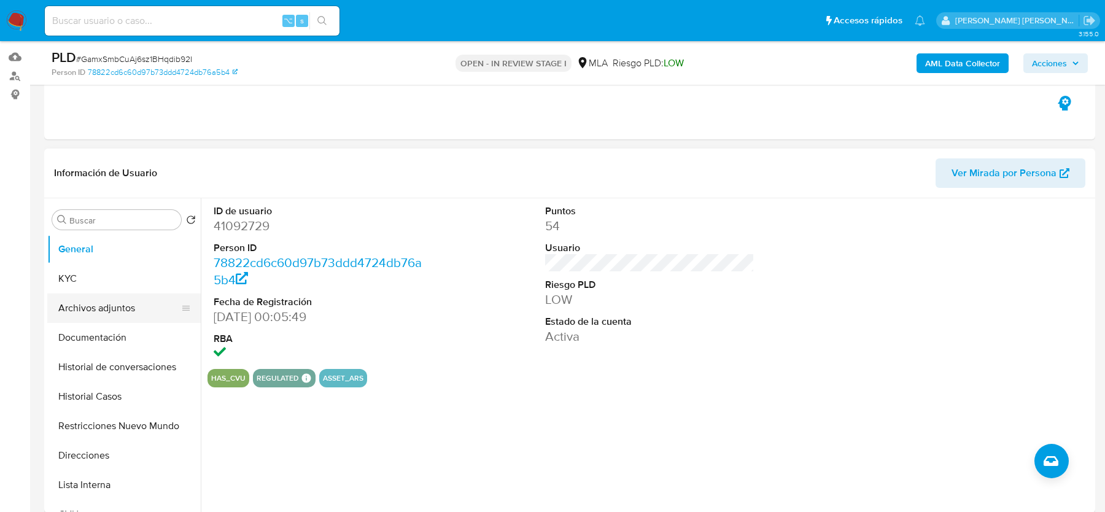
click at [120, 316] on button "Archivos adjuntos" at bounding box center [119, 308] width 144 height 29
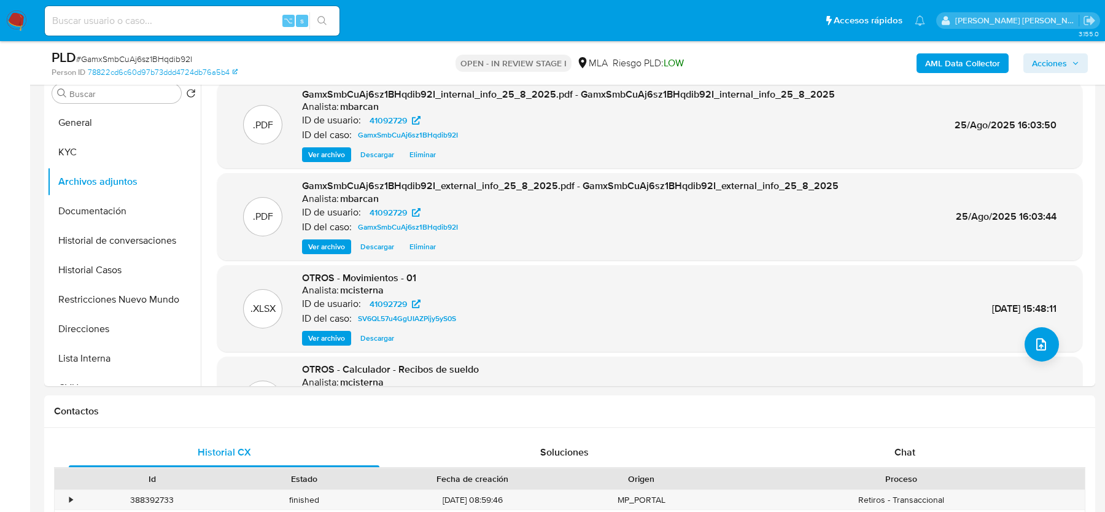
scroll to position [421, 0]
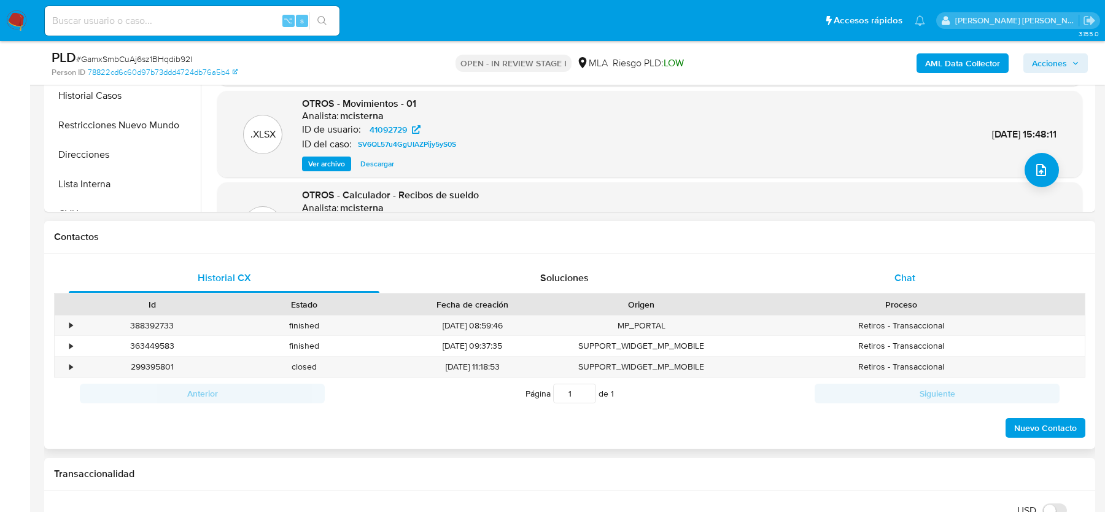
click at [886, 282] on div "Chat" at bounding box center [905, 277] width 311 height 29
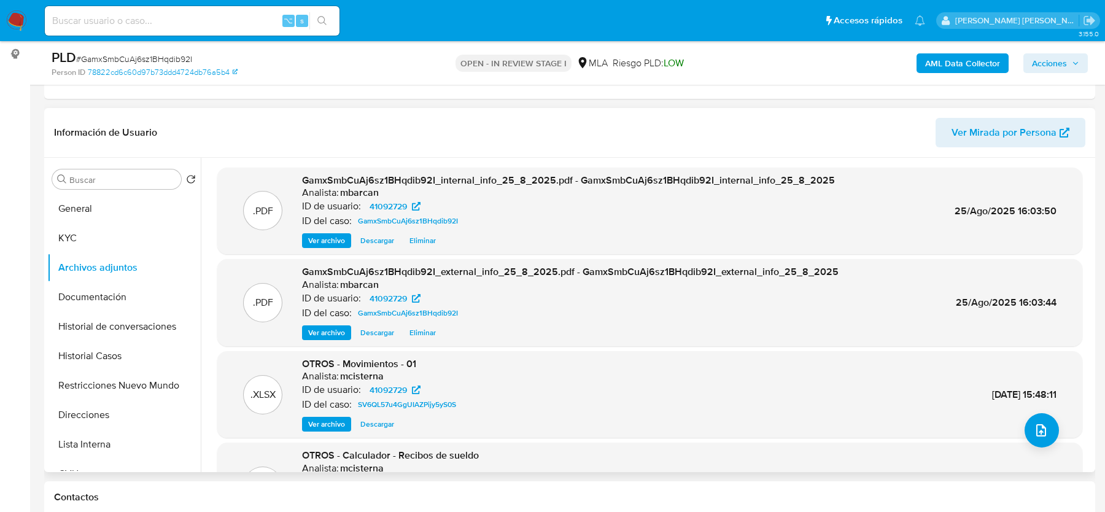
scroll to position [125, 0]
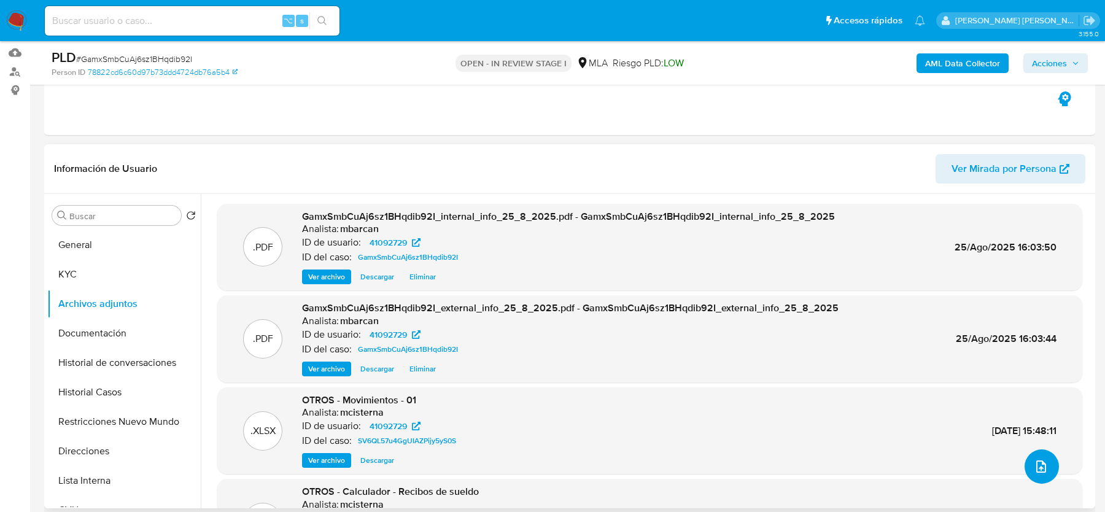
click at [1034, 464] on icon "upload-file" at bounding box center [1041, 466] width 15 height 15
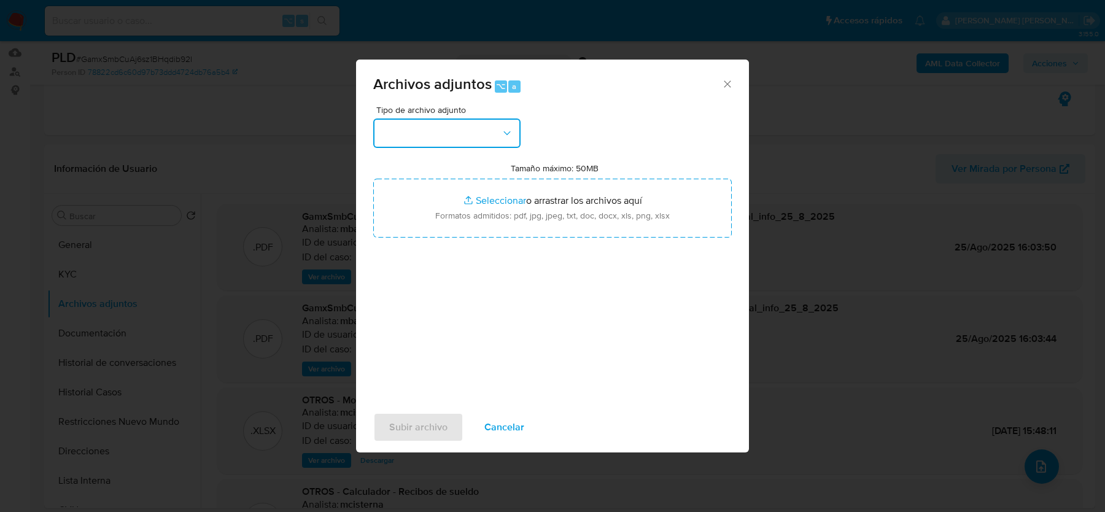
click at [469, 140] on button "button" at bounding box center [446, 133] width 147 height 29
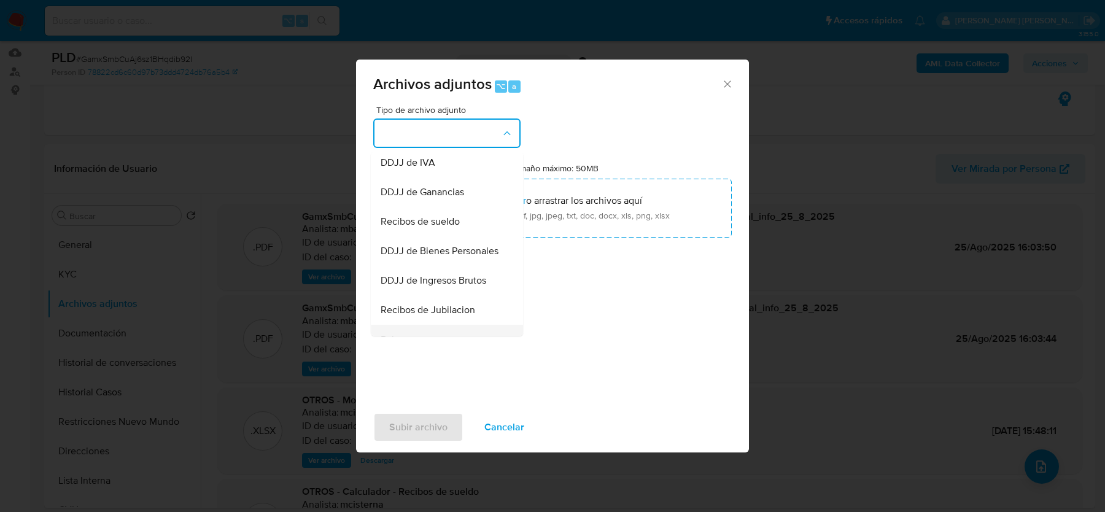
scroll to position [266, 0]
click at [422, 233] on div "Recibos de sueldo" at bounding box center [443, 224] width 125 height 29
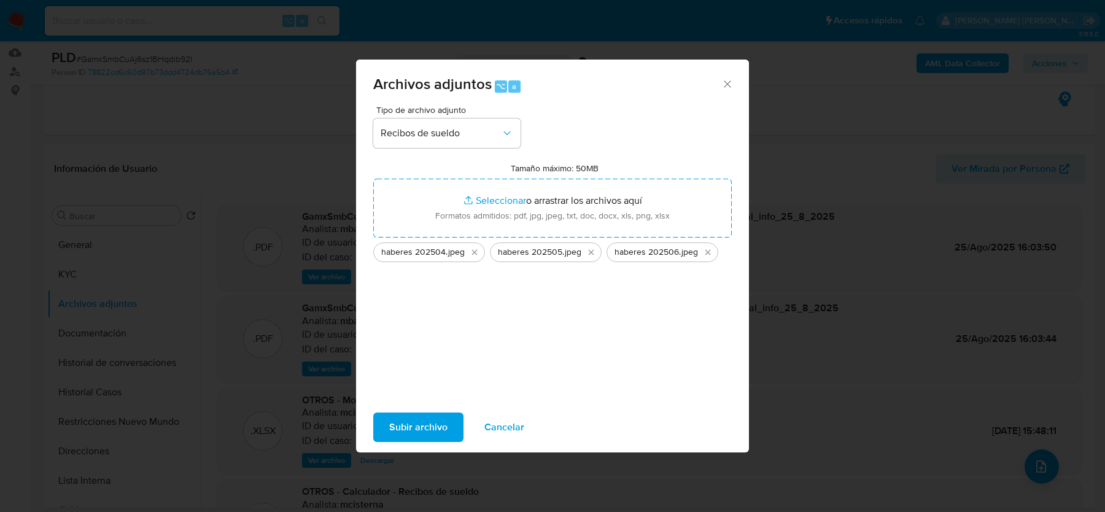
click at [425, 419] on span "Subir archivo" at bounding box center [418, 427] width 58 height 27
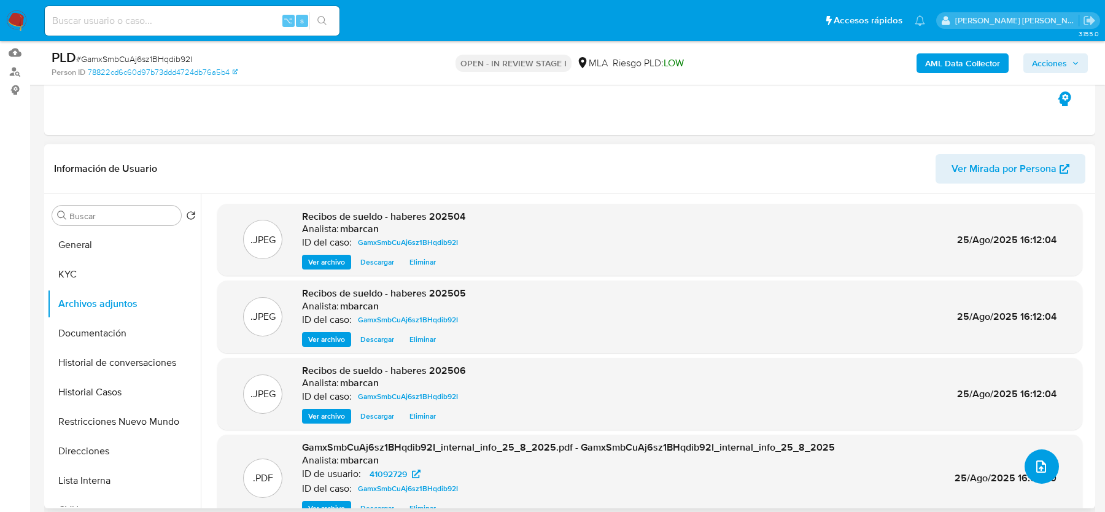
click at [1027, 464] on button "upload-file" at bounding box center [1042, 466] width 34 height 34
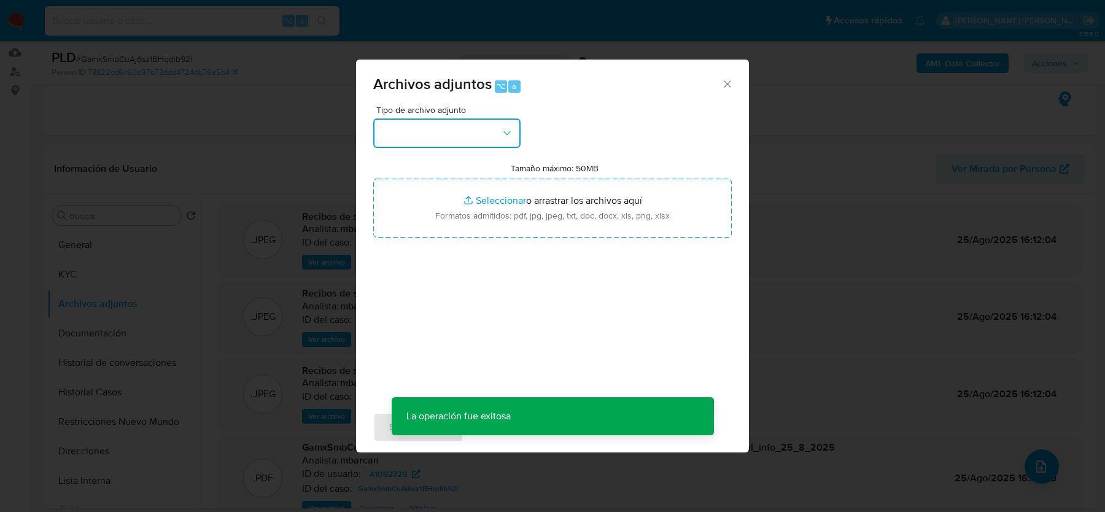
click at [492, 130] on button "button" at bounding box center [446, 133] width 147 height 29
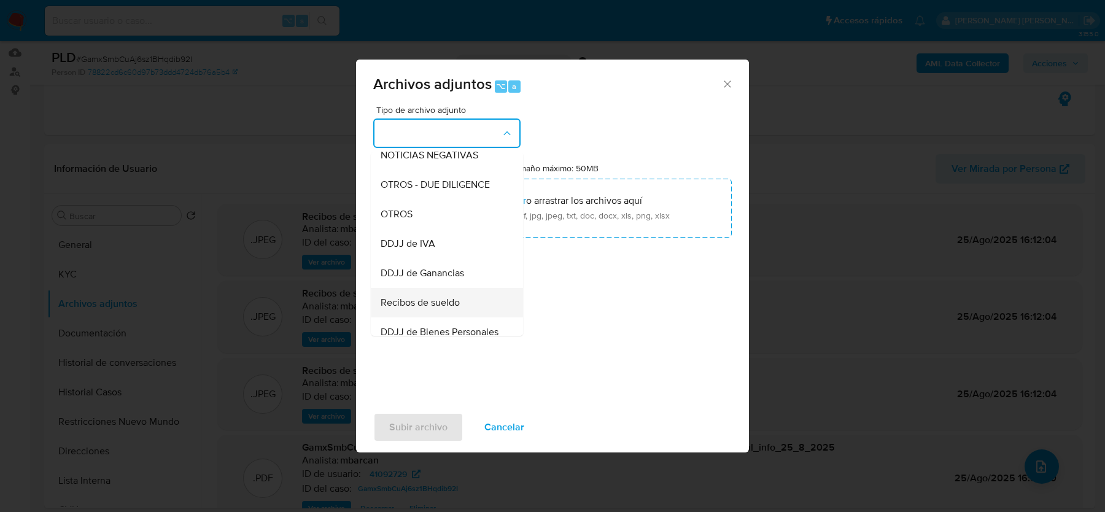
scroll to position [155, 0]
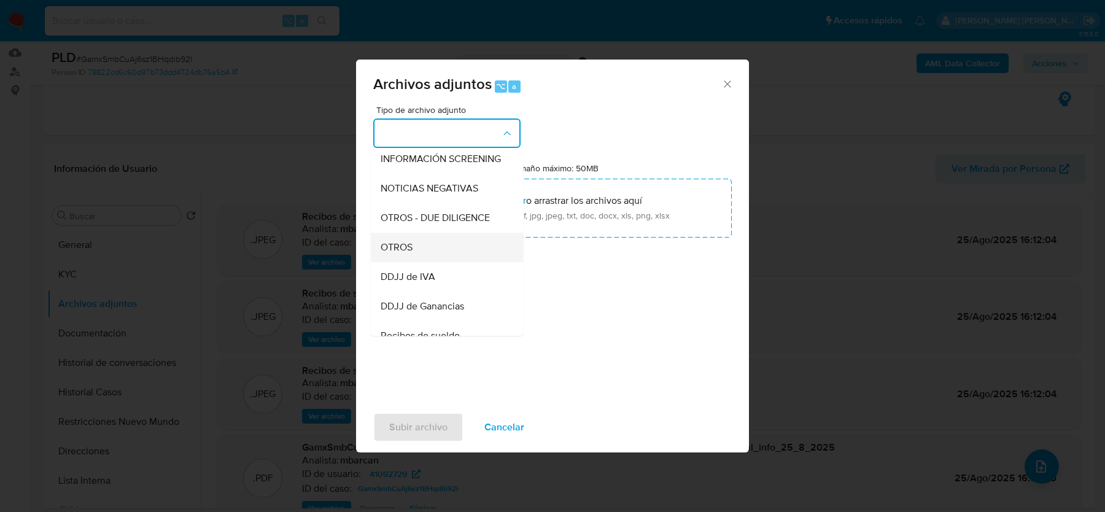
click at [410, 246] on span "OTROS" at bounding box center [397, 247] width 32 height 12
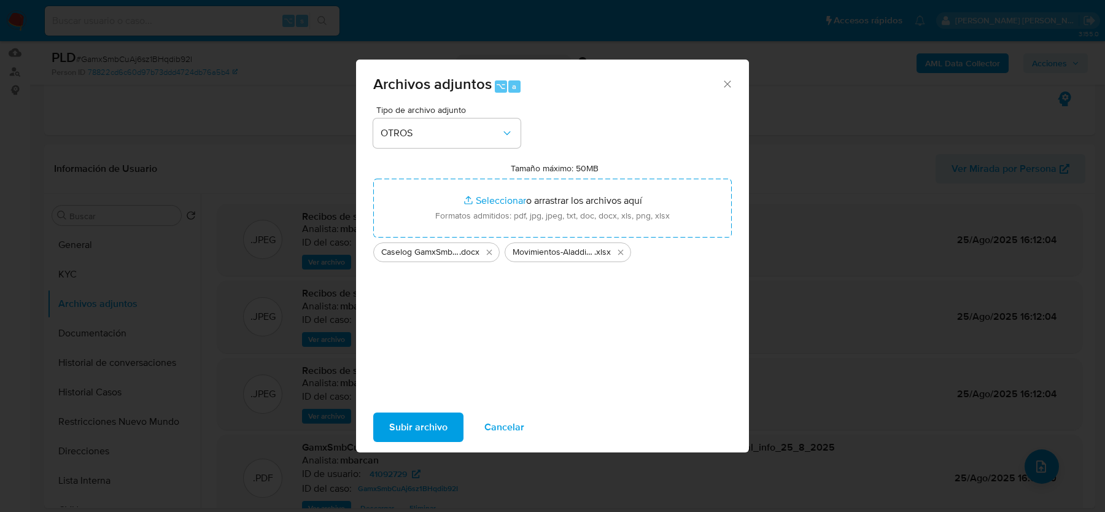
click at [422, 410] on div "Subir archivo Cancelar" at bounding box center [552, 427] width 393 height 47
click at [422, 421] on span "Subir archivo" at bounding box center [418, 427] width 58 height 27
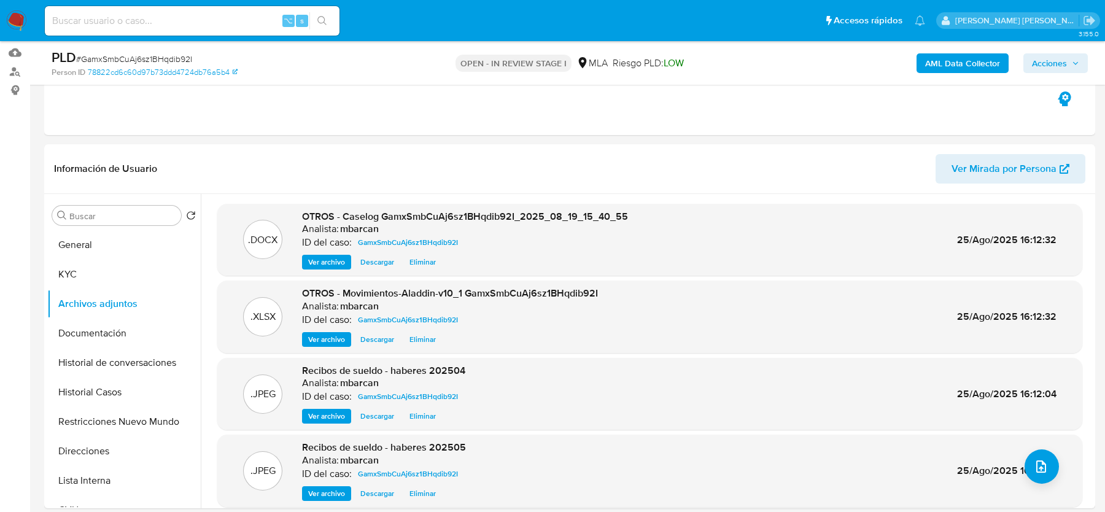
click at [1042, 63] on span "Acciones" at bounding box center [1049, 63] width 35 height 20
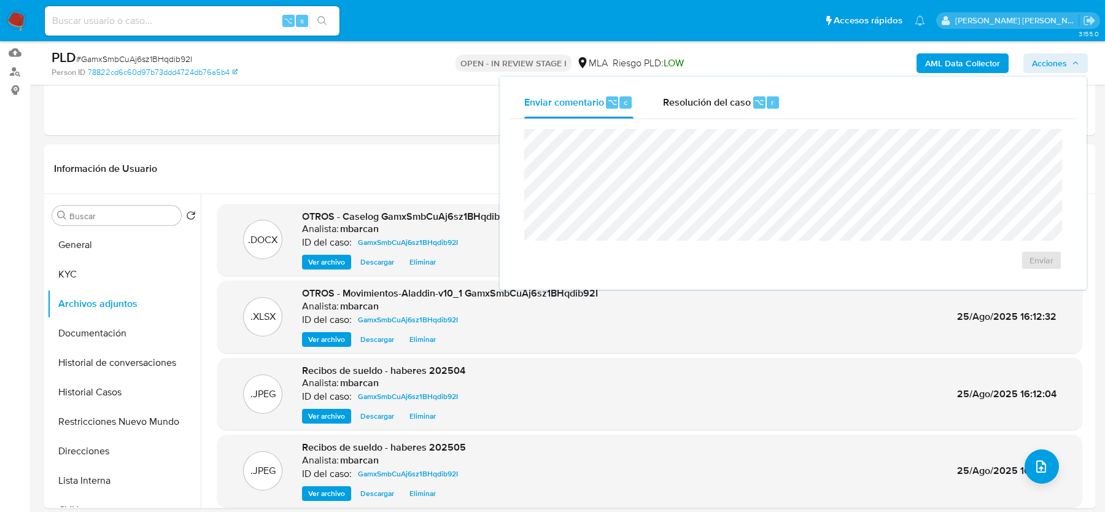
drag, startPoint x: 737, startPoint y: 87, endPoint x: 717, endPoint y: 128, distance: 45.3
click at [737, 87] on div "Resolución del caso ⌥ r" at bounding box center [721, 103] width 117 height 32
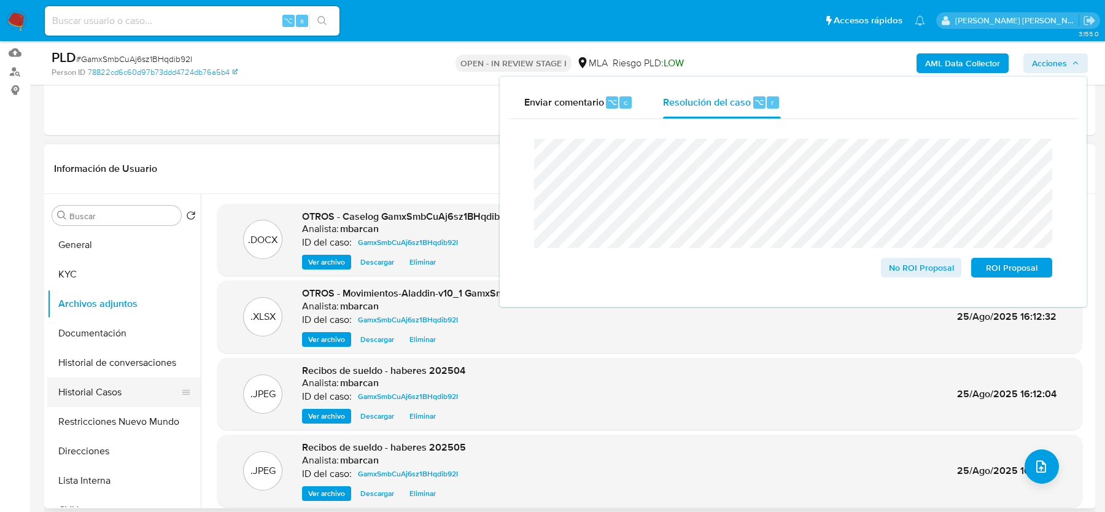
click at [107, 391] on button "Historial Casos" at bounding box center [119, 392] width 144 height 29
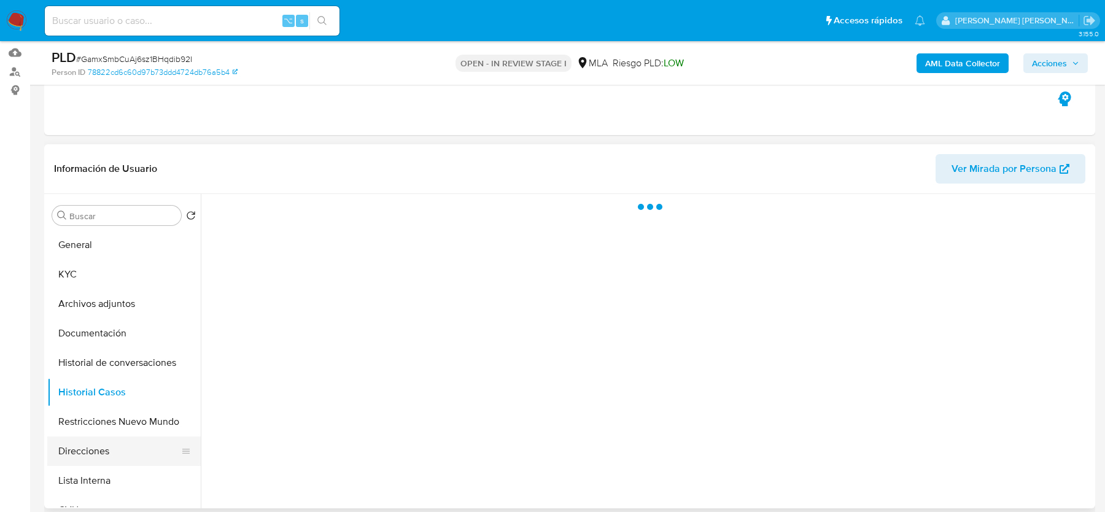
click at [98, 441] on button "Direcciones" at bounding box center [119, 451] width 144 height 29
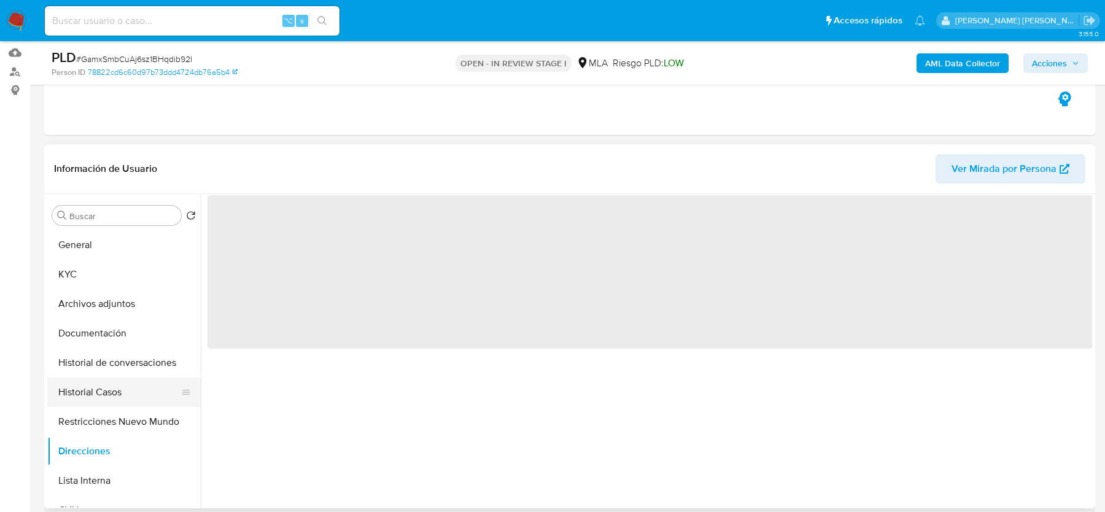
click at [99, 397] on button "Historial Casos" at bounding box center [119, 392] width 144 height 29
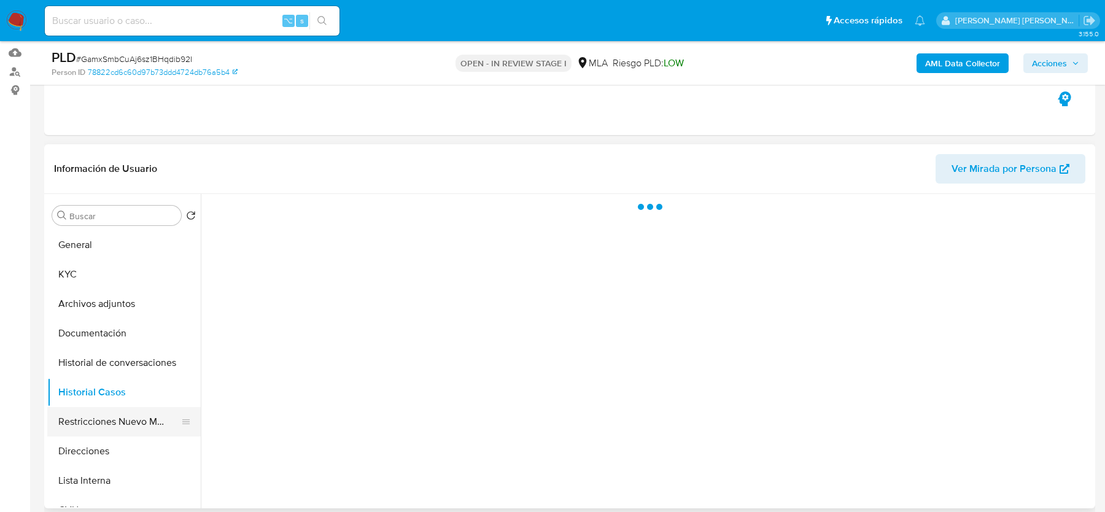
click at [99, 416] on button "Restricciones Nuevo Mundo" at bounding box center [119, 421] width 144 height 29
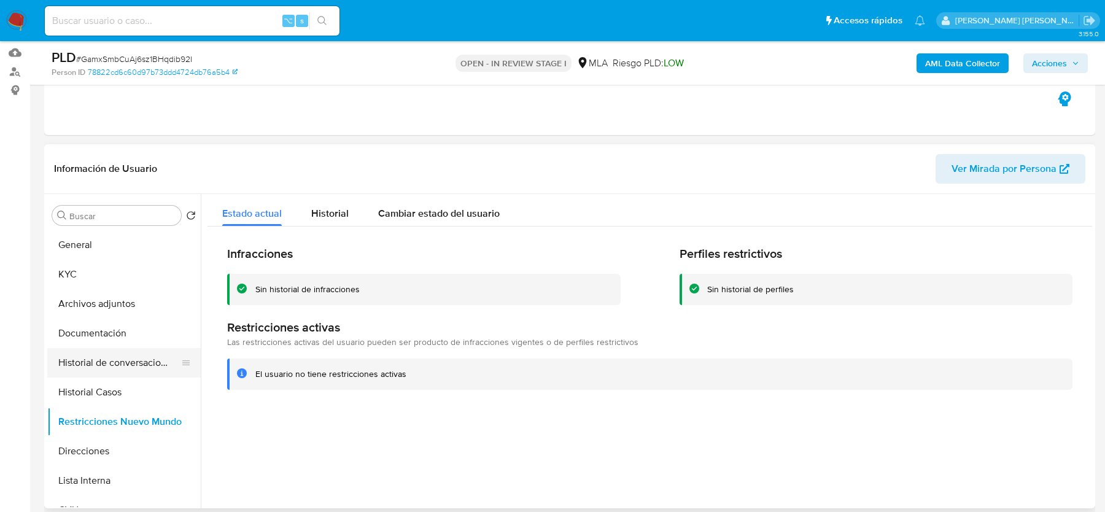
click at [107, 356] on button "Historial de conversaciones" at bounding box center [119, 362] width 144 height 29
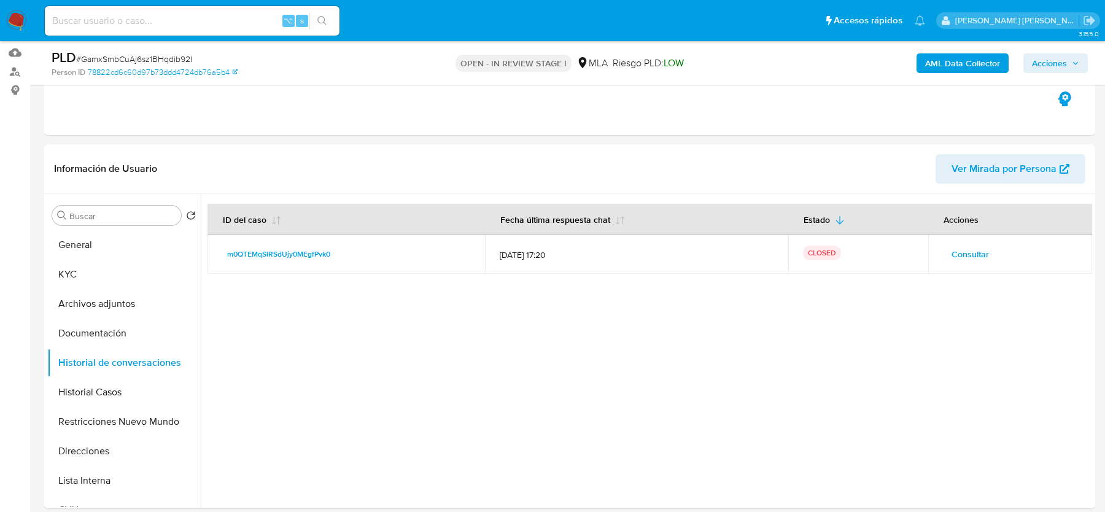
click at [1048, 58] on span "Acciones" at bounding box center [1049, 63] width 35 height 20
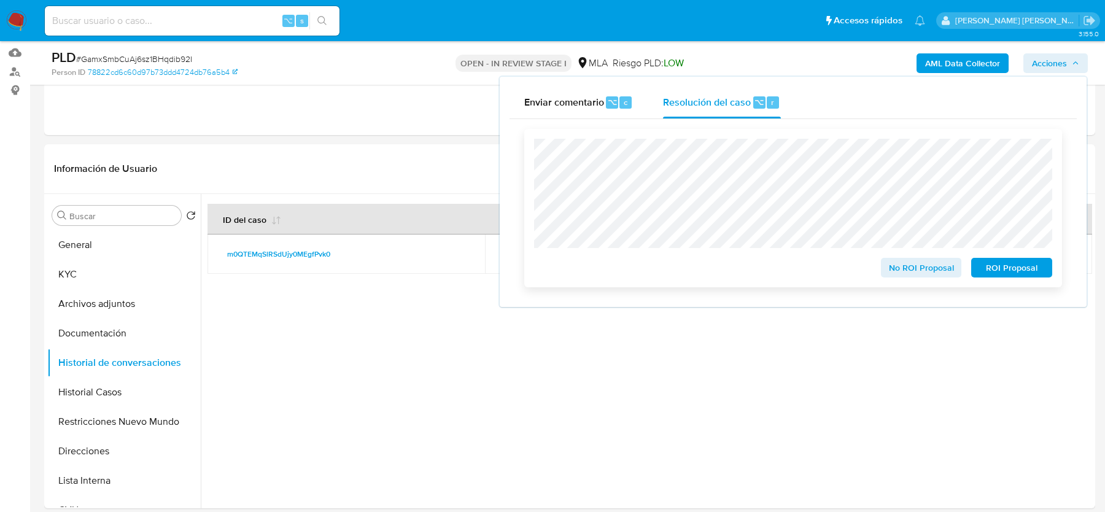
click at [906, 271] on span "No ROI Proposal" at bounding box center [922, 267] width 64 height 17
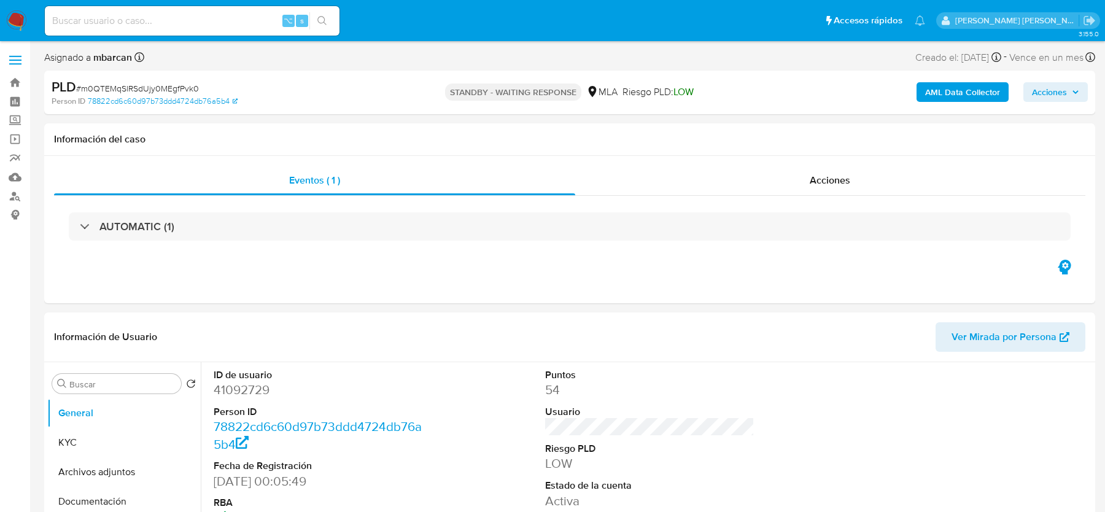
select select "10"
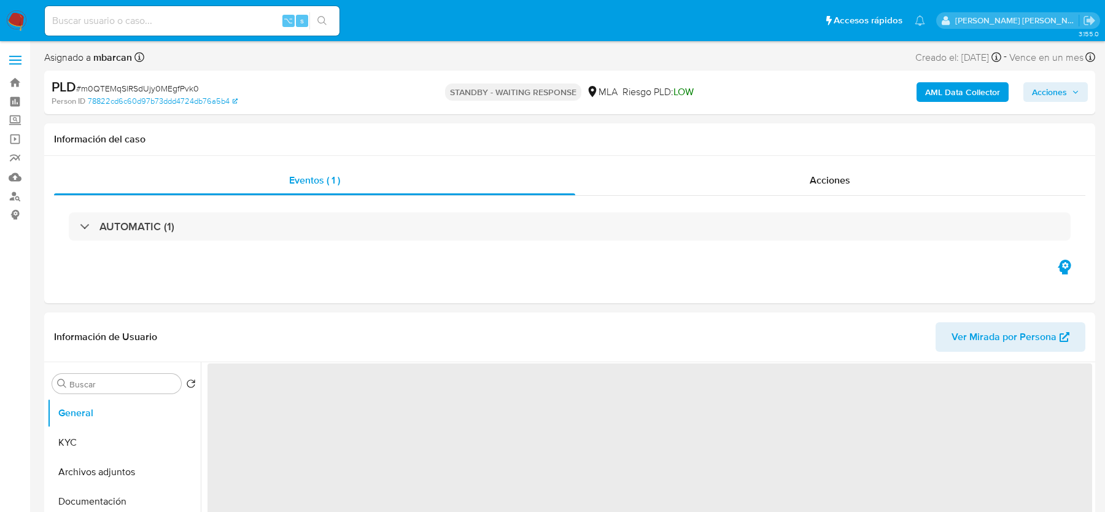
click at [124, 85] on span "# m0QTEMqSlRSdUjy0MEgfPvk0" at bounding box center [137, 88] width 123 height 12
copy span "m0QTEMqSlRSdUjy0MEgfPvk0"
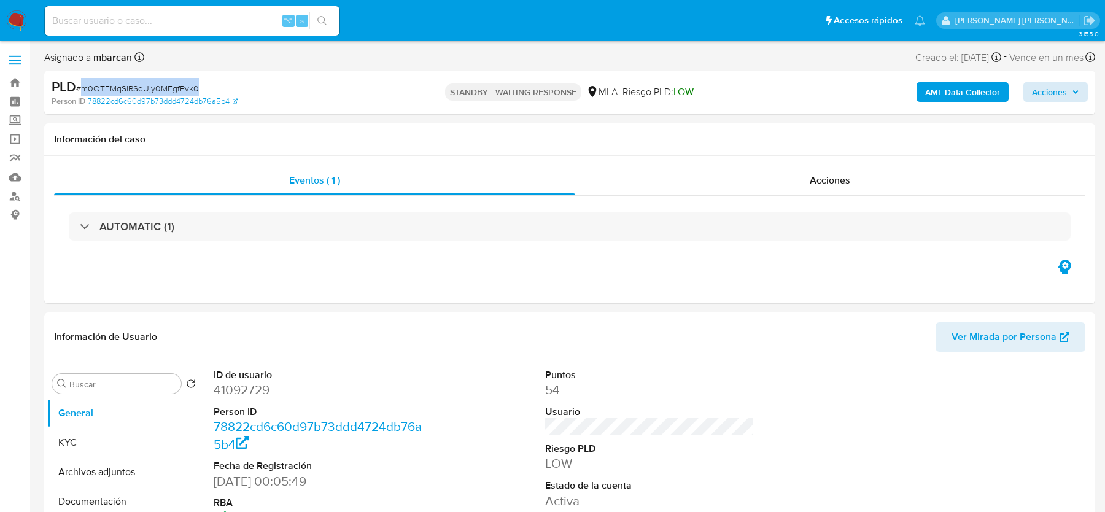
select select "10"
click at [774, 176] on div "Acciones" at bounding box center [830, 180] width 511 height 29
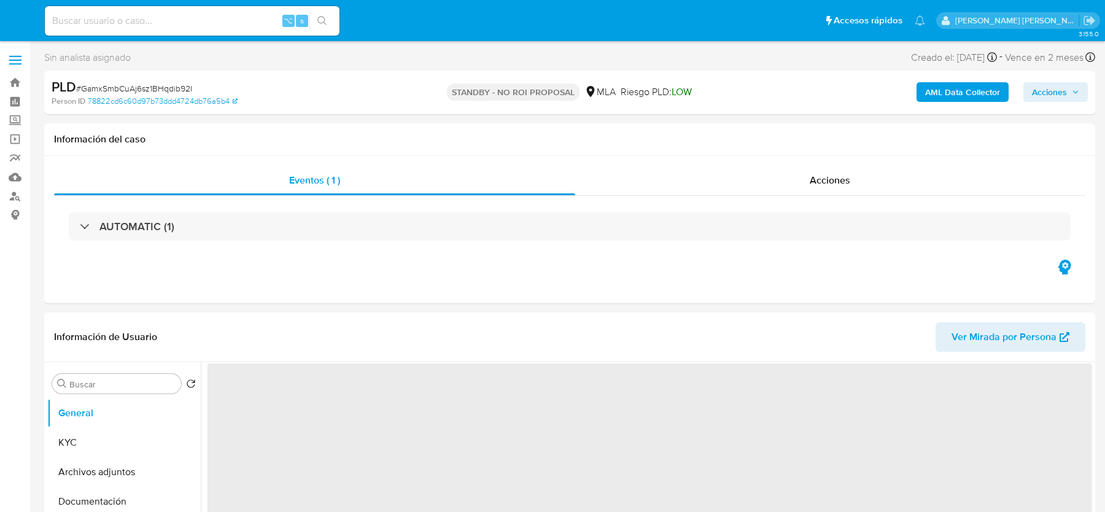
select select "10"
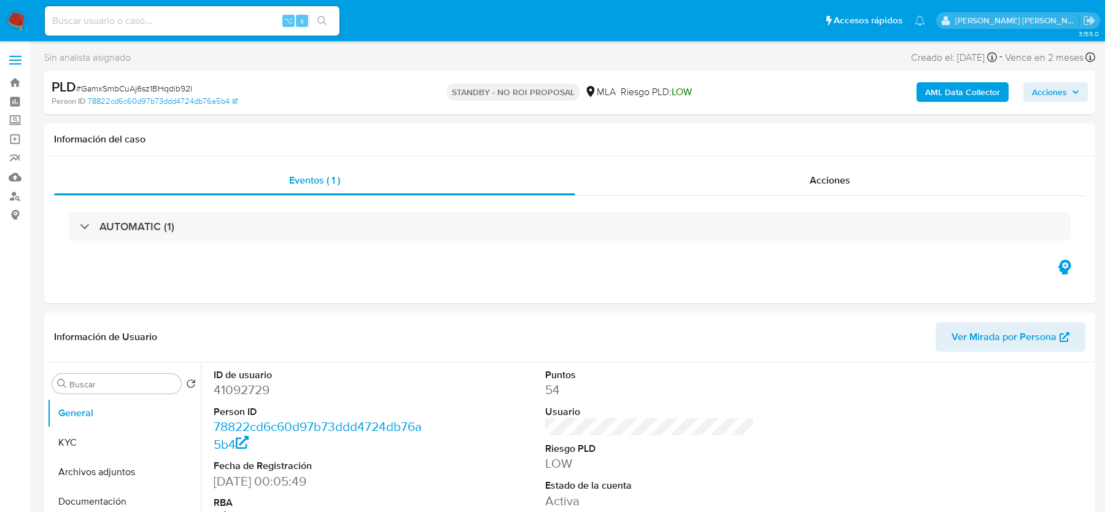
click at [168, 87] on span "# GamxSmbCuAj6sz1BHqdib92I" at bounding box center [134, 88] width 116 height 12
copy span "GamxSmbCuAj6sz1BHqdib92I"
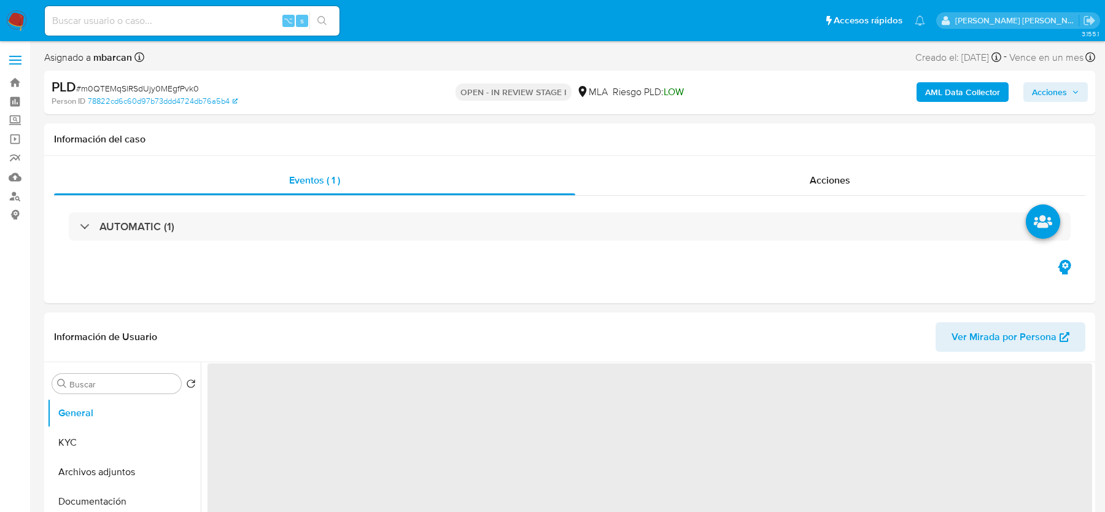
click at [1056, 90] on span "Acciones" at bounding box center [1049, 92] width 35 height 20
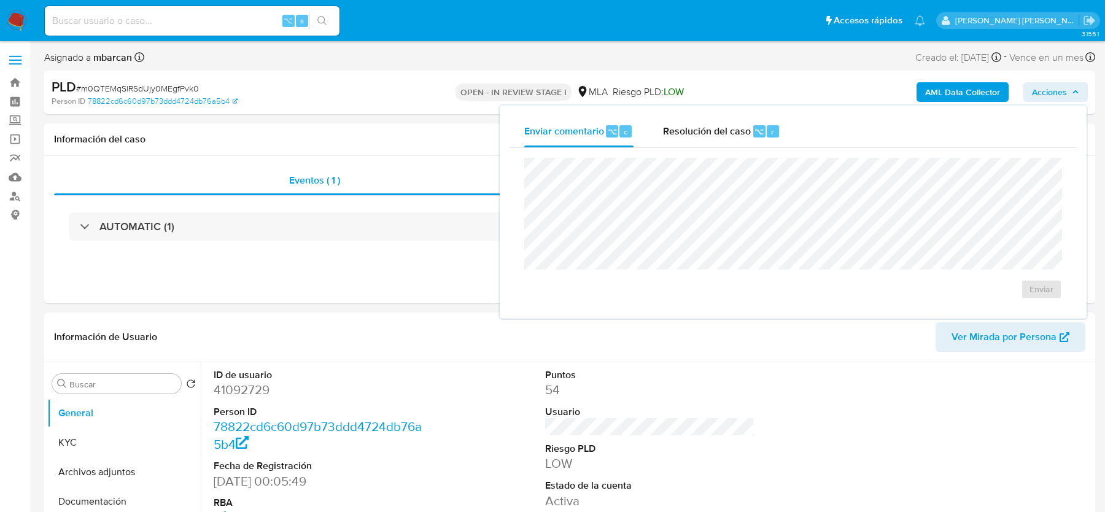
click at [750, 155] on div "Enviar" at bounding box center [793, 228] width 567 height 161
drag, startPoint x: 750, startPoint y: 133, endPoint x: 744, endPoint y: 154, distance: 21.8
click at [750, 133] on div "Resolución del caso ⌥ r" at bounding box center [721, 131] width 117 height 32
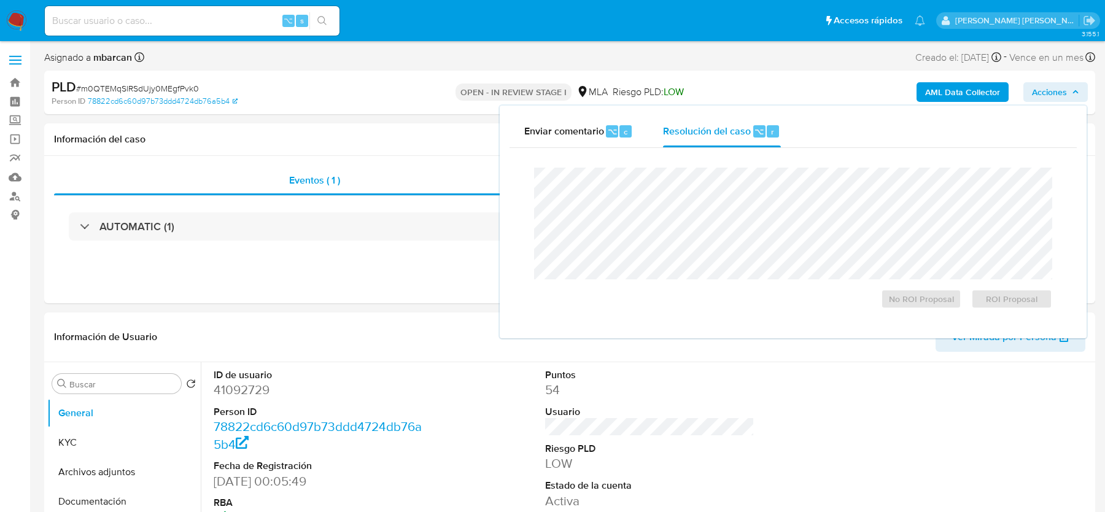
select select "10"
click at [892, 303] on span "No ROI Proposal" at bounding box center [922, 298] width 64 height 17
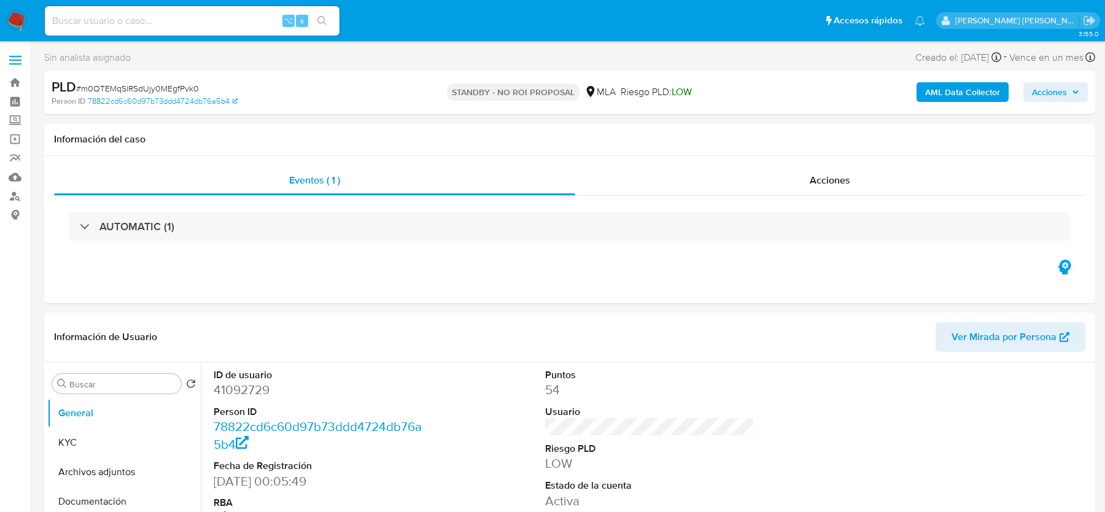
select select "10"
click at [21, 23] on img at bounding box center [16, 20] width 21 height 21
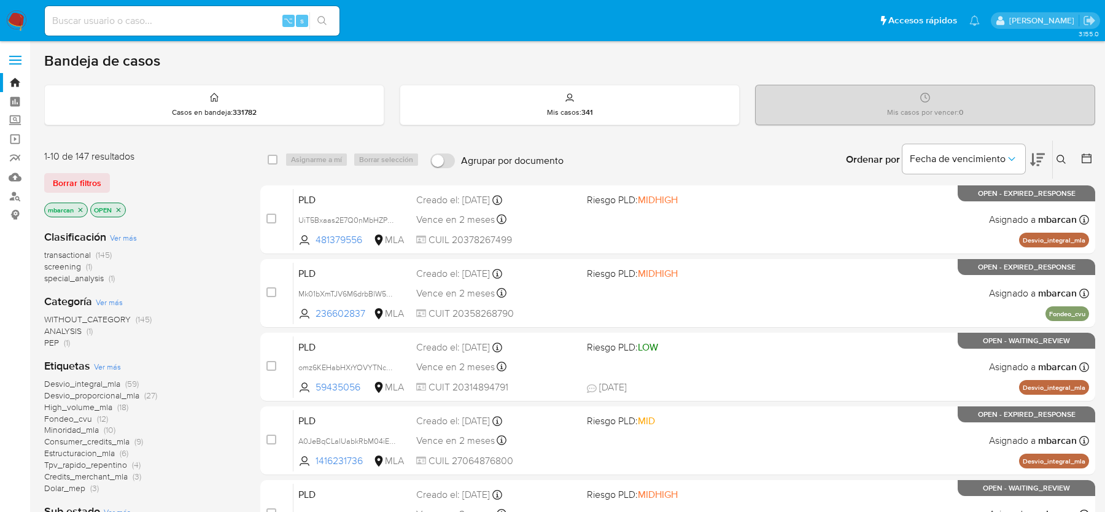
click at [1057, 158] on icon at bounding box center [1061, 159] width 9 height 9
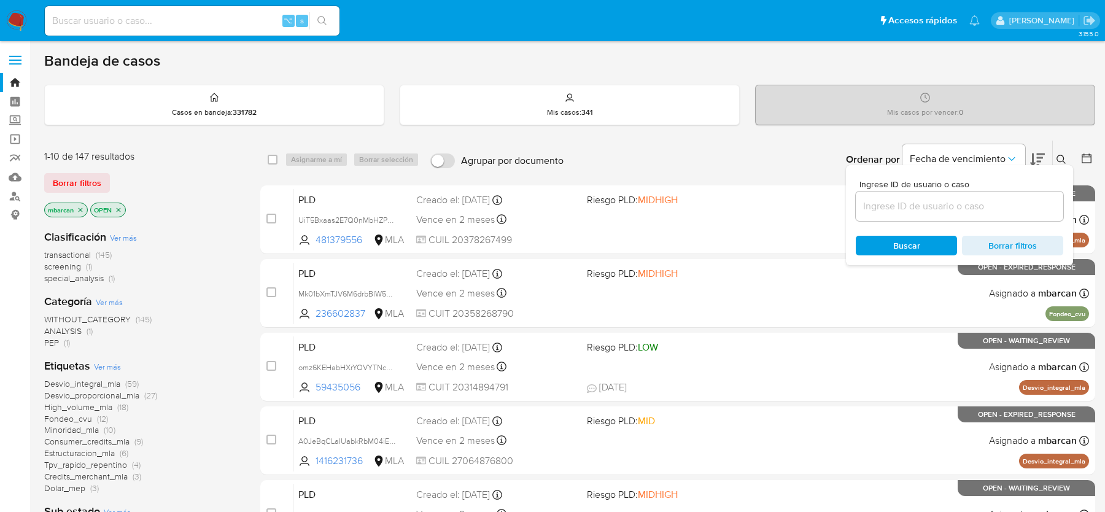
click at [1002, 189] on div "Ingrese ID de usuario o caso" at bounding box center [960, 200] width 208 height 41
click at [1001, 195] on div at bounding box center [960, 206] width 208 height 29
click at [993, 205] on input at bounding box center [960, 206] width 208 height 16
paste input "KB0VsMnJjBCHlrGoX5IQEJe1"
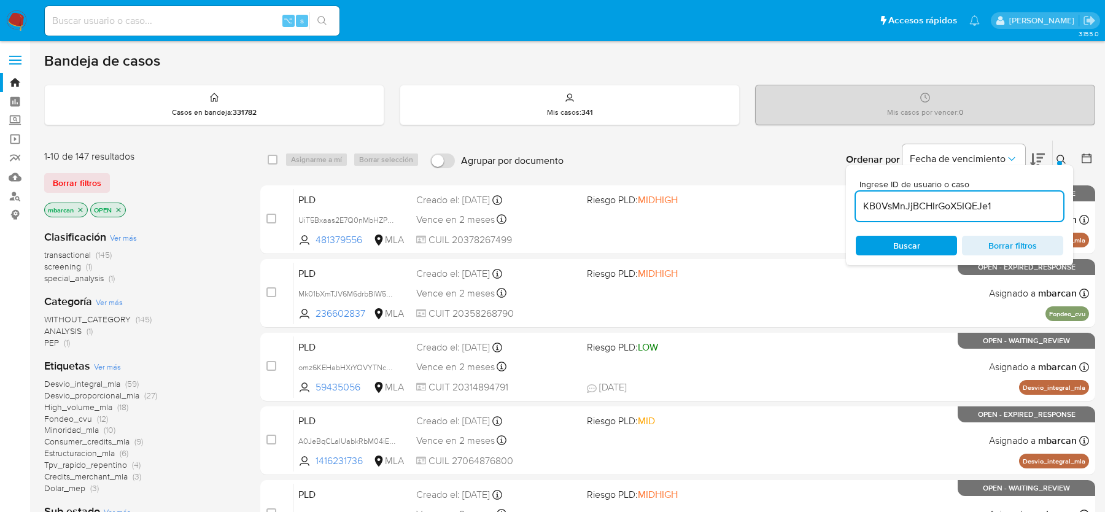
type input "KB0VsMnJjBCHlrGoX5IQEJe1"
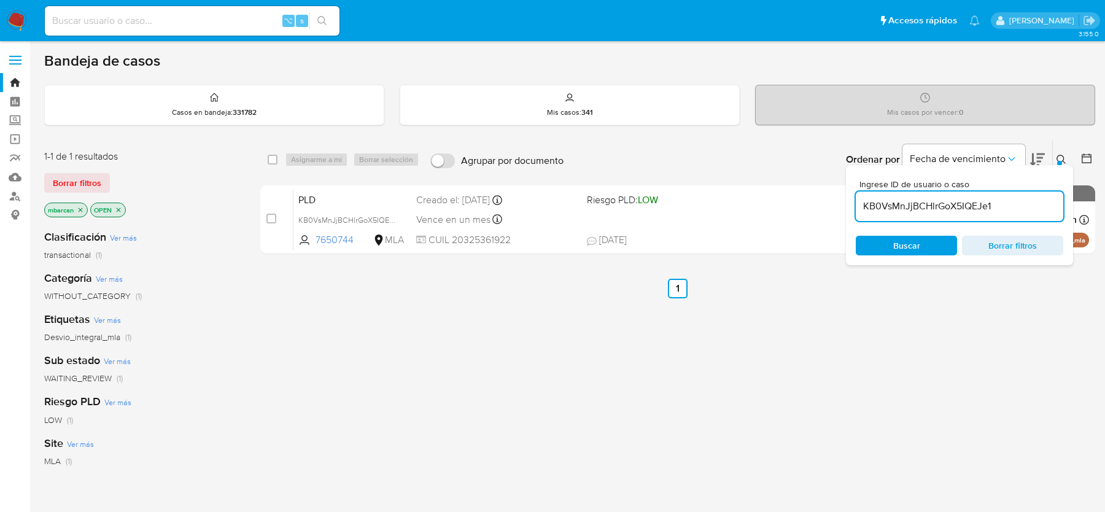
click at [1065, 163] on button at bounding box center [1063, 159] width 20 height 15
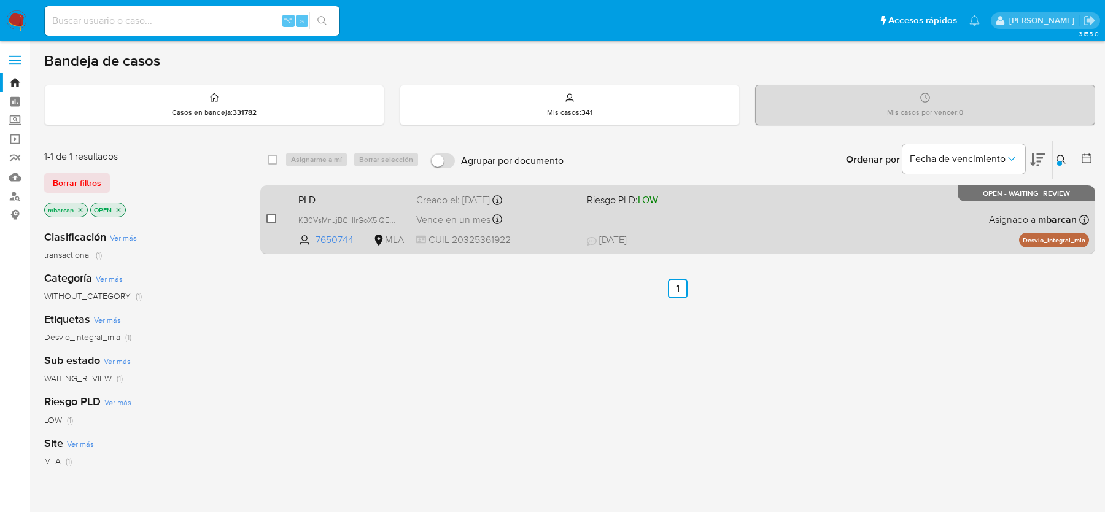
click at [270, 216] on input "checkbox" at bounding box center [271, 219] width 10 height 10
checkbox input "true"
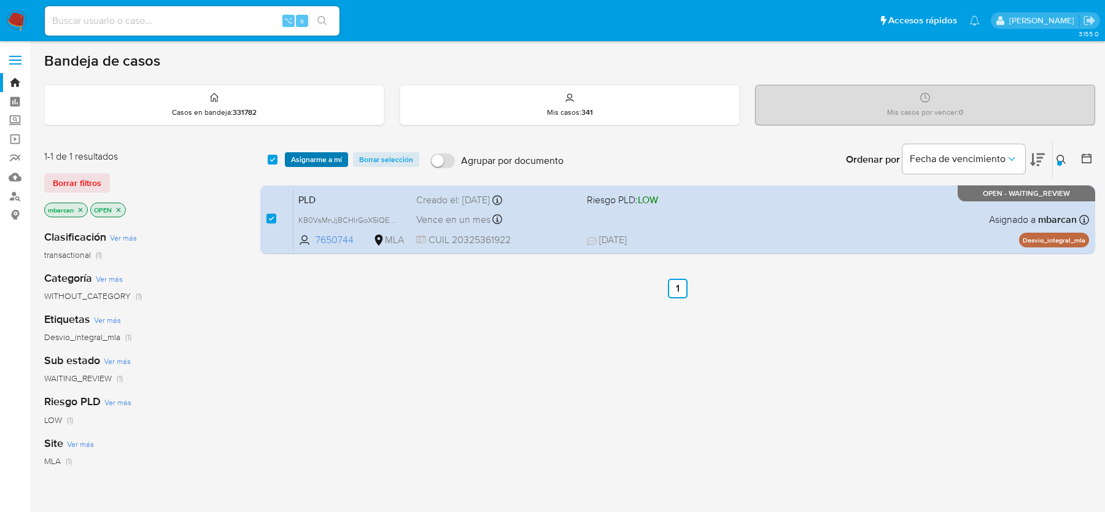
click at [305, 164] on span "Asignarme a mí" at bounding box center [316, 160] width 51 height 12
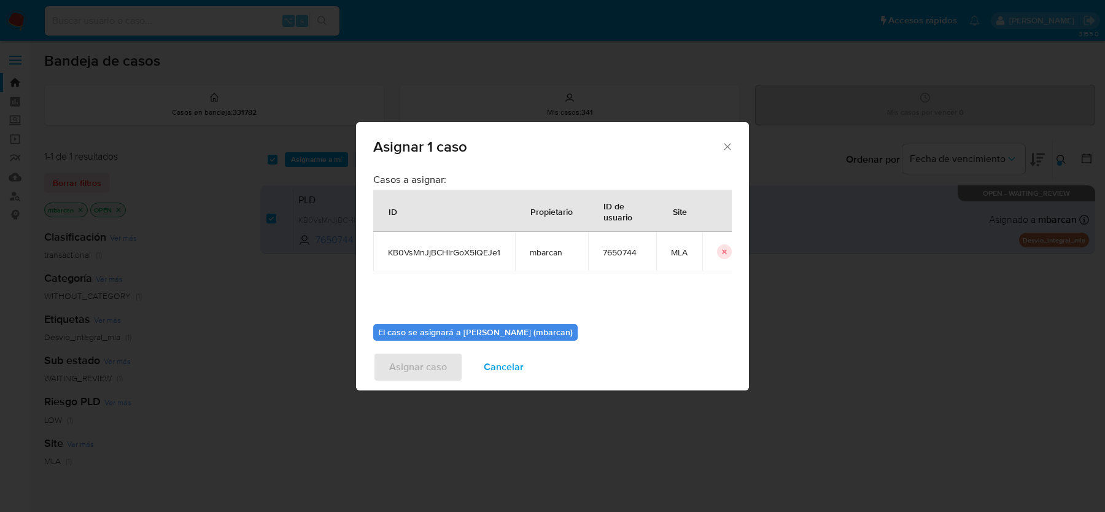
scroll to position [63, 0]
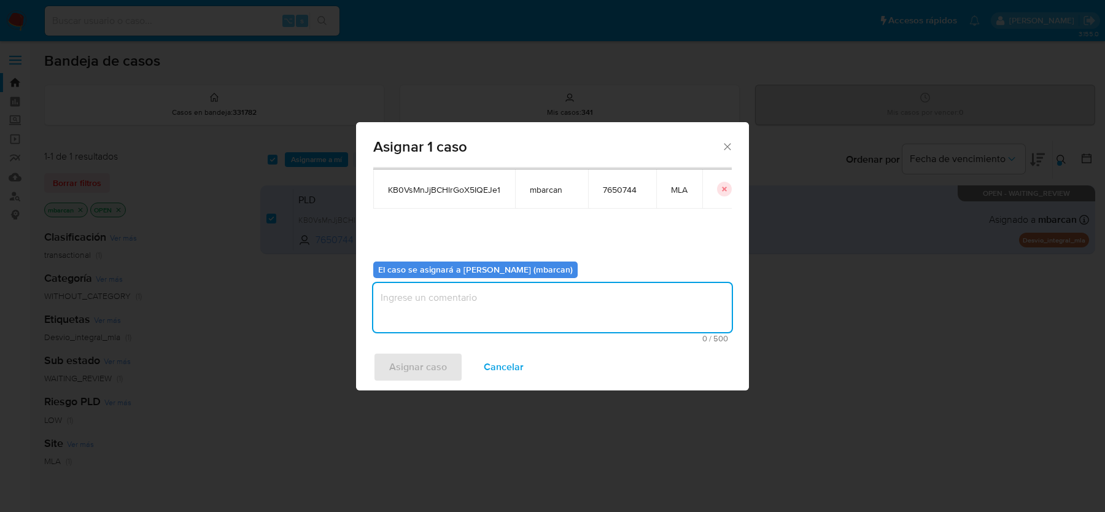
click at [478, 295] on textarea "assign-modal" at bounding box center [552, 307] width 359 height 49
type textarea "ANÁLISIS"
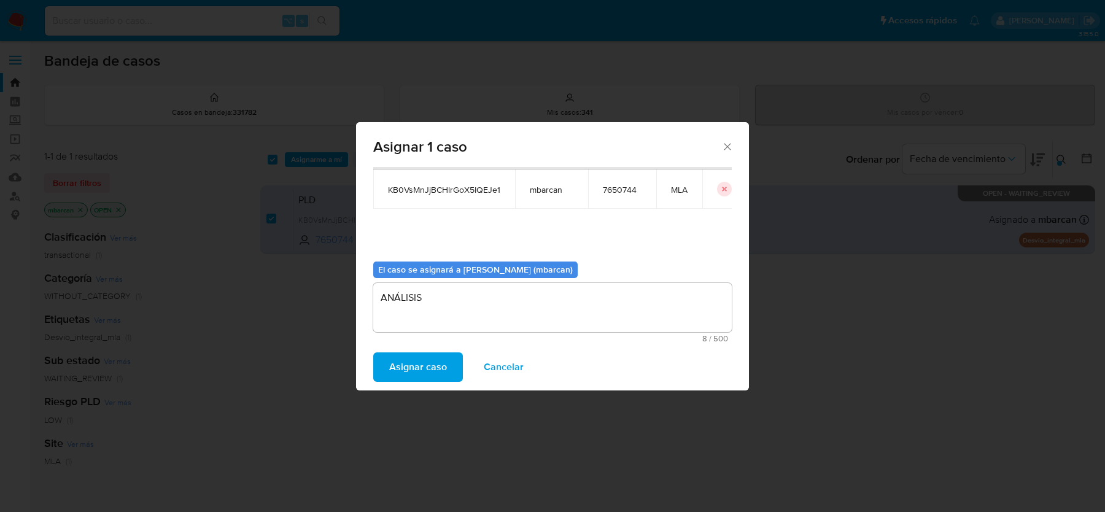
click at [385, 360] on button "Asignar caso" at bounding box center [418, 366] width 90 height 29
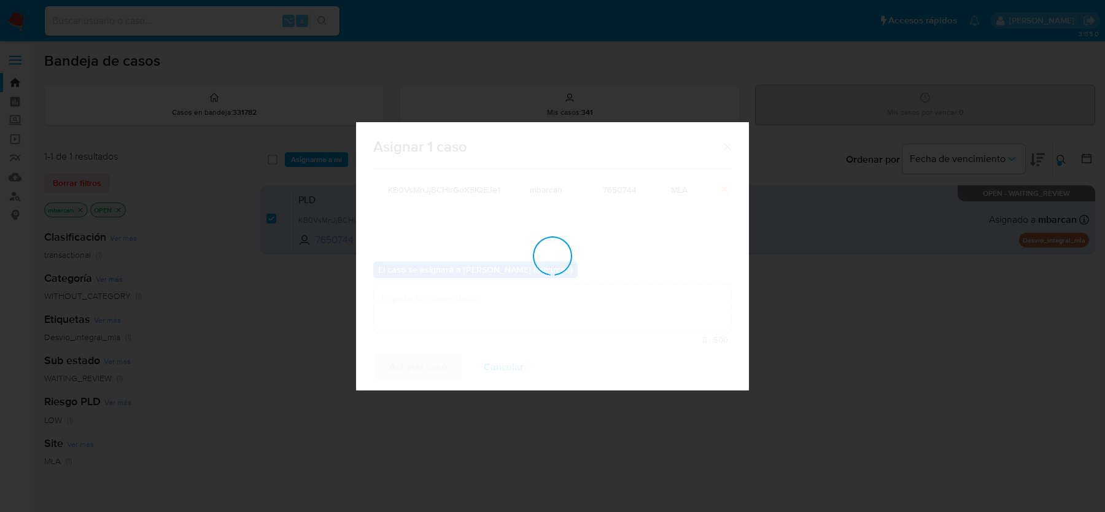
checkbox input "false"
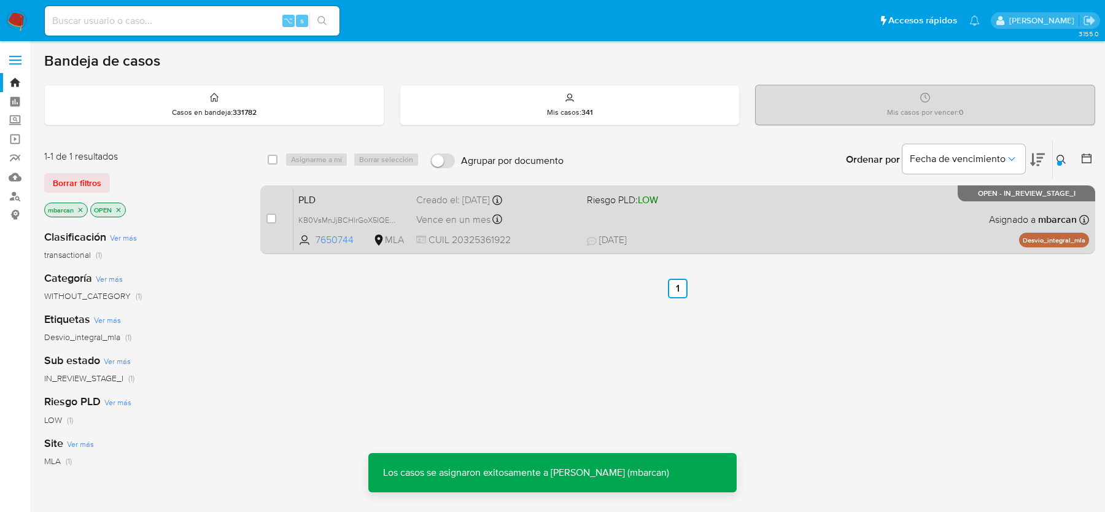
click at [344, 200] on span "PLD" at bounding box center [352, 199] width 108 height 16
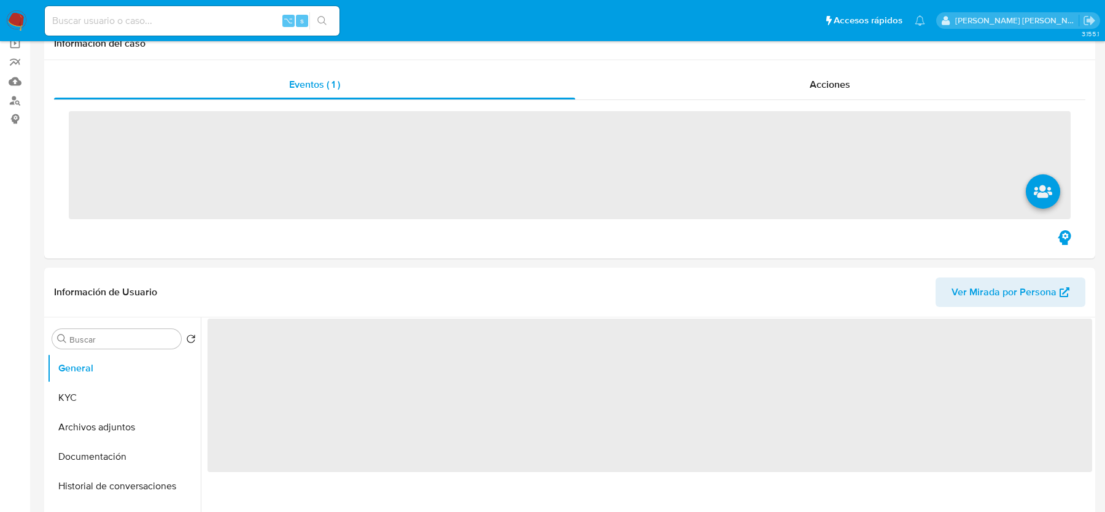
scroll to position [329, 0]
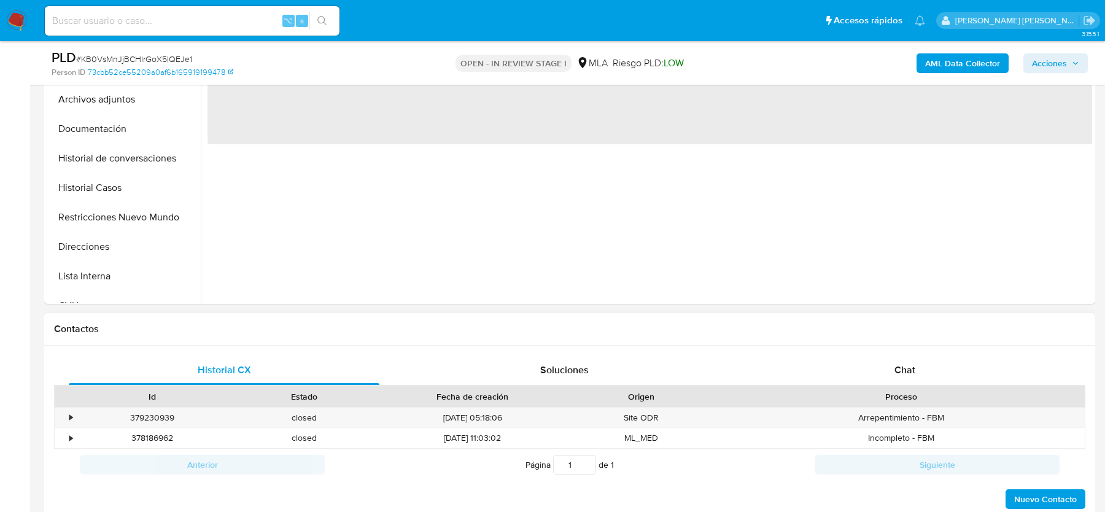
click at [912, 352] on div "Historial CX Soluciones Chat Id Estado Fecha de creación Origen Proceso • 37923…" at bounding box center [569, 433] width 1051 height 175
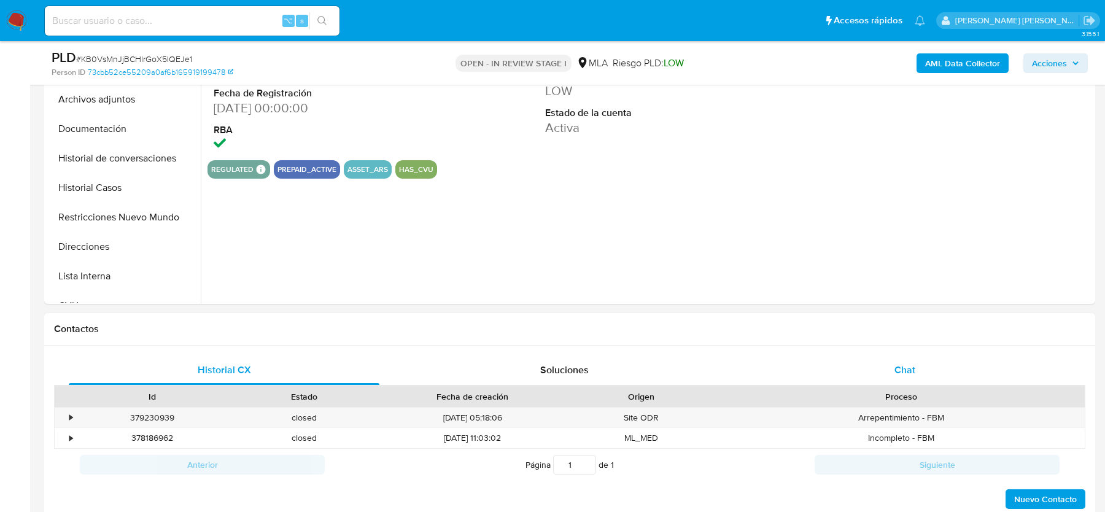
click at [895, 376] on div "Chat" at bounding box center [905, 370] width 311 height 29
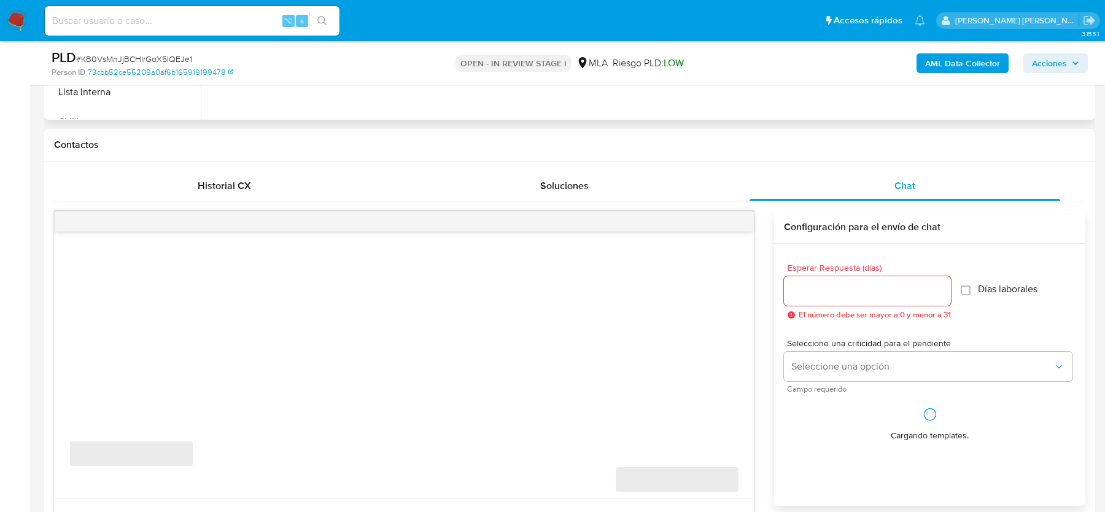
select select "10"
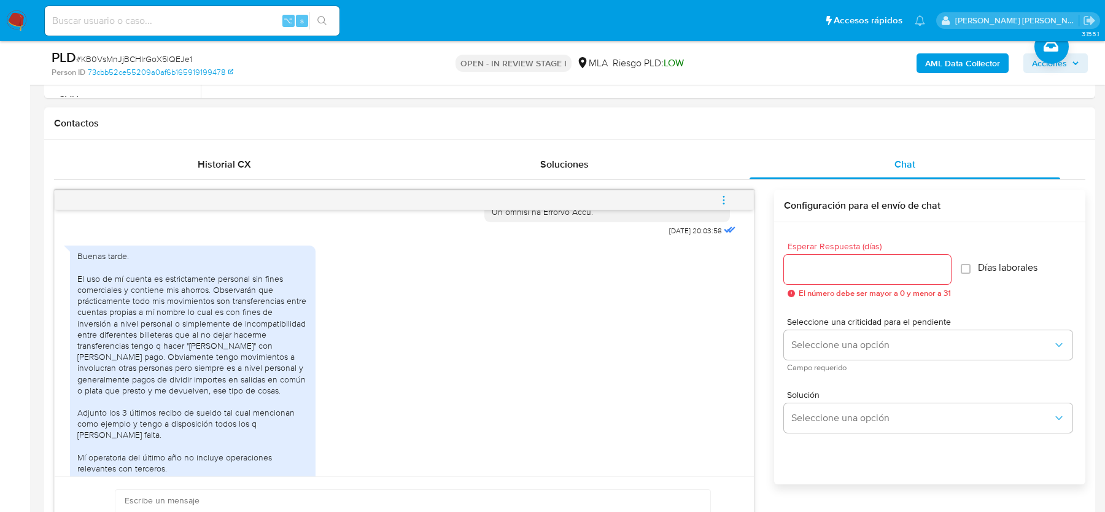
scroll to position [640, 0]
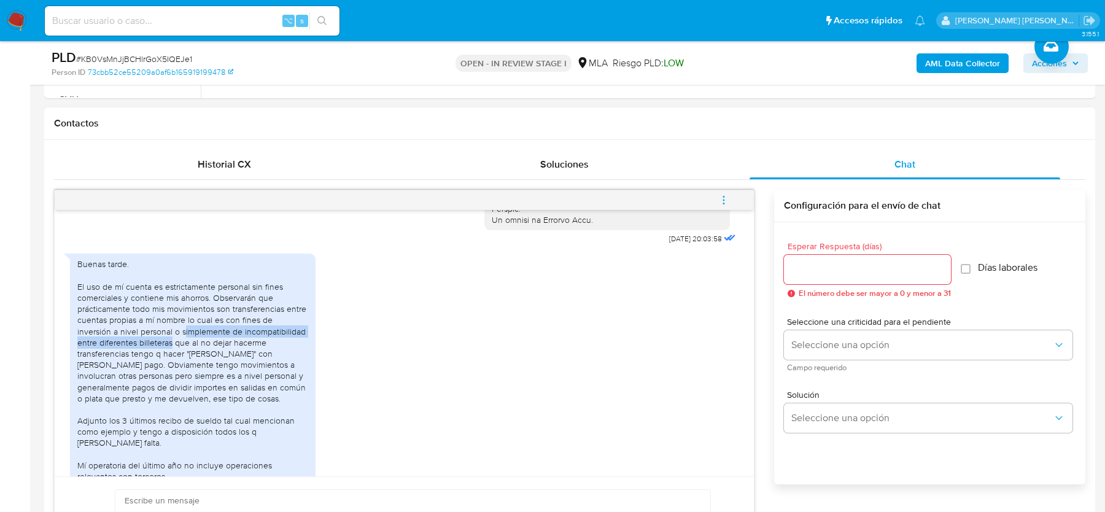
drag, startPoint x: 149, startPoint y: 353, endPoint x: 149, endPoint y: 367, distance: 13.5
click at [149, 367] on div "Buenas tarde. El uso de mí cuenta es estrictamente personal sin fines comercial…" at bounding box center [192, 382] width 231 height 246
drag, startPoint x: 172, startPoint y: 364, endPoint x: 176, endPoint y: 374, distance: 10.5
click at [176, 374] on div "Buenas tarde. El uso de mí cuenta es estrictamente personal sin fines comercial…" at bounding box center [192, 382] width 231 height 246
drag, startPoint x: 231, startPoint y: 376, endPoint x: 233, endPoint y: 384, distance: 8.1
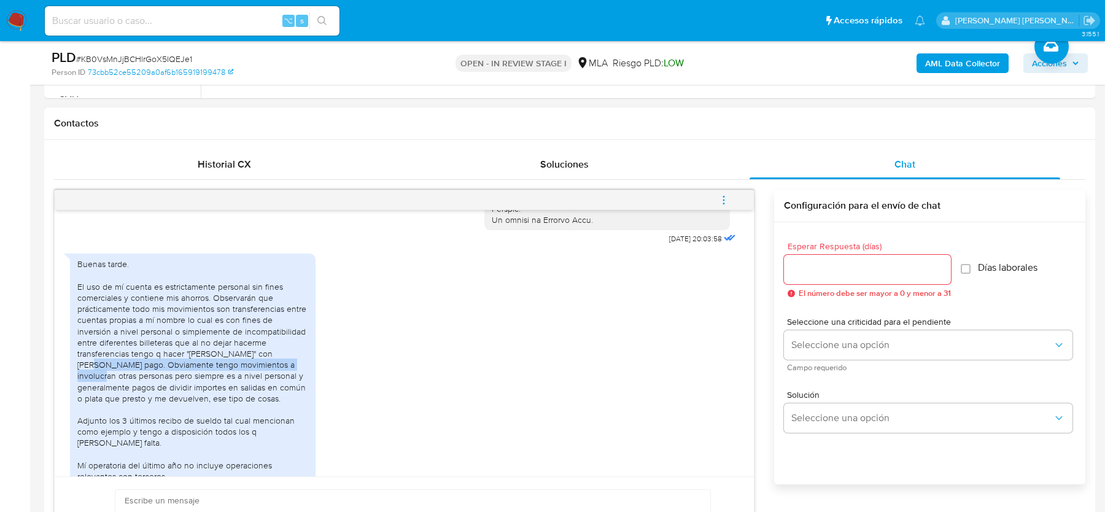
click at [233, 384] on div "Buenas tarde. El uso de mí cuenta es estrictamente personal sin fines comercial…" at bounding box center [192, 382] width 231 height 246
click at [244, 395] on div "Buenas tarde. El uso de mí cuenta es estrictamente personal sin fines comercial…" at bounding box center [192, 382] width 231 height 246
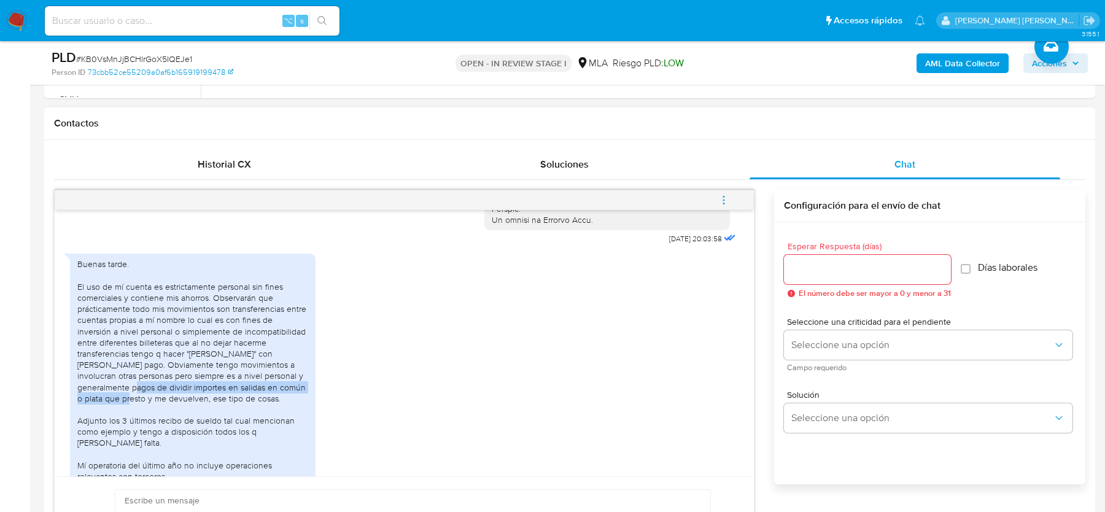
drag, startPoint x: 262, startPoint y: 400, endPoint x: 262, endPoint y: 406, distance: 6.8
click at [262, 406] on div "Buenas tarde. El uso de mí cuenta es estrictamente personal sin fines comercial…" at bounding box center [192, 382] width 231 height 246
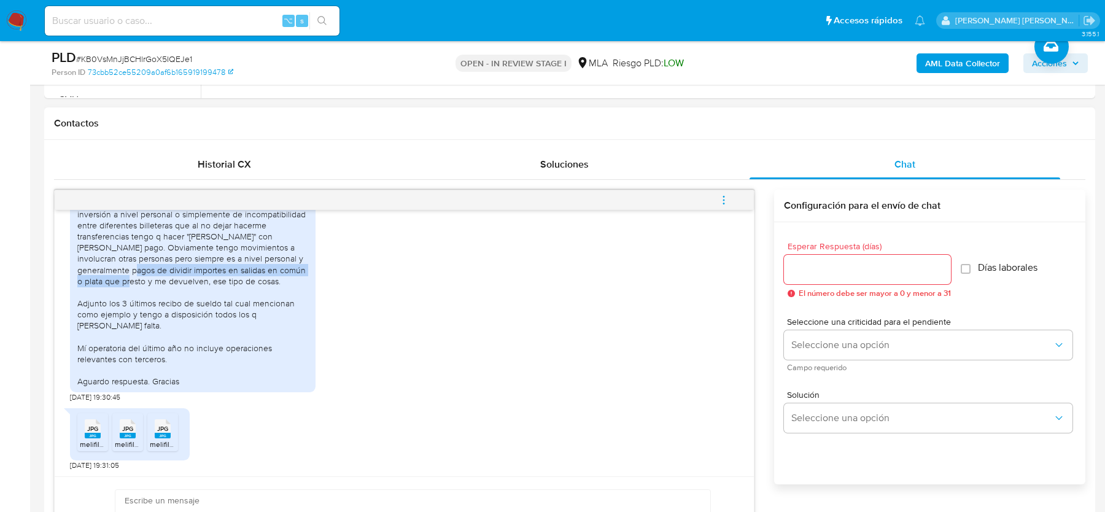
scroll to position [770, 0]
click at [83, 441] on span "melifile190681608641733029.jpg" at bounding box center [133, 444] width 107 height 10
click at [119, 439] on span "melifile7987310437474740479.jpg" at bounding box center [171, 444] width 112 height 10
click at [162, 425] on span "JPG" at bounding box center [162, 429] width 11 height 8
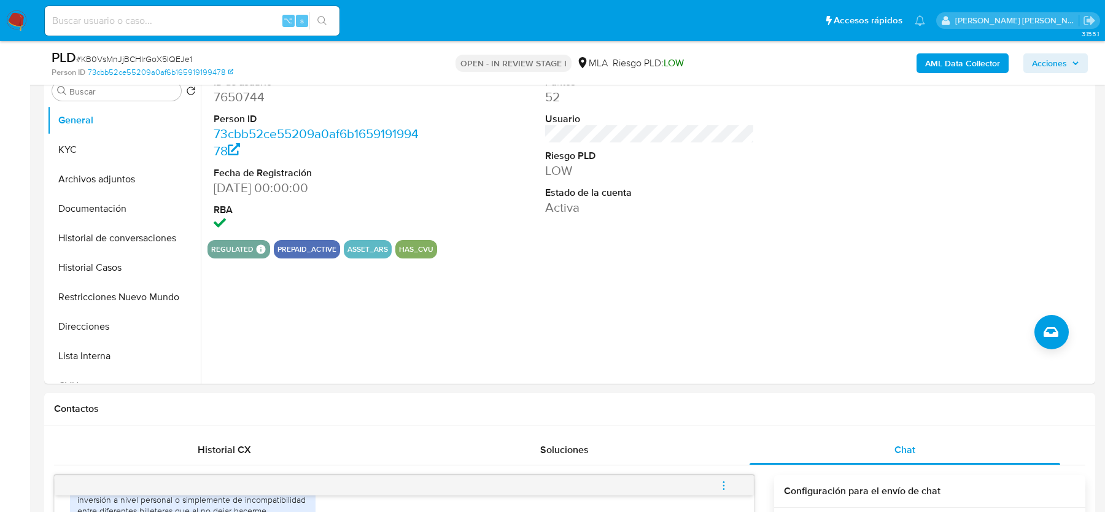
scroll to position [244, 0]
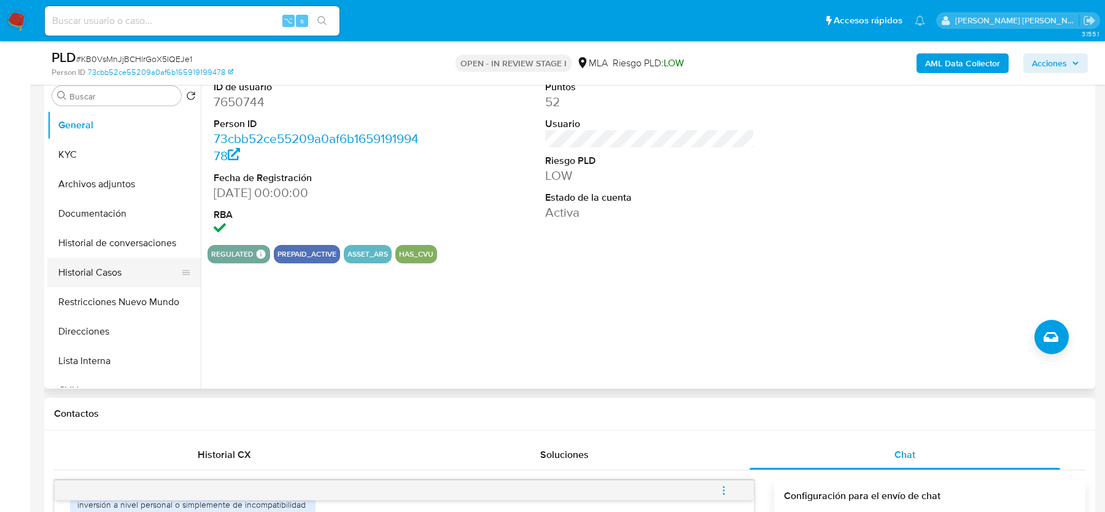
click at [134, 262] on button "Historial Casos" at bounding box center [119, 272] width 144 height 29
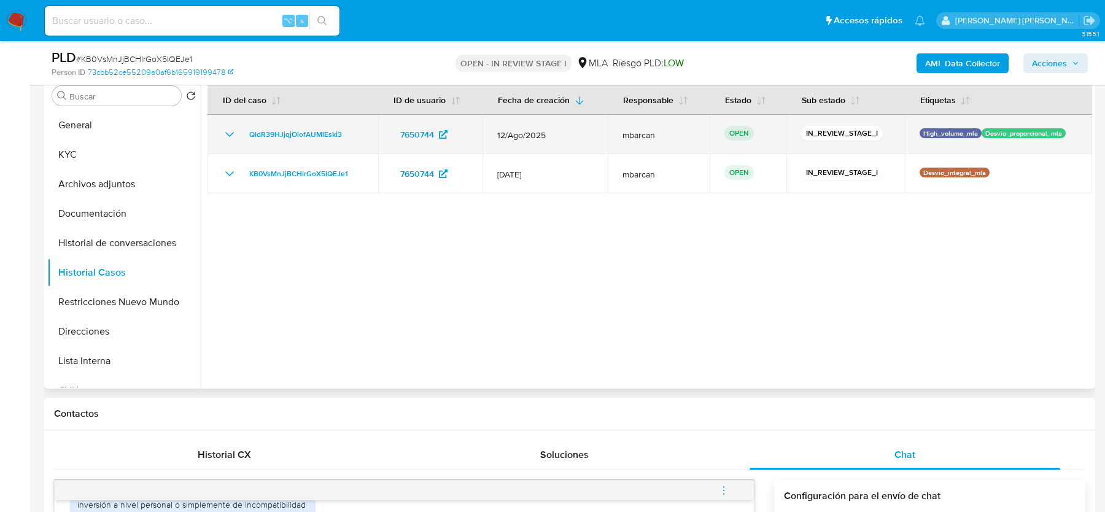
click at [347, 131] on div "QIdR39HJjqjOlofAUMlEski3" at bounding box center [292, 134] width 141 height 15
click at [317, 124] on td "QIdR39HJjqjOlofAUMlEski3" at bounding box center [293, 134] width 171 height 39
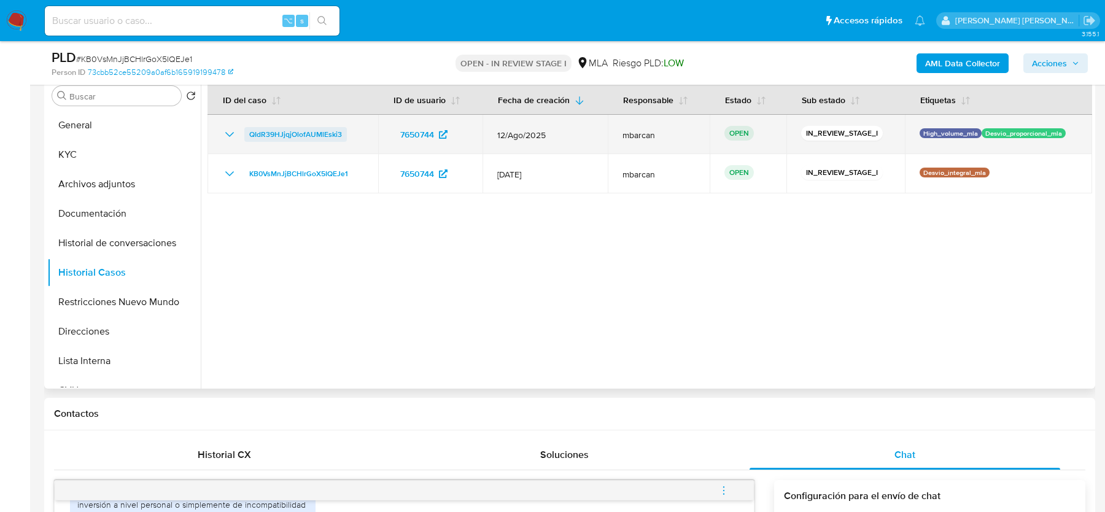
click at [313, 131] on span "QIdR39HJjqjOlofAUMlEski3" at bounding box center [295, 134] width 93 height 15
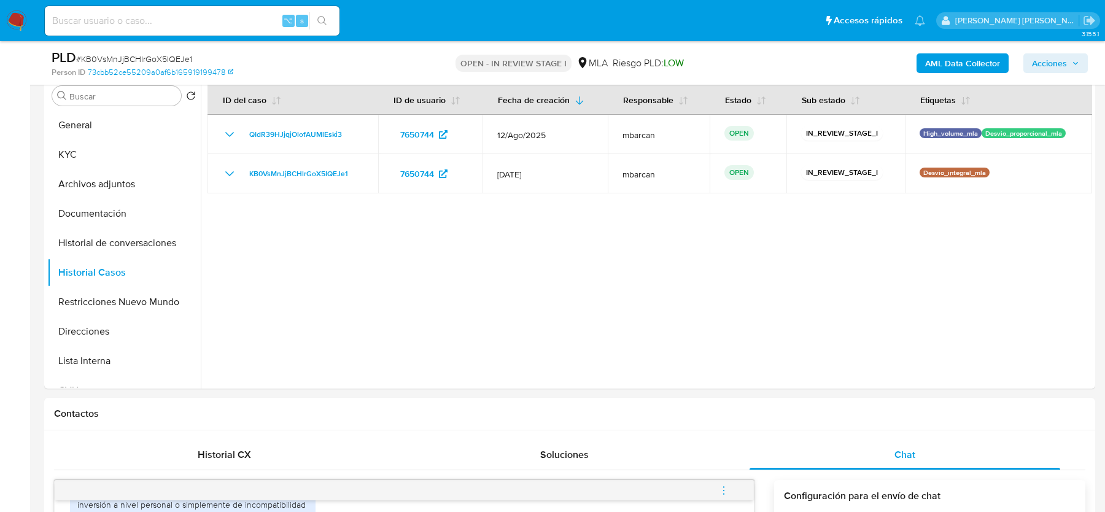
click at [153, 58] on span "# KB0VsMnJjBCHlrGoX5IQEJe1" at bounding box center [134, 59] width 116 height 12
copy span "KB0VsMnJjBCHlrGoX5IQEJe1"
click at [101, 134] on button "General" at bounding box center [119, 125] width 144 height 29
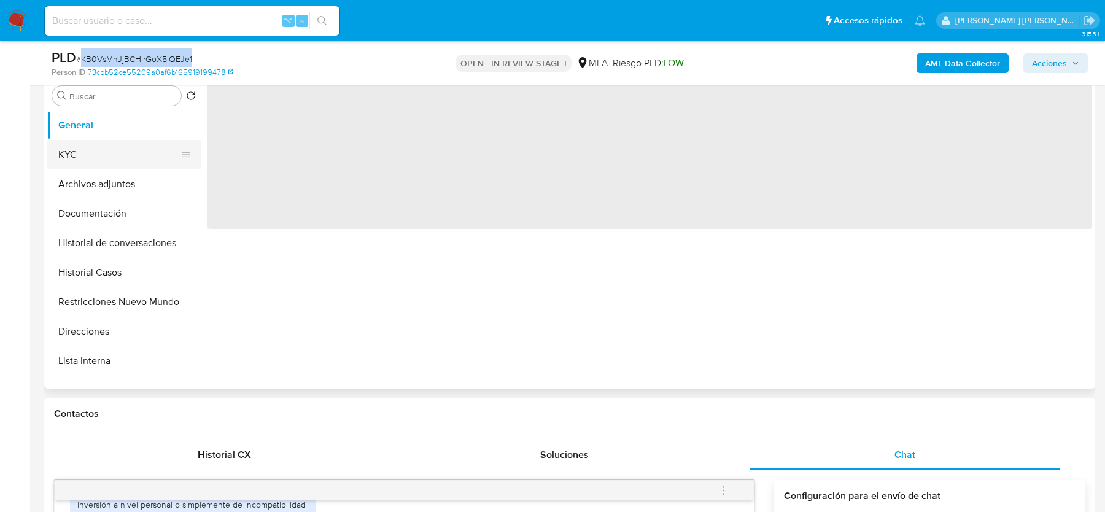
click at [101, 150] on button "KYC" at bounding box center [119, 154] width 144 height 29
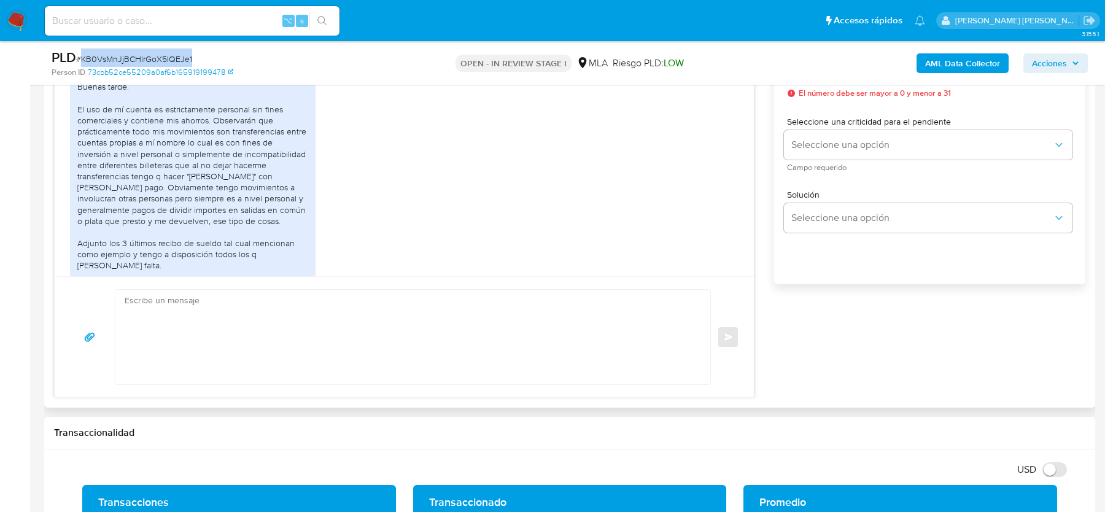
scroll to position [619, 0]
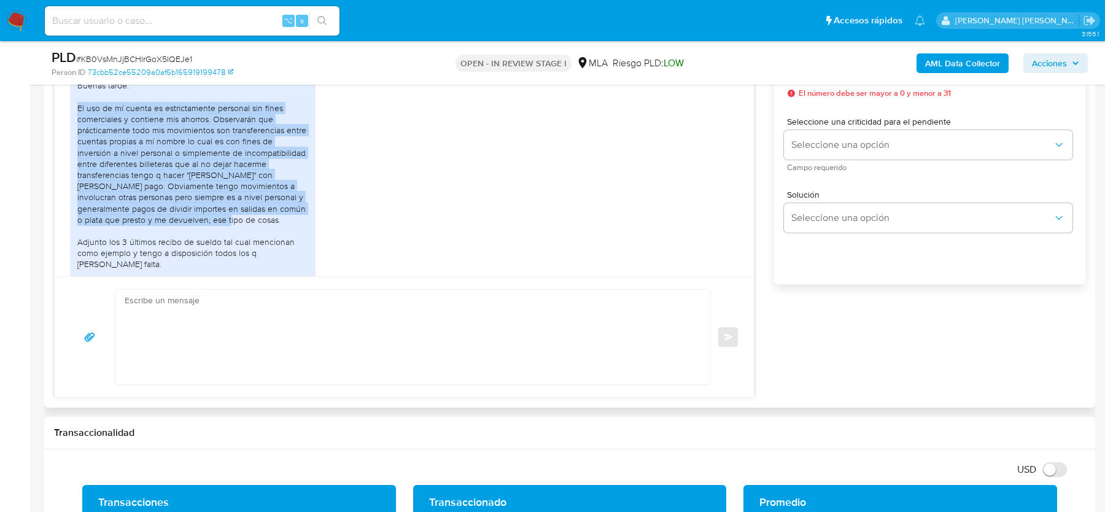
drag, startPoint x: 77, startPoint y: 130, endPoint x: 168, endPoint y: 239, distance: 142.1
click at [168, 239] on div "Buenas tarde. El uso de mí cuenta es estrictamente personal sin fines comercial…" at bounding box center [192, 203] width 231 height 246
copy div "El uso de mí cuenta es estrictamente personal sin fines comerciales y contiene …"
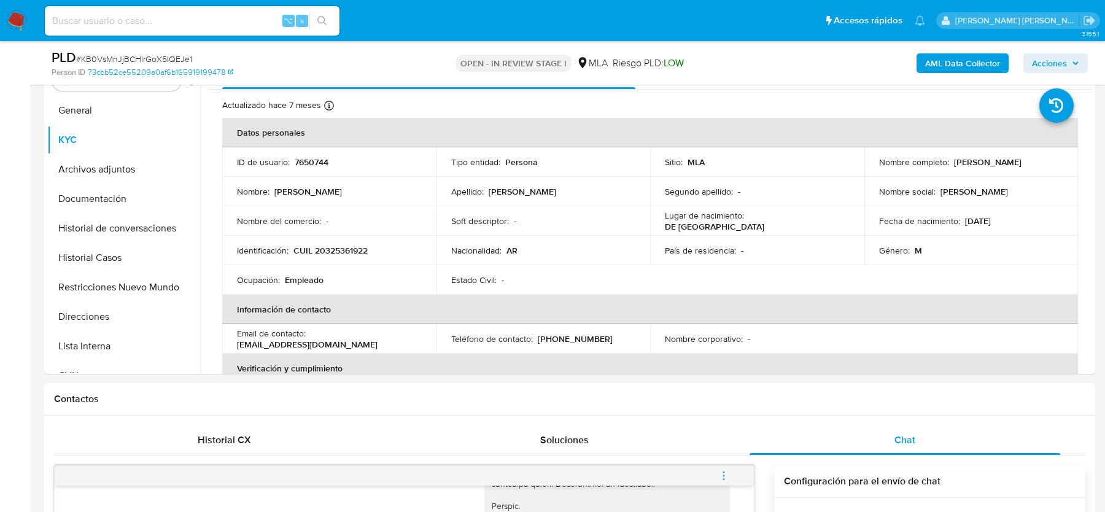
scroll to position [222, 0]
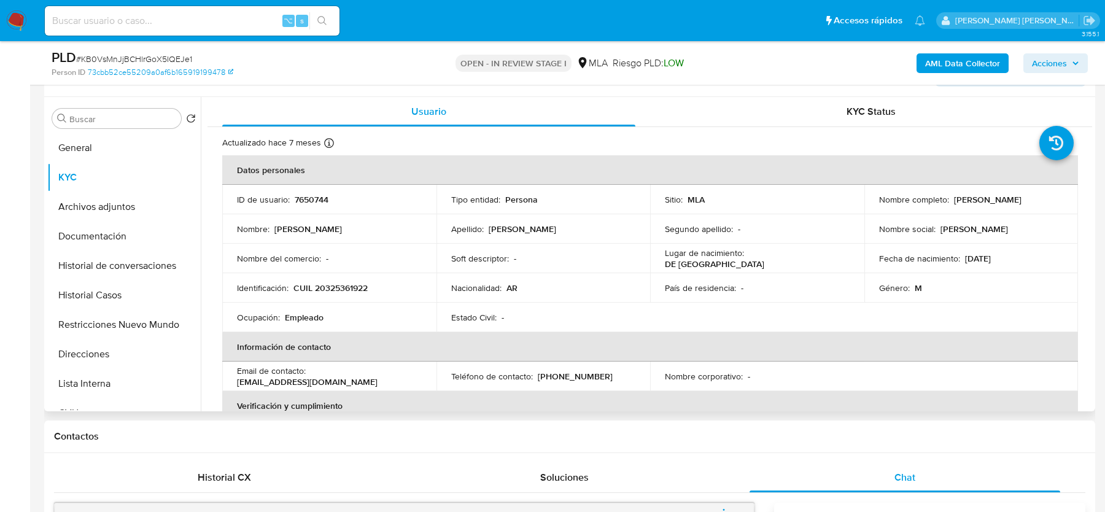
click at [325, 284] on p "CUIL 20325361922" at bounding box center [331, 287] width 74 height 11
copy p "20325361922"
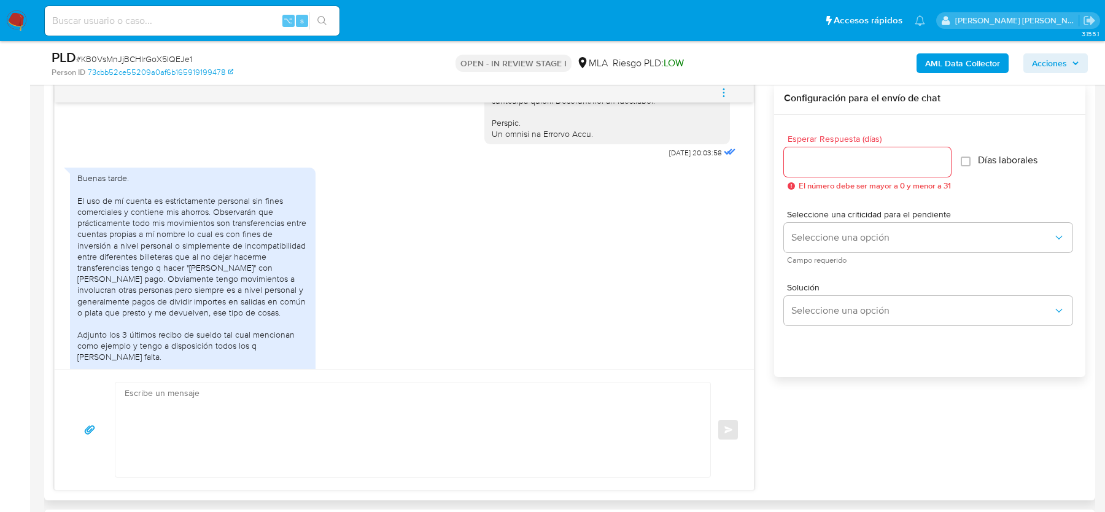
scroll to position [770, 0]
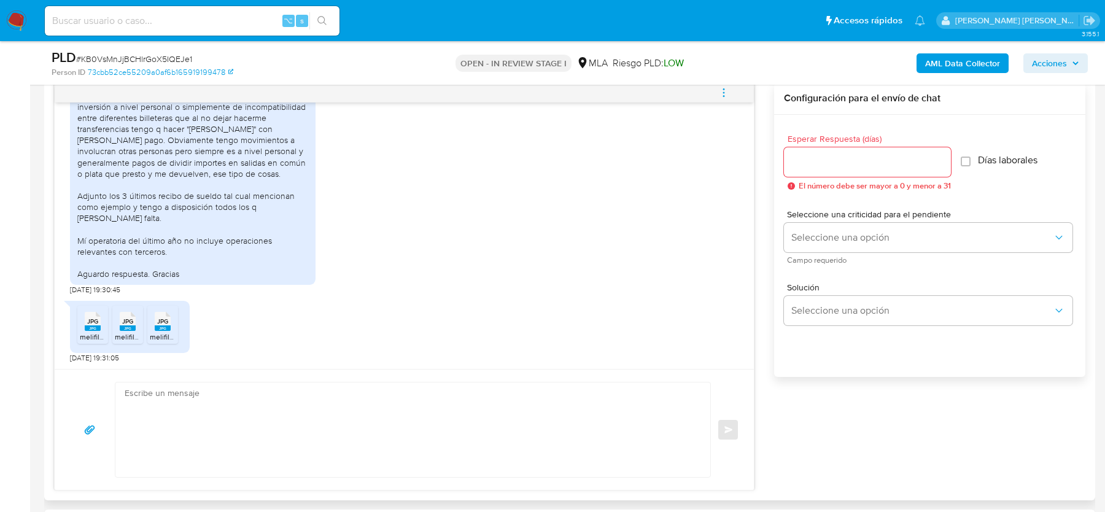
click at [289, 429] on textarea at bounding box center [410, 430] width 570 height 95
paste textarea "Hola, ¡Muchas gracias por tu respuesta! Confirmamos la recepción de la document…"
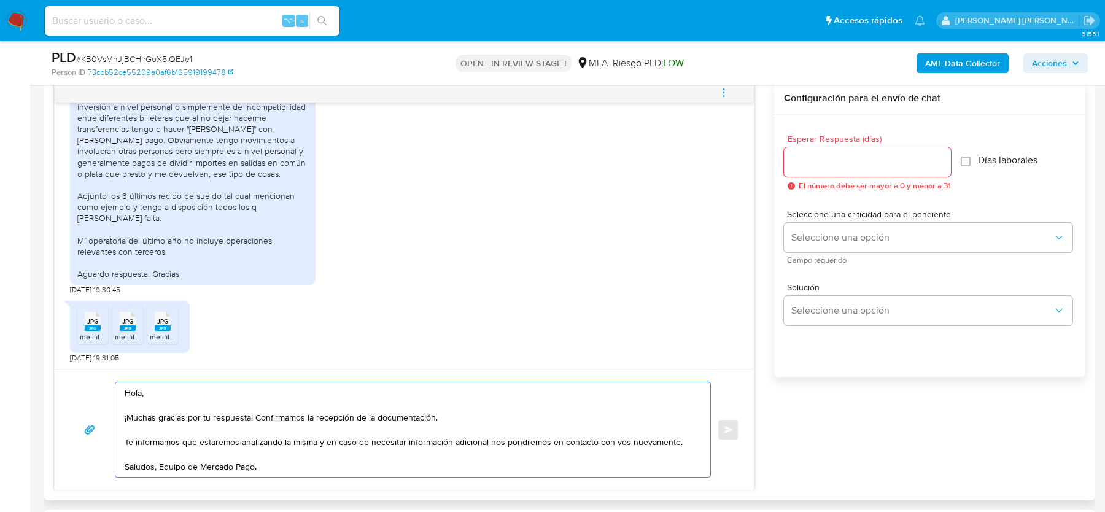
type textarea "Hola, ¡Muchas gracias por tu respuesta! Confirmamos la recepción de la document…"
click at [844, 168] on input "Esperar Respuesta (días)" at bounding box center [867, 162] width 167 height 16
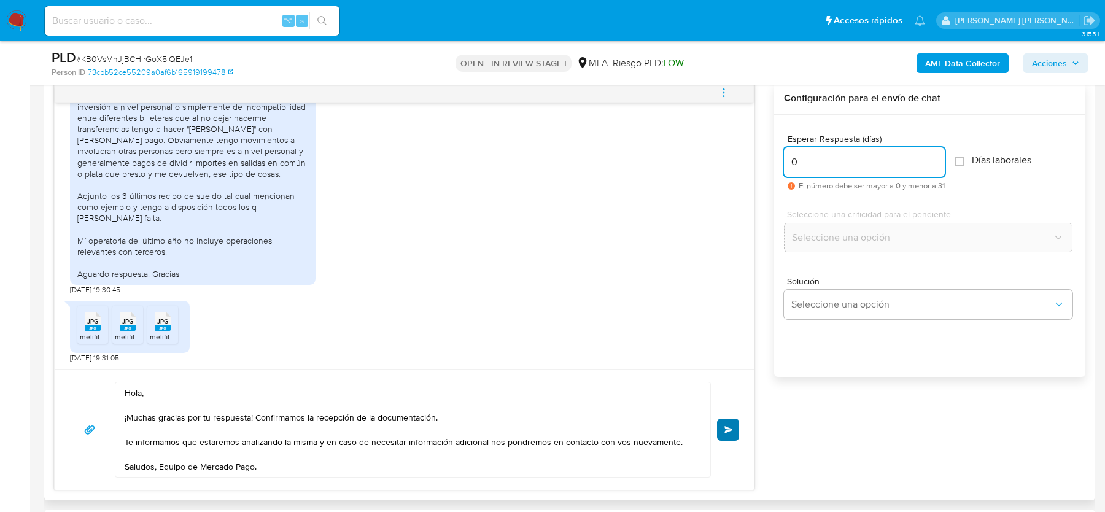
type input "0"
click at [728, 432] on button "Enviar" at bounding box center [728, 430] width 22 height 22
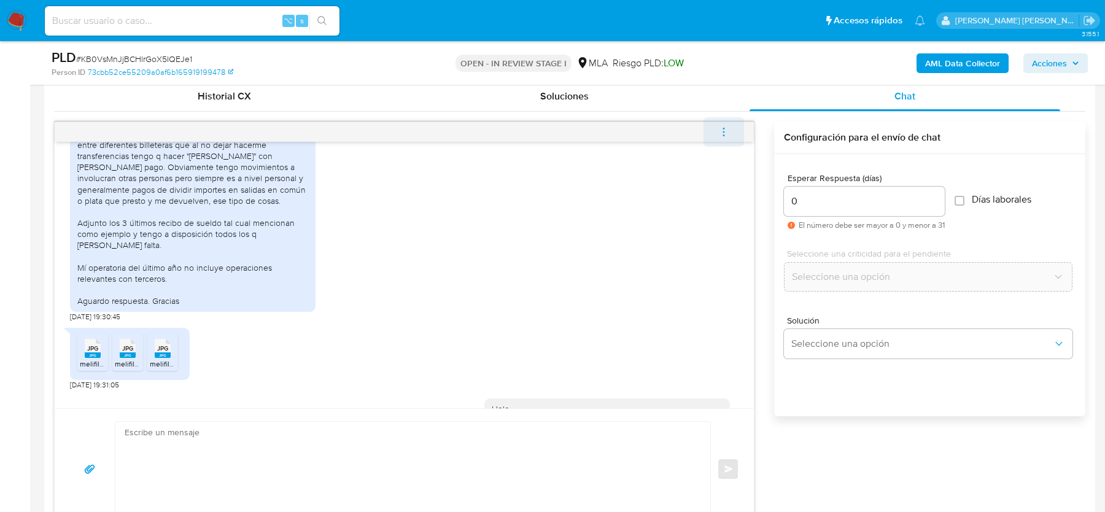
scroll to position [917, 0]
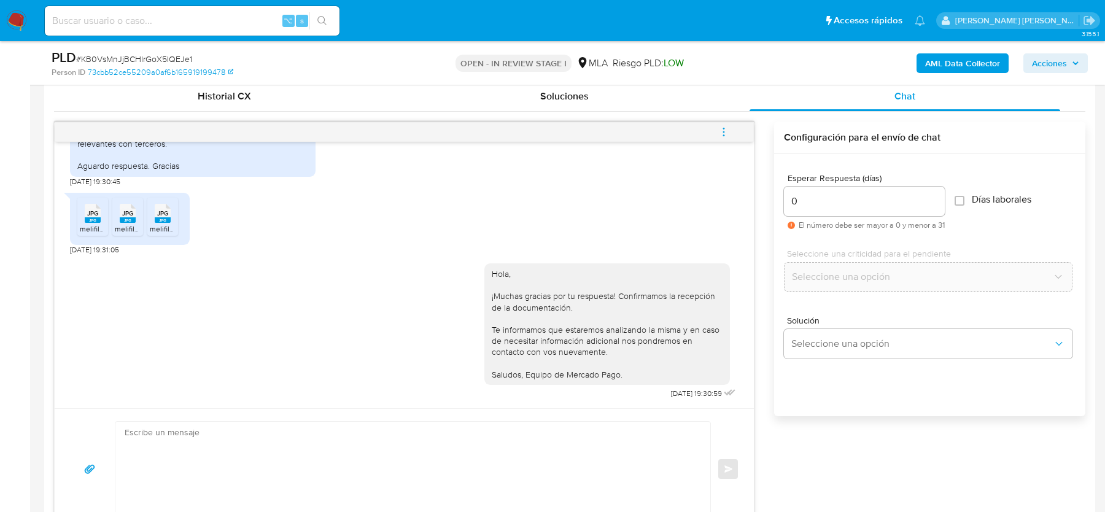
click at [721, 133] on icon "menu-action" at bounding box center [723, 131] width 11 height 11
click at [611, 107] on li "Cerrar conversación" at bounding box center [641, 107] width 126 height 22
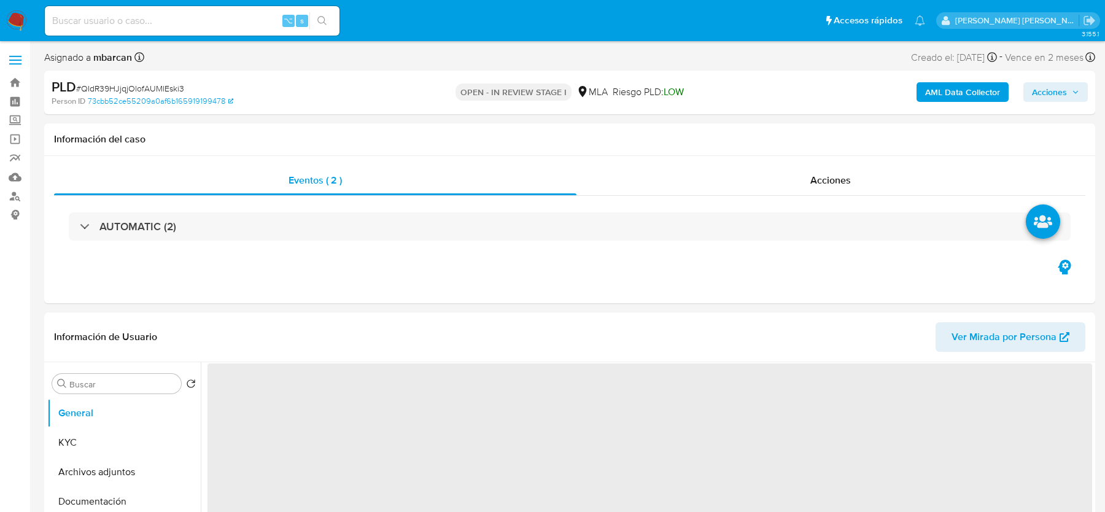
select select "10"
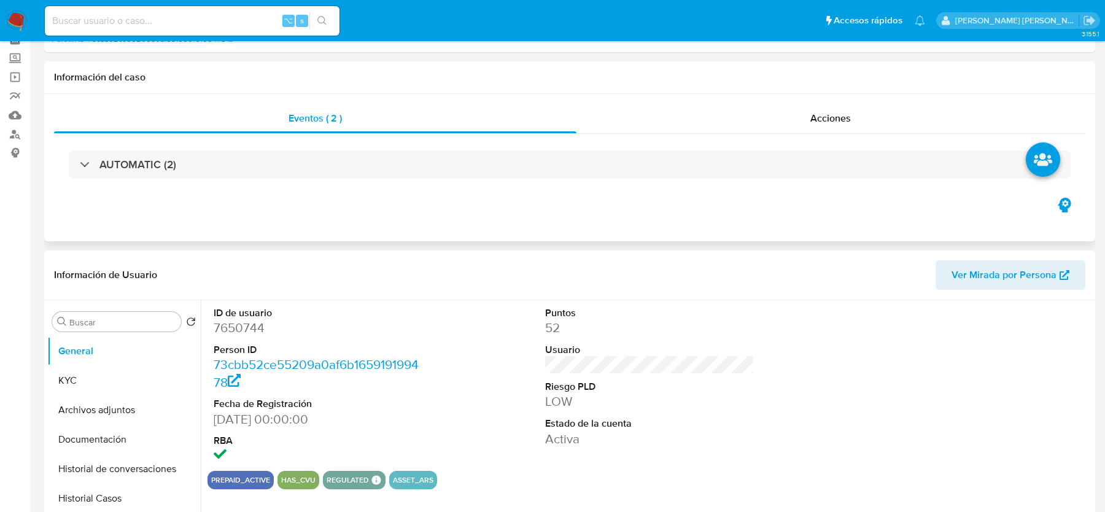
scroll to position [173, 0]
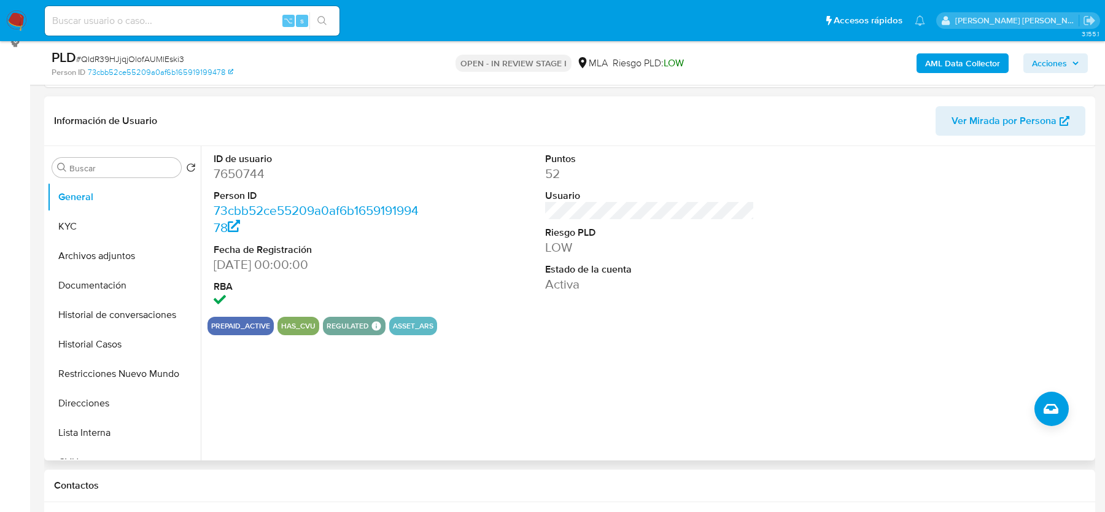
click at [243, 184] on dl "ID de usuario 7650744 Person ID 73cbb52ce55209a0af6b165919199478 Fecha de Regis…" at bounding box center [318, 231] width 209 height 158
click at [244, 174] on dd "7650744" at bounding box center [318, 173] width 209 height 17
copy dd "7650744"
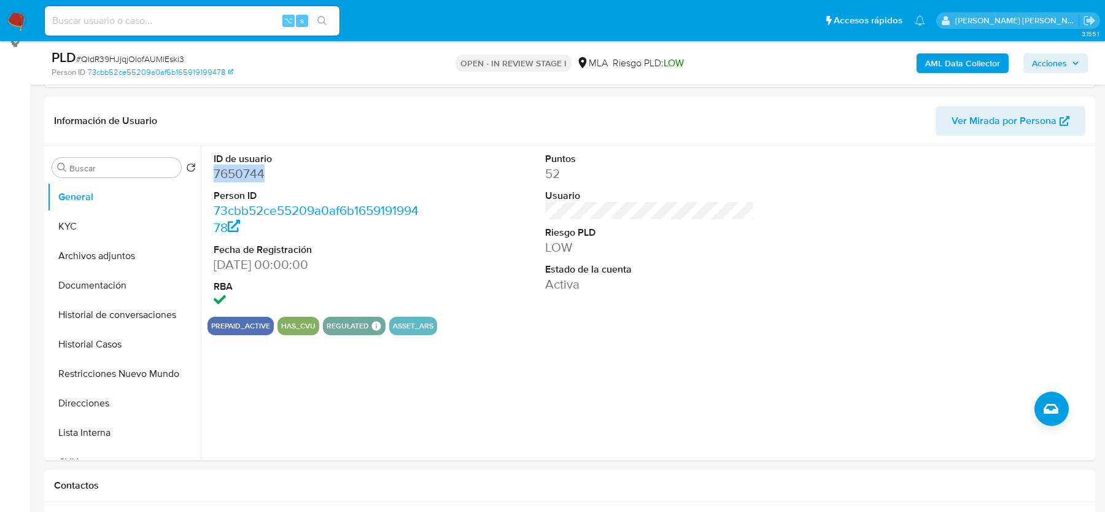
click at [99, 56] on span "# QIdR39HJjqjOlofAUMlEski3" at bounding box center [130, 59] width 108 height 12
copy span "QIdR39HJjqjOlofAUMlEski3"
click at [958, 59] on b "AML Data Collector" at bounding box center [962, 63] width 75 height 20
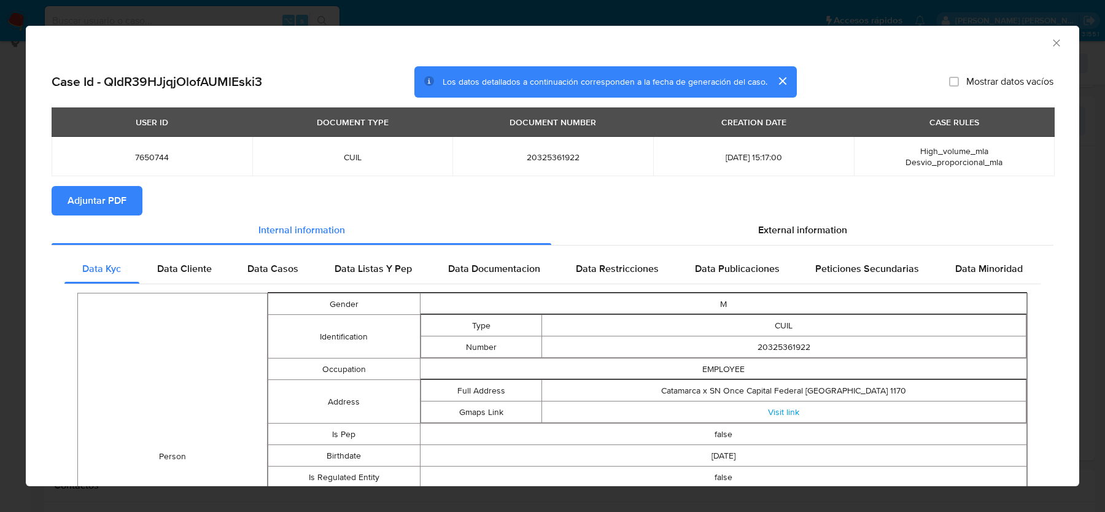
click at [104, 202] on span "Adjuntar PDF" at bounding box center [97, 200] width 59 height 27
click at [769, 233] on span "External information" at bounding box center [802, 230] width 89 height 14
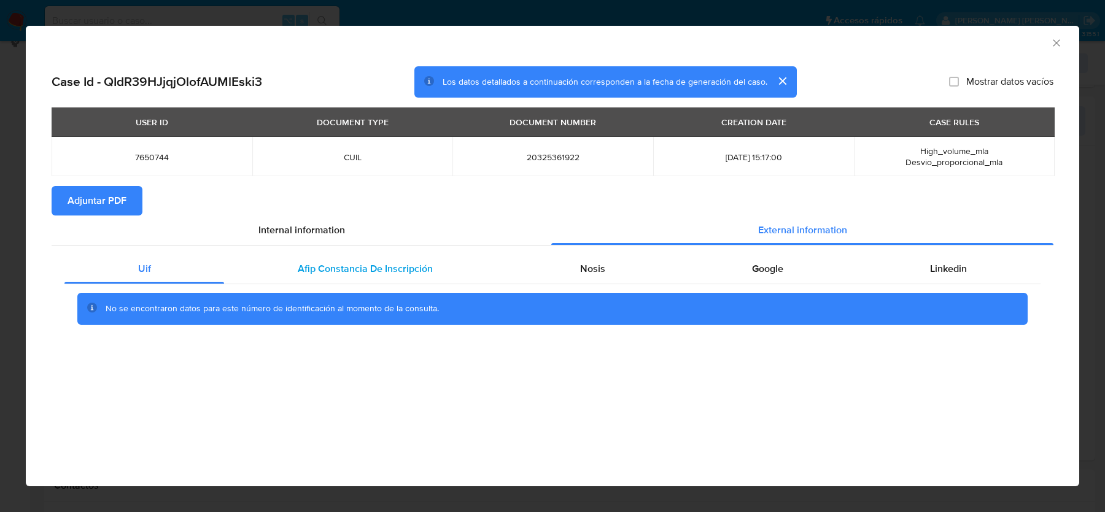
click at [309, 262] on span "Afip Constancia De Inscripción" at bounding box center [365, 269] width 135 height 14
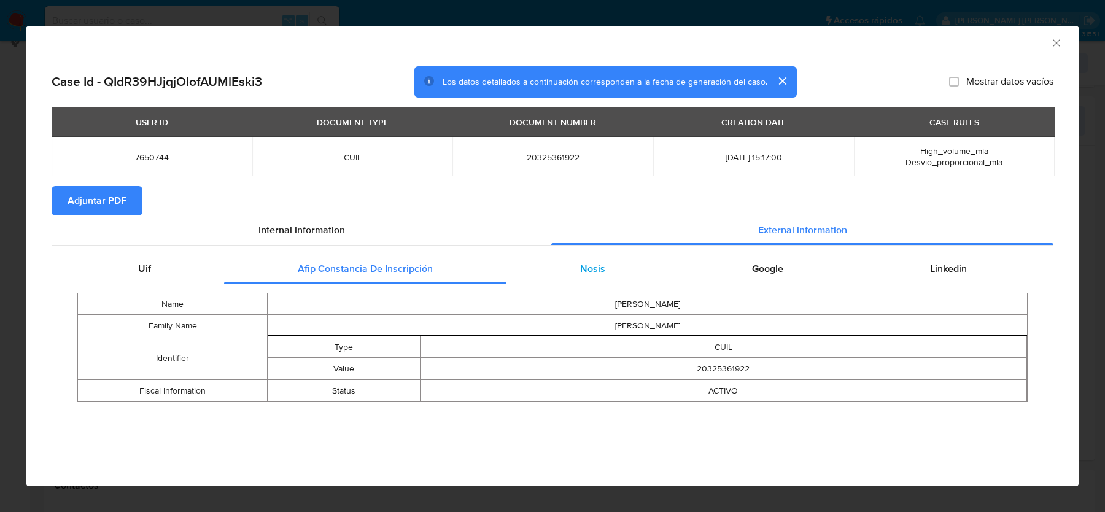
click at [585, 268] on span "Nosis" at bounding box center [592, 269] width 25 height 14
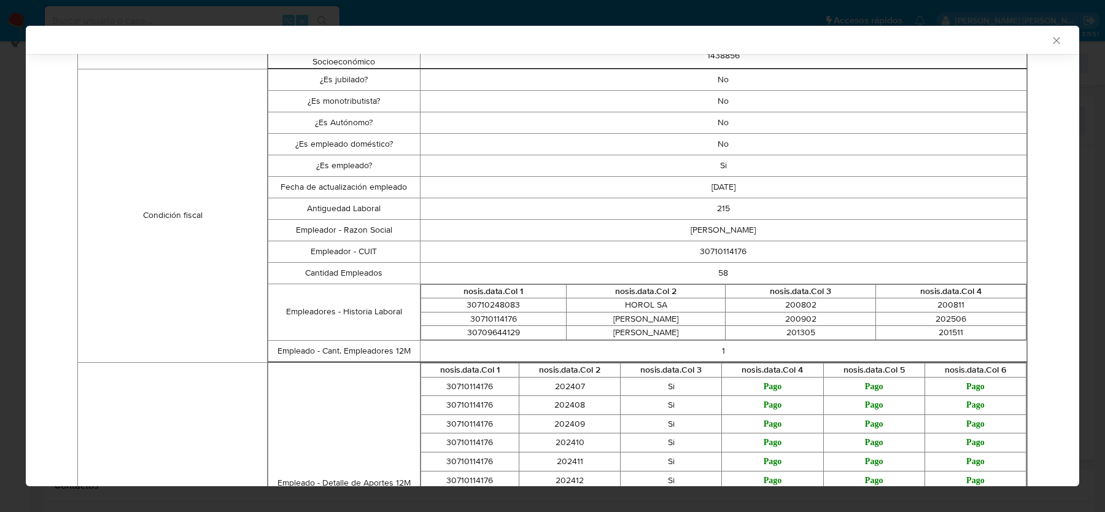
scroll to position [356, 0]
click at [717, 252] on td "30710114176" at bounding box center [723, 250] width 607 height 21
copy td "30710114176"
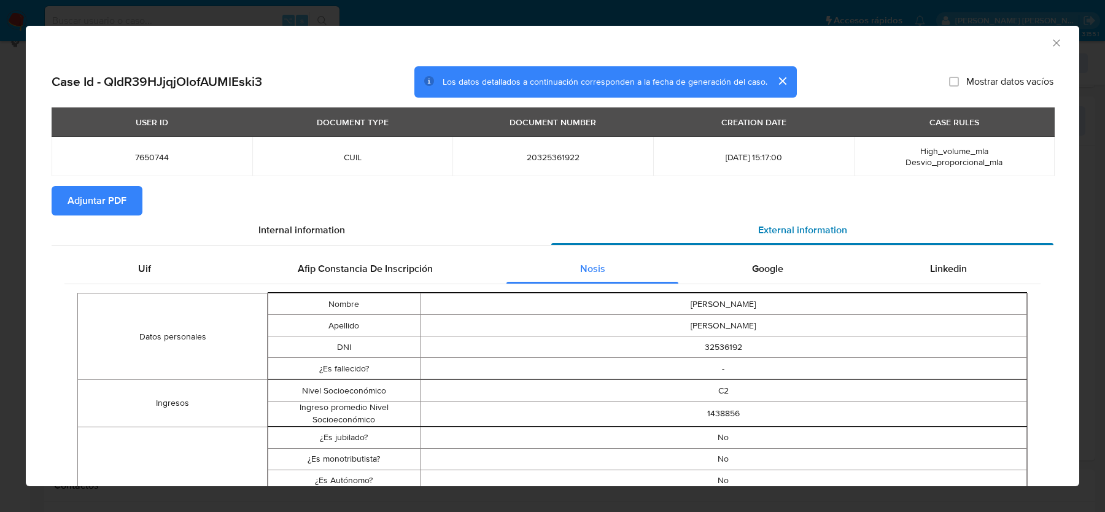
click at [773, 214] on section "Adjuntar PDF" at bounding box center [553, 200] width 1002 height 29
click at [773, 278] on div "Google" at bounding box center [767, 268] width 178 height 29
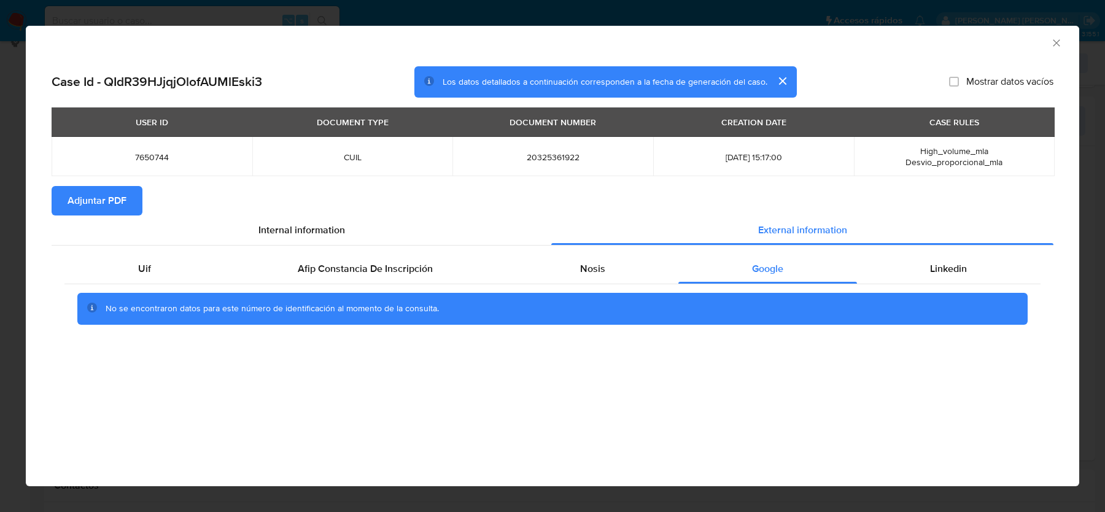
click at [920, 295] on div "No se encontraron datos para este número de identificación al momento de la con…" at bounding box center [552, 309] width 951 height 32
click at [927, 266] on div "Linkedin" at bounding box center [949, 268] width 184 height 29
click at [1054, 41] on icon "Cerrar ventana" at bounding box center [1057, 43] width 12 height 12
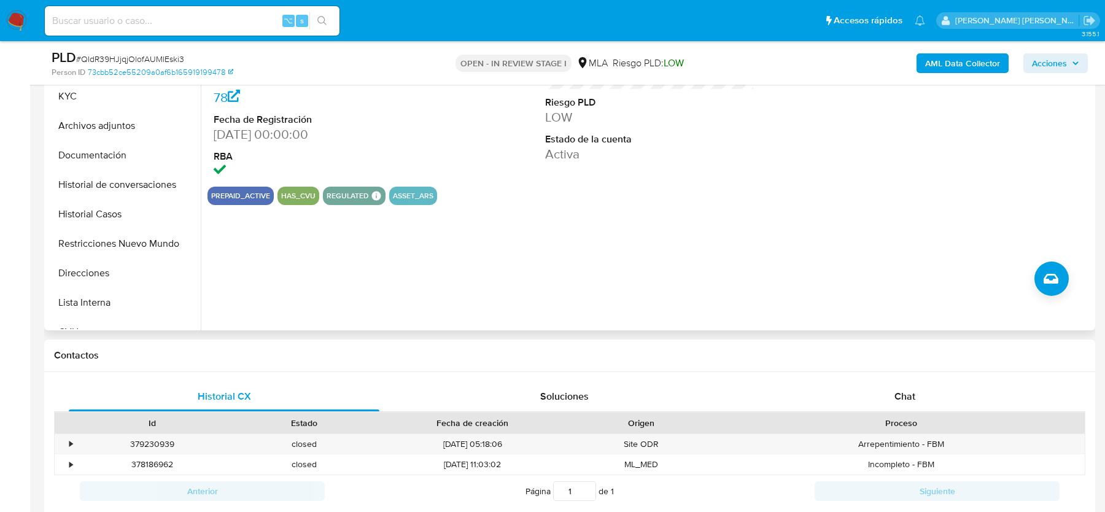
scroll to position [513, 0]
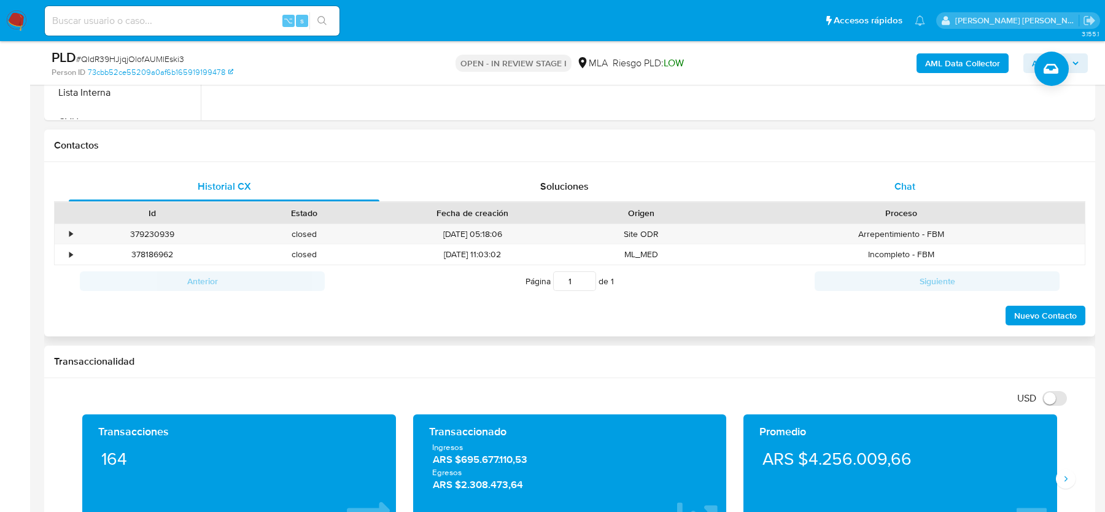
click at [766, 193] on div "Chat" at bounding box center [905, 186] width 311 height 29
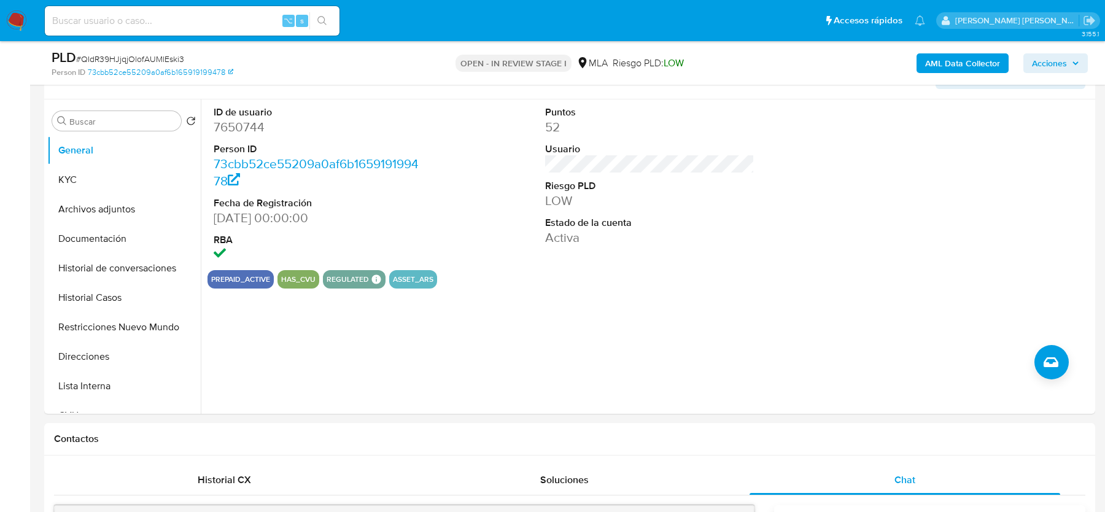
scroll to position [158, 0]
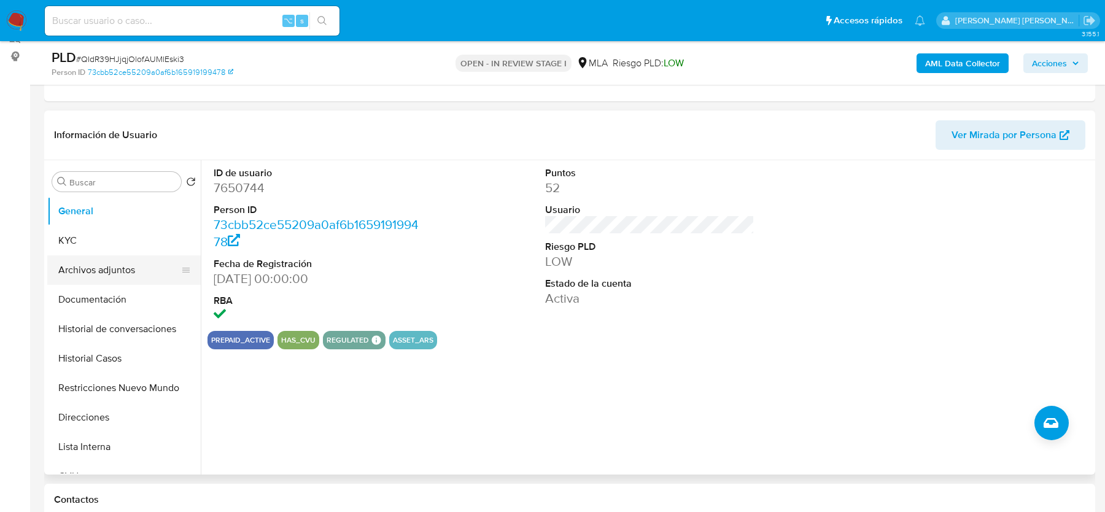
click at [112, 270] on button "Archivos adjuntos" at bounding box center [119, 269] width 144 height 29
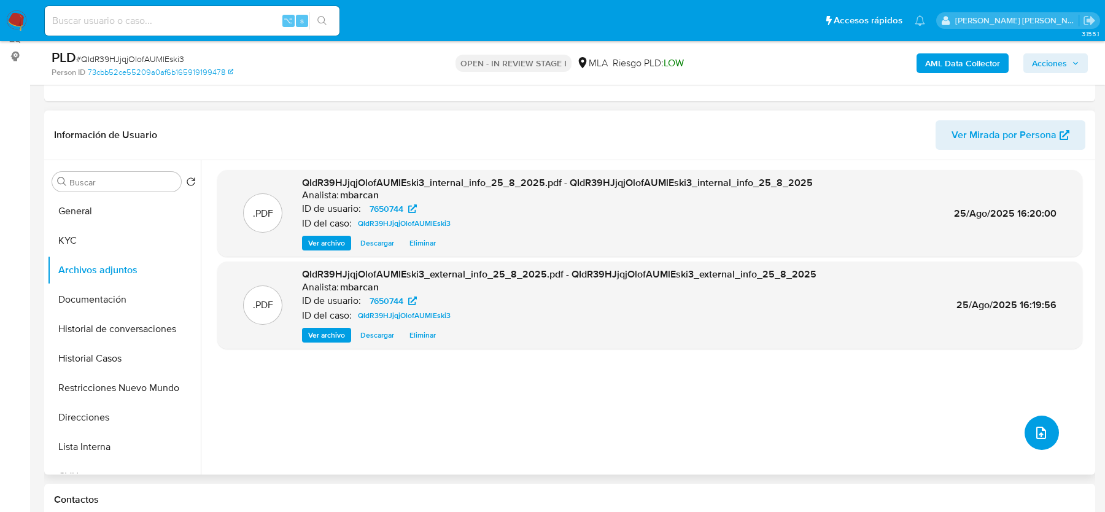
click at [1035, 436] on icon "upload-file" at bounding box center [1041, 433] width 15 height 15
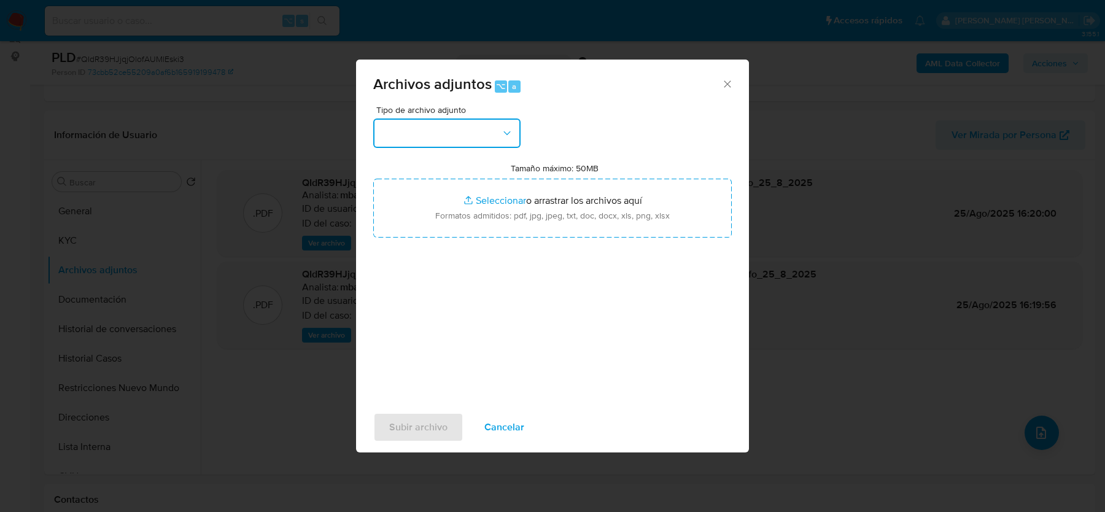
click at [462, 135] on button "button" at bounding box center [446, 133] width 147 height 29
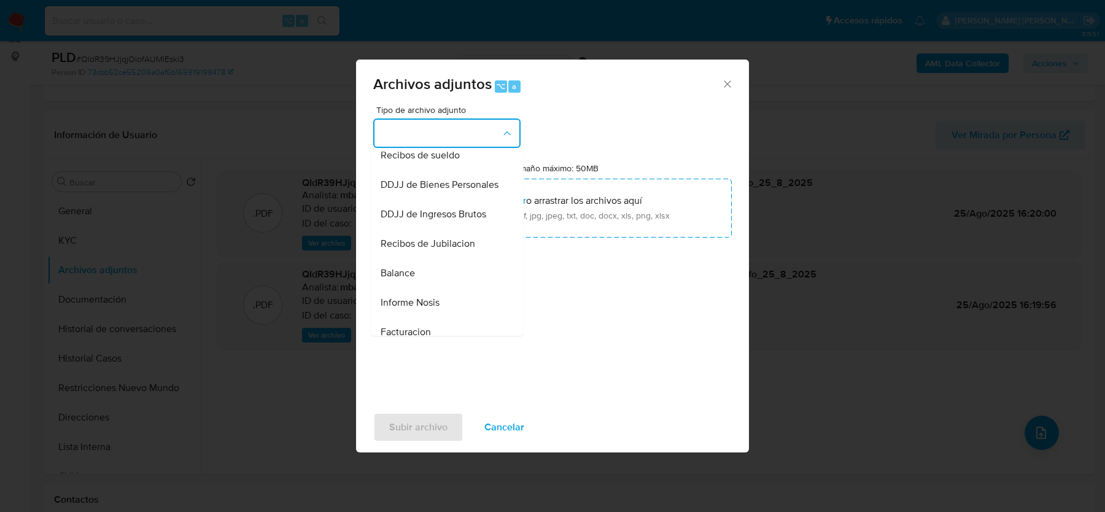
scroll to position [324, 0]
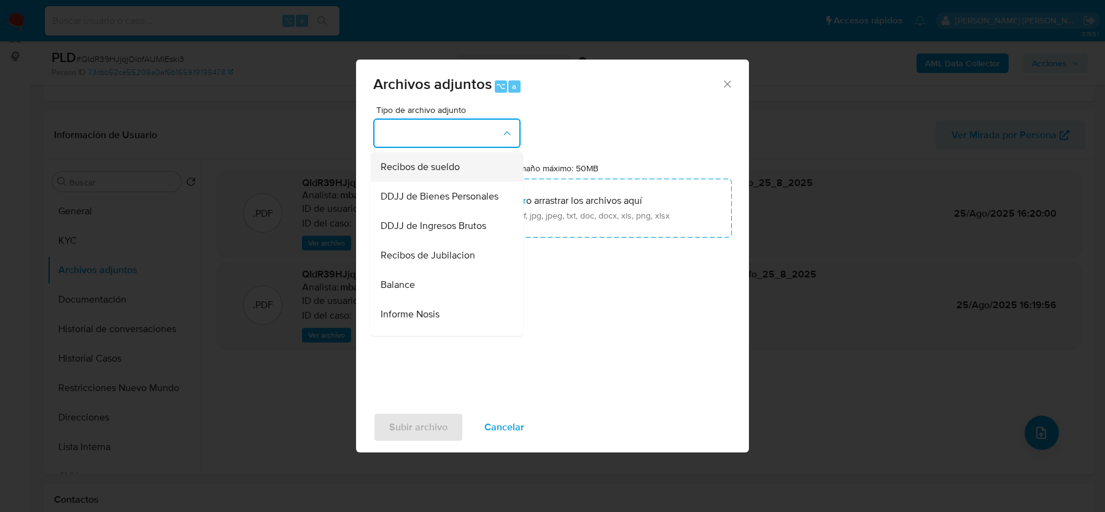
click at [442, 167] on span "Recibos de sueldo" at bounding box center [420, 167] width 79 height 12
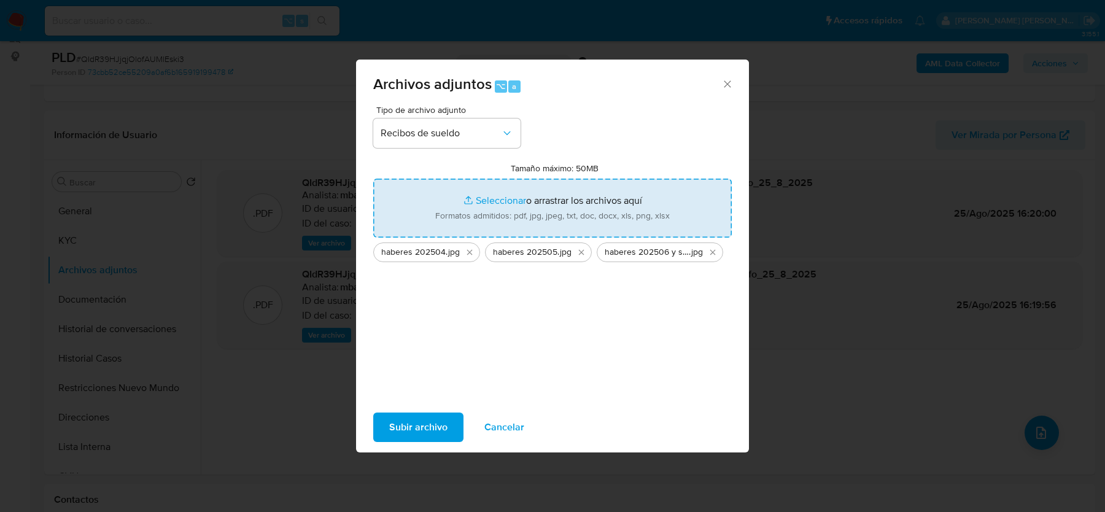
click at [427, 424] on span "Subir archivo" at bounding box center [418, 427] width 58 height 27
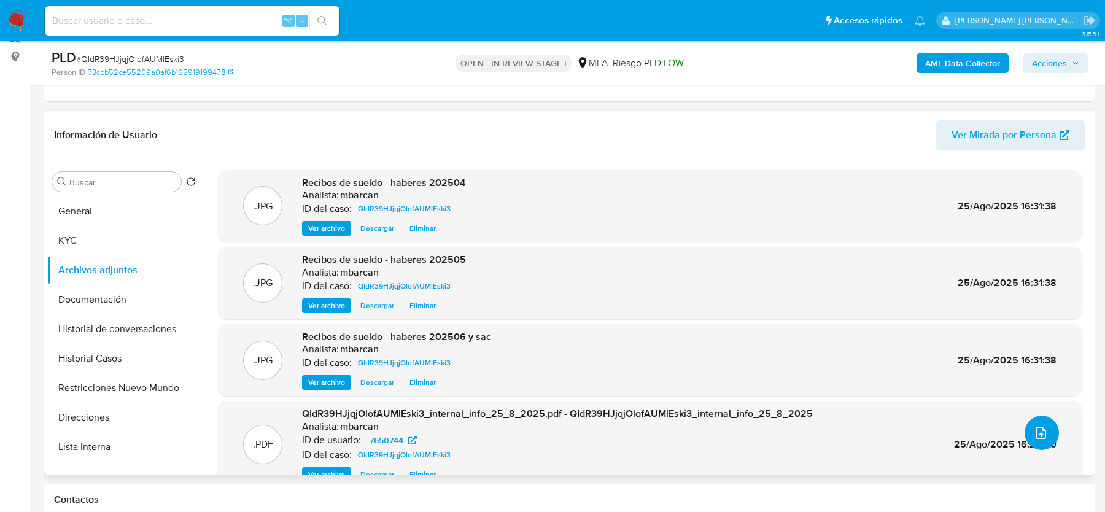
click at [1034, 432] on icon "upload-file" at bounding box center [1041, 433] width 15 height 15
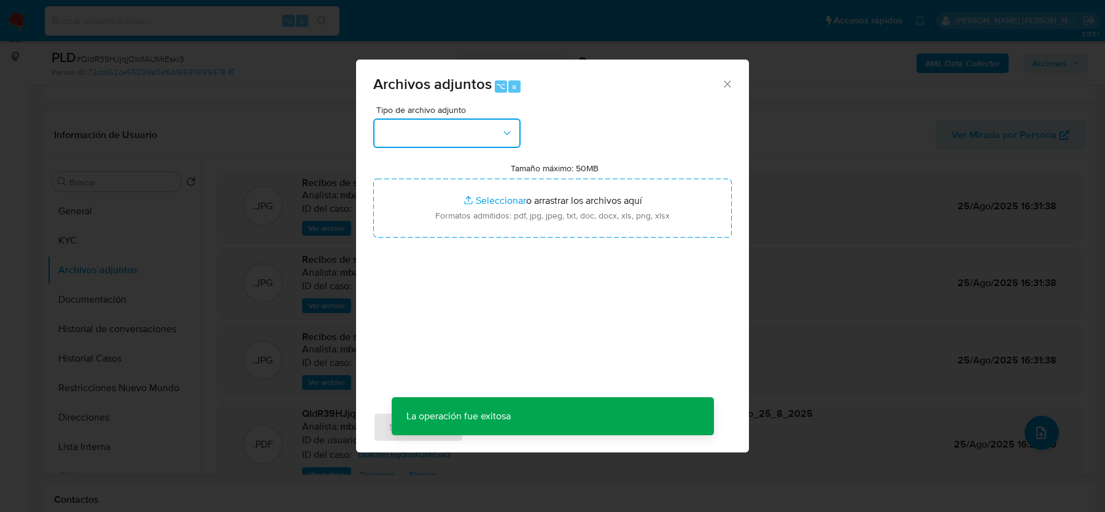
click at [445, 130] on button "button" at bounding box center [446, 133] width 147 height 29
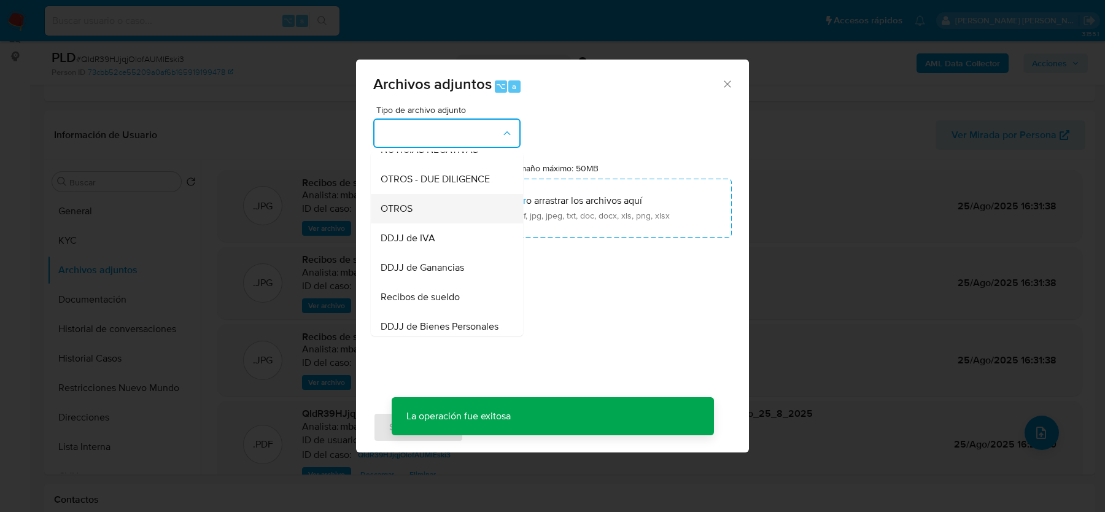
scroll to position [214, 0]
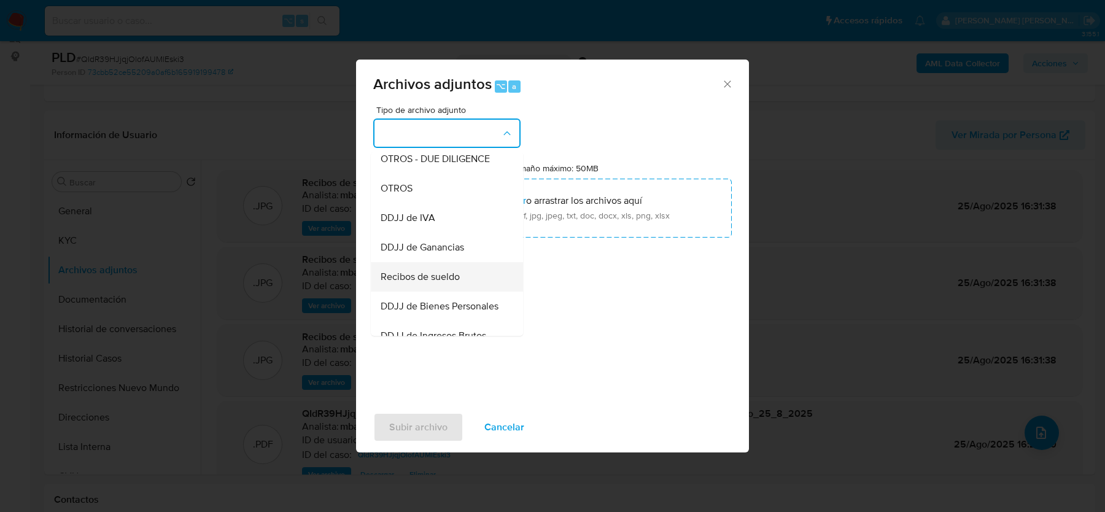
click at [434, 282] on span "Recibos de sueldo" at bounding box center [420, 277] width 79 height 12
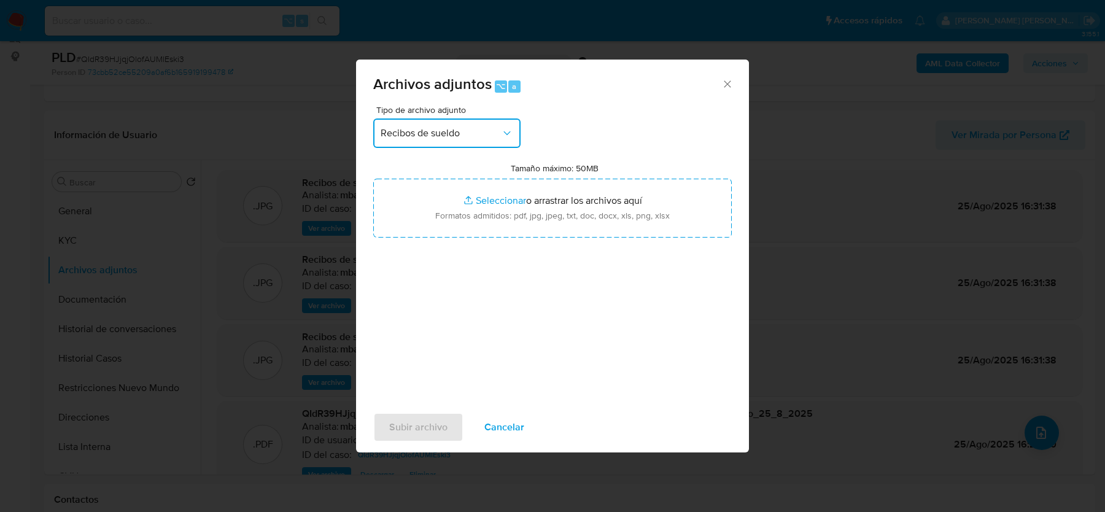
click at [474, 139] on button "Recibos de sueldo" at bounding box center [446, 133] width 147 height 29
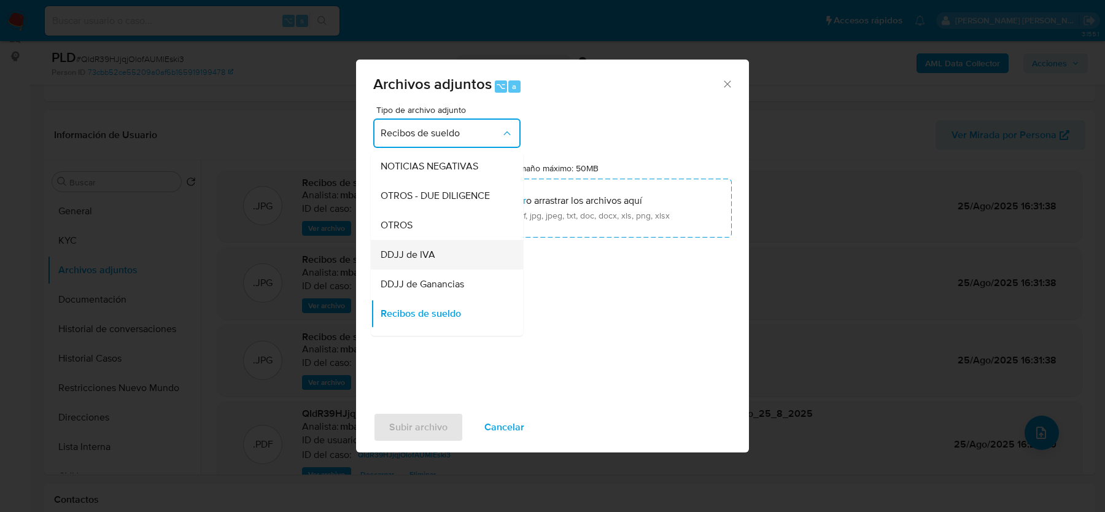
scroll to position [171, 0]
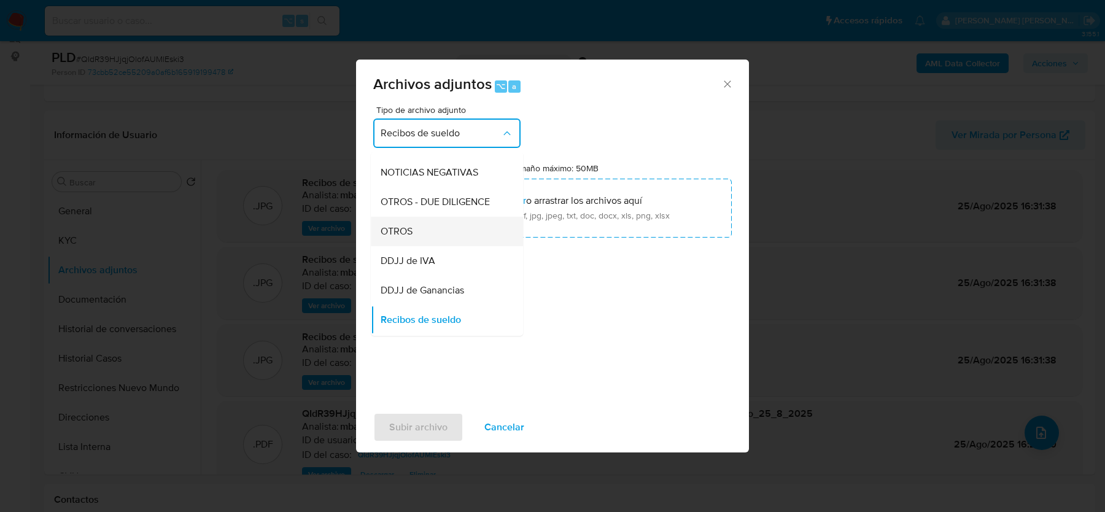
click at [413, 241] on div "OTROS" at bounding box center [443, 231] width 125 height 29
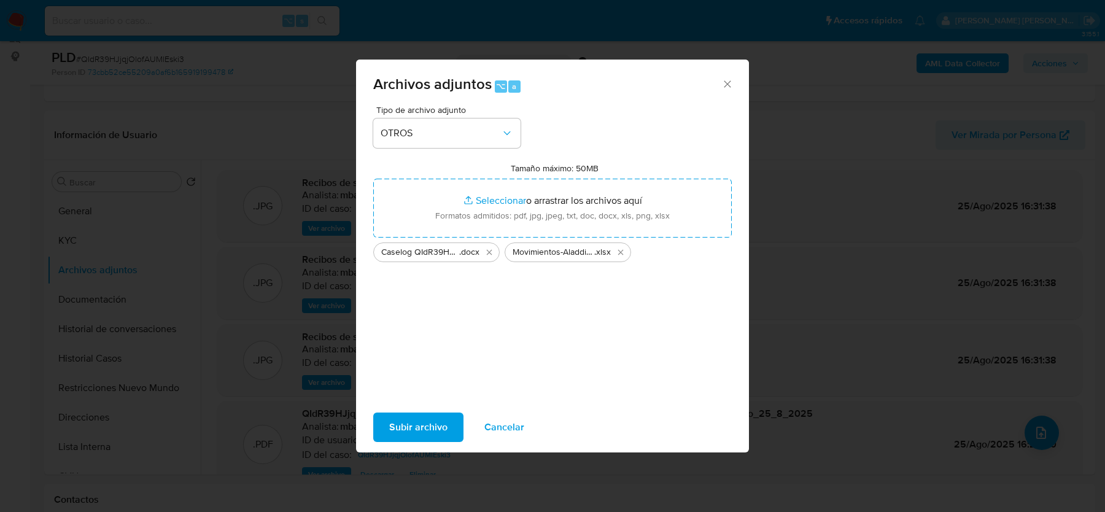
click at [406, 426] on span "Subir archivo" at bounding box center [418, 427] width 58 height 27
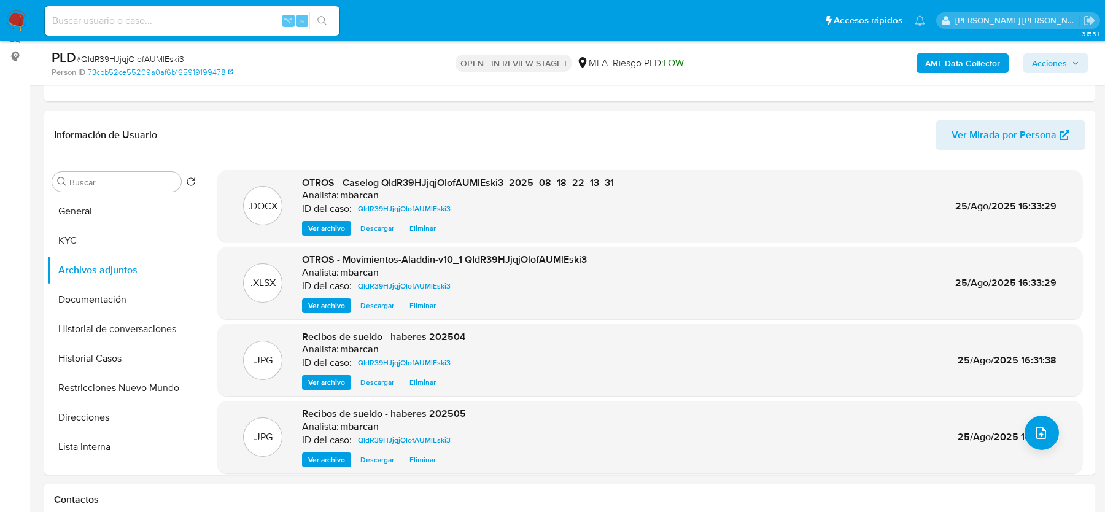
click at [1051, 65] on span "Acciones" at bounding box center [1049, 63] width 35 height 20
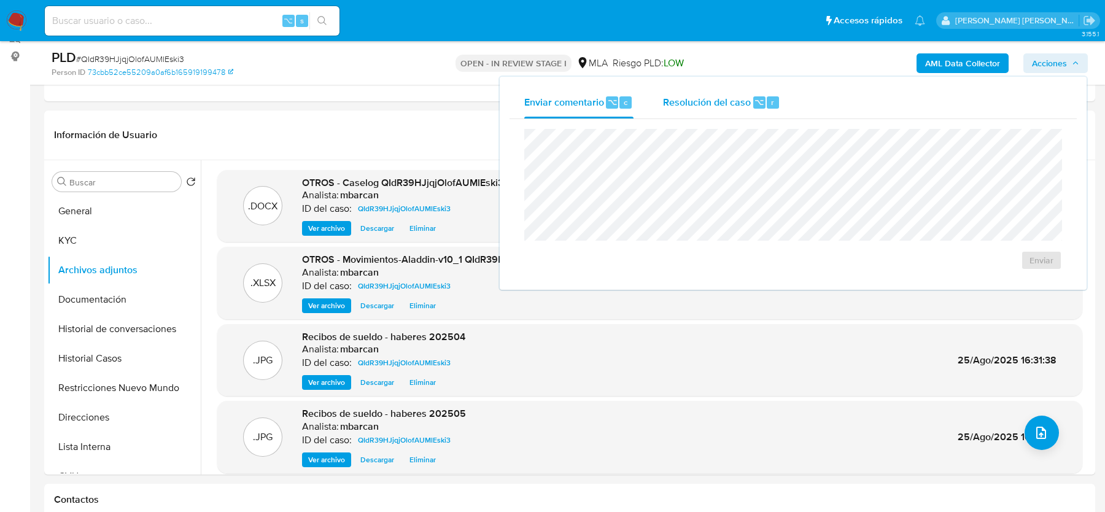
click at [767, 99] on div "r" at bounding box center [773, 102] width 12 height 12
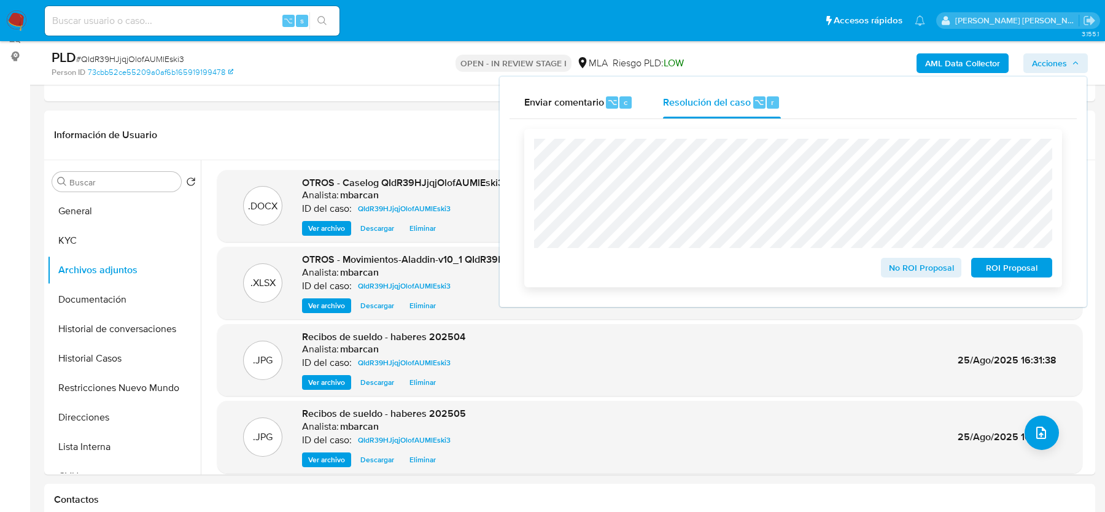
click at [901, 274] on span "No ROI Proposal" at bounding box center [922, 267] width 64 height 17
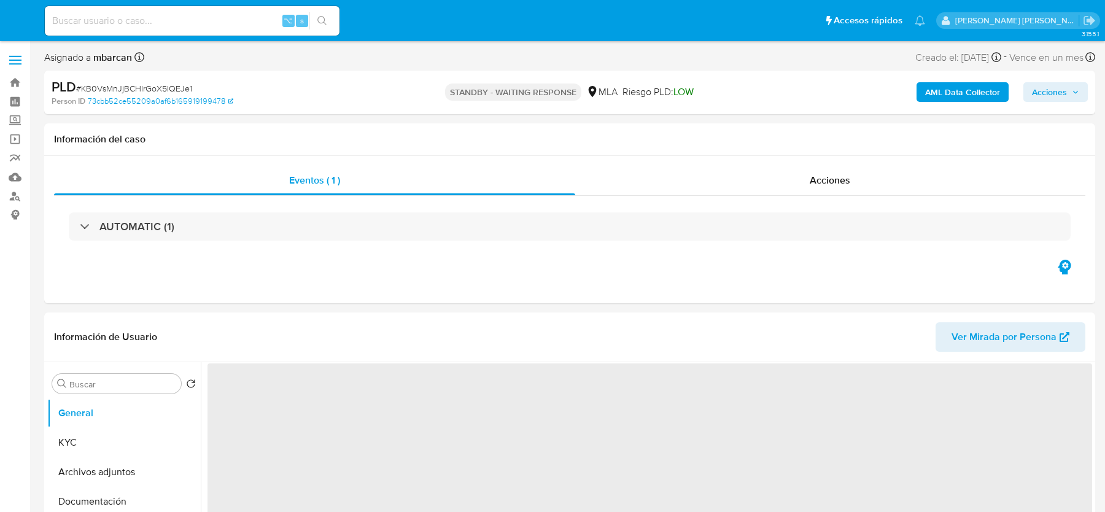
select select "10"
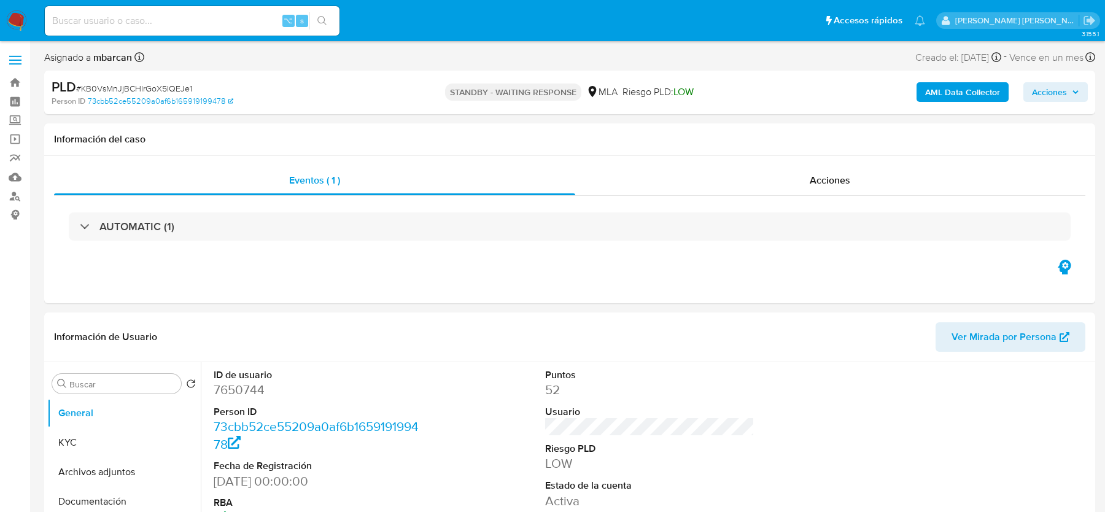
click at [152, 91] on span "# KB0VsMnJjBCHlrGoX5IQEJe1" at bounding box center [134, 88] width 116 height 12
copy span "KB0VsMnJjBCHlrGoX5IQEJe1"
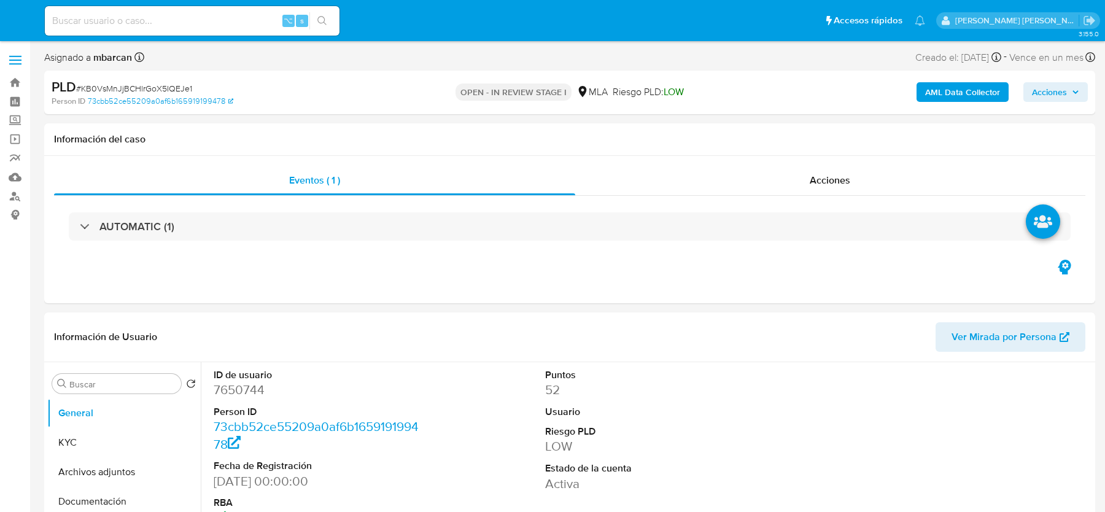
select select "10"
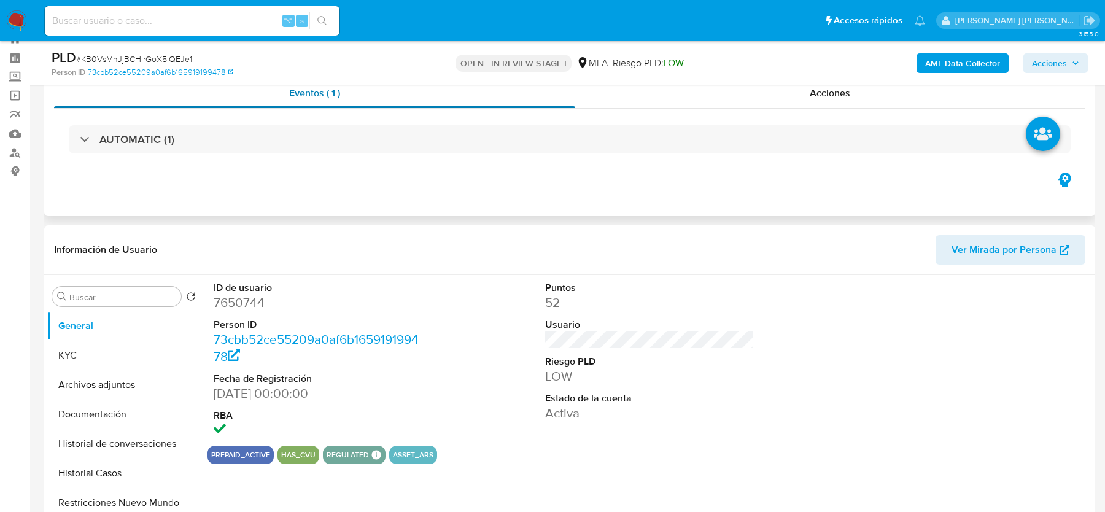
scroll to position [152, 0]
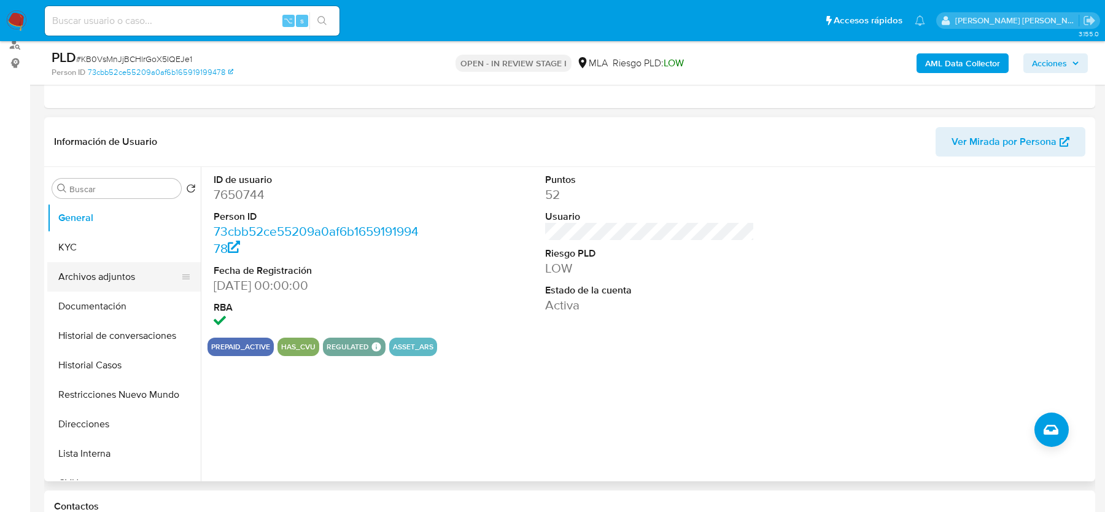
click at [138, 270] on button "Archivos adjuntos" at bounding box center [119, 276] width 144 height 29
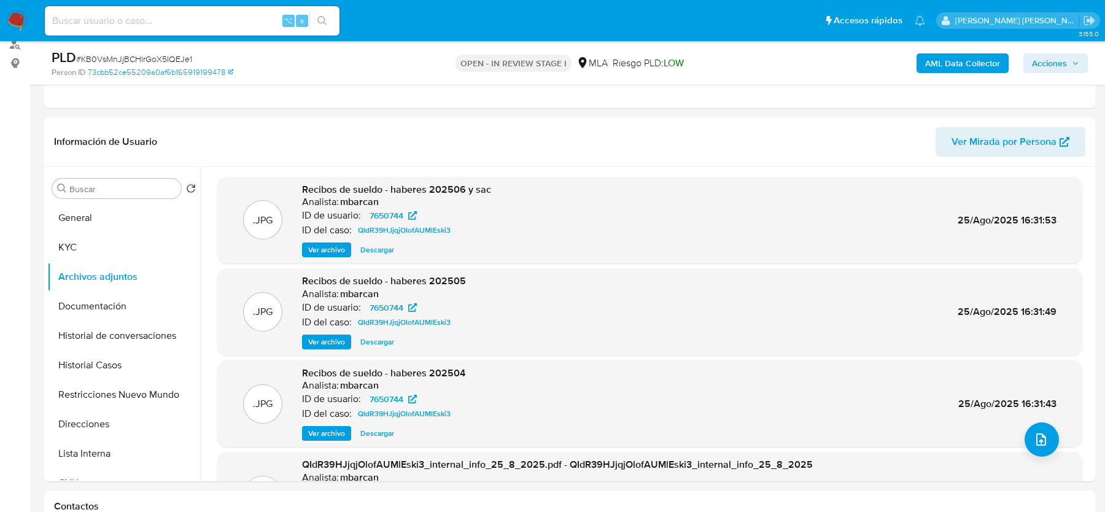
click at [1044, 56] on span "Acciones" at bounding box center [1049, 63] width 35 height 20
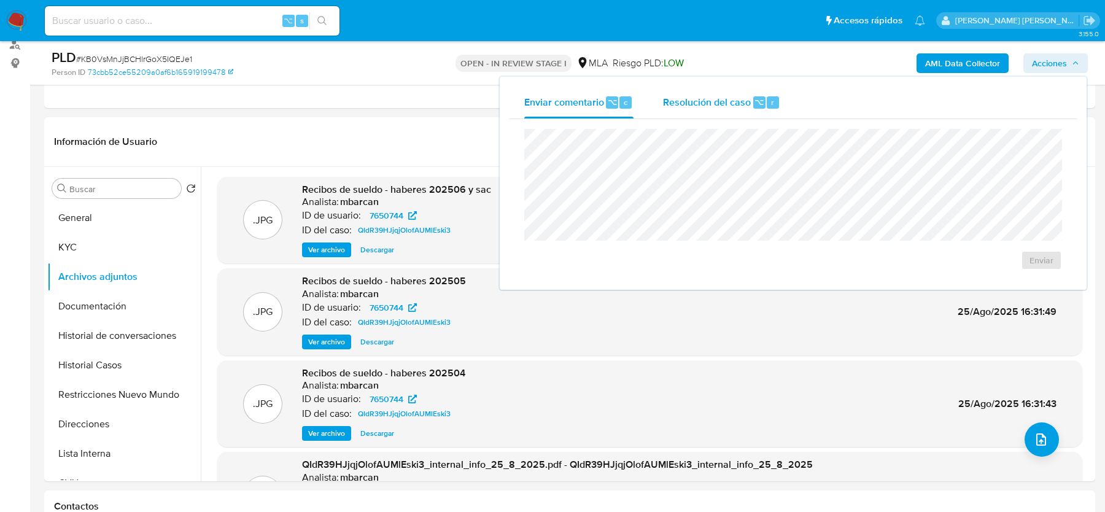
click at [773, 96] on div "r" at bounding box center [773, 102] width 12 height 12
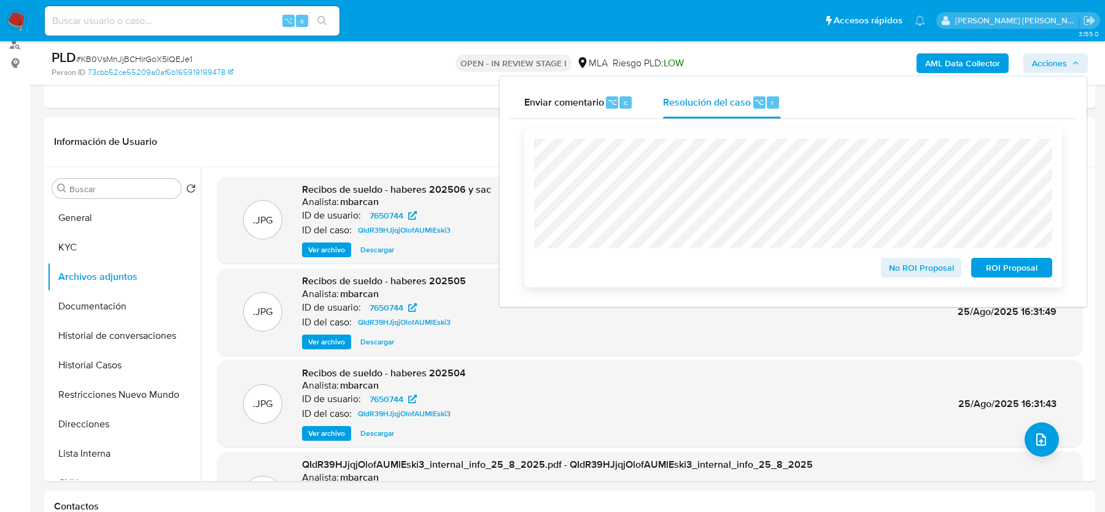
click at [909, 276] on span "No ROI Proposal" at bounding box center [922, 267] width 64 height 17
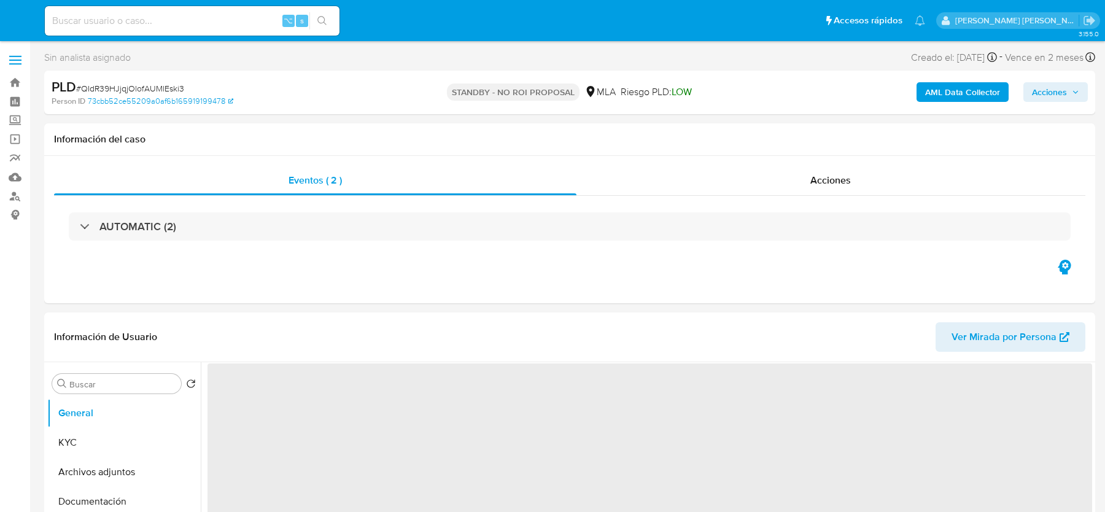
select select "10"
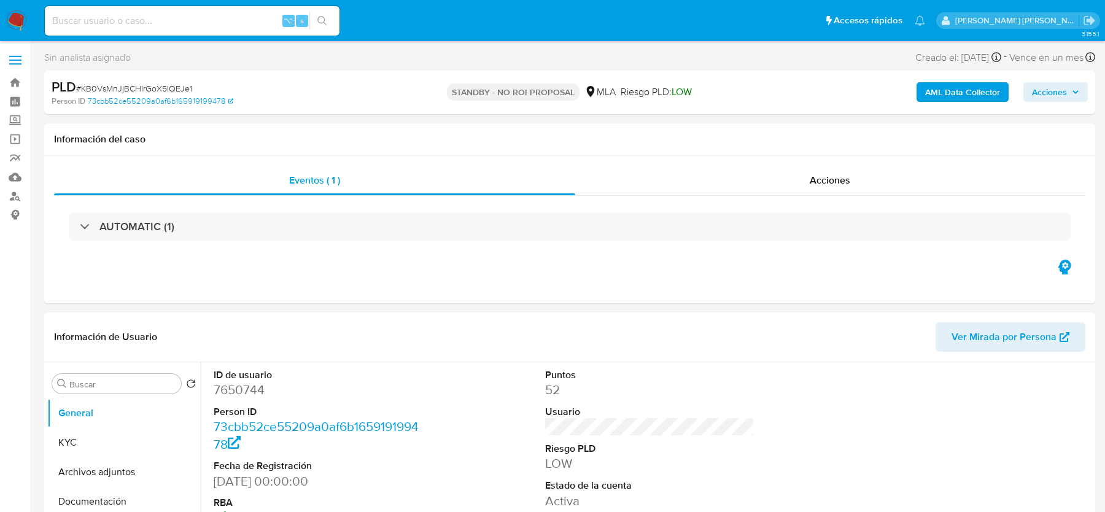
select select "10"
click at [22, 25] on img at bounding box center [16, 20] width 21 height 21
